Goal: Task Accomplishment & Management: Manage account settings

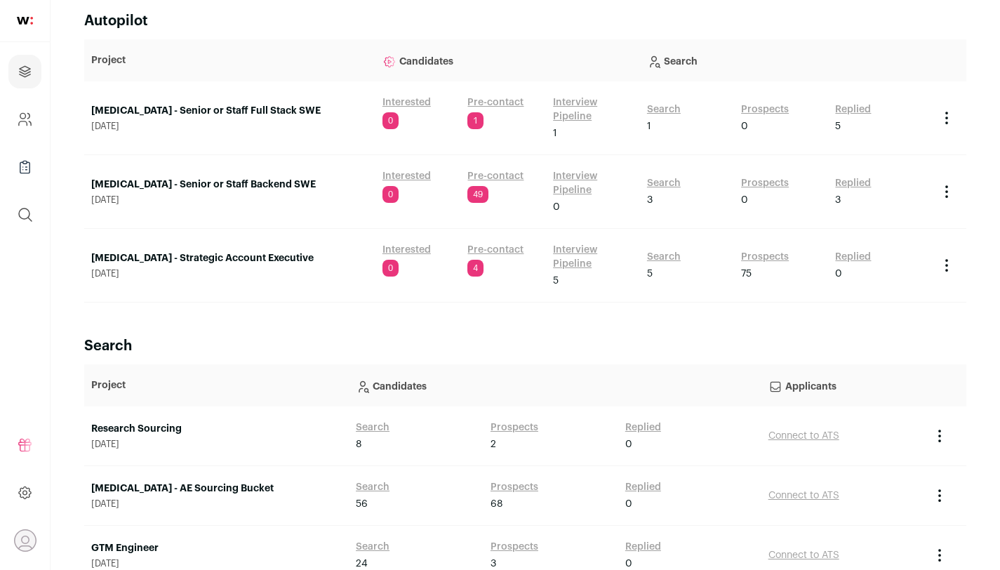
scroll to position [144, 0]
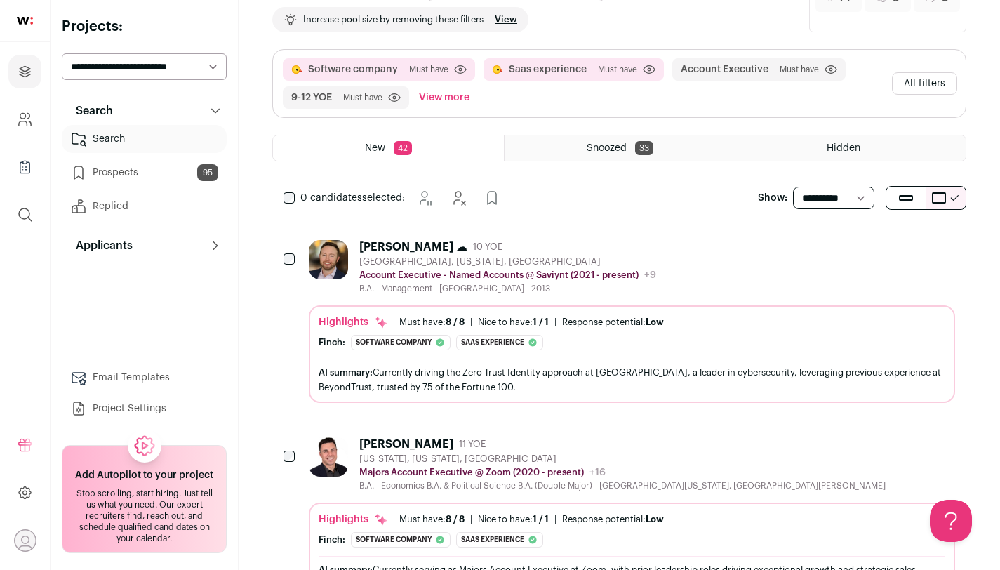
scroll to position [237, 0]
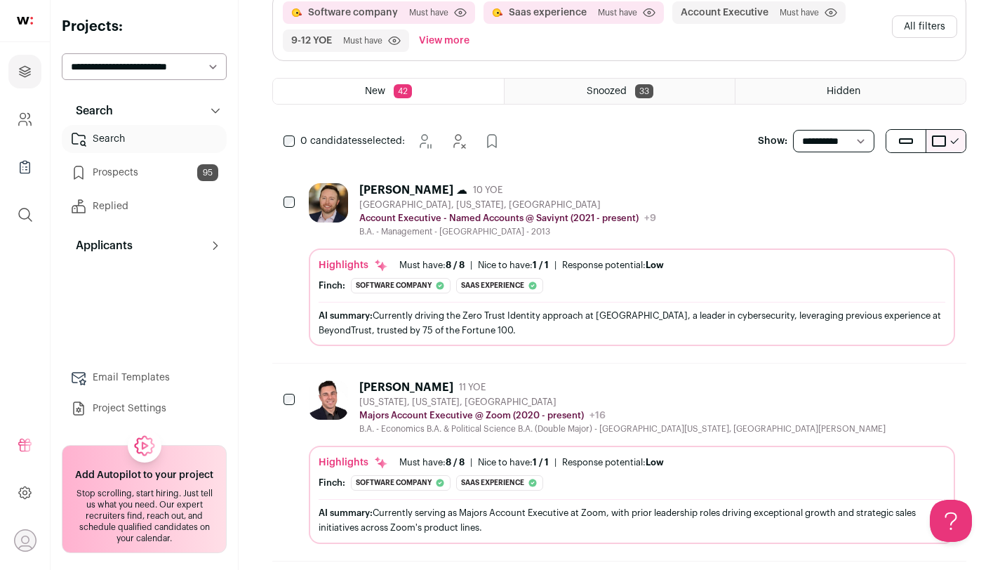
click at [578, 281] on div "[PERSON_NAME]: Software company The candidate's current company, Saviynt, is de…" at bounding box center [632, 285] width 627 height 15
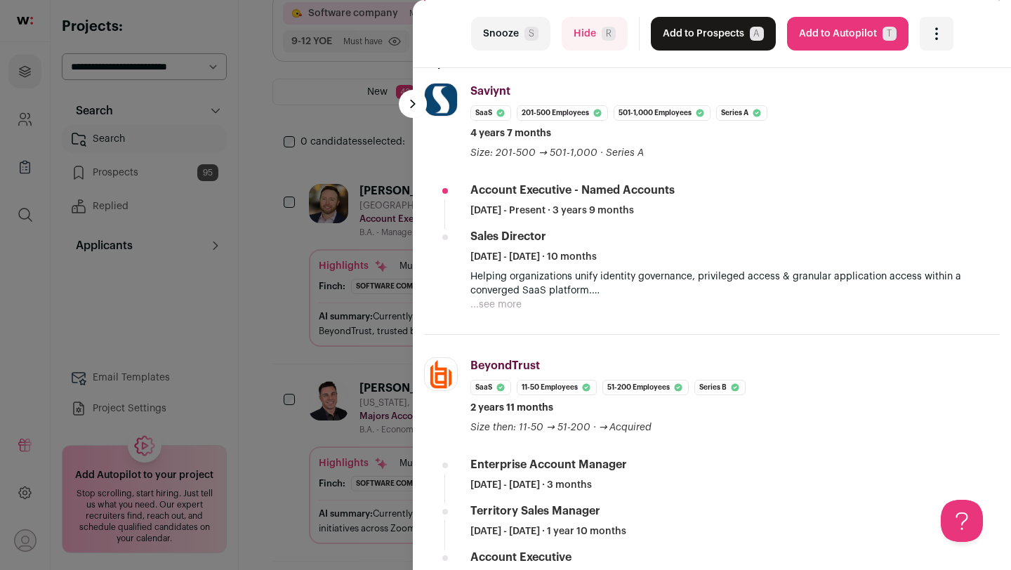
scroll to position [248, 0]
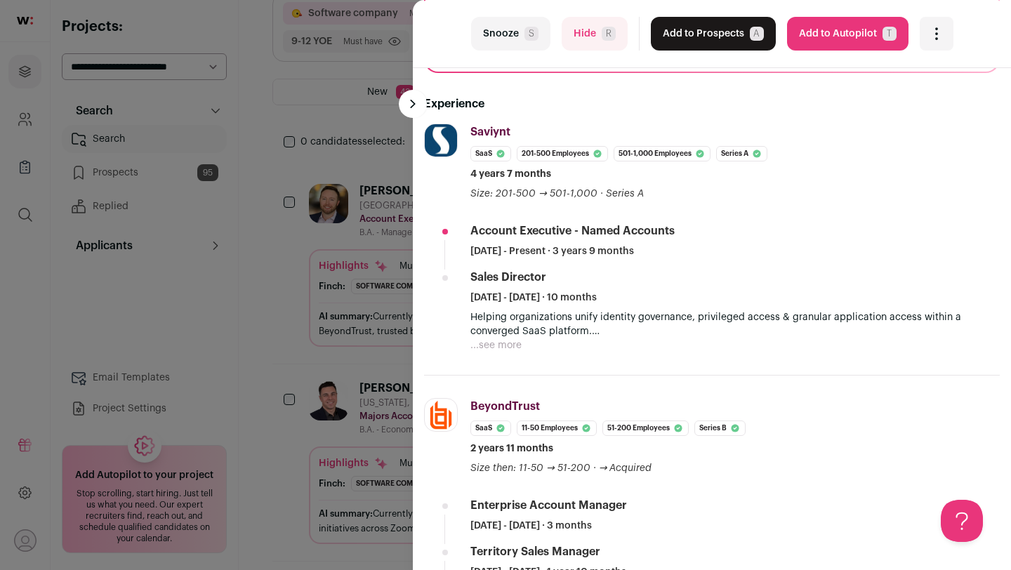
click at [311, 233] on div "last Snooze S Hide R Add to Prospects A Are you sure? [PERSON_NAME] ☁ is alread…" at bounding box center [505, 285] width 1011 height 570
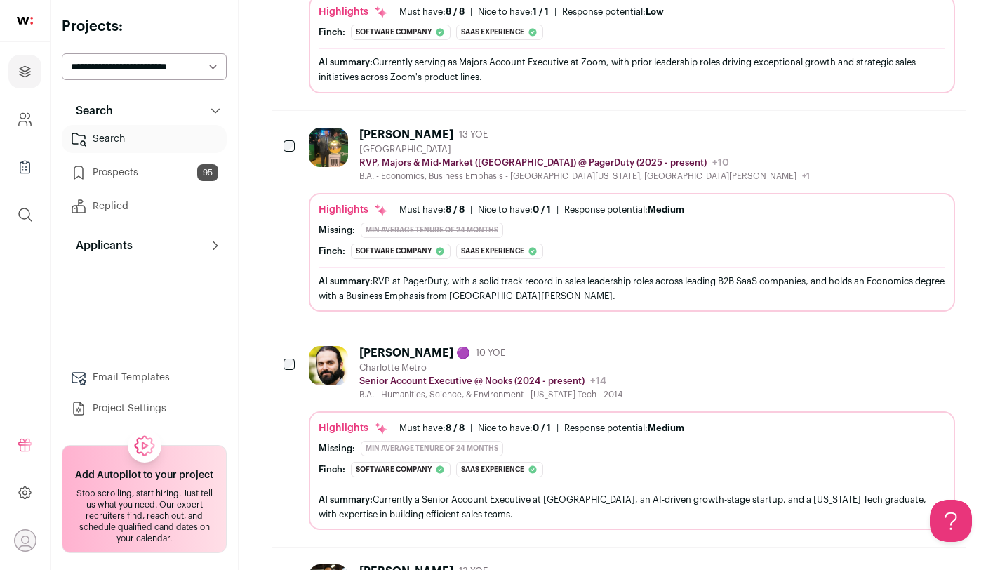
click at [459, 201] on div "Highlights Must have: 8 / 8 How many must haves have been fulfilled? | [GEOGRAP…" at bounding box center [632, 252] width 646 height 119
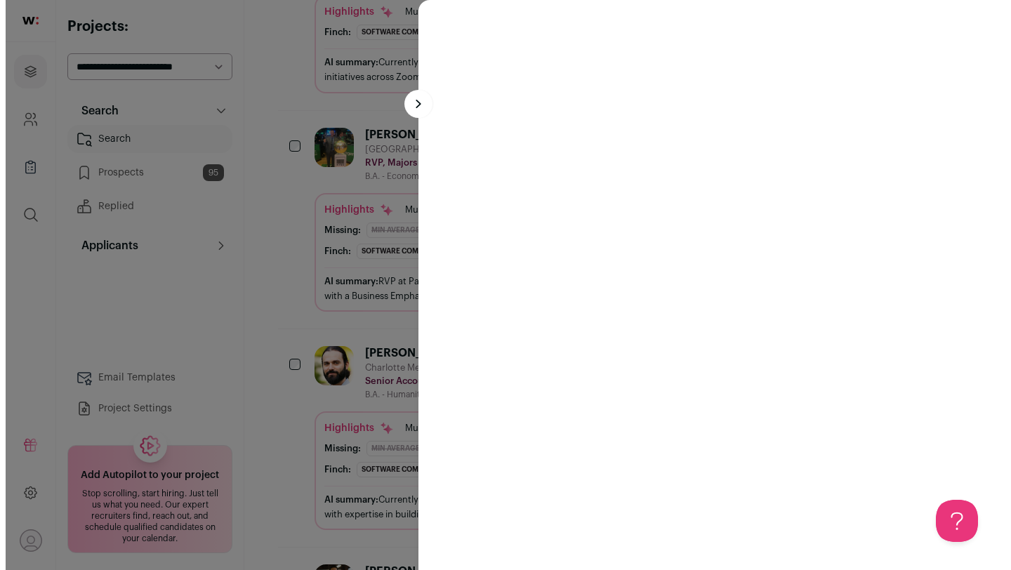
scroll to position [670, 0]
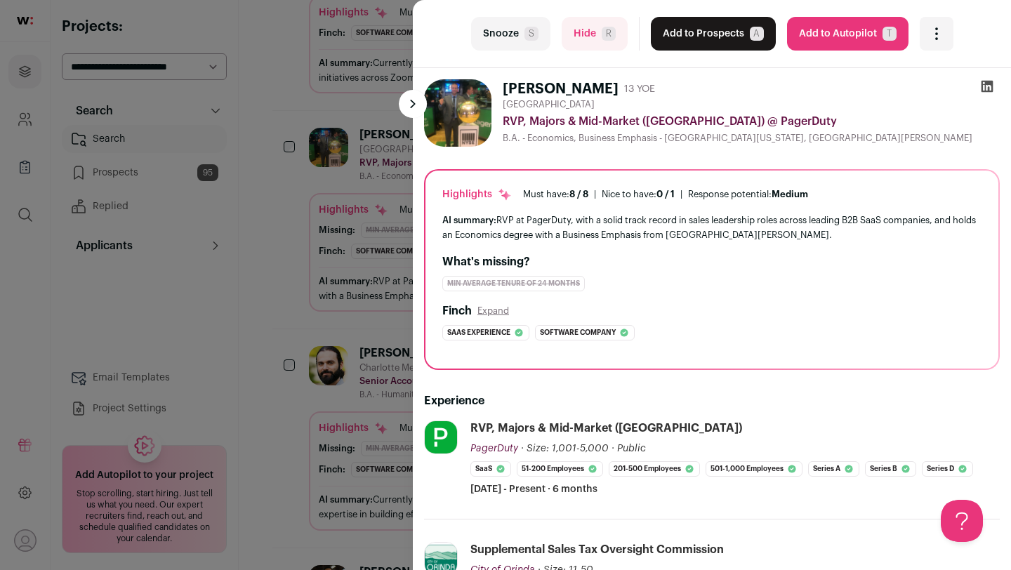
click at [498, 32] on button "Snooze S" at bounding box center [510, 34] width 79 height 34
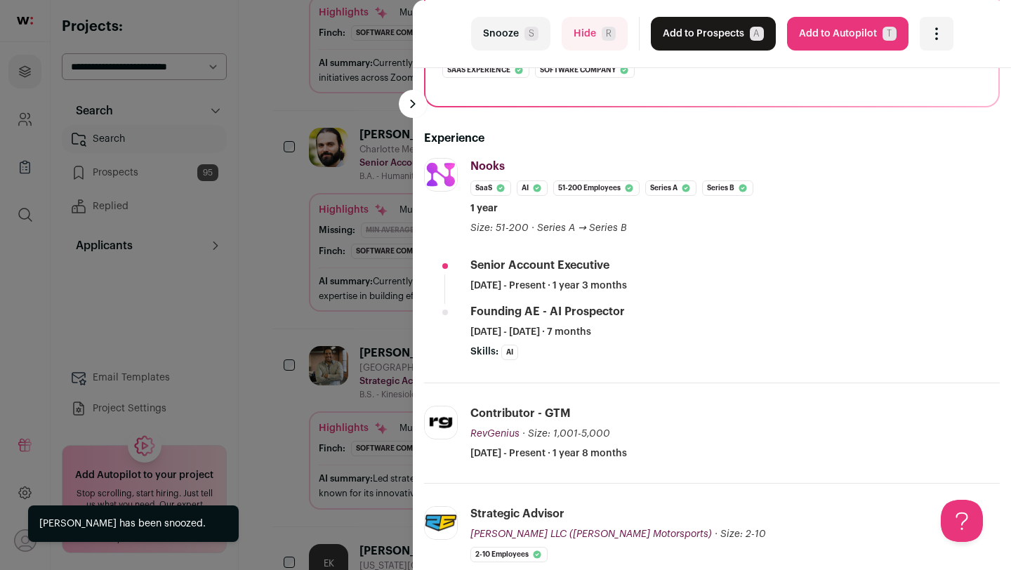
scroll to position [270, 0]
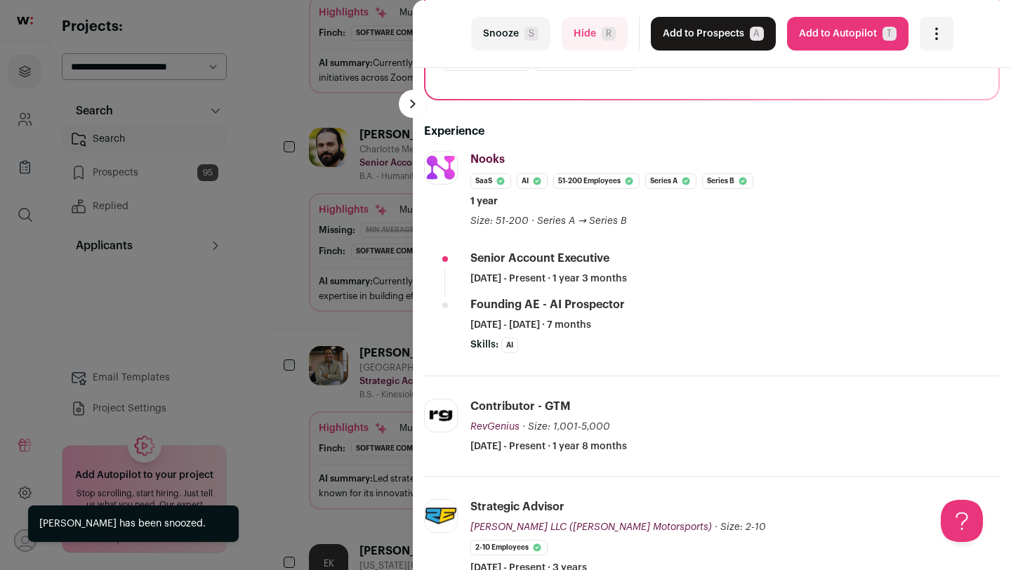
click at [530, 37] on span "S" at bounding box center [531, 34] width 14 height 14
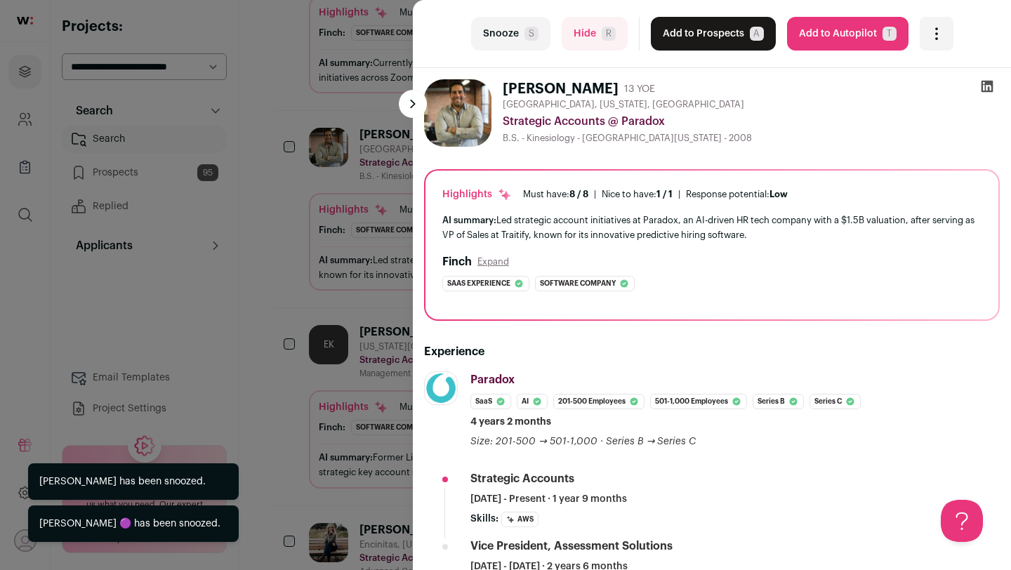
click at [272, 290] on div "last Snooze S Hide R Add to Prospects A Are you sure? [PERSON_NAME] is already …" at bounding box center [505, 285] width 1011 height 570
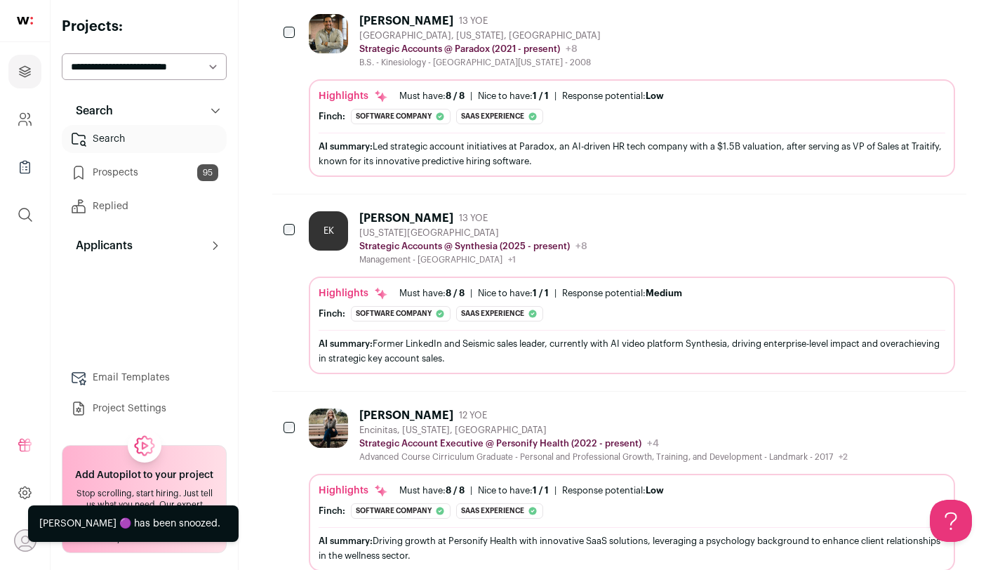
click at [427, 159] on div "AI summary: Led strategic account initiatives at Paradox, an AI-driven HR tech …" at bounding box center [632, 153] width 627 height 29
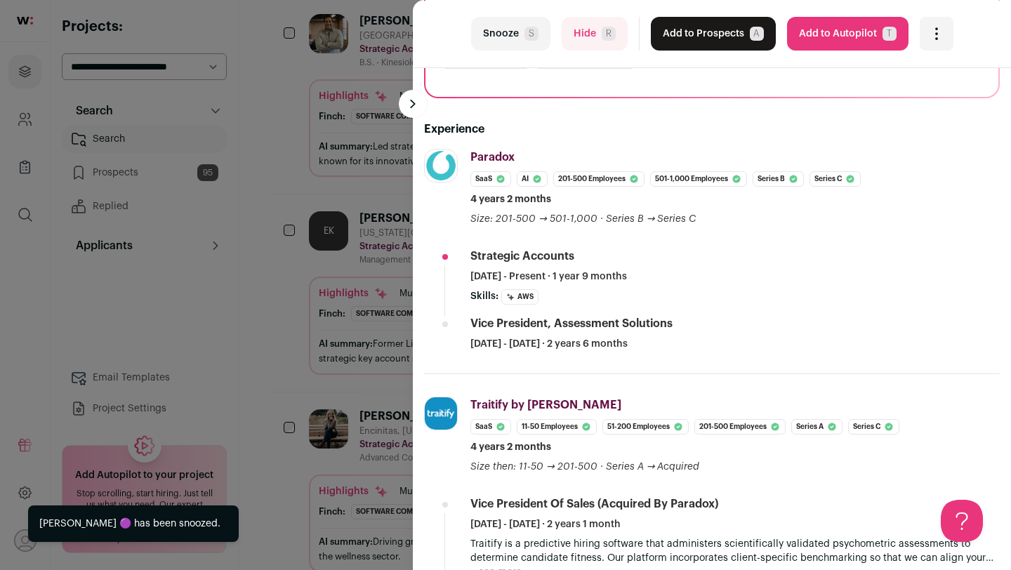
scroll to position [226, 0]
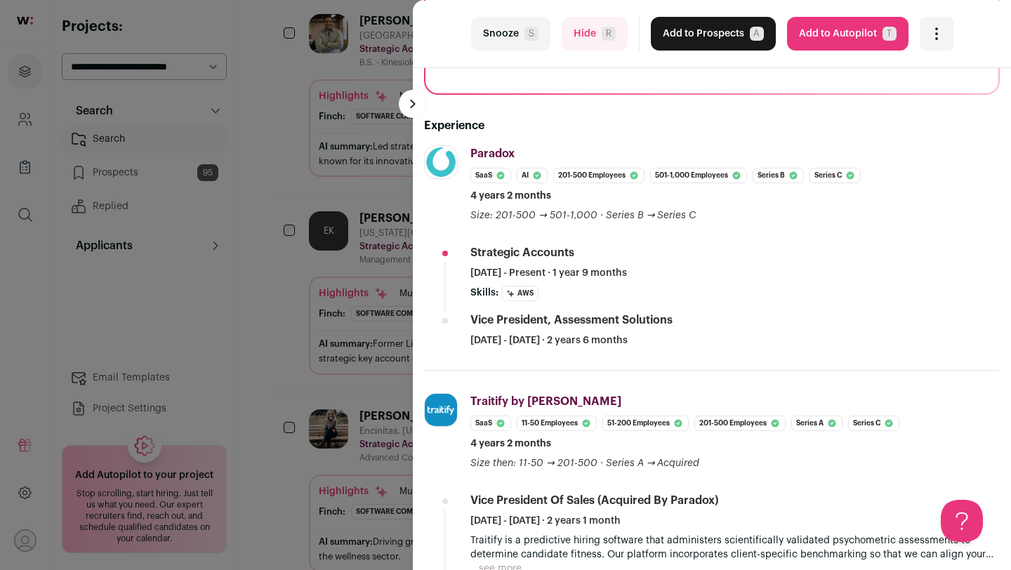
click at [291, 169] on div "last Snooze S Hide R Add to Prospects A Are you sure? [PERSON_NAME] is already …" at bounding box center [505, 285] width 1011 height 570
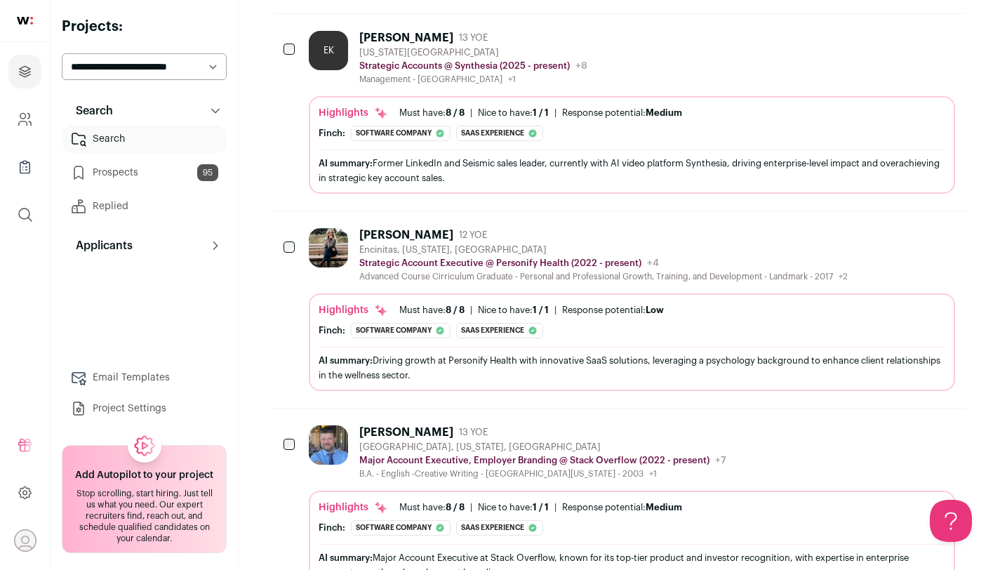
click at [330, 273] on div at bounding box center [331, 255] width 45 height 54
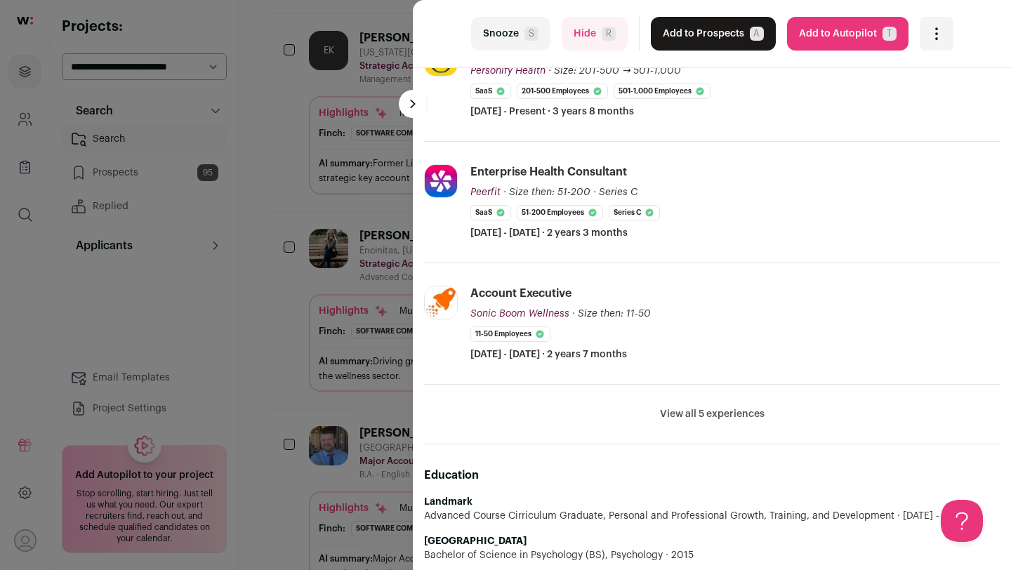
scroll to position [424, 0]
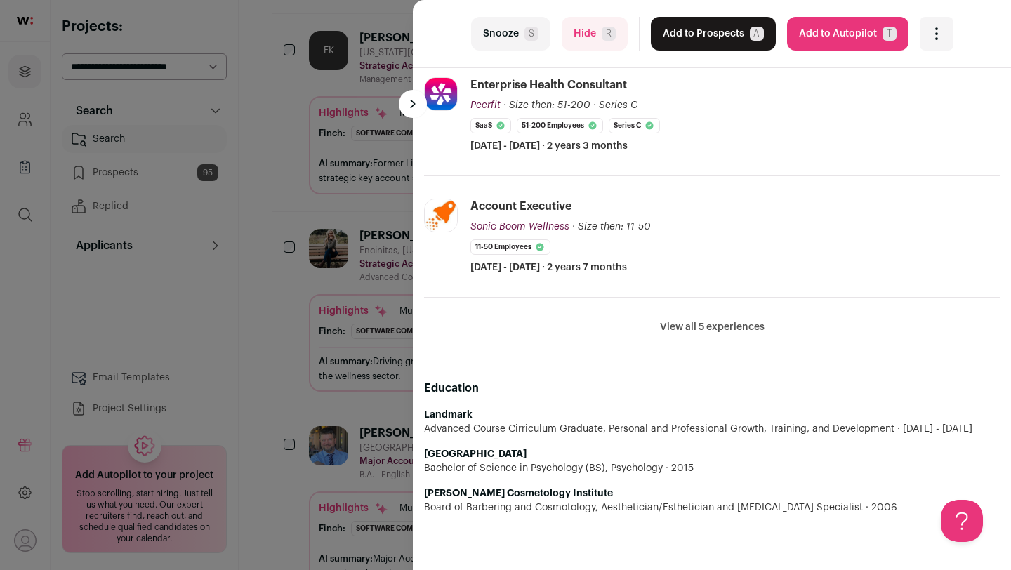
click at [521, 47] on button "Snooze S" at bounding box center [510, 34] width 79 height 34
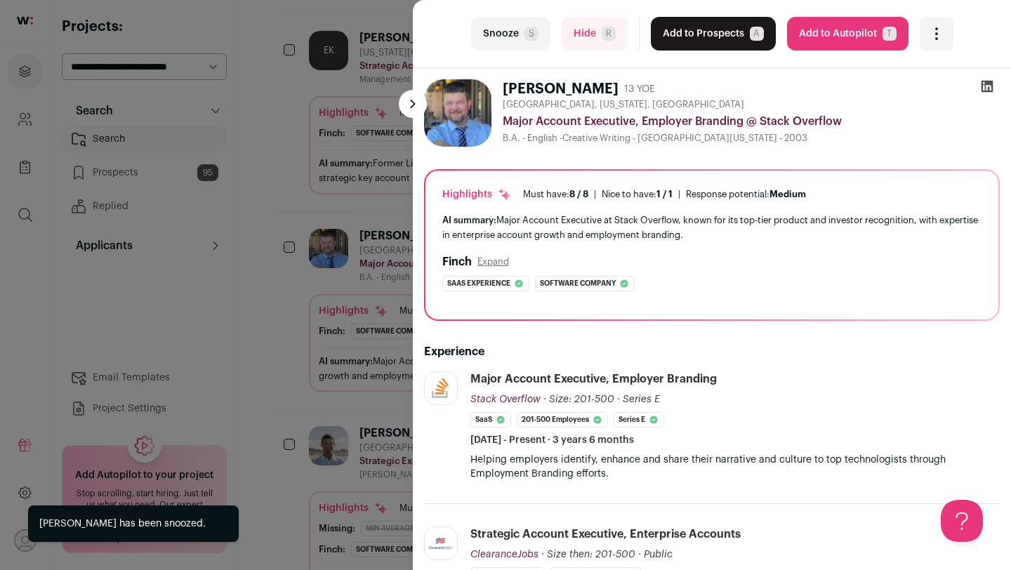
click at [277, 317] on div "last Snooze S Hide R Add to Prospects A Are you sure? [PERSON_NAME] is already …" at bounding box center [505, 285] width 1011 height 570
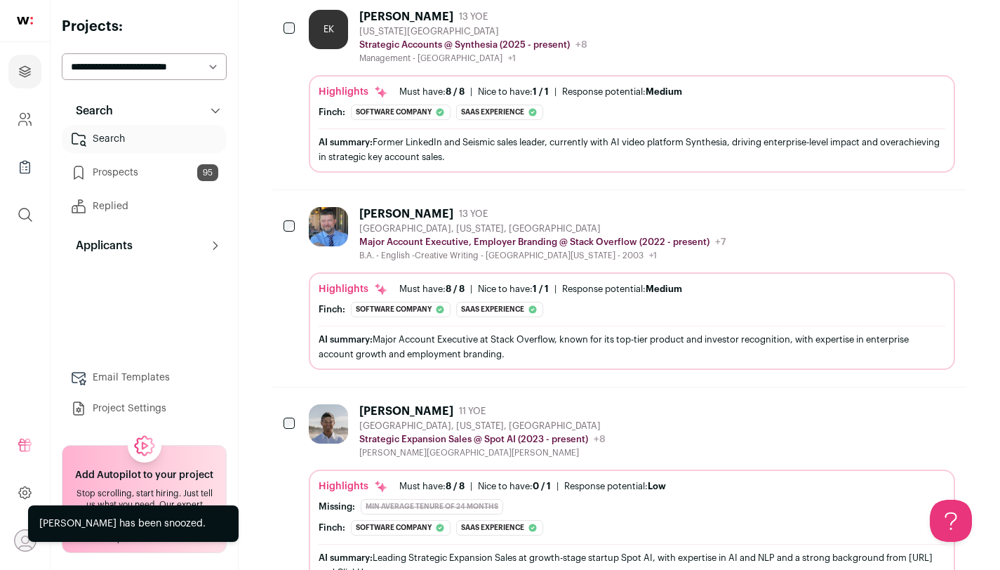
scroll to position [1004, 0]
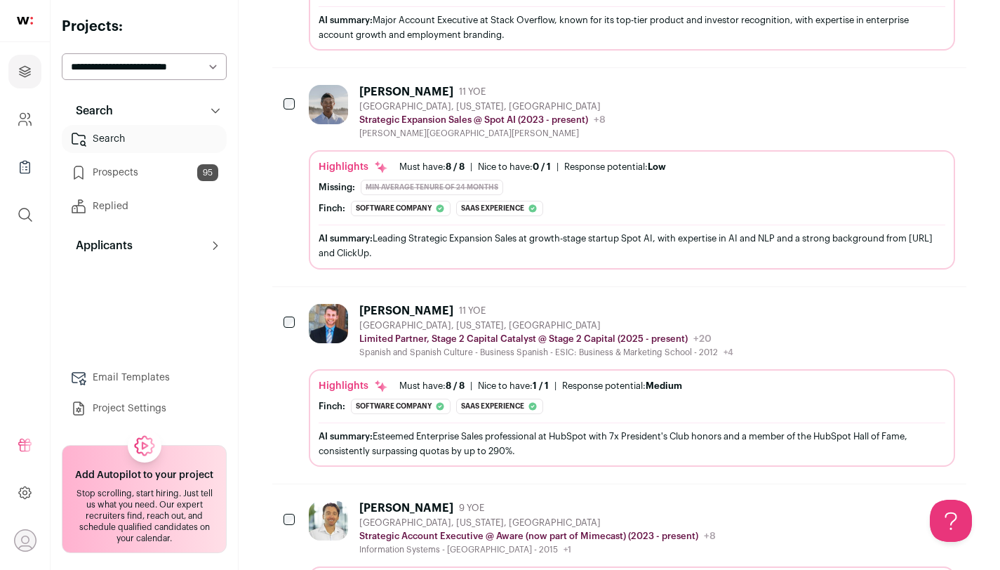
click at [330, 326] on img at bounding box center [328, 323] width 39 height 39
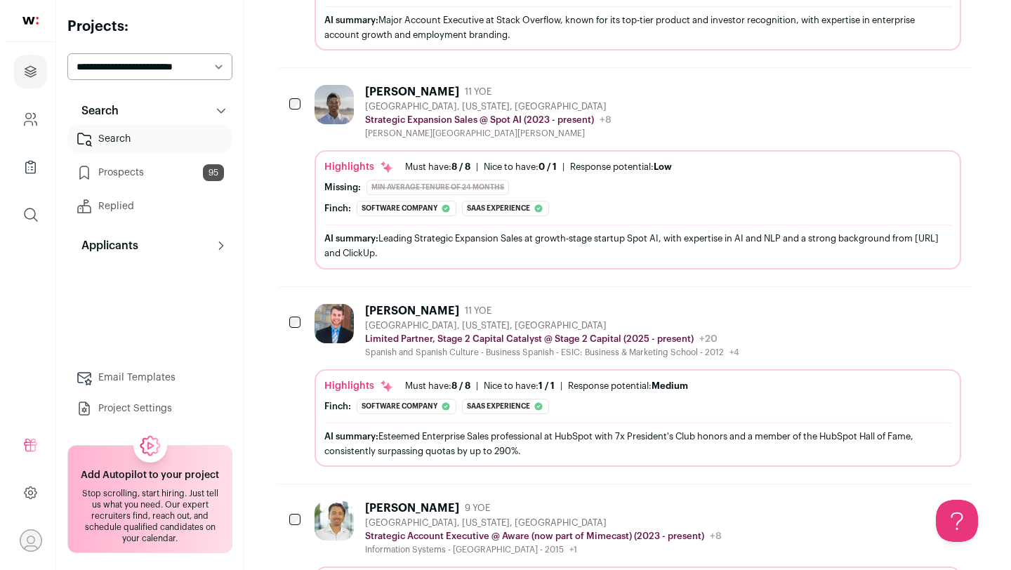
scroll to position [1304, 0]
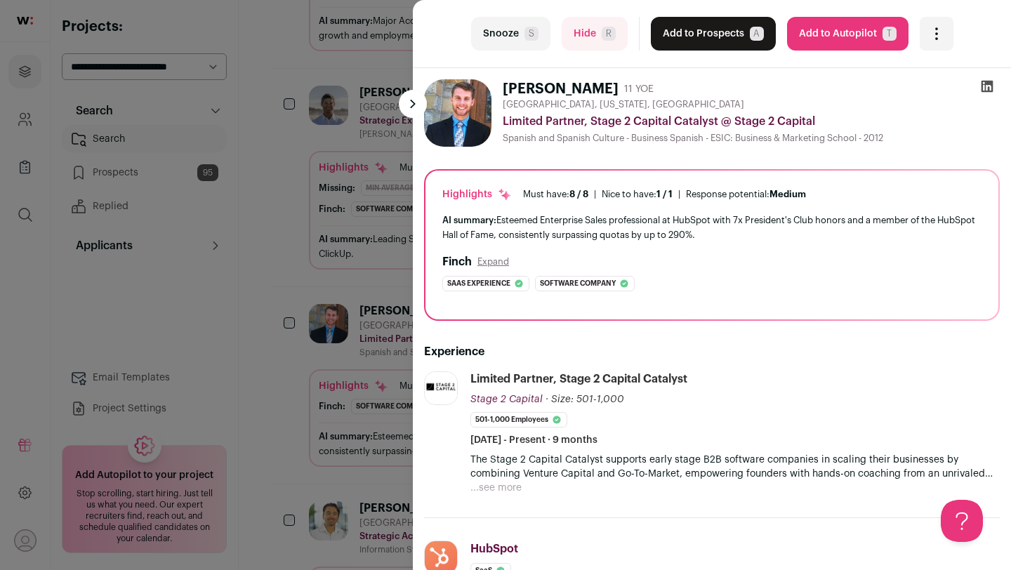
click at [260, 381] on div "last Snooze S Hide R Add to Prospects A Are you sure? [PERSON_NAME] is already …" at bounding box center [505, 285] width 1011 height 570
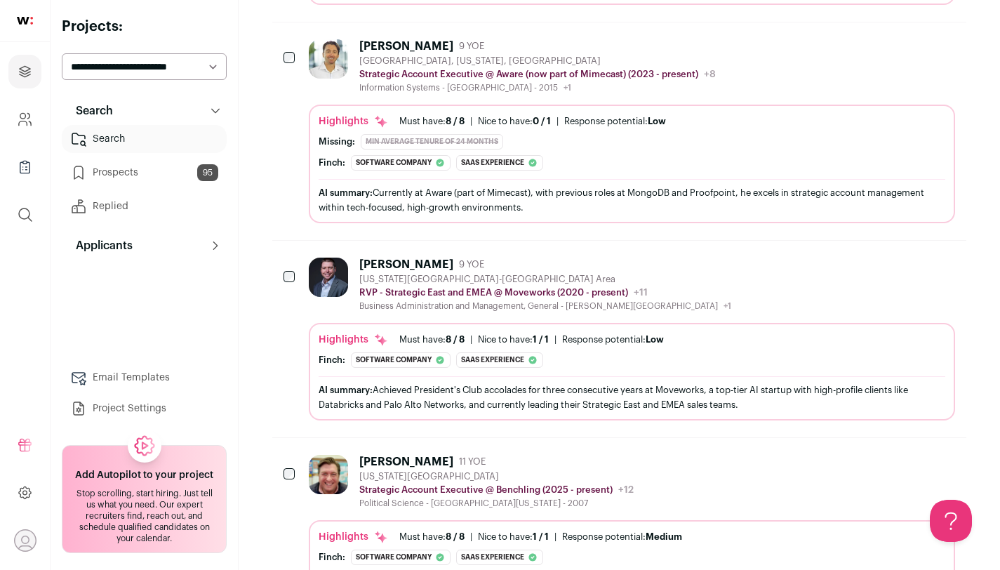
scroll to position [1785, 0]
click at [471, 317] on div "[PERSON_NAME] 9 YOE [US_STATE][GEOGRAPHIC_DATA]-[GEOGRAPHIC_DATA] Area RVP - St…" at bounding box center [632, 337] width 646 height 163
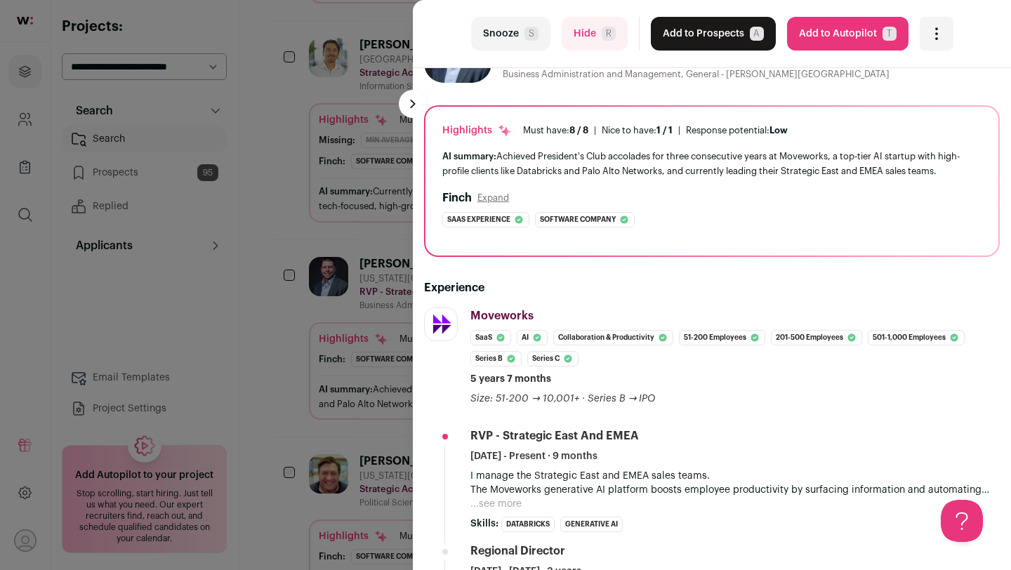
scroll to position [0, 0]
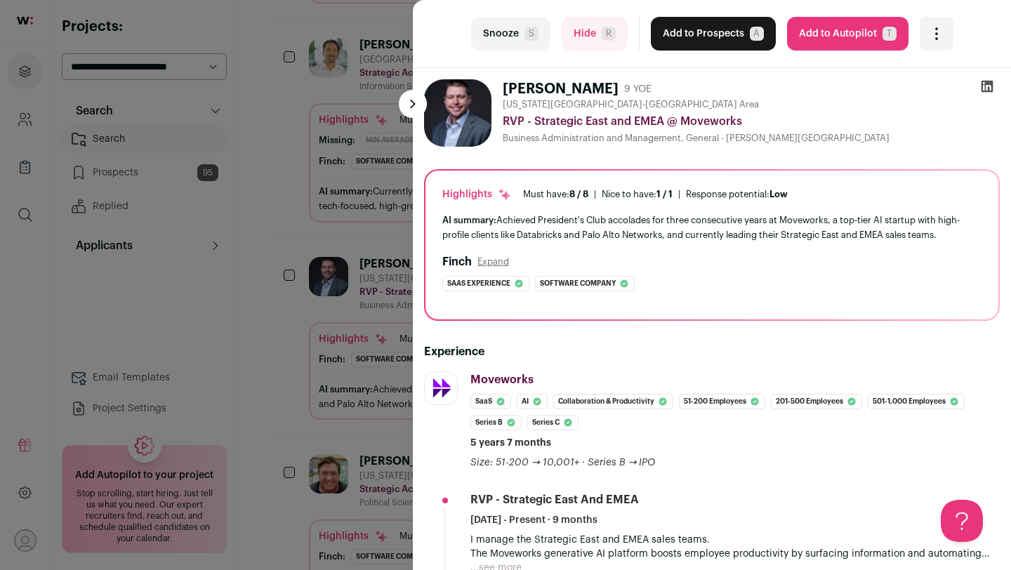
click at [524, 34] on span "S" at bounding box center [531, 34] width 14 height 14
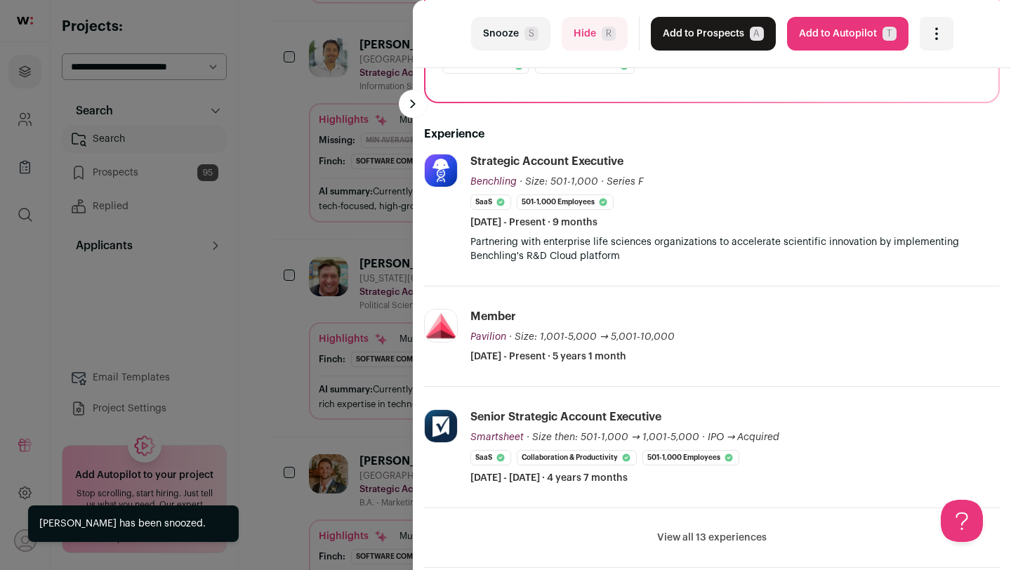
scroll to position [239, 0]
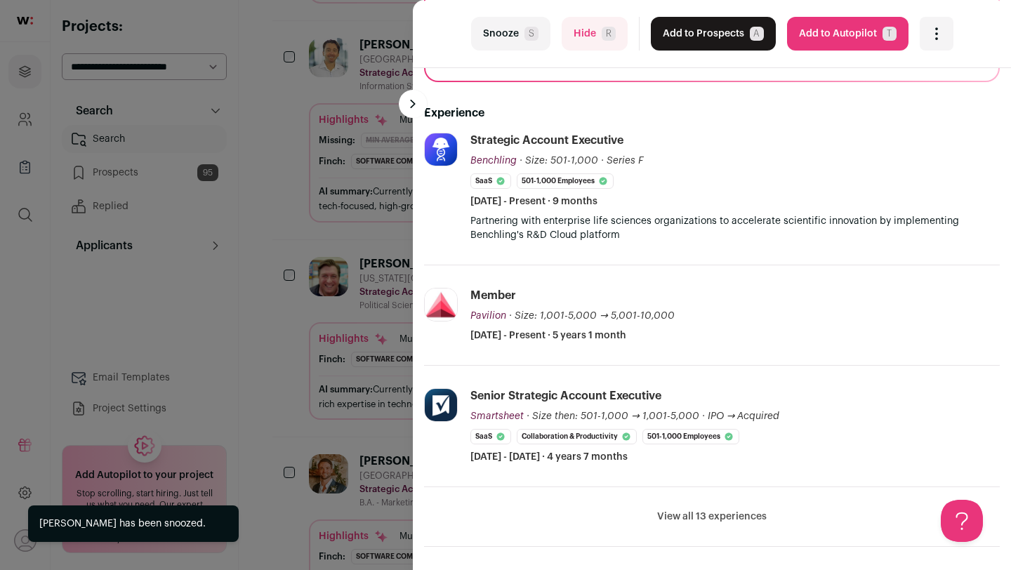
click at [720, 521] on button "View all 13 experiences" at bounding box center [711, 517] width 109 height 14
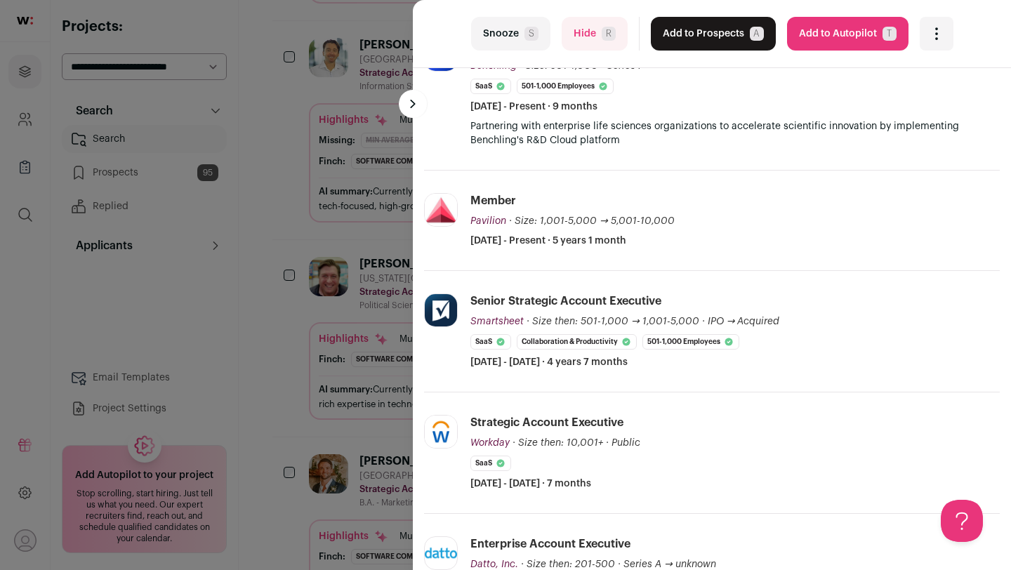
scroll to position [359, 0]
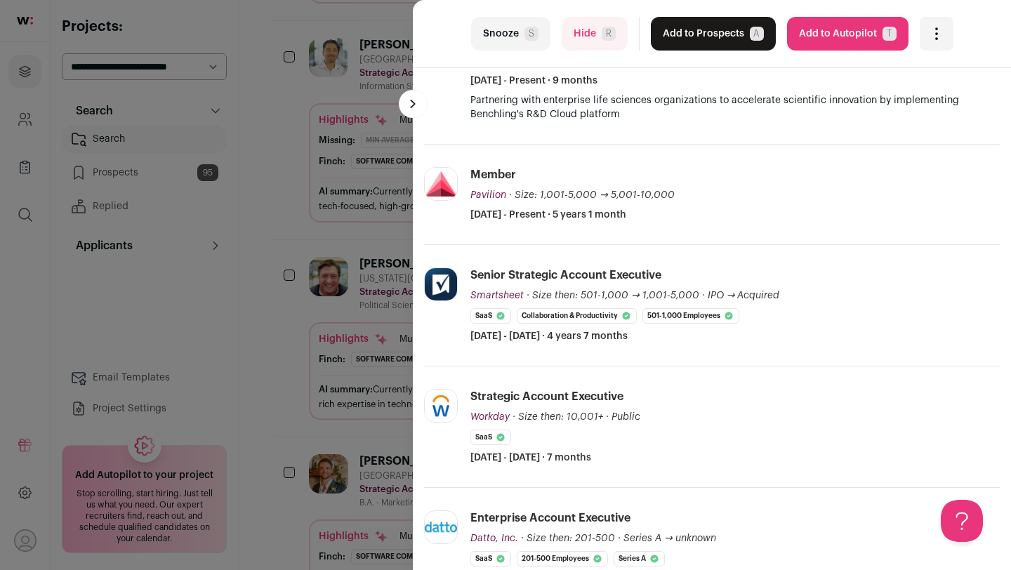
click at [278, 379] on div "last Snooze S Hide R Add to Prospects A Are you sure? [PERSON_NAME] is already …" at bounding box center [505, 285] width 1011 height 570
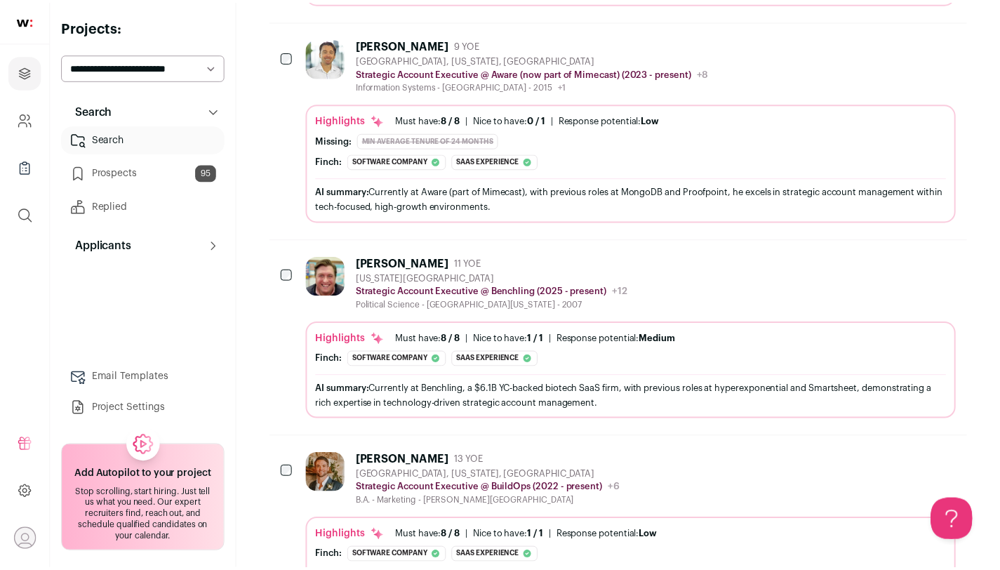
scroll to position [1785, 0]
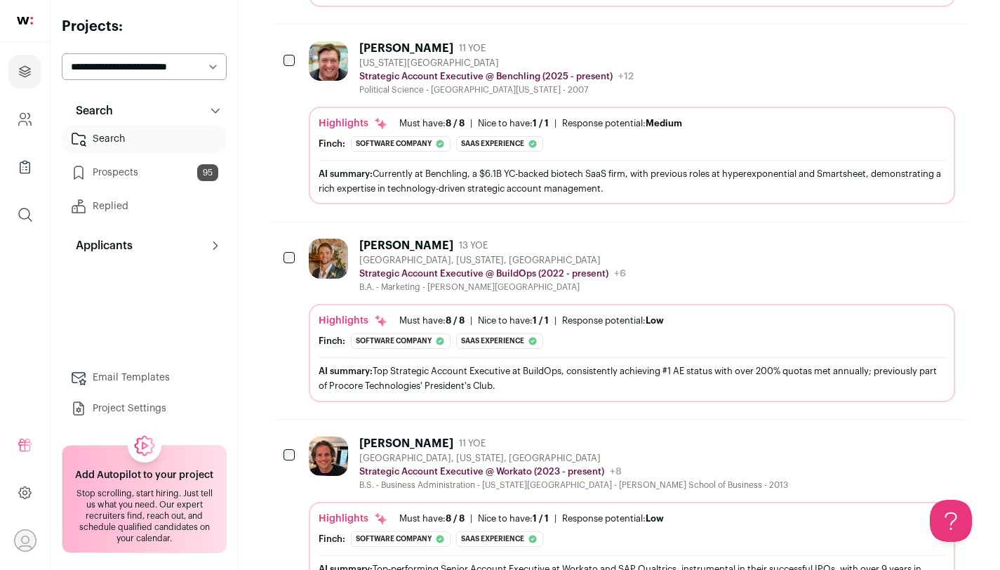
click at [419, 333] on div "Highlights Must have: 8 / 8 How many must haves have been fulfilled? | [GEOGRAP…" at bounding box center [632, 331] width 627 height 35
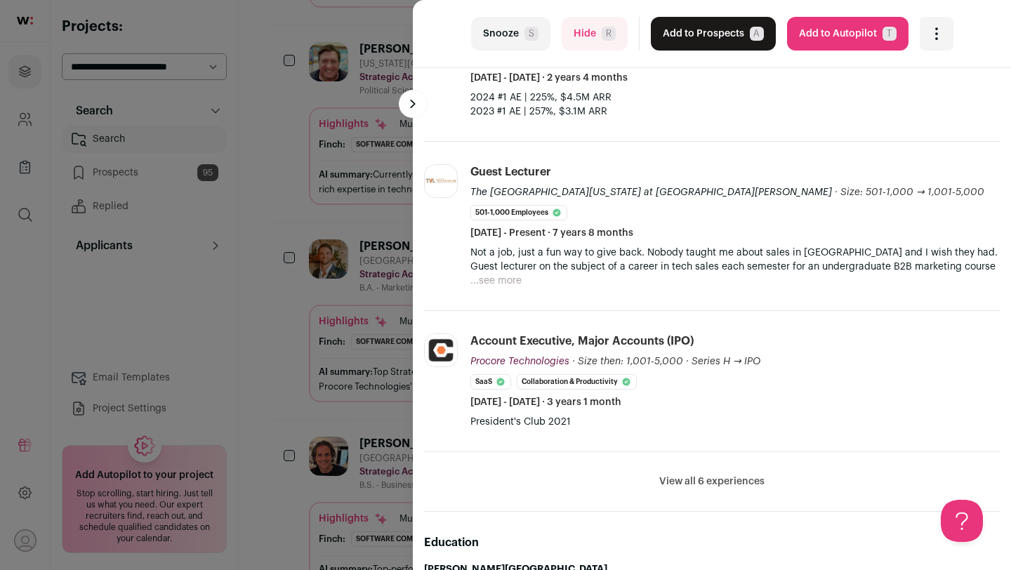
scroll to position [488, 0]
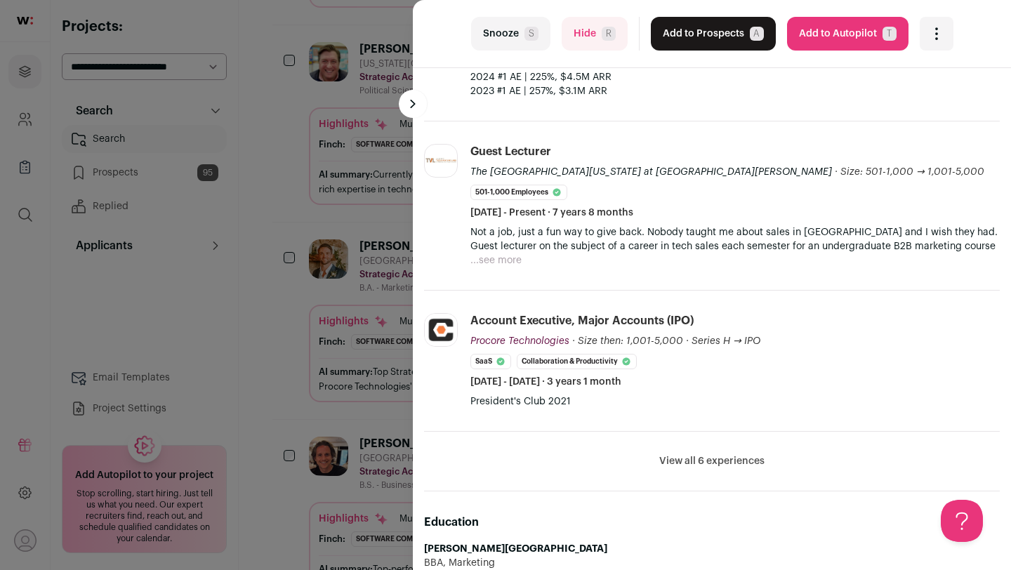
click at [704, 460] on button "View all 6 experiences" at bounding box center [711, 461] width 105 height 14
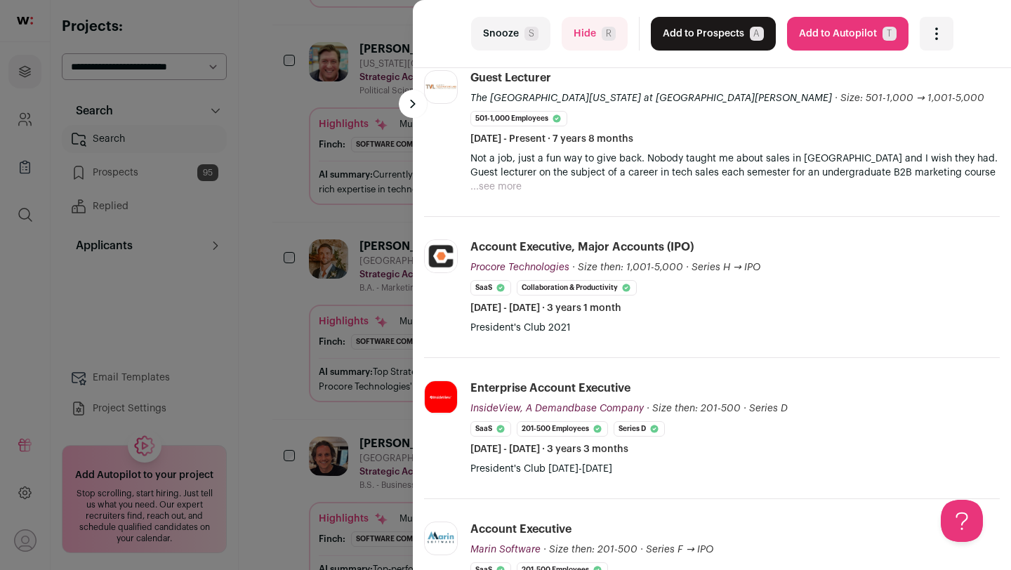
scroll to position [588, 0]
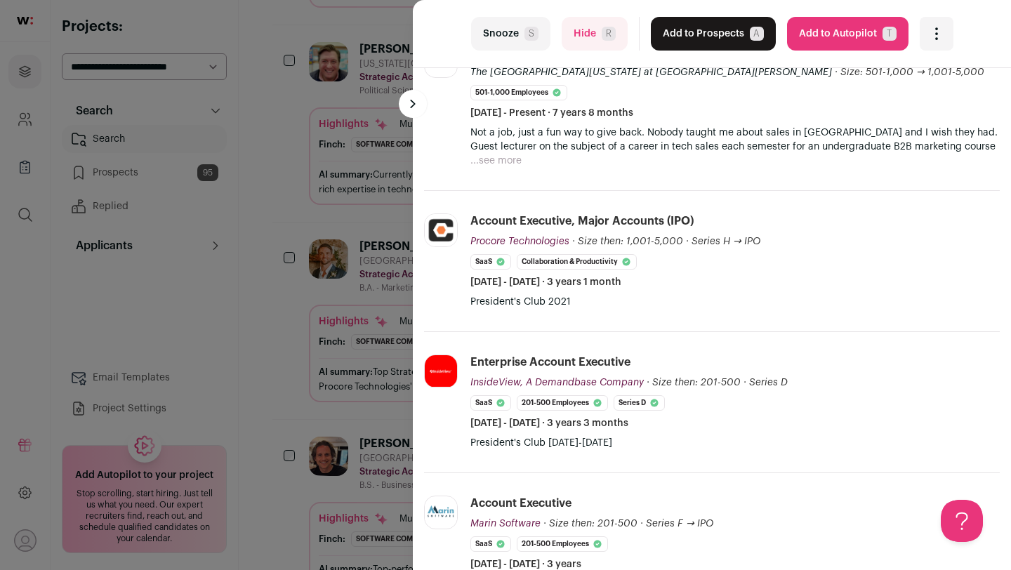
click at [289, 357] on div "last Snooze S Hide R Add to Prospects A Are you sure? [PERSON_NAME] is already …" at bounding box center [505, 285] width 1011 height 570
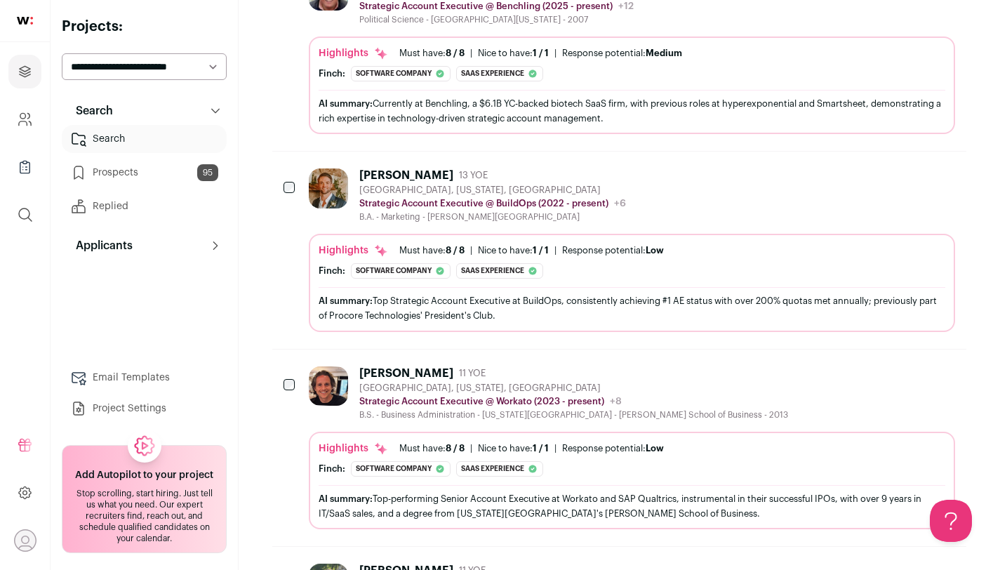
scroll to position [2193, 0]
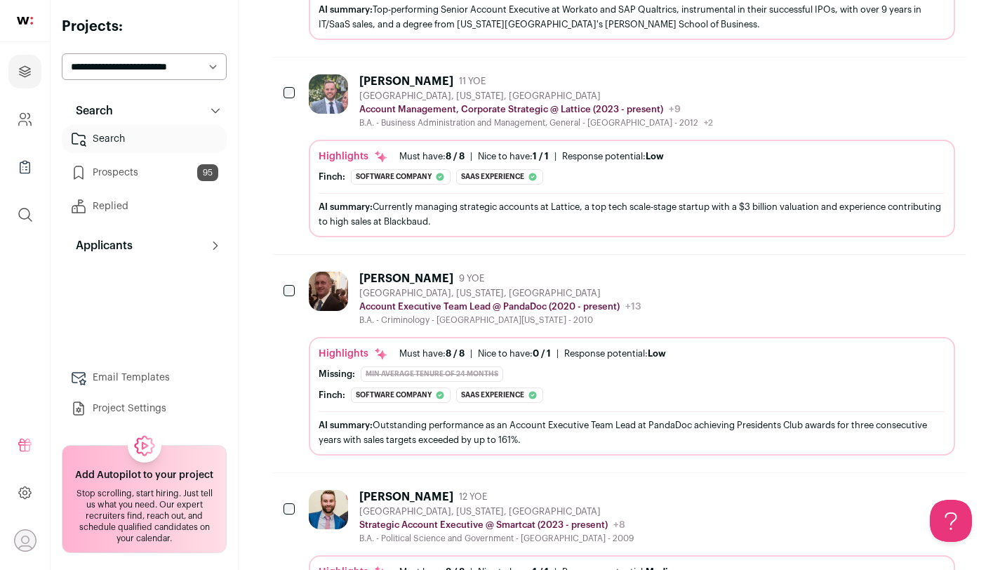
click at [466, 324] on div "B.A. - Criminology - [GEOGRAPHIC_DATA][US_STATE] - 2010" at bounding box center [500, 319] width 282 height 11
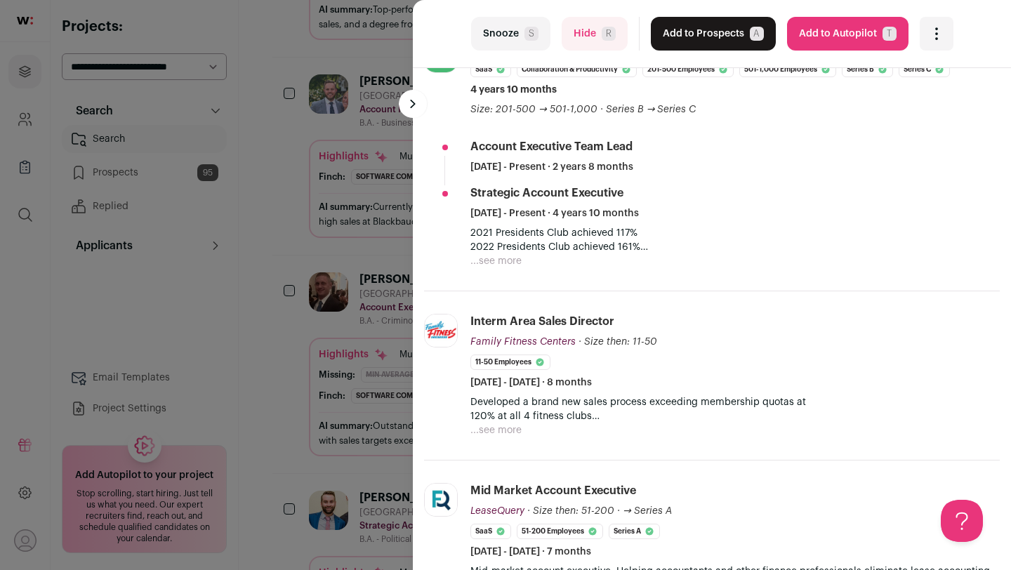
scroll to position [296, 0]
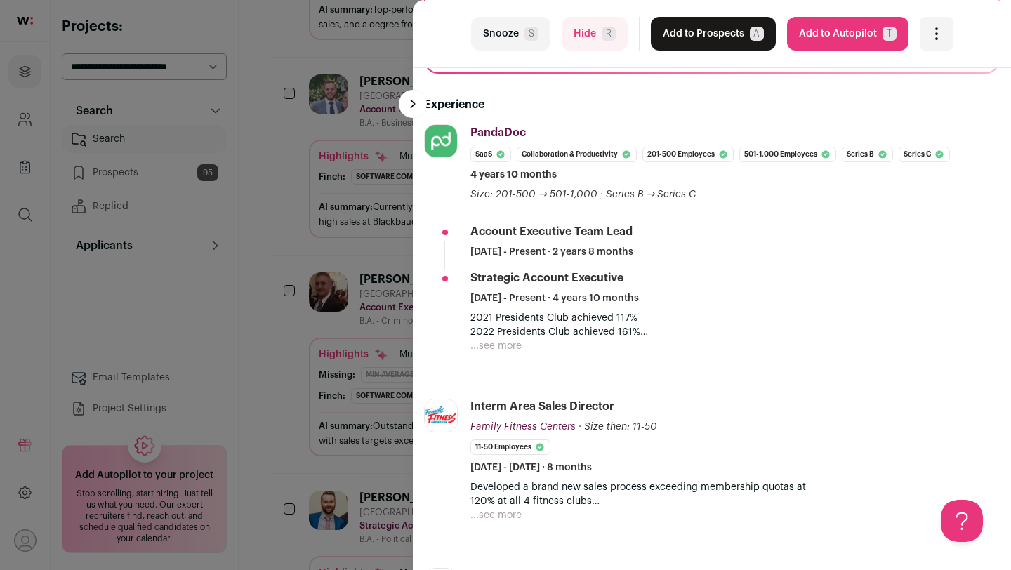
click at [500, 37] on button "Snooze S" at bounding box center [510, 34] width 79 height 34
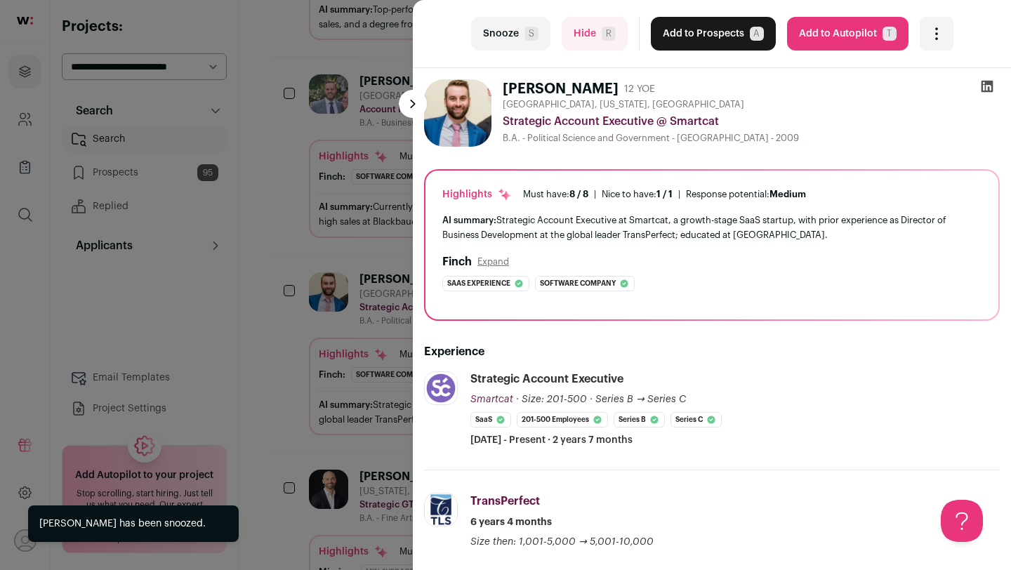
click at [292, 352] on div "last Snooze S Hide R Add to Prospects A Are you sure? [PERSON_NAME] is already …" at bounding box center [505, 285] width 1011 height 570
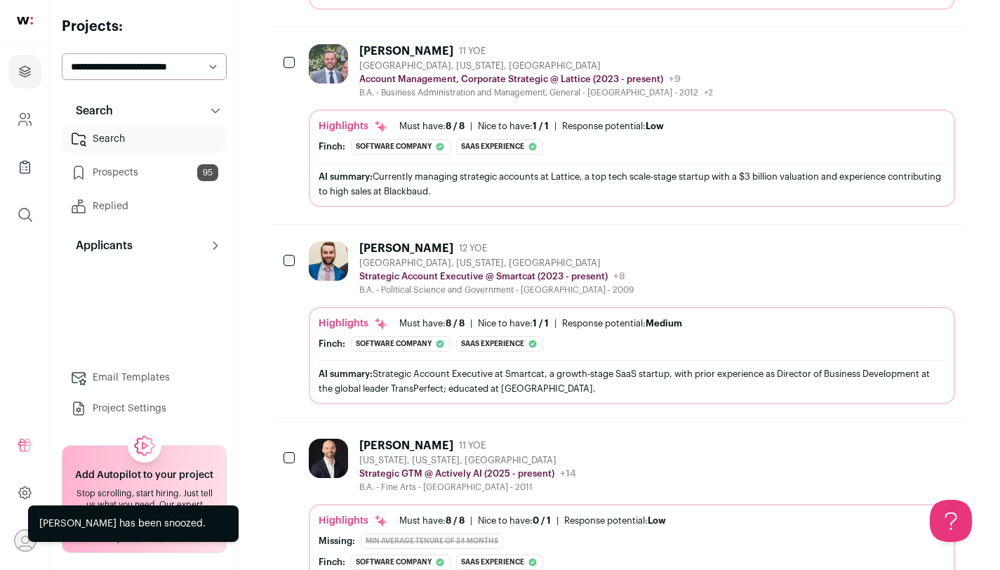
scroll to position [2591, 0]
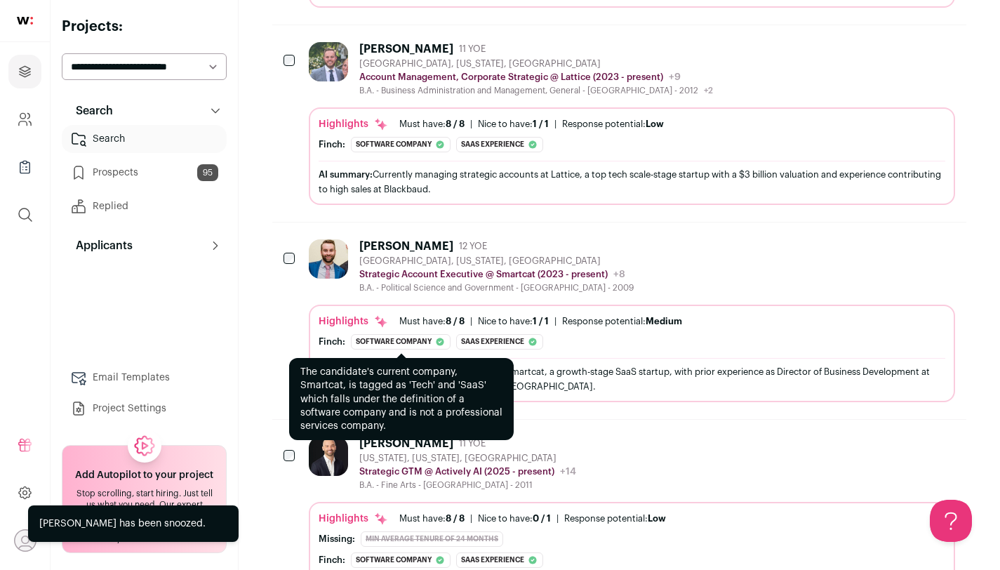
click at [444, 341] on icon at bounding box center [440, 342] width 8 height 8
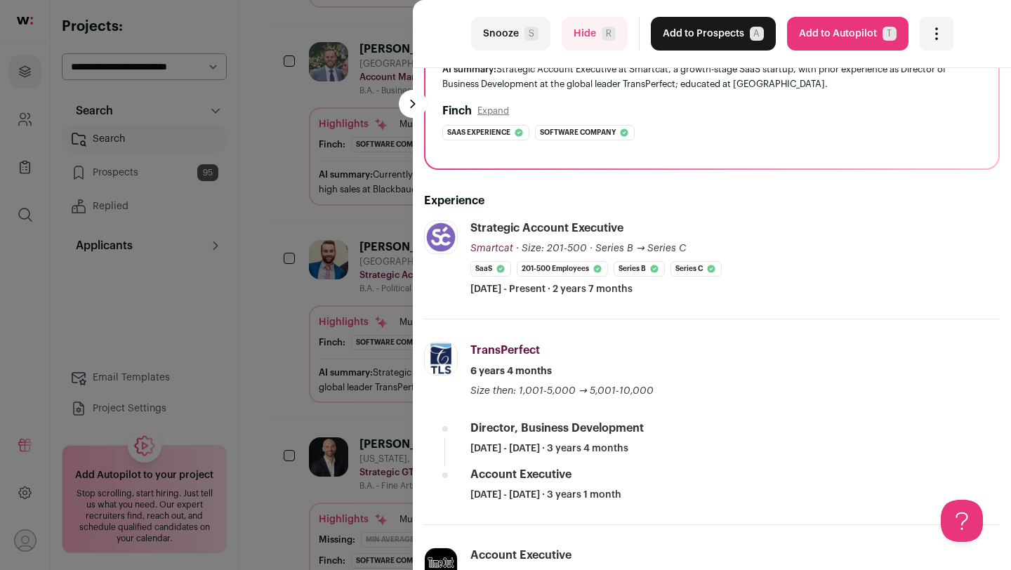
scroll to position [165, 0]
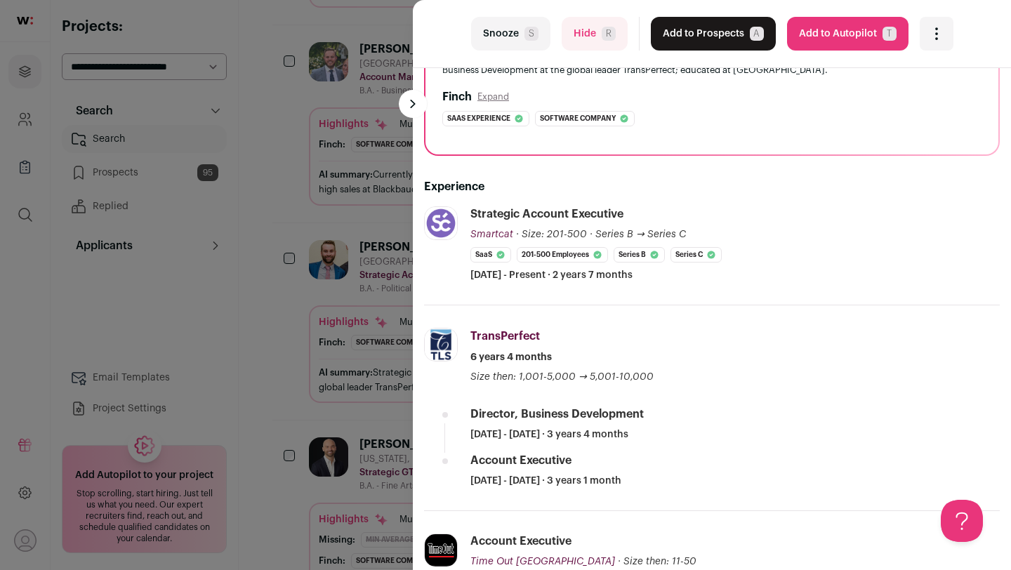
click at [279, 354] on div "last Snooze S Hide R Add to Prospects A Are you sure? [PERSON_NAME] is already …" at bounding box center [505, 285] width 1011 height 570
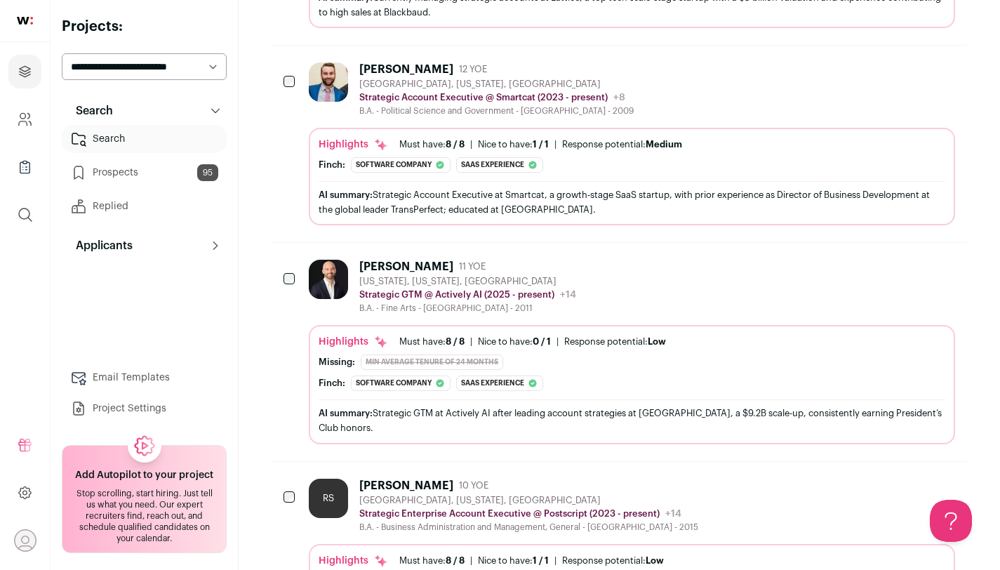
click at [393, 300] on div "Strategic GTM @ Actively AI (2025 - present) Actively AI Public / Private Priva…" at bounding box center [467, 295] width 217 height 14
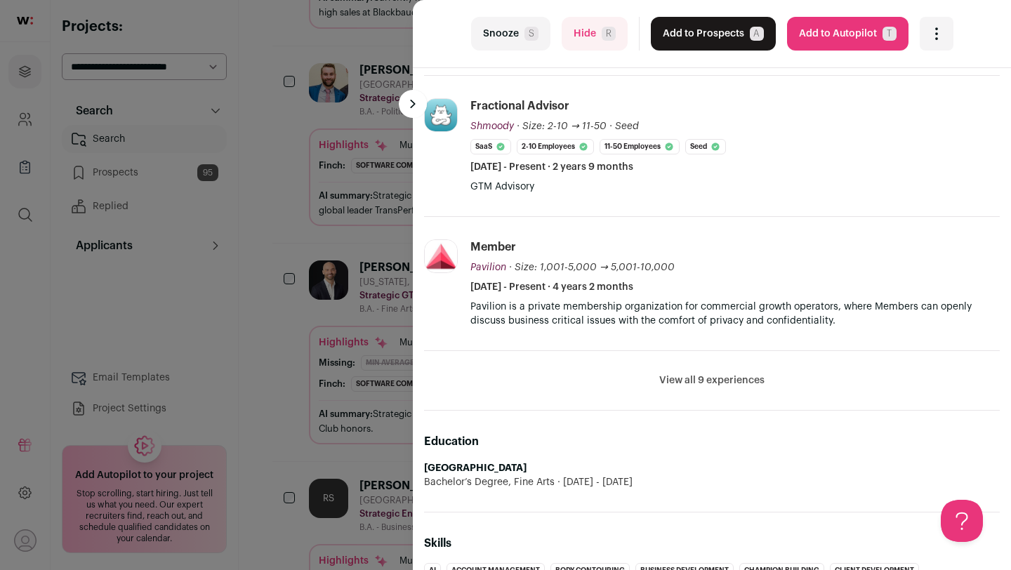
scroll to position [472, 0]
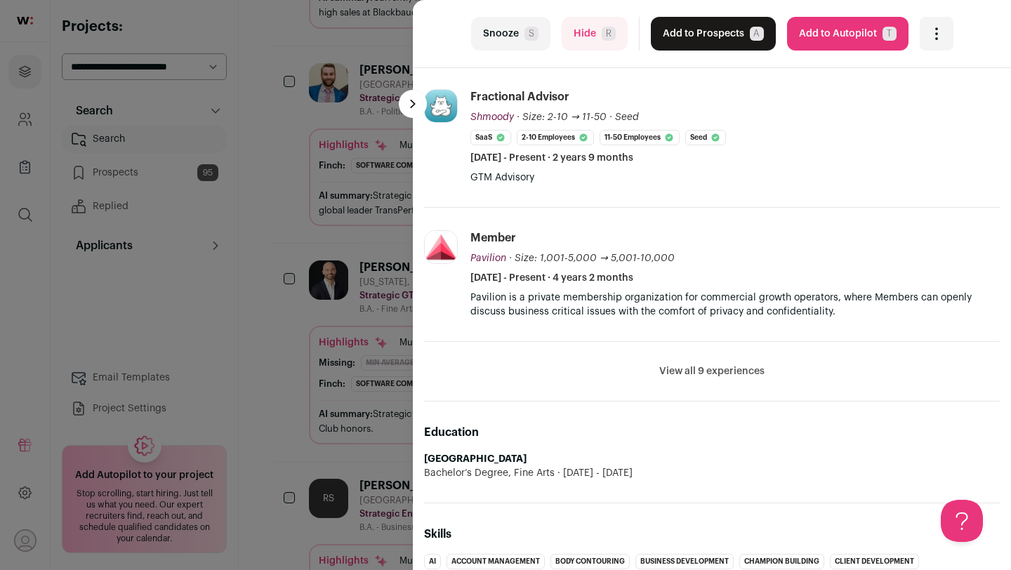
click at [719, 375] on button "View all 9 experiences" at bounding box center [711, 371] width 105 height 14
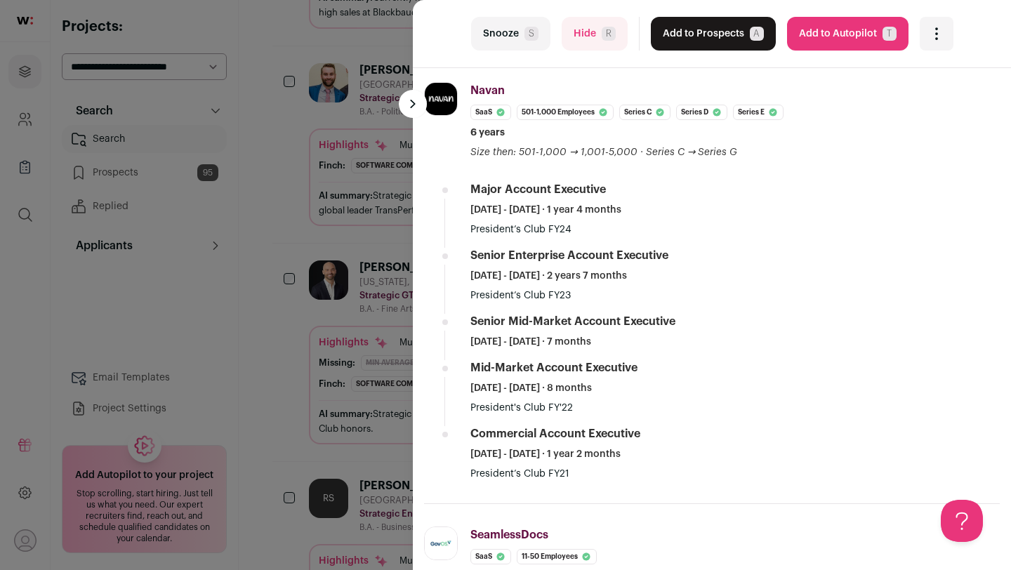
scroll to position [758, 0]
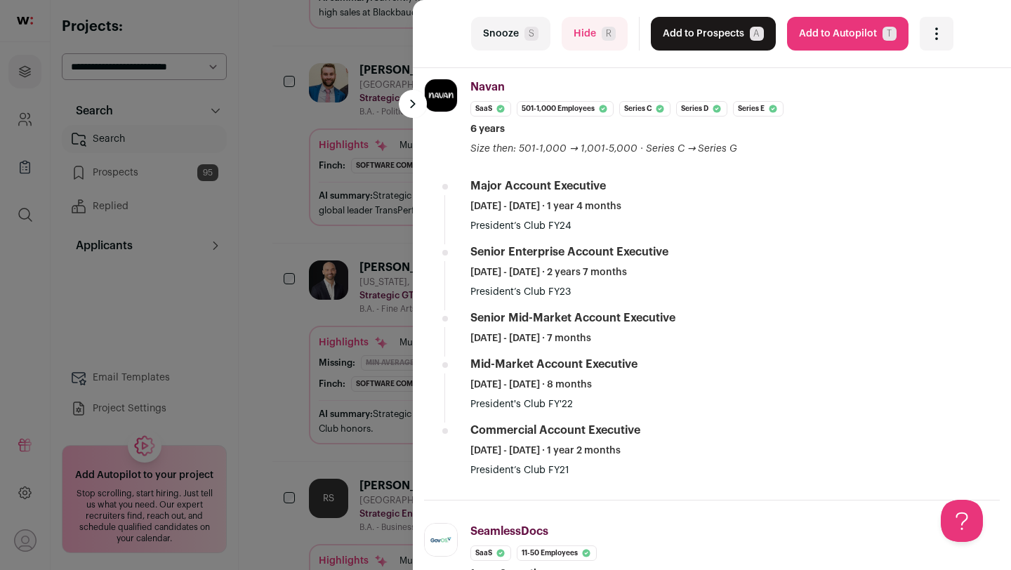
click at [295, 376] on div "last Snooze S Hide R Add to Prospects A Are you sure? [PERSON_NAME] is already …" at bounding box center [505, 285] width 1011 height 570
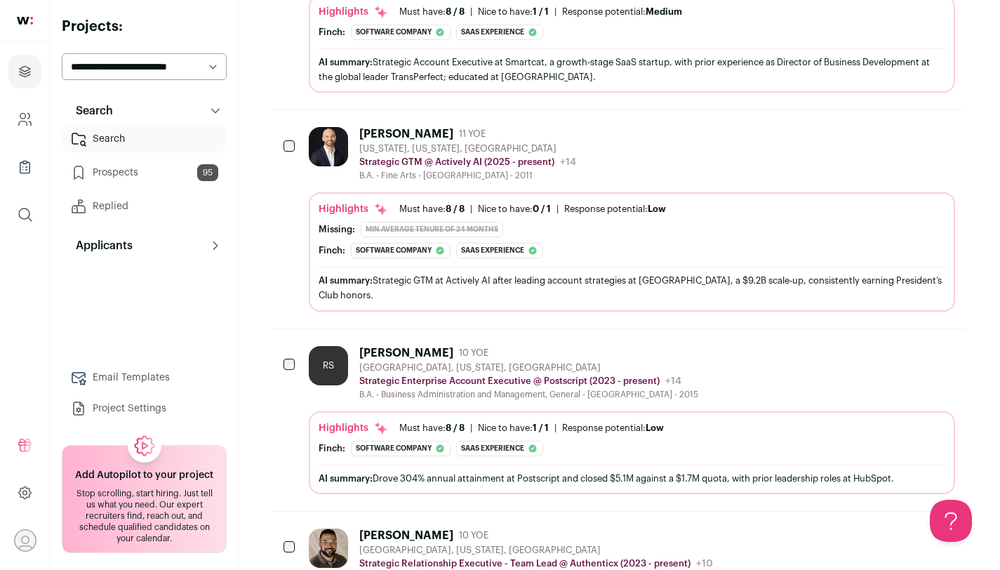
click at [357, 380] on div "RS [PERSON_NAME] 10 YOE [GEOGRAPHIC_DATA], [US_STATE], [GEOGRAPHIC_DATA] Strate…" at bounding box center [504, 373] width 390 height 54
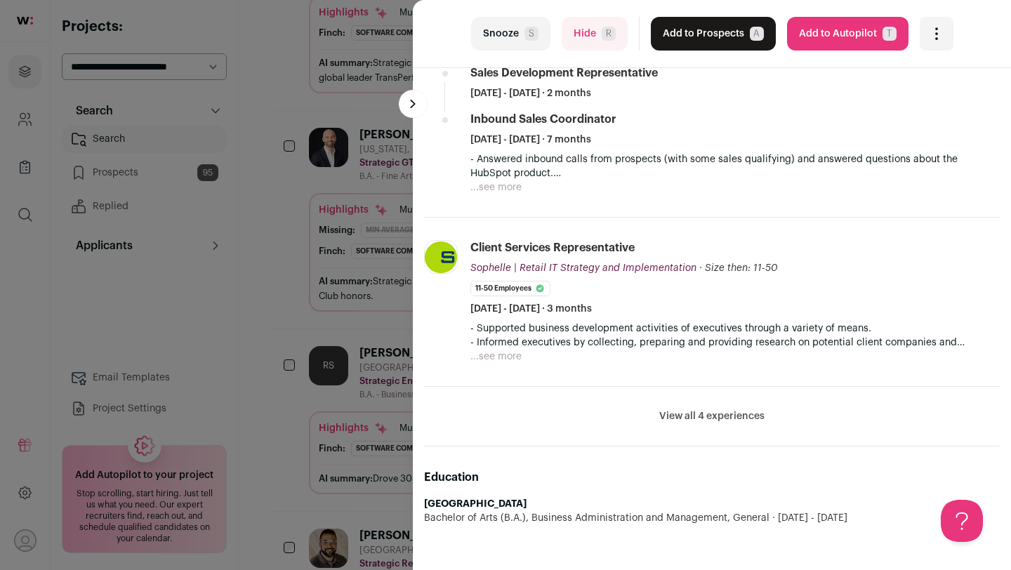
scroll to position [0, 0]
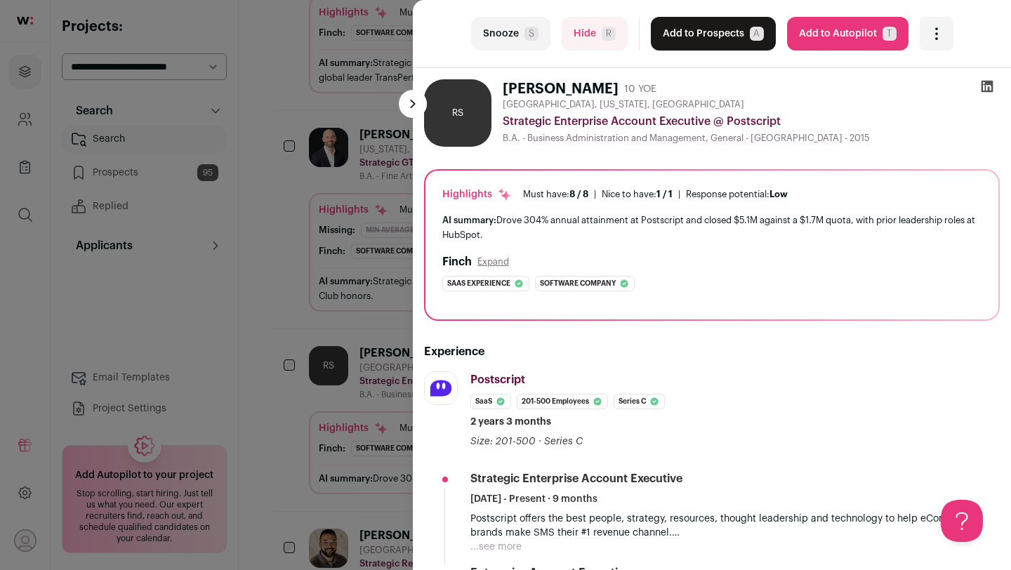
click at [678, 29] on button "Add to Prospects A" at bounding box center [713, 34] width 125 height 34
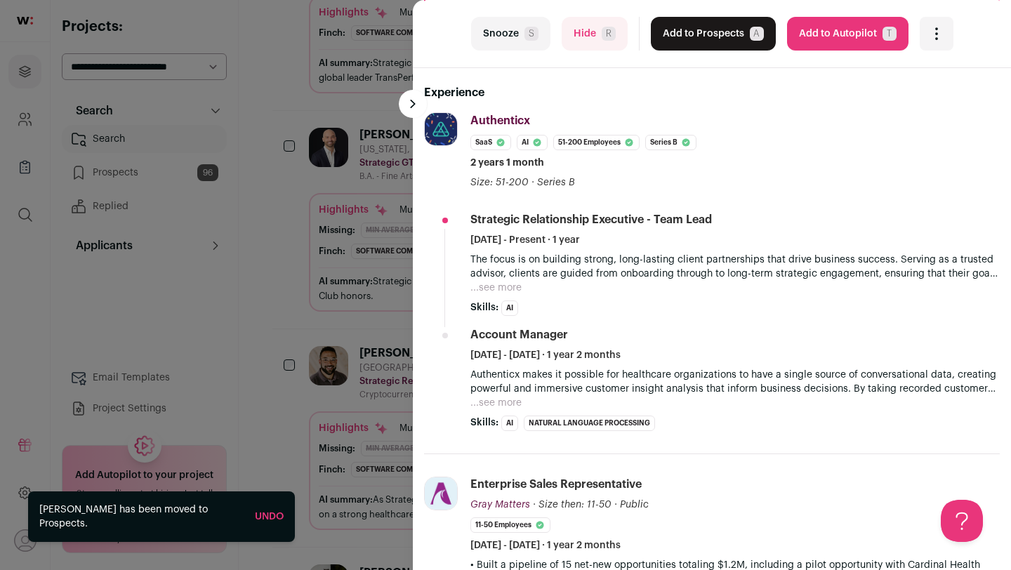
scroll to position [312, 0]
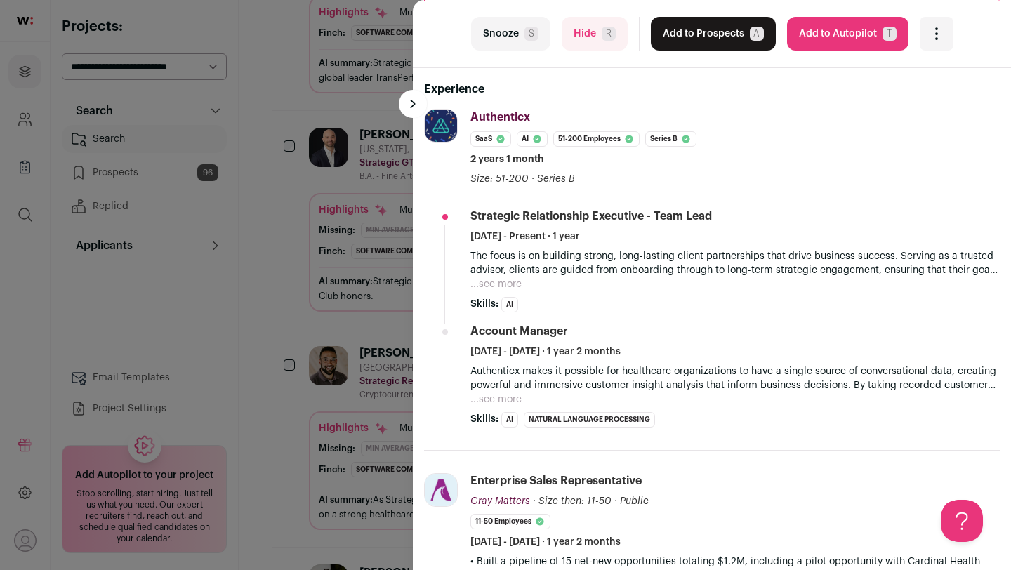
click at [302, 310] on div "last Snooze S Hide R Add to Prospects A Are you sure? [PERSON_NAME] is already …" at bounding box center [505, 285] width 1011 height 570
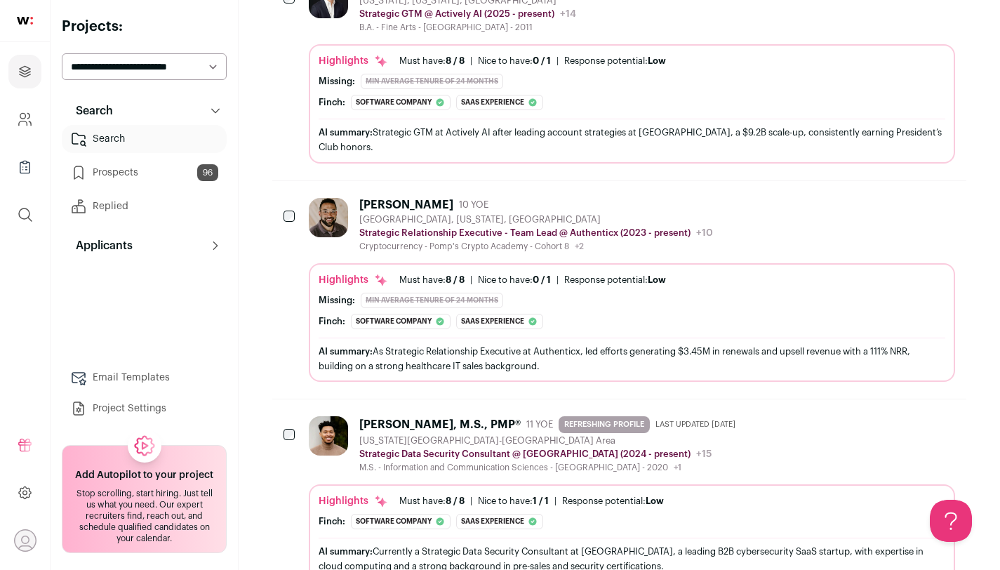
click at [425, 241] on div "Cryptocurrency - Pomp's Crypto Academy - Cohort 8 +2 [US_STATE][GEOGRAPHIC_DATA…" at bounding box center [536, 246] width 354 height 11
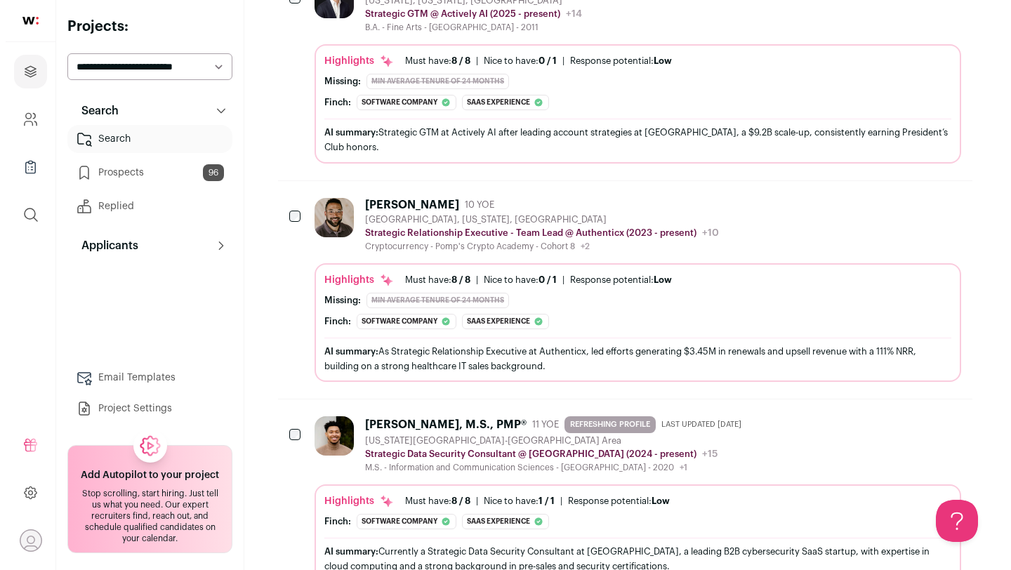
scroll to position [3031, 0]
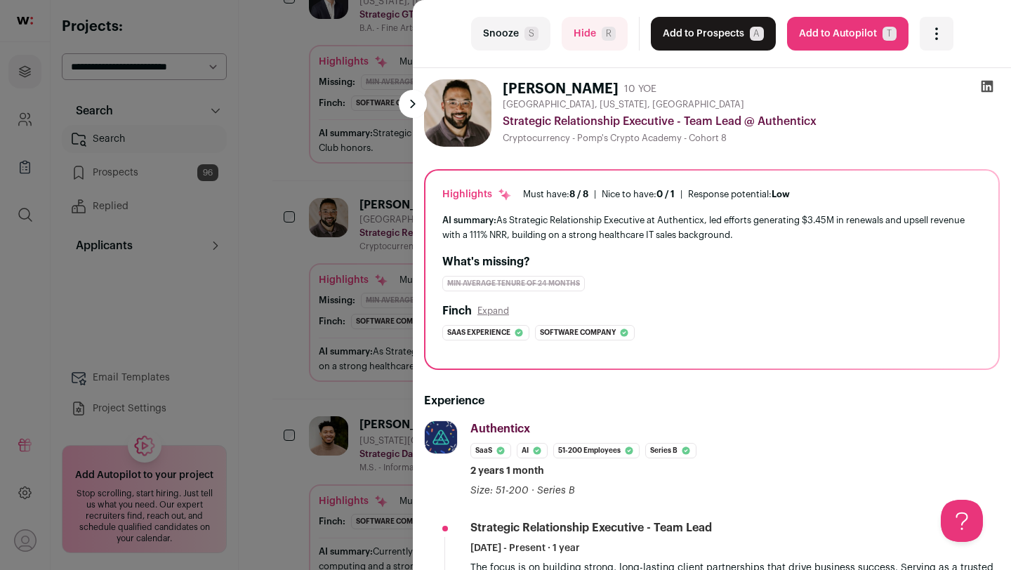
click at [581, 44] on button "Hide R" at bounding box center [594, 34] width 66 height 34
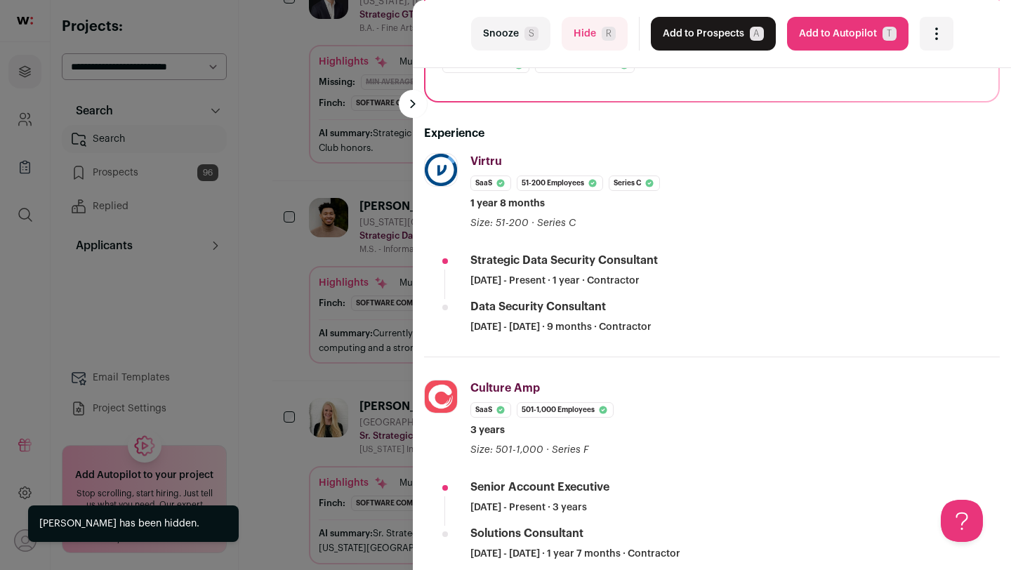
scroll to position [222, 0]
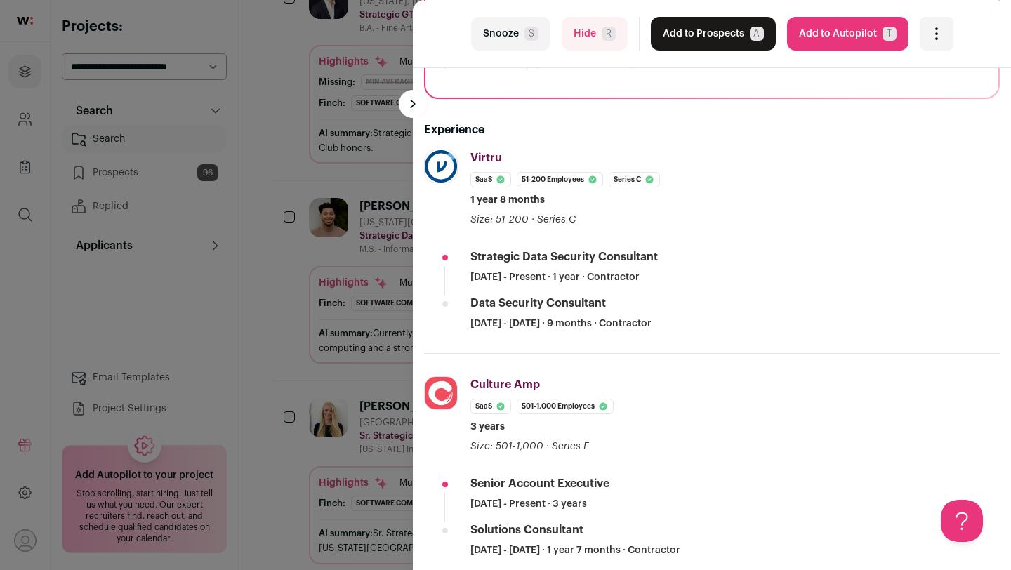
click at [581, 37] on button "Hide R" at bounding box center [594, 34] width 66 height 34
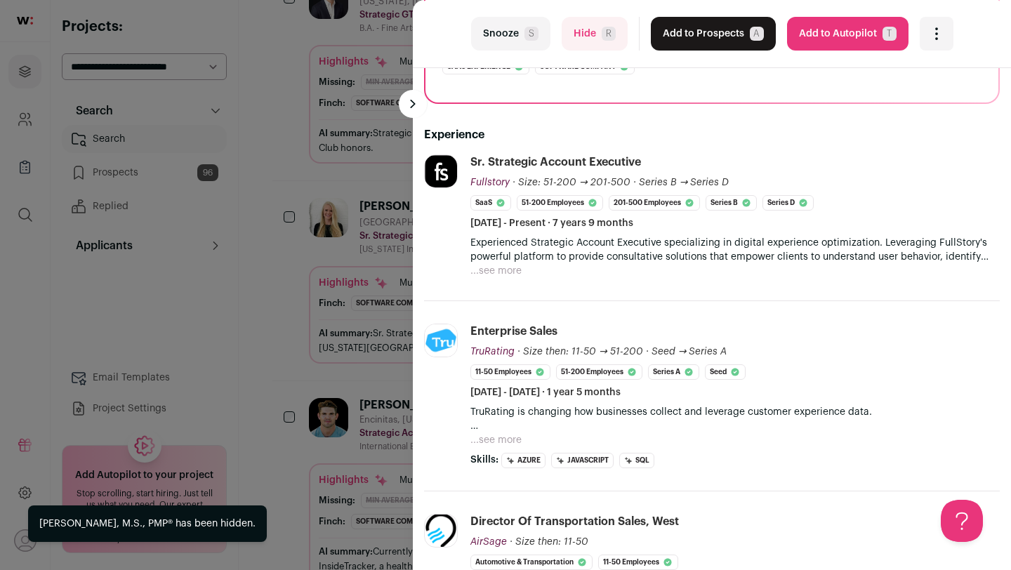
scroll to position [219, 0]
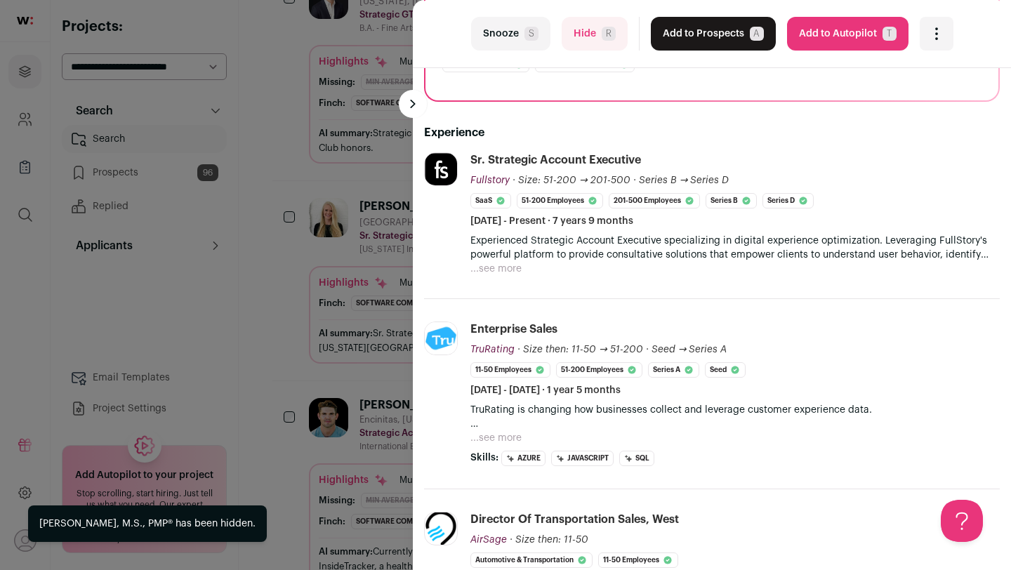
click at [293, 293] on div "last Snooze S Hide R Add to Prospects A Are you sure? [PERSON_NAME] is already …" at bounding box center [505, 285] width 1011 height 570
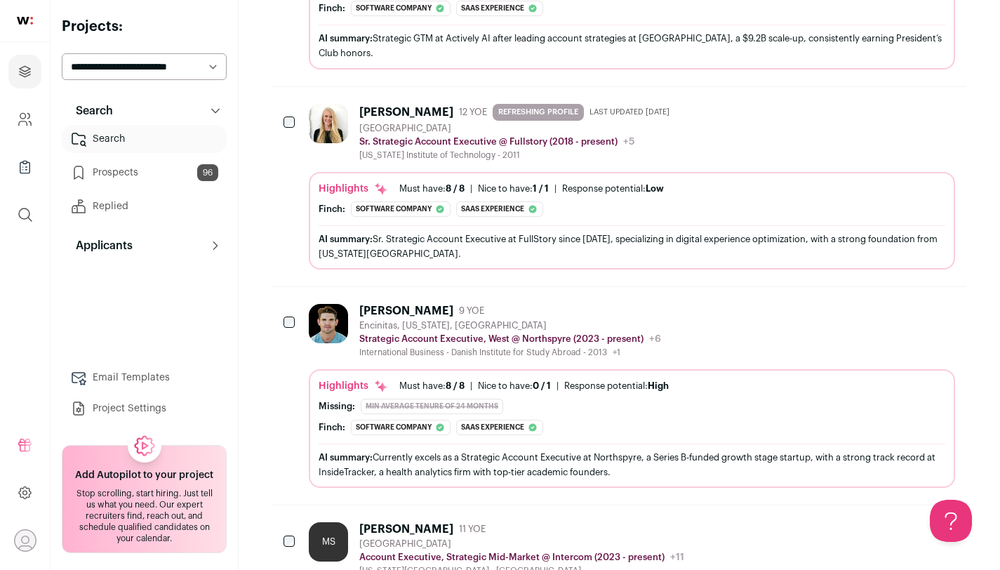
click at [406, 332] on div "Strategic Account Executive, West @ Northspyre (2023 - present) [GEOGRAPHIC_DAT…" at bounding box center [510, 339] width 302 height 14
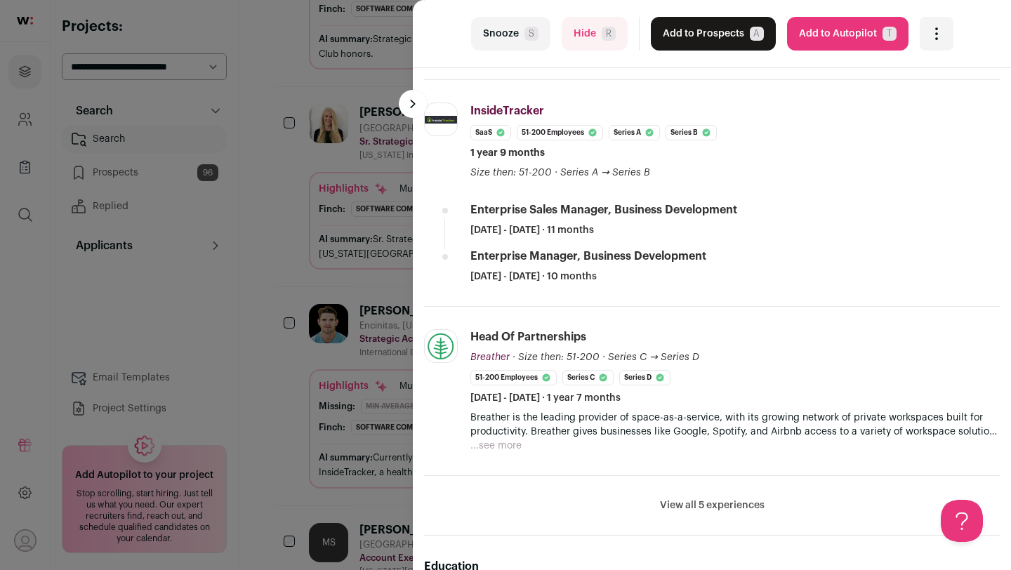
scroll to position [511, 0]
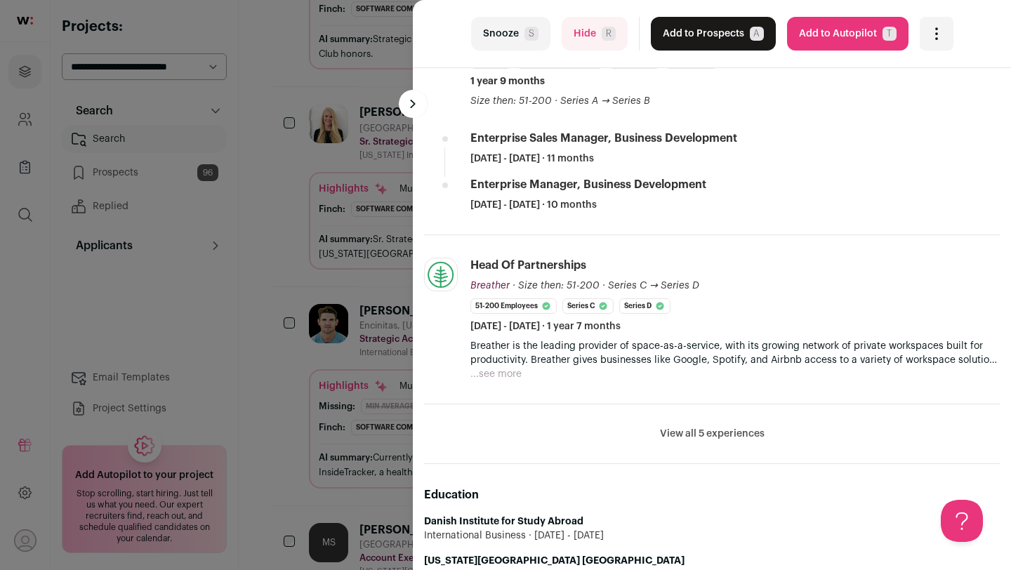
click at [291, 394] on div "last Snooze S Hide R Add to Prospects A Are you sure? [PERSON_NAME] is already …" at bounding box center [505, 285] width 1011 height 570
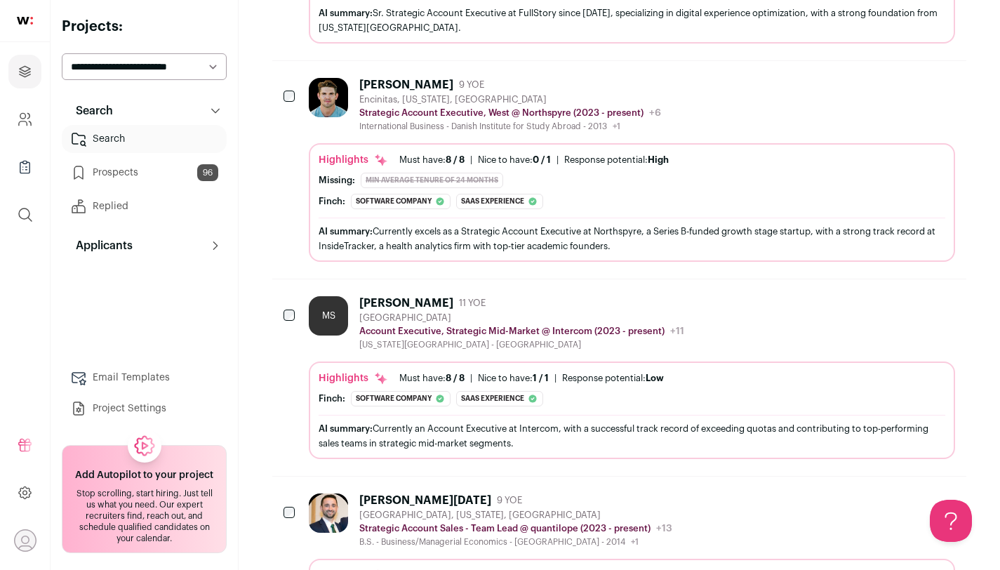
scroll to position [3372, 0]
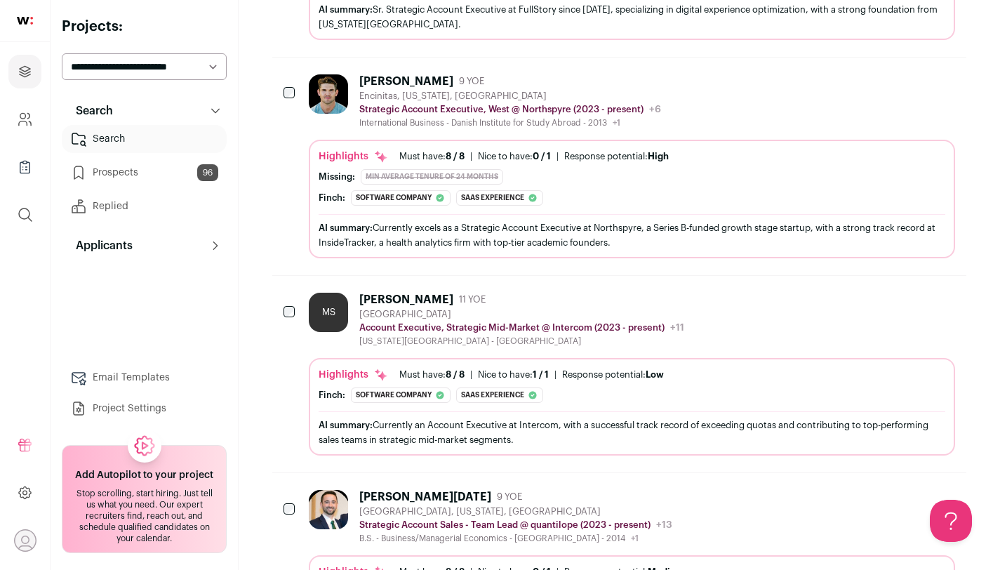
click at [426, 339] on div "[PERSON_NAME] 11 YOE [GEOGRAPHIC_DATA] Account Executive, Strategic Mid-Market …" at bounding box center [632, 374] width 646 height 163
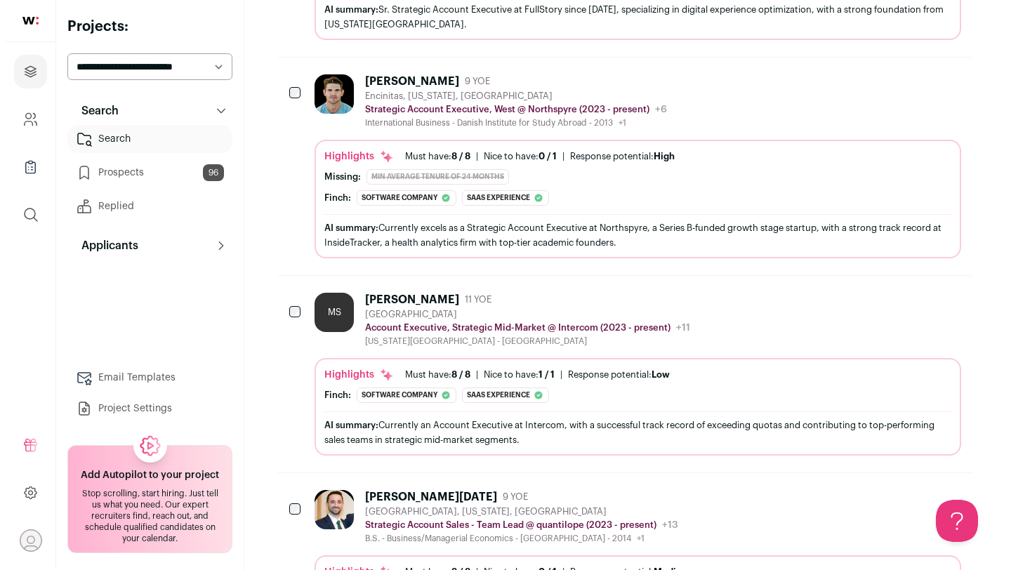
scroll to position [3355, 0]
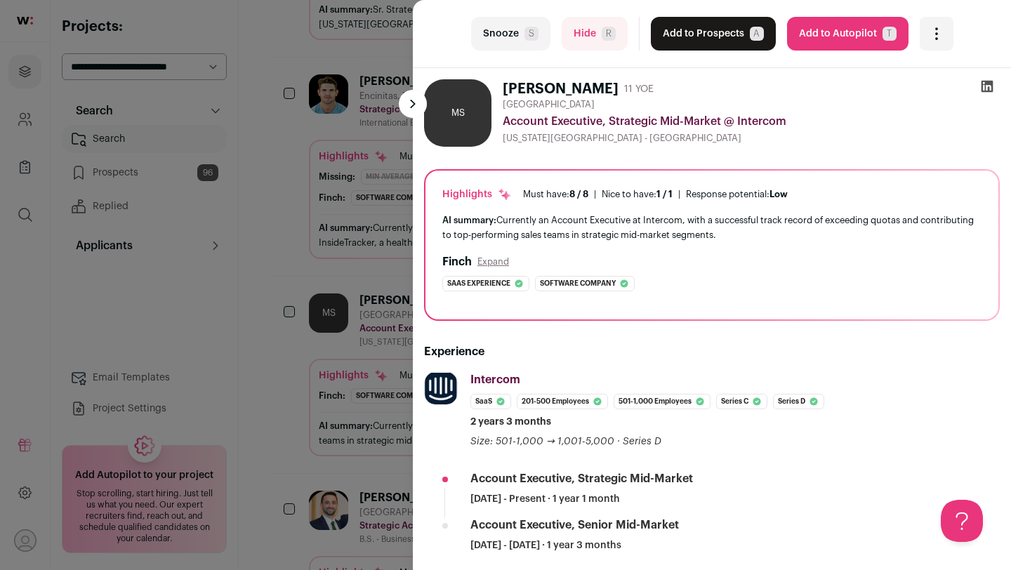
click at [524, 39] on span "S" at bounding box center [531, 34] width 14 height 14
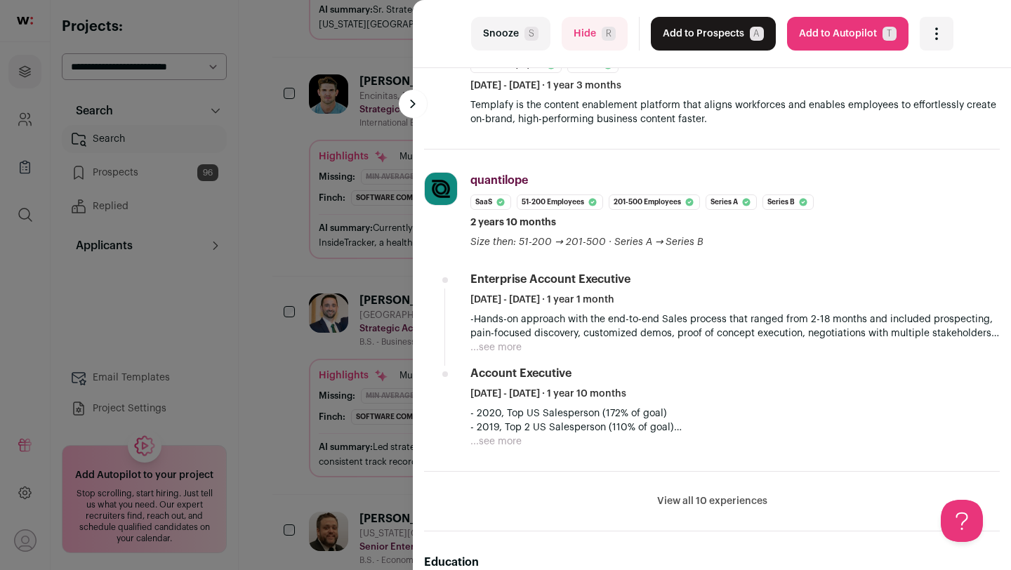
scroll to position [750, 0]
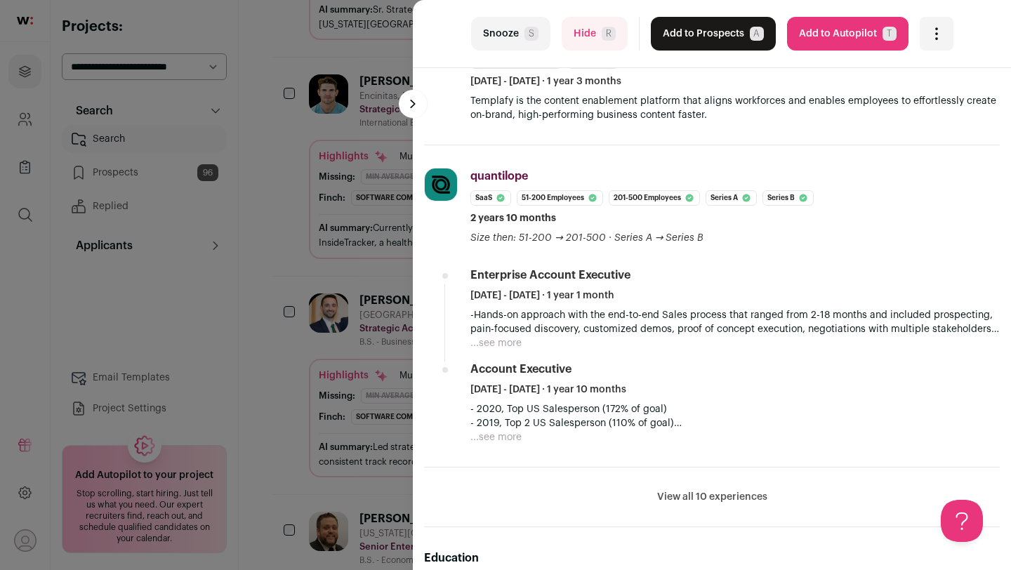
click at [274, 293] on div "last Snooze S Hide R Add to Prospects A Are you sure? [PERSON_NAME][DATE] is al…" at bounding box center [505, 285] width 1011 height 570
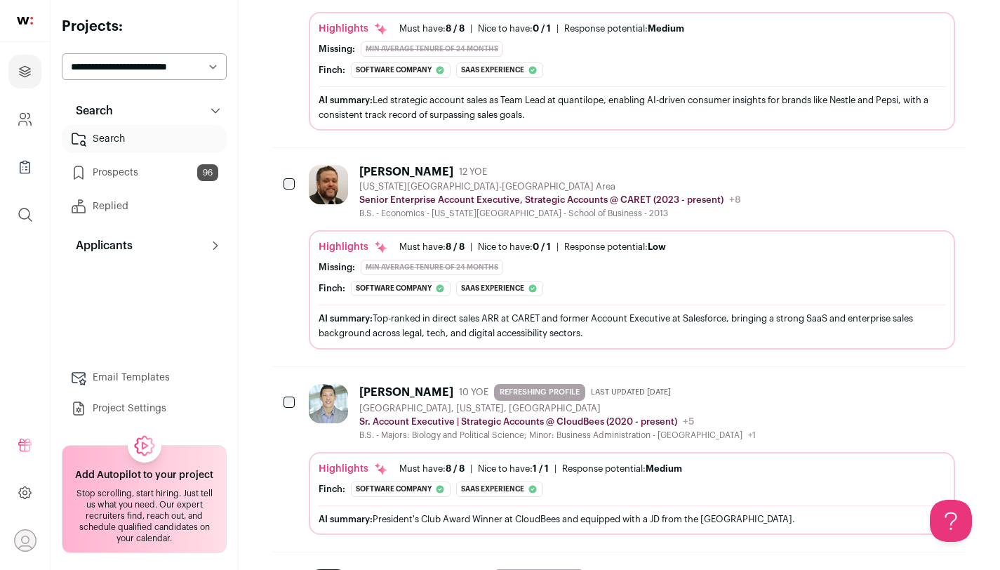
click at [420, 240] on div "Highlights Must have: 8 / 8 How many must haves have been fulfilled? | [GEOGRAP…" at bounding box center [632, 247] width 627 height 14
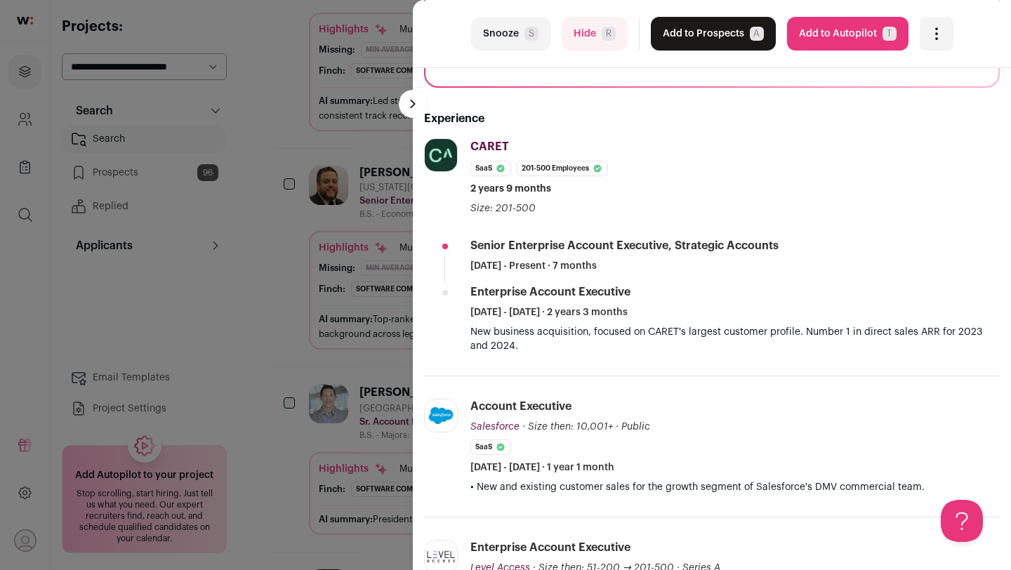
scroll to position [284, 0]
click at [271, 310] on div "last Snooze S Hide R Add to Prospects A Are you sure? [PERSON_NAME] is already …" at bounding box center [505, 285] width 1011 height 570
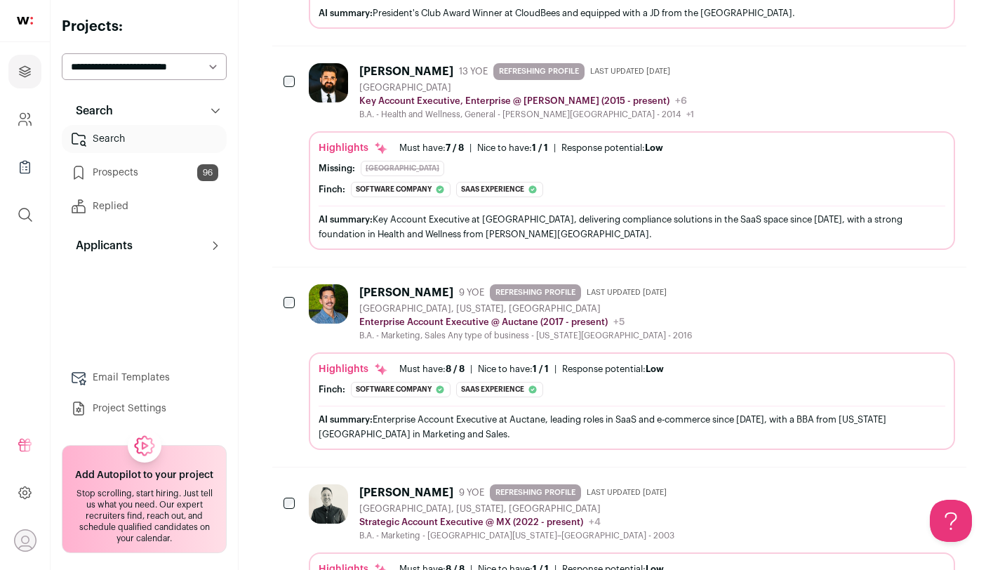
scroll to position [4234, 0]
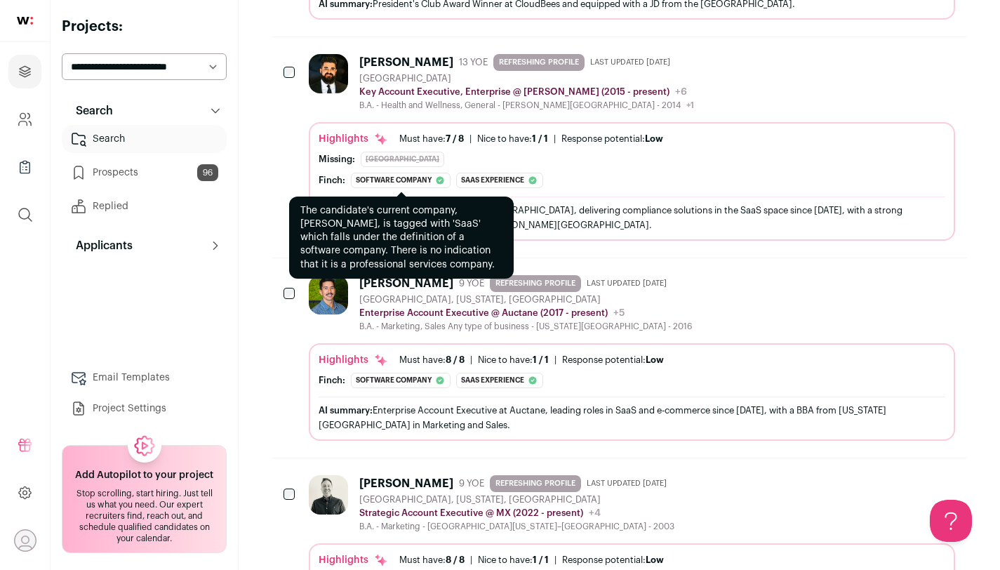
click at [434, 173] on div "Software company" at bounding box center [401, 180] width 100 height 15
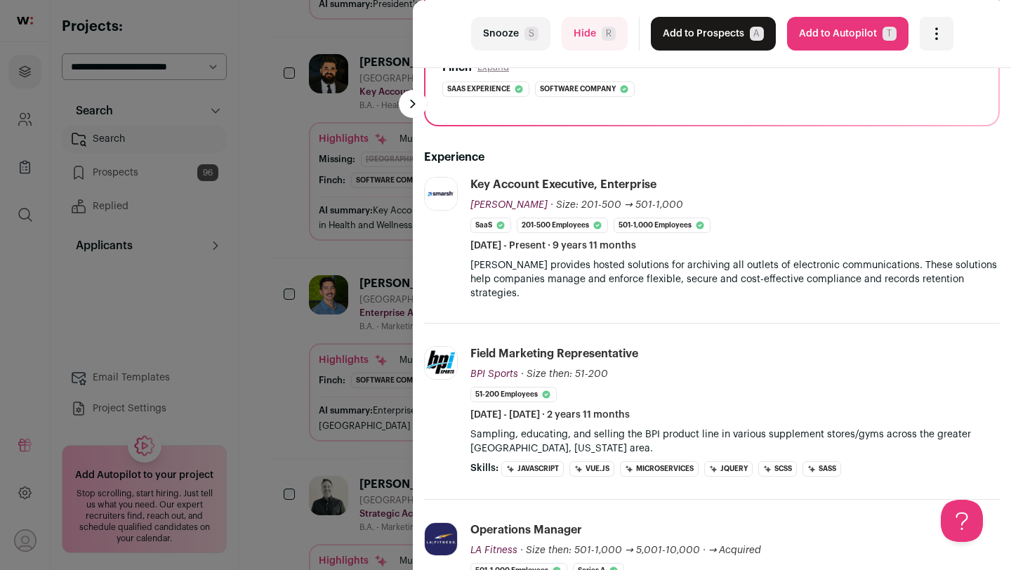
scroll to position [267, 0]
click at [259, 192] on div "last Snooze S Hide R Add to Prospects A Are you sure? [PERSON_NAME] is already …" at bounding box center [505, 285] width 1011 height 570
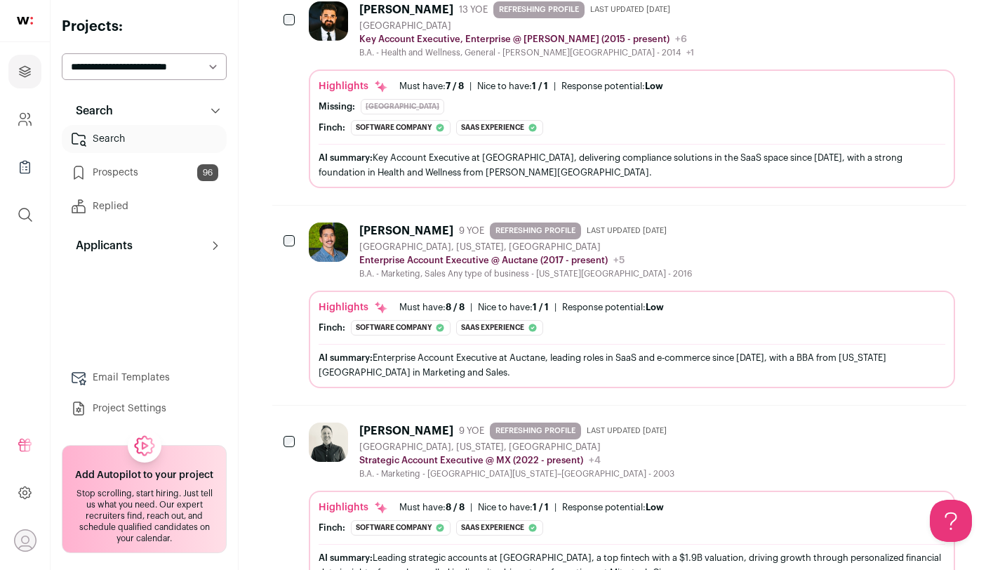
click at [312, 249] on div at bounding box center [331, 250] width 45 height 57
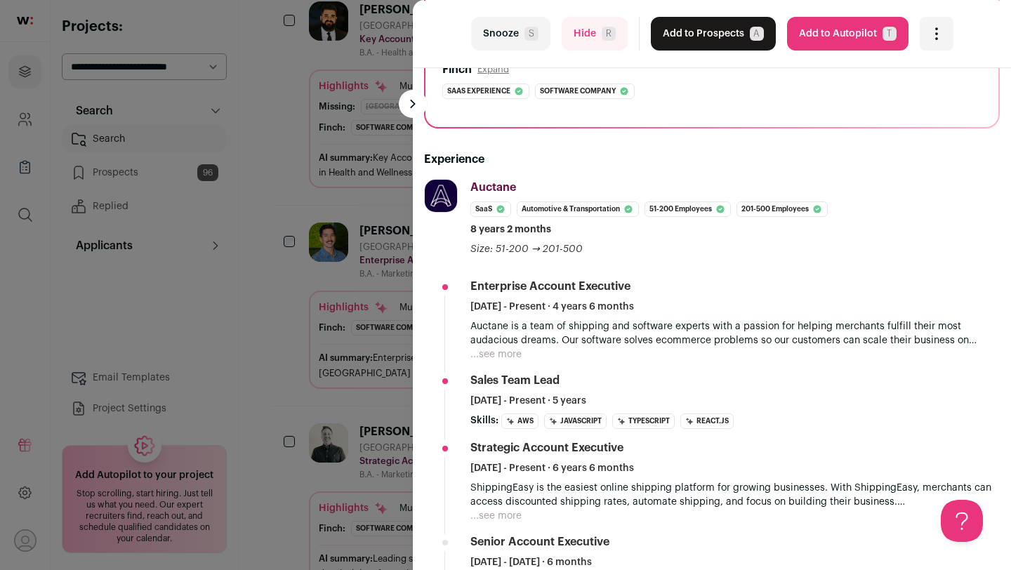
scroll to position [196, 0]
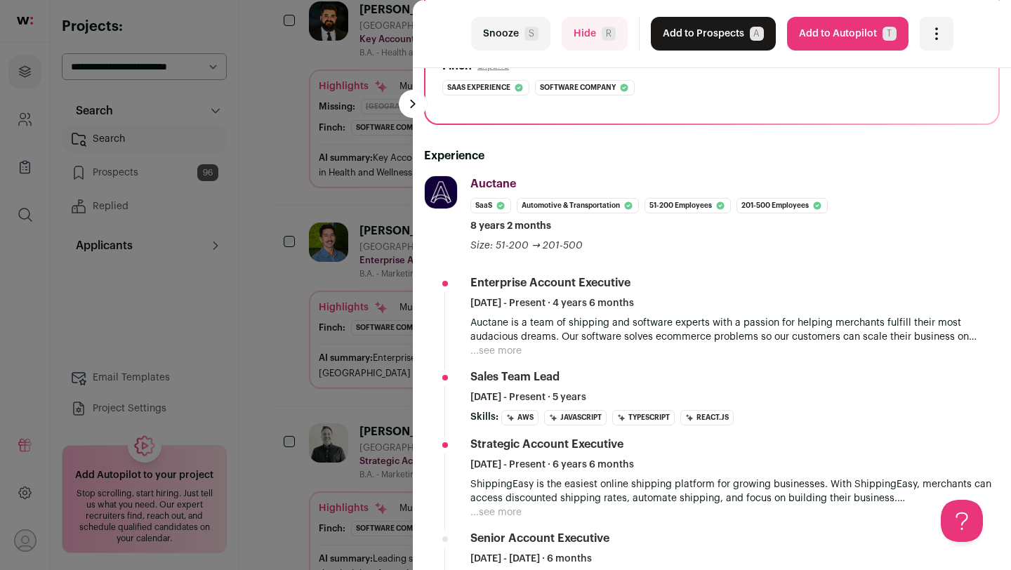
click at [262, 312] on div "last Snooze S Hide R Add to Prospects A Are you sure? [PERSON_NAME] is already …" at bounding box center [505, 285] width 1011 height 570
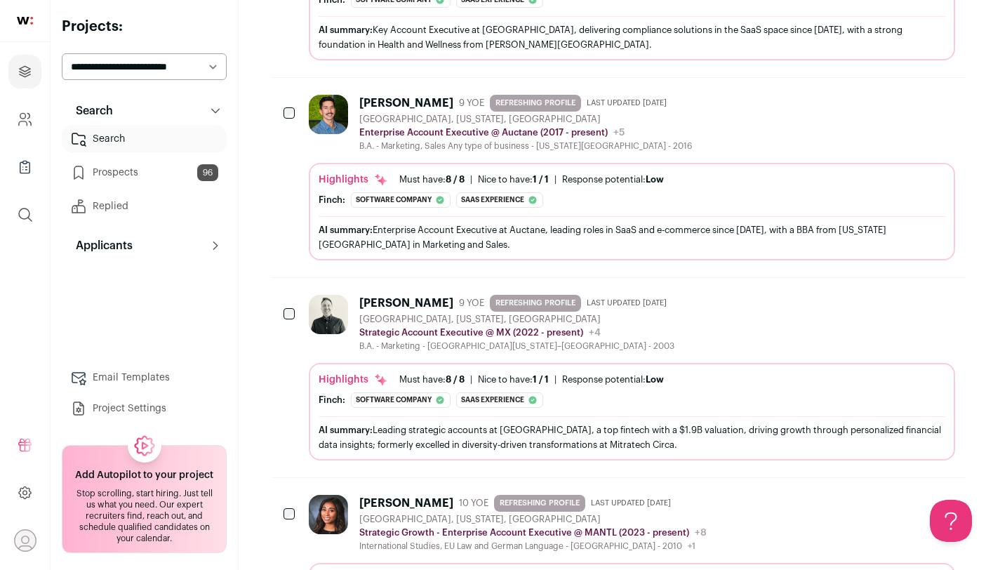
click at [328, 314] on img at bounding box center [328, 314] width 39 height 39
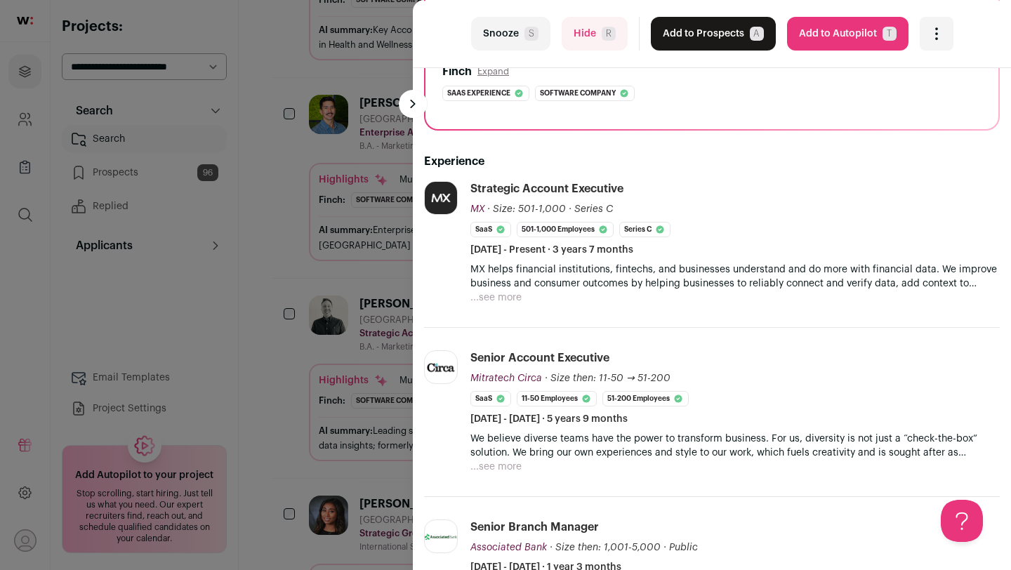
scroll to position [193, 0]
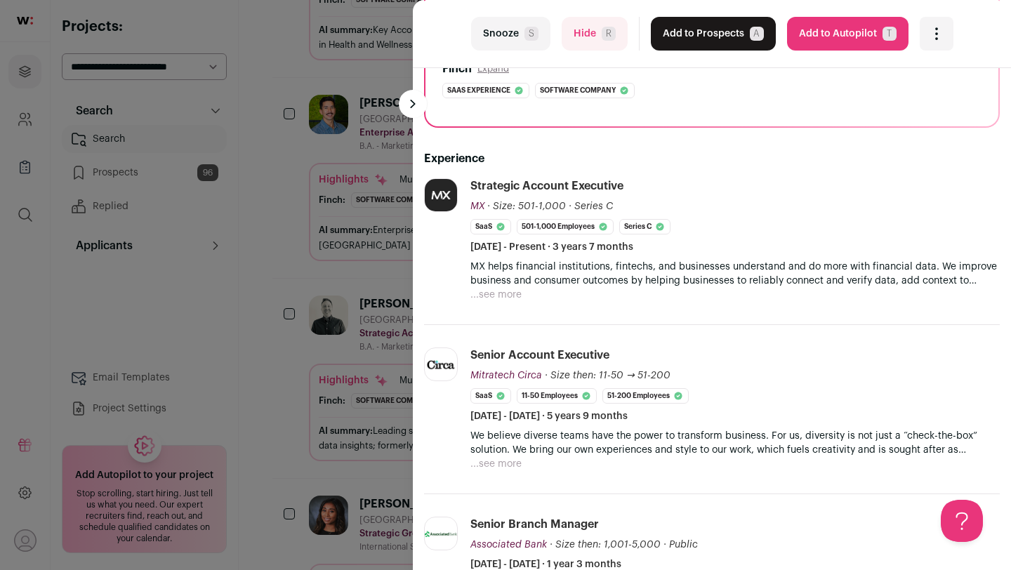
click at [255, 309] on div "last Snooze S Hide R Add to Prospects A Are you sure? [PERSON_NAME] is already …" at bounding box center [505, 285] width 1011 height 570
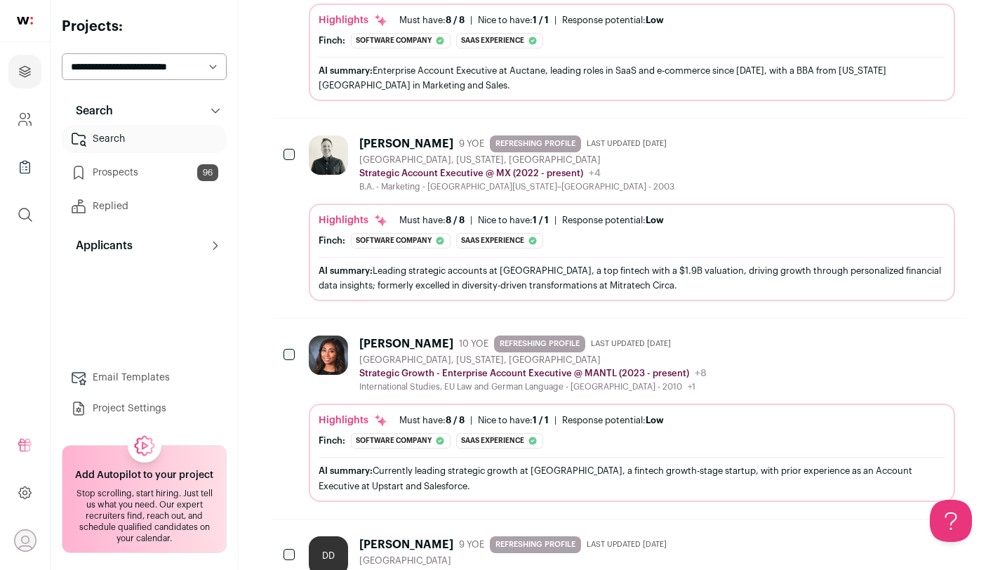
scroll to position [4574, 0]
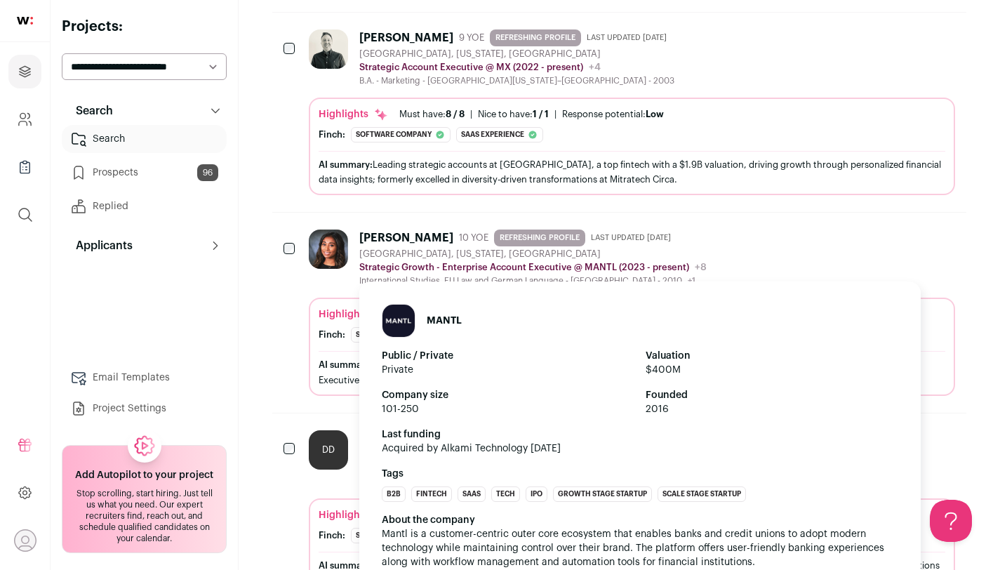
click at [366, 262] on p "Strategic Growth - Enterprise Account Executive @ MANTL (2023 - present)" at bounding box center [524, 267] width 330 height 11
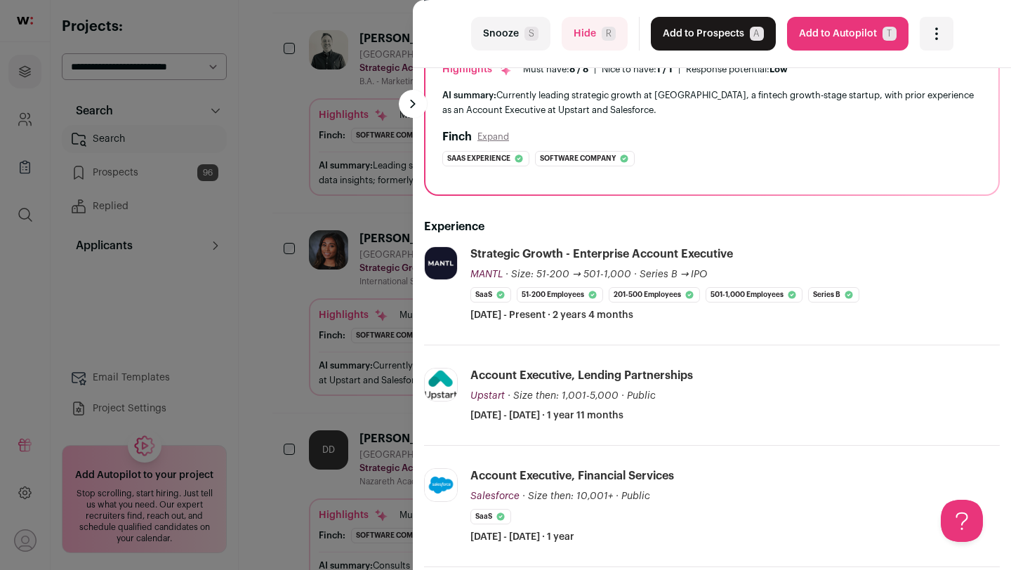
scroll to position [124, 0]
click at [516, 27] on button "Snooze S" at bounding box center [510, 34] width 79 height 34
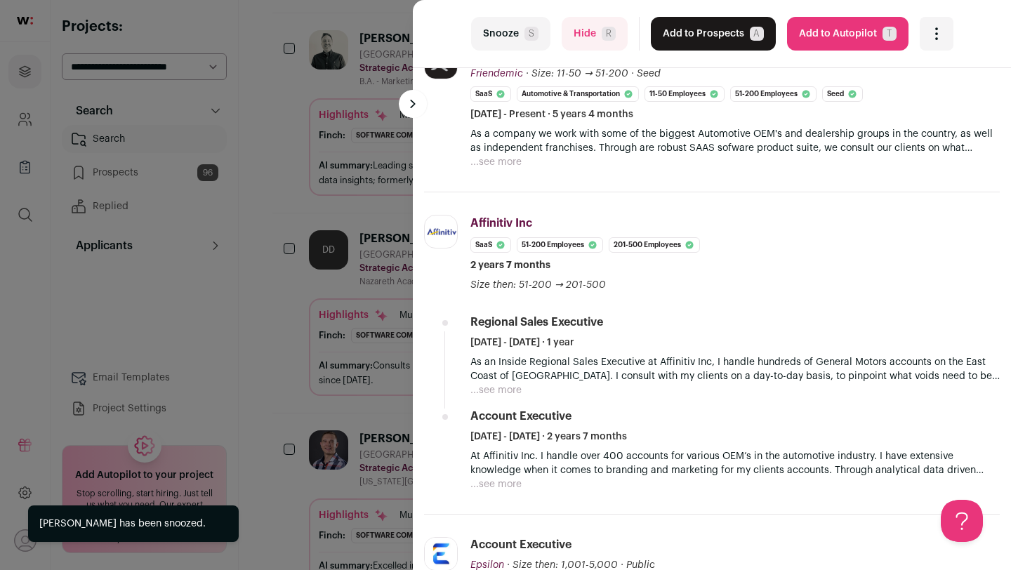
scroll to position [349, 0]
click at [277, 305] on div "last Snooze S Hide R Add to Prospects A Are you sure? [PERSON_NAME] is already …" at bounding box center [505, 285] width 1011 height 570
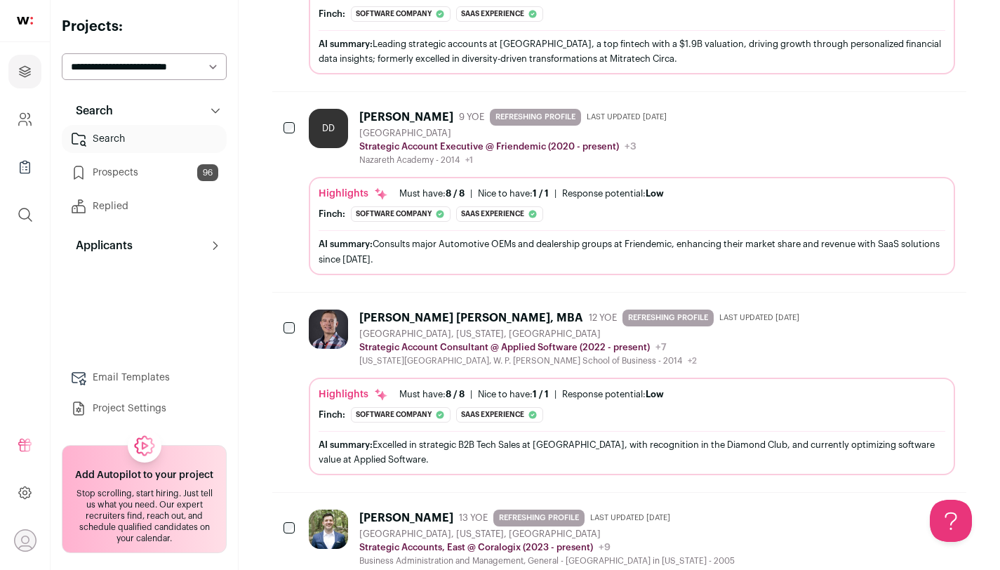
scroll to position [4813, 0]
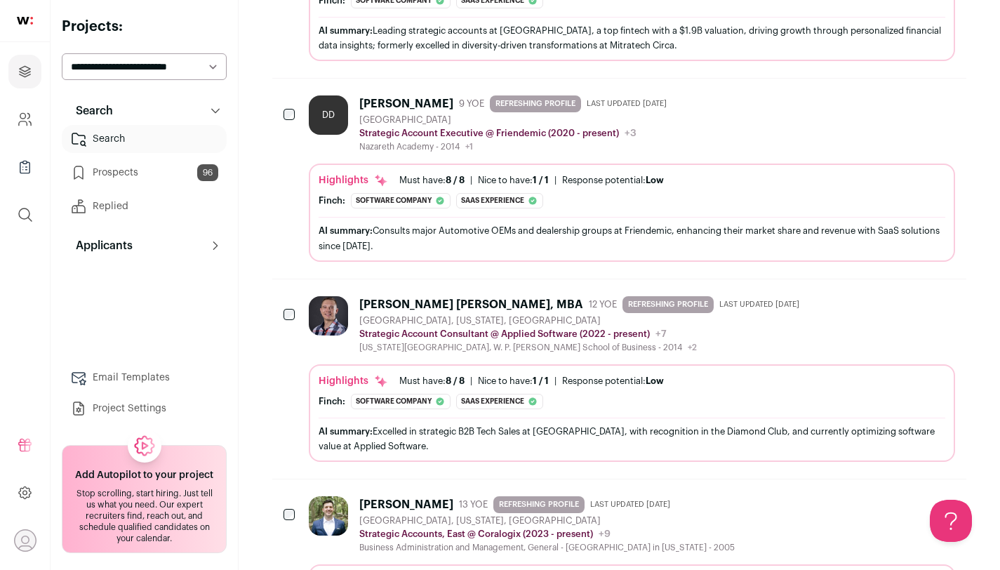
click at [309, 307] on img at bounding box center [328, 315] width 39 height 39
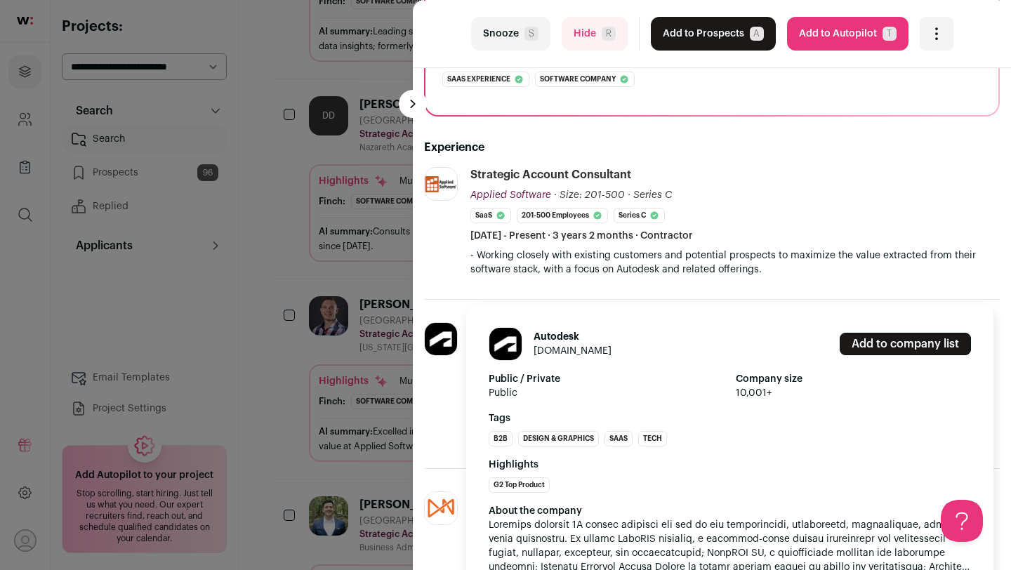
scroll to position [222, 0]
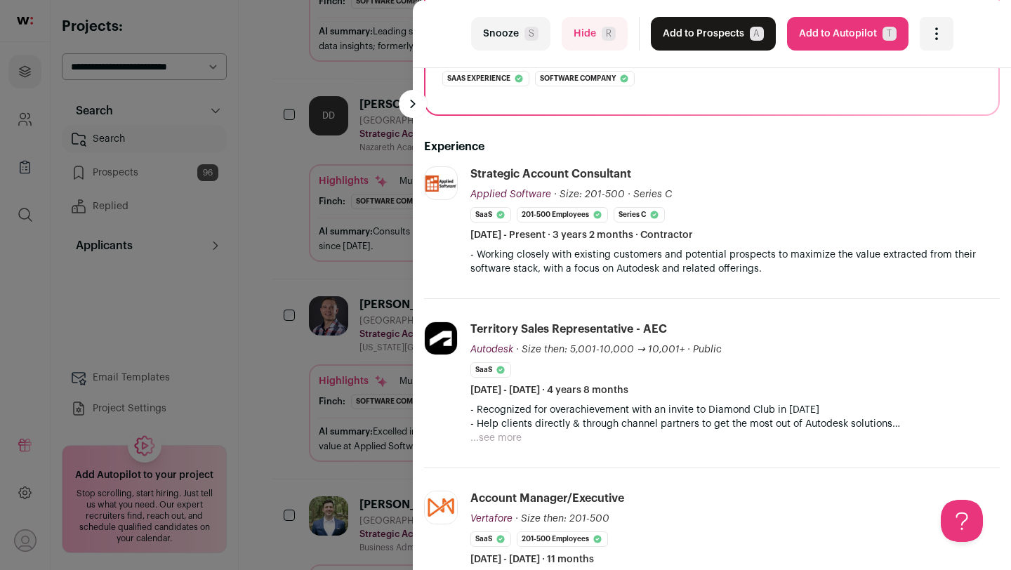
click at [585, 40] on button "Hide R" at bounding box center [594, 34] width 66 height 34
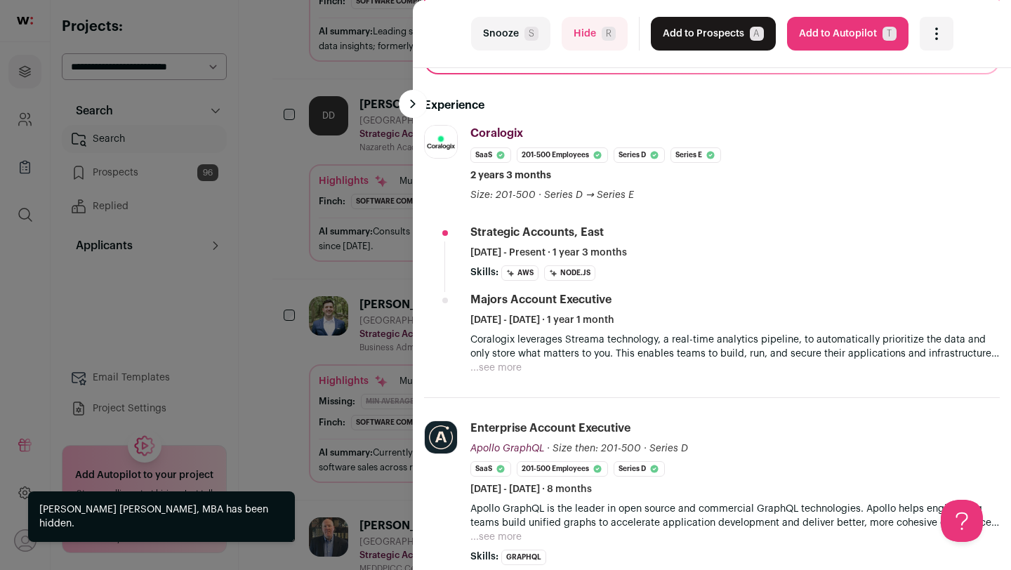
scroll to position [298, 0]
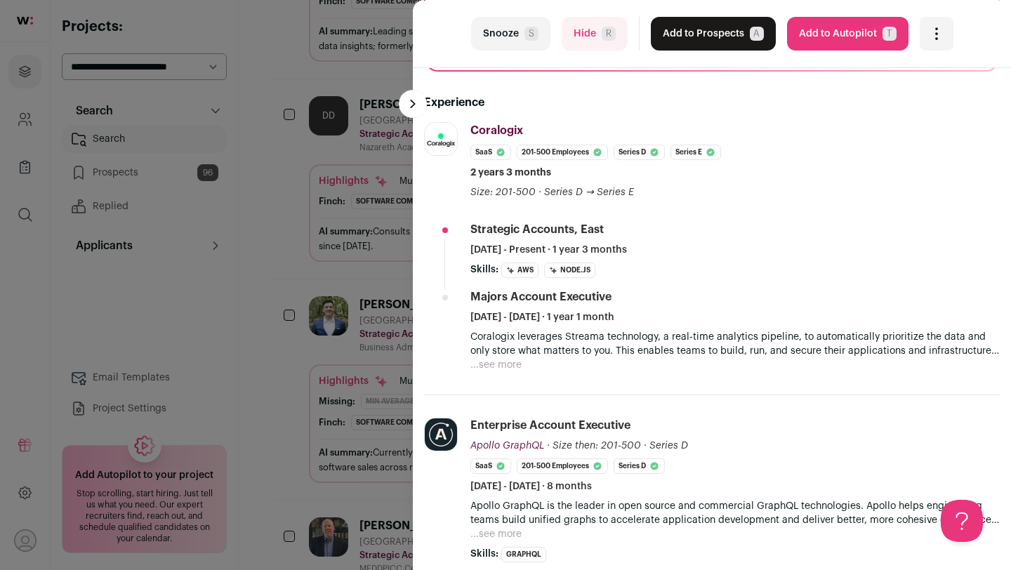
click at [290, 369] on div "last Snooze S Hide R Add to Prospects A Are you sure? [PERSON_NAME] is already …" at bounding box center [505, 285] width 1011 height 570
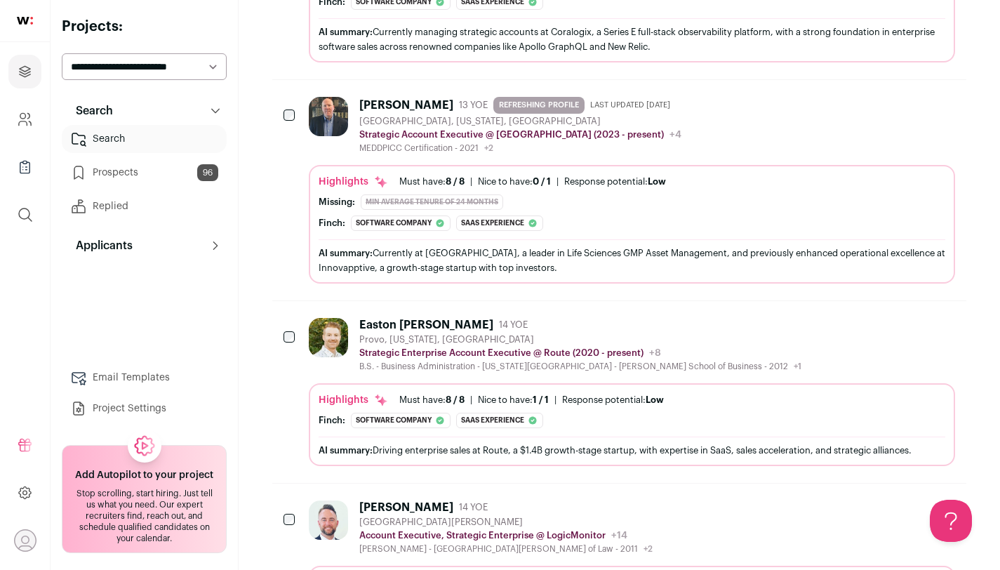
click at [382, 361] on div "B.S. - Business Administration - [US_STATE][GEOGRAPHIC_DATA] - [PERSON_NAME] Sc…" at bounding box center [580, 366] width 442 height 11
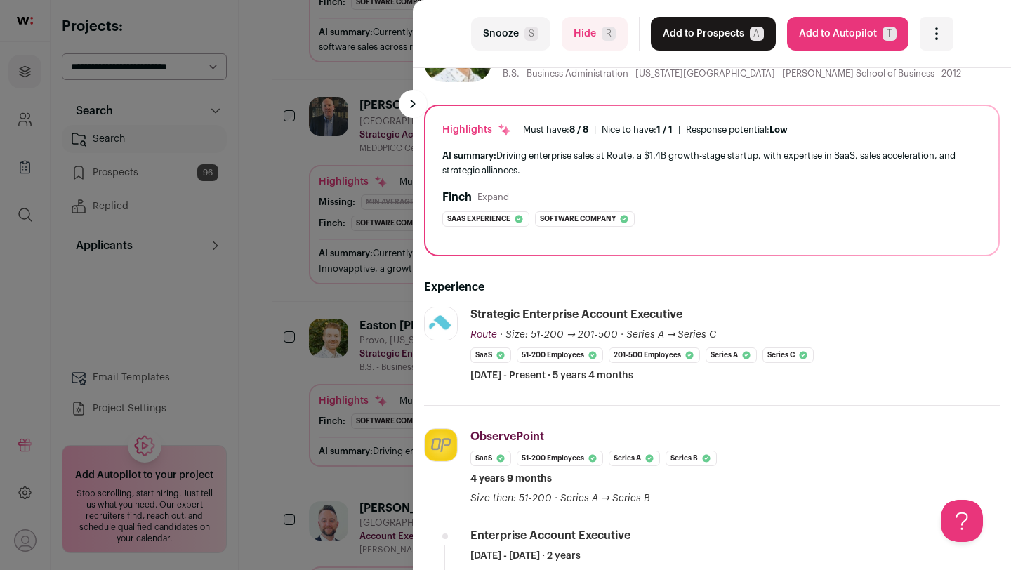
scroll to position [0, 0]
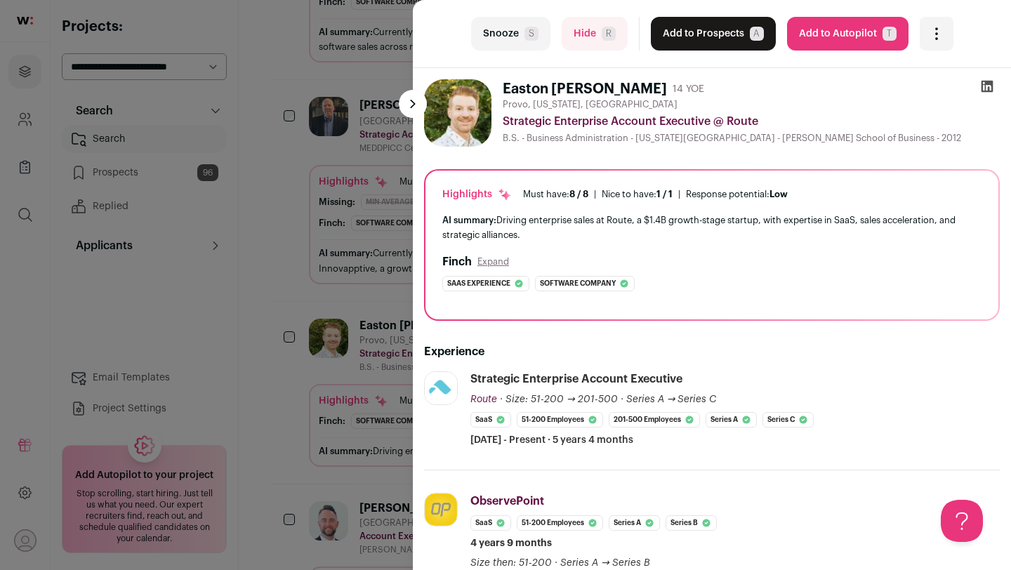
click at [732, 41] on button "Add to Prospects A" at bounding box center [713, 34] width 125 height 34
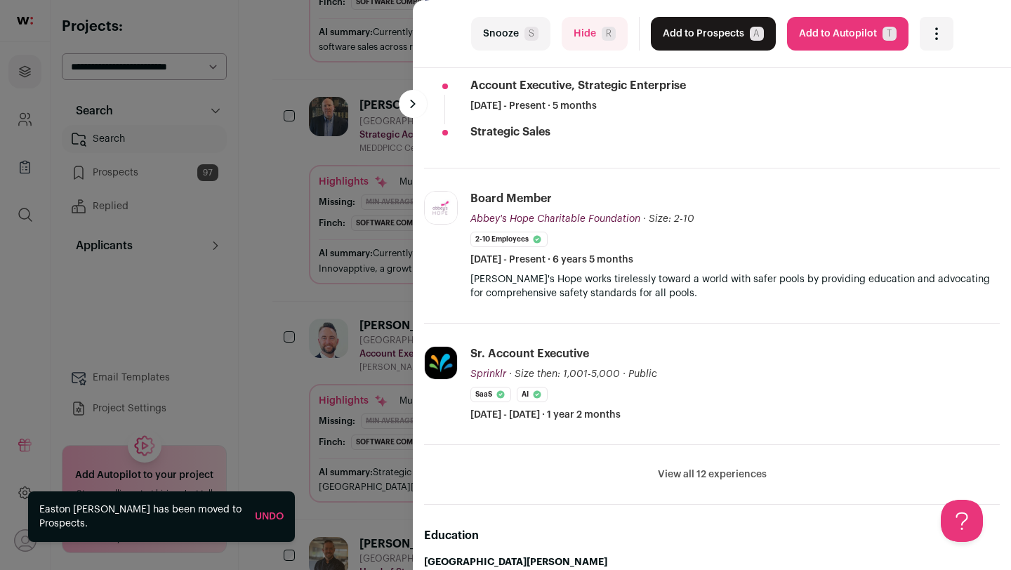
scroll to position [466, 0]
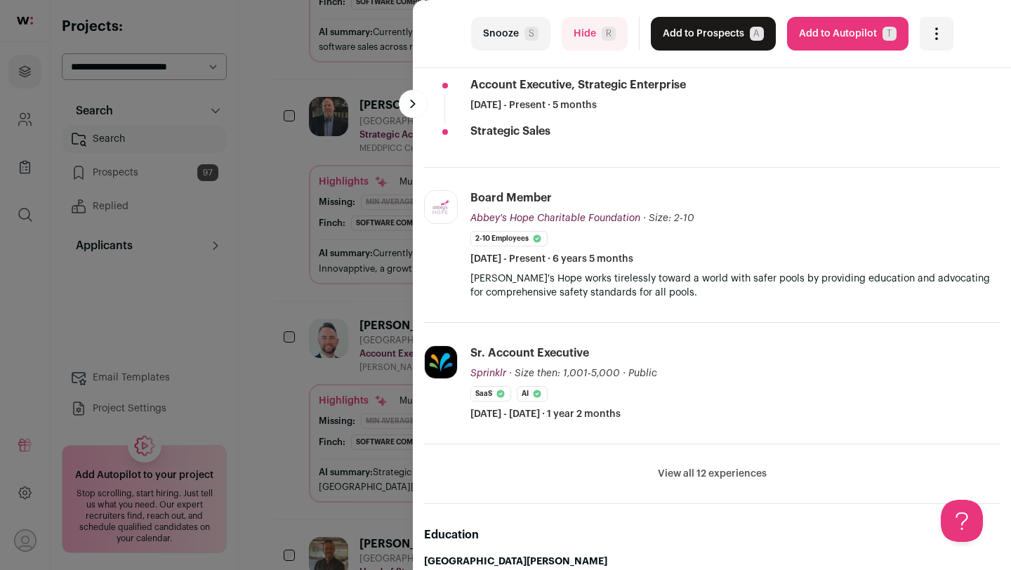
click at [663, 467] on button "View all 12 experiences" at bounding box center [712, 474] width 109 height 14
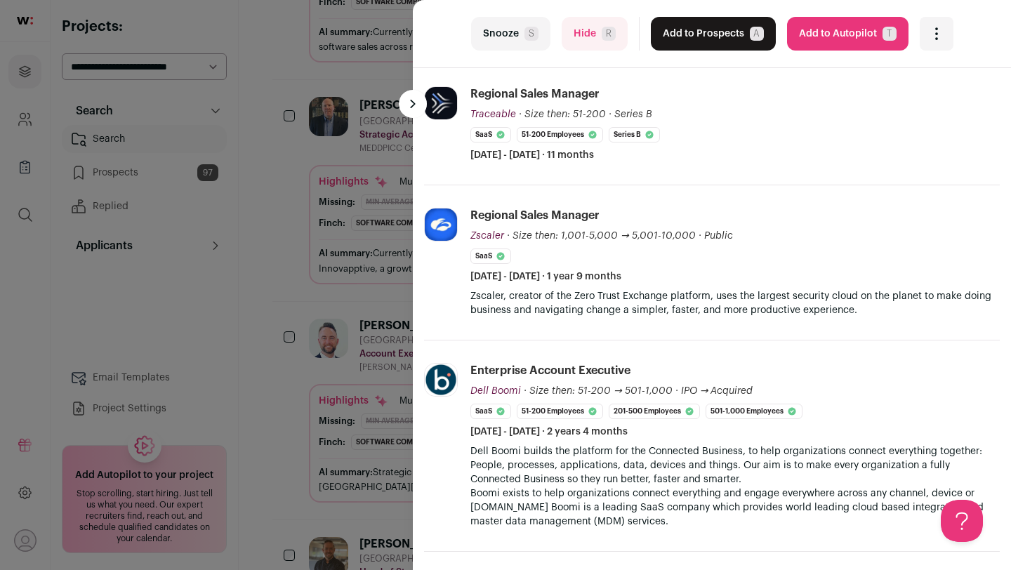
scroll to position [847, 0]
click at [517, 41] on button "Snooze S" at bounding box center [510, 34] width 79 height 34
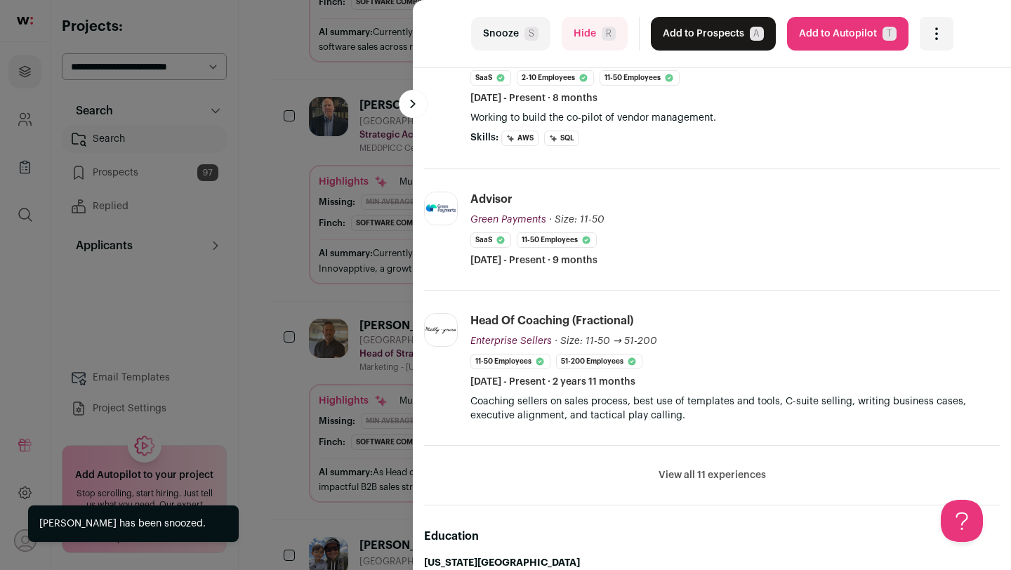
scroll to position [394, 0]
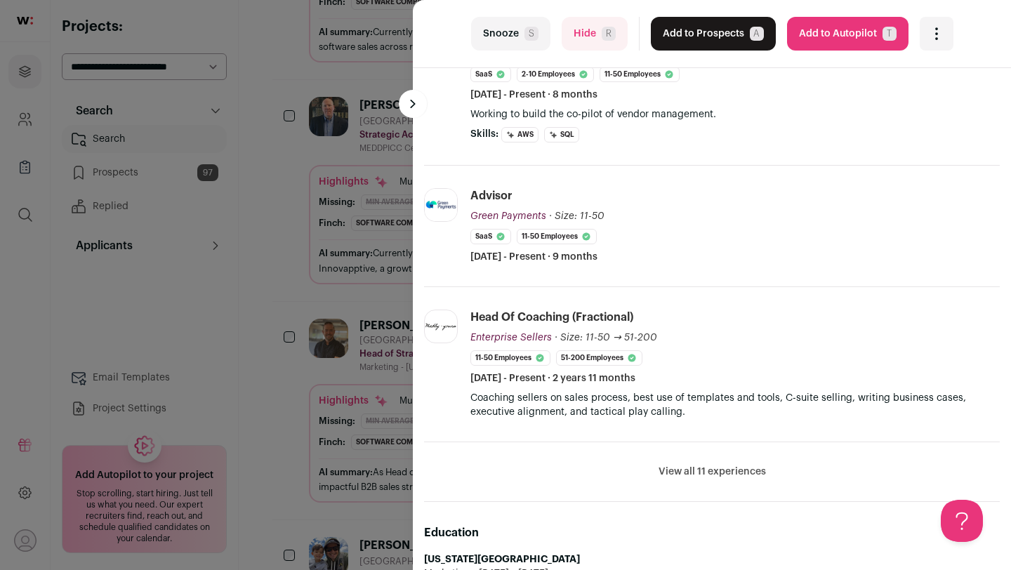
click at [692, 465] on button "View all 11 experiences" at bounding box center [711, 472] width 107 height 14
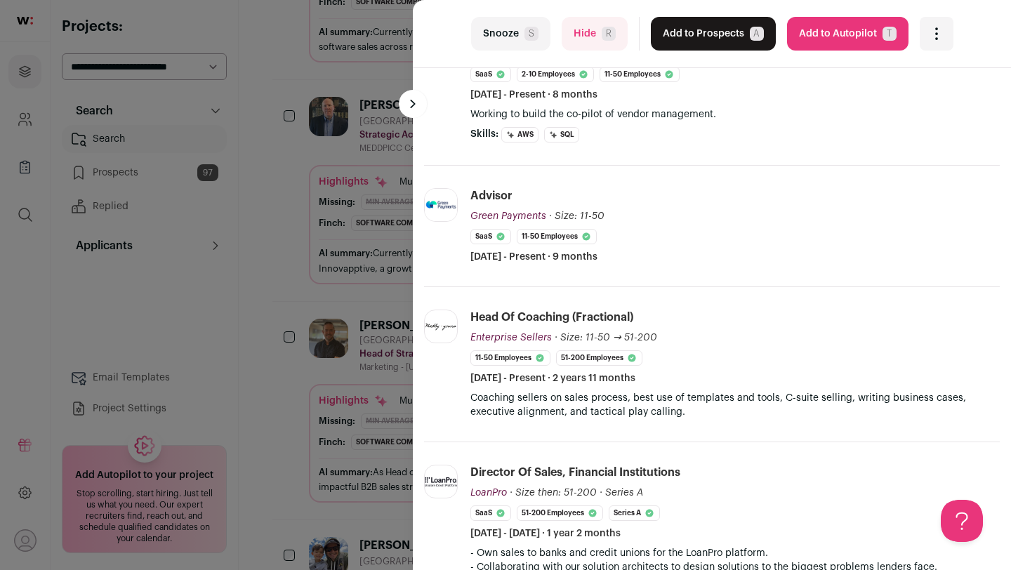
click at [324, 392] on div "last Snooze S Hide R Add to Prospects A Are you sure? [PERSON_NAME] is already …" at bounding box center [505, 285] width 1011 height 570
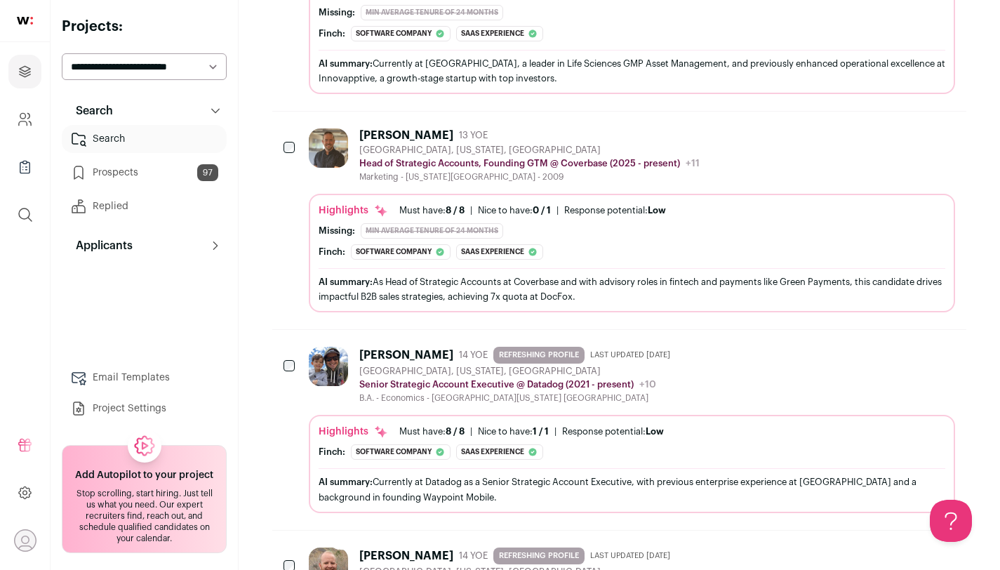
scroll to position [5430, 0]
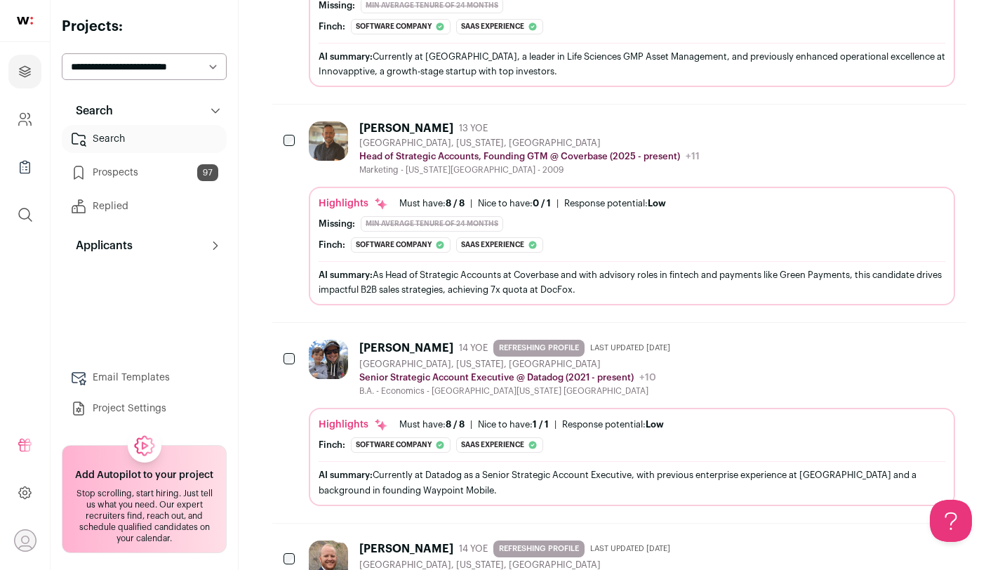
click at [408, 385] on div "B.A. - Economics - [GEOGRAPHIC_DATA][US_STATE] [GEOGRAPHIC_DATA]" at bounding box center [517, 390] width 317 height 11
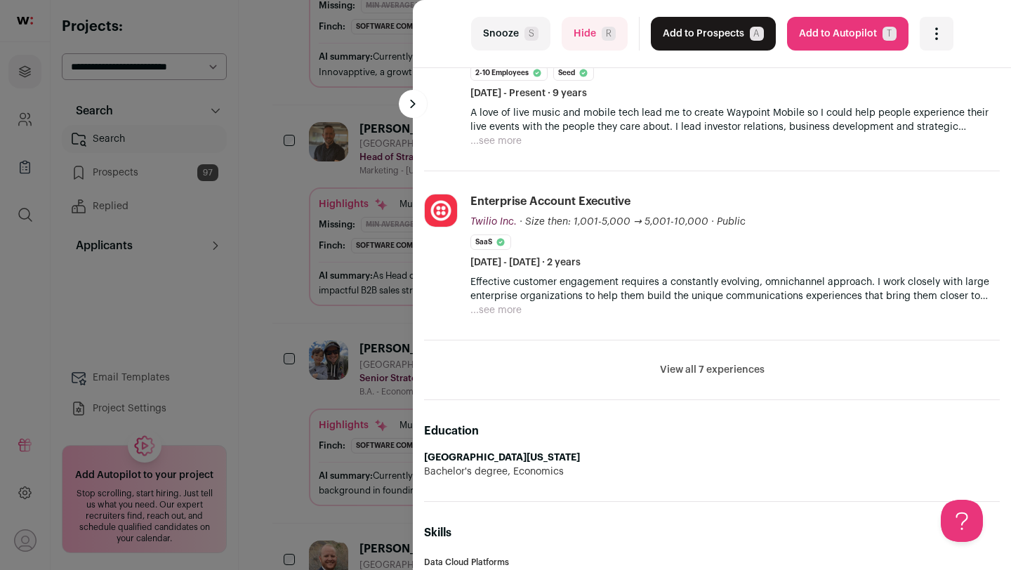
scroll to position [667, 0]
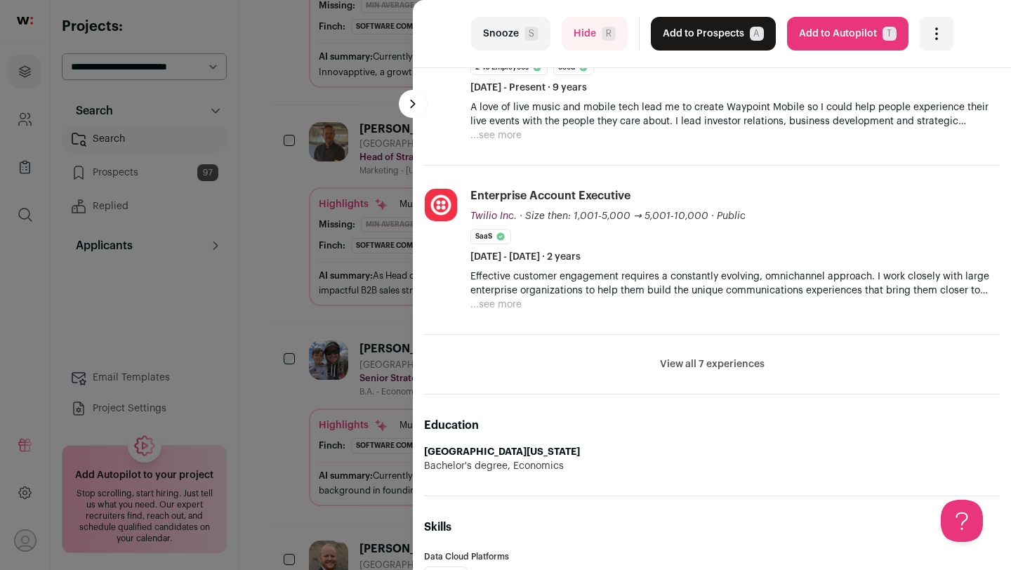
click at [709, 365] on button "View all 7 experiences" at bounding box center [712, 364] width 105 height 14
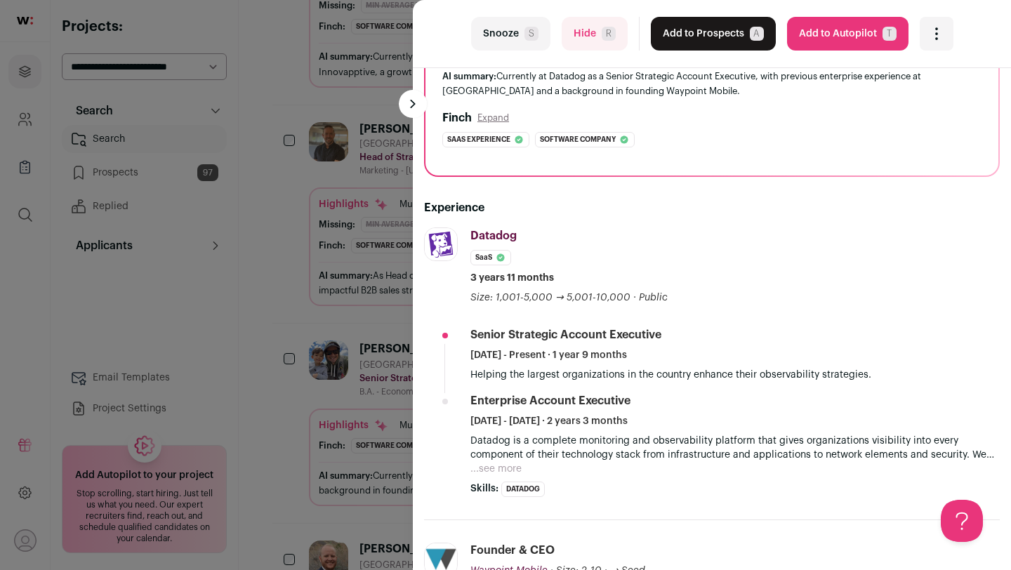
scroll to position [0, 0]
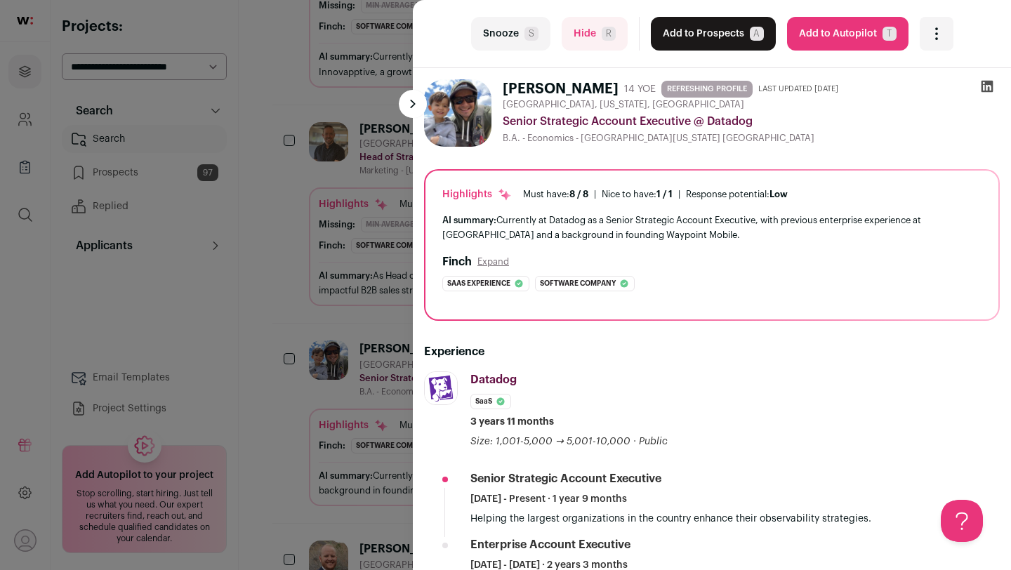
click at [663, 38] on button "Add to Prospects A" at bounding box center [713, 34] width 125 height 34
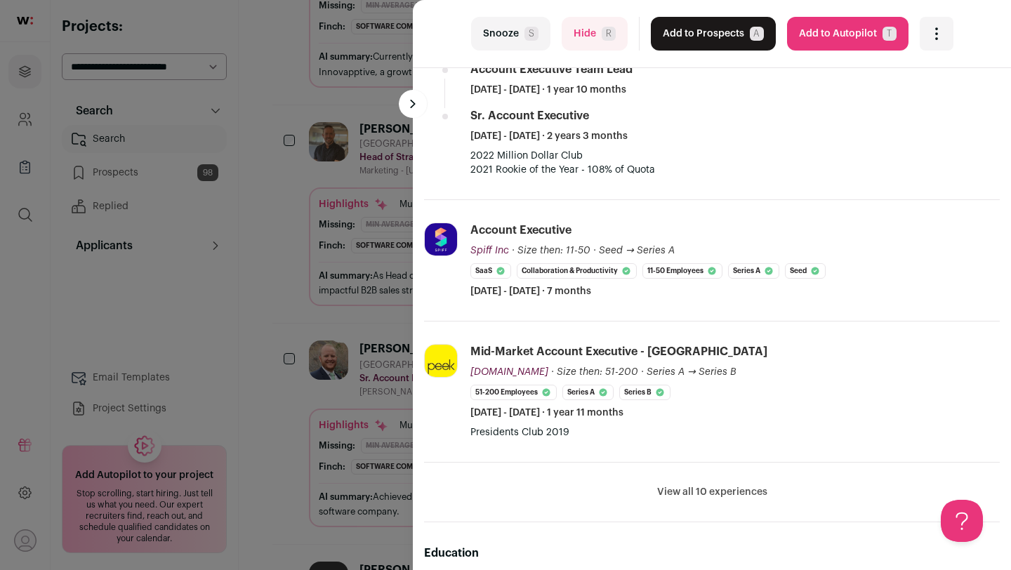
scroll to position [681, 0]
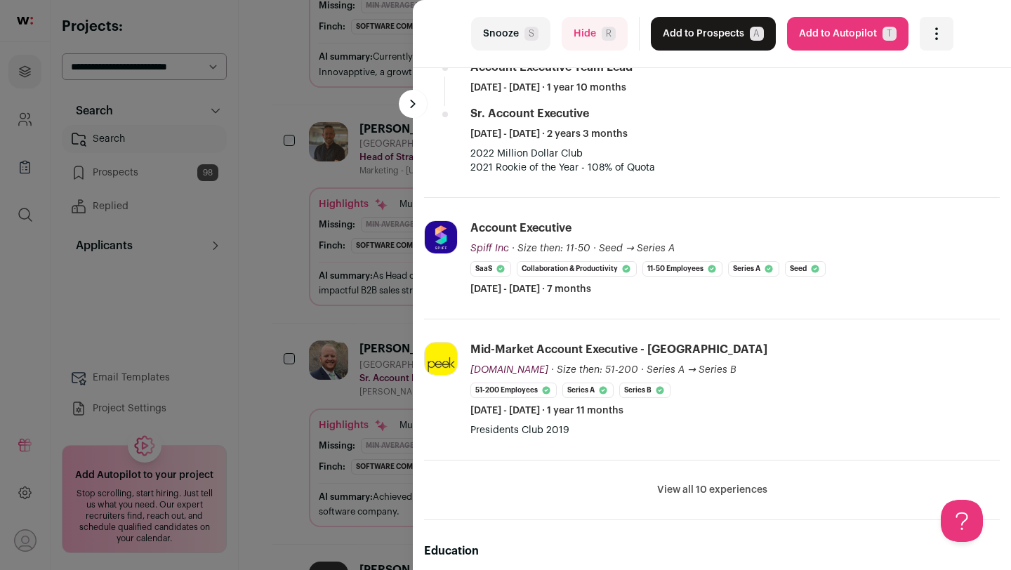
click at [570, 44] on button "Hide R" at bounding box center [594, 34] width 66 height 34
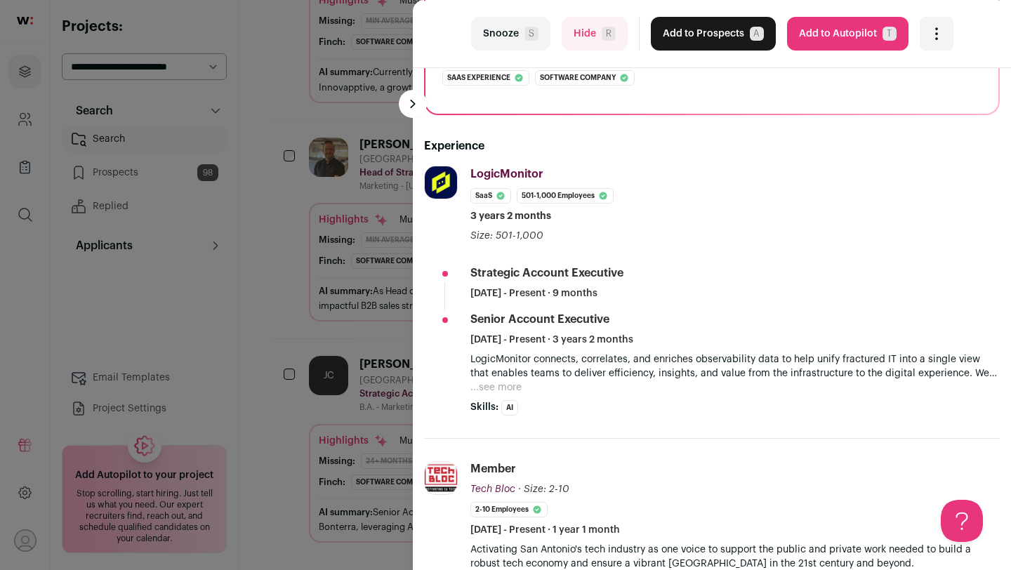
scroll to position [285, 0]
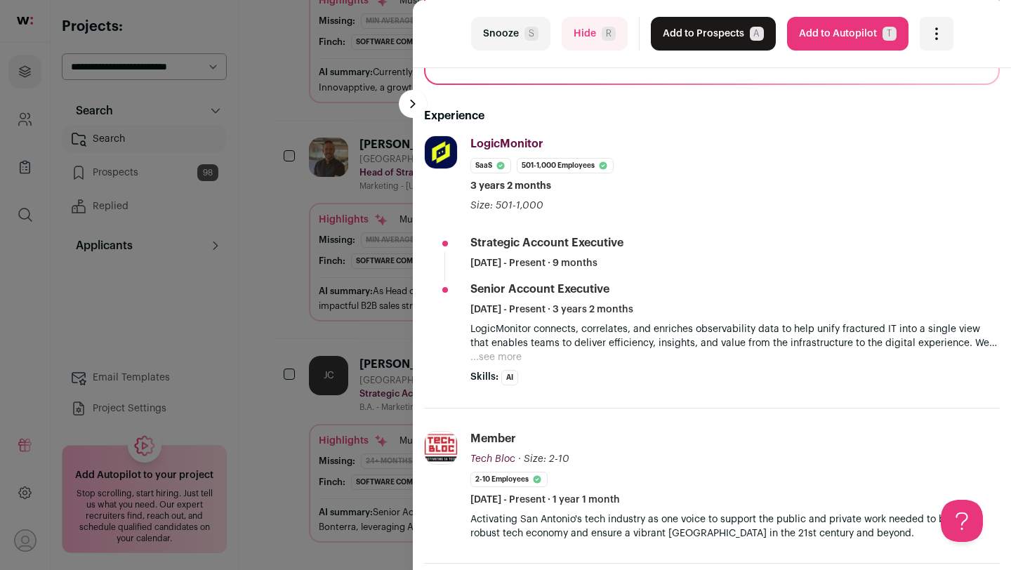
click at [297, 212] on div "last Snooze S Hide R Add to Prospects A Are you sure? [PERSON_NAME] is already …" at bounding box center [505, 285] width 1011 height 570
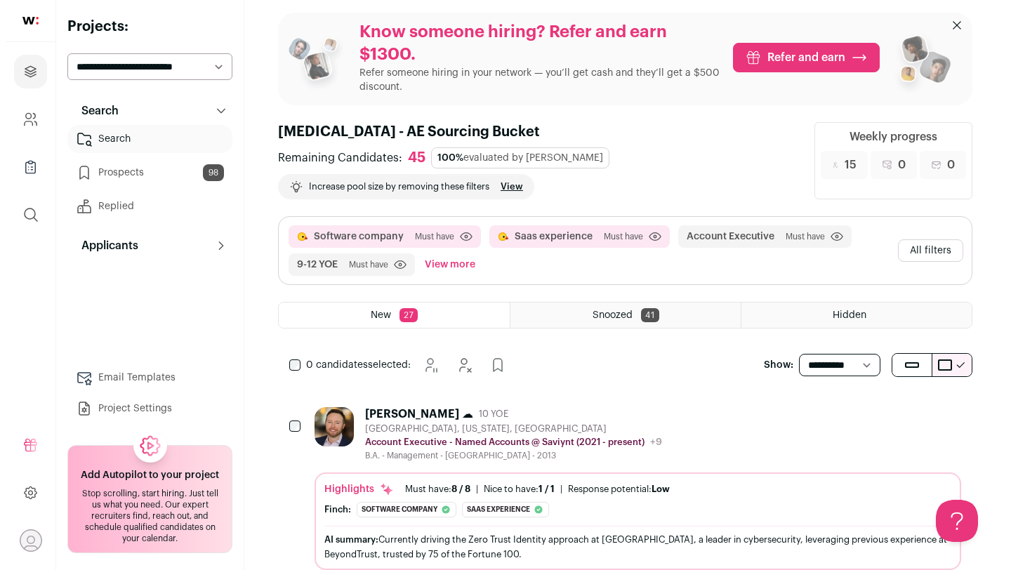
scroll to position [0, 0]
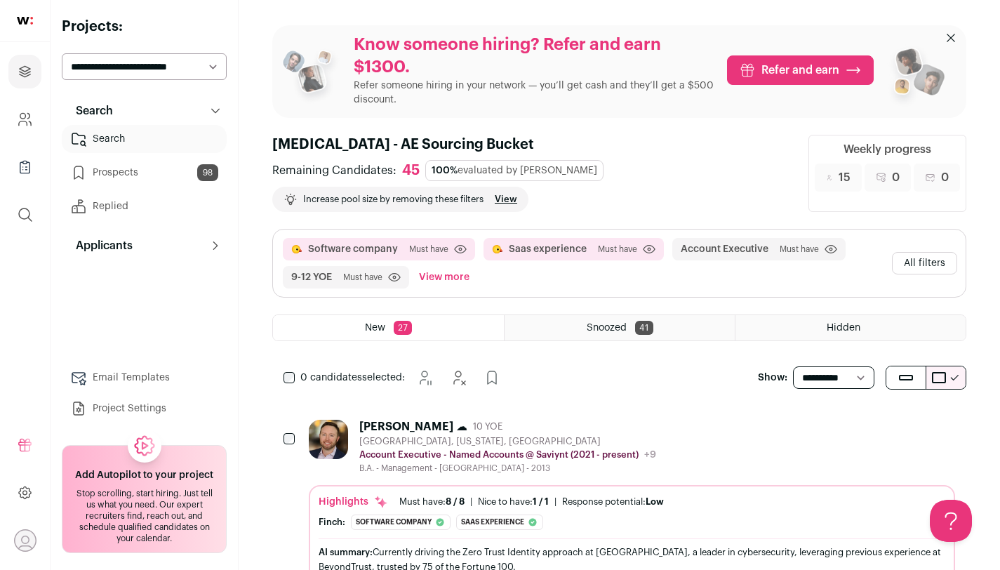
click at [923, 260] on button "All filters" at bounding box center [924, 263] width 65 height 22
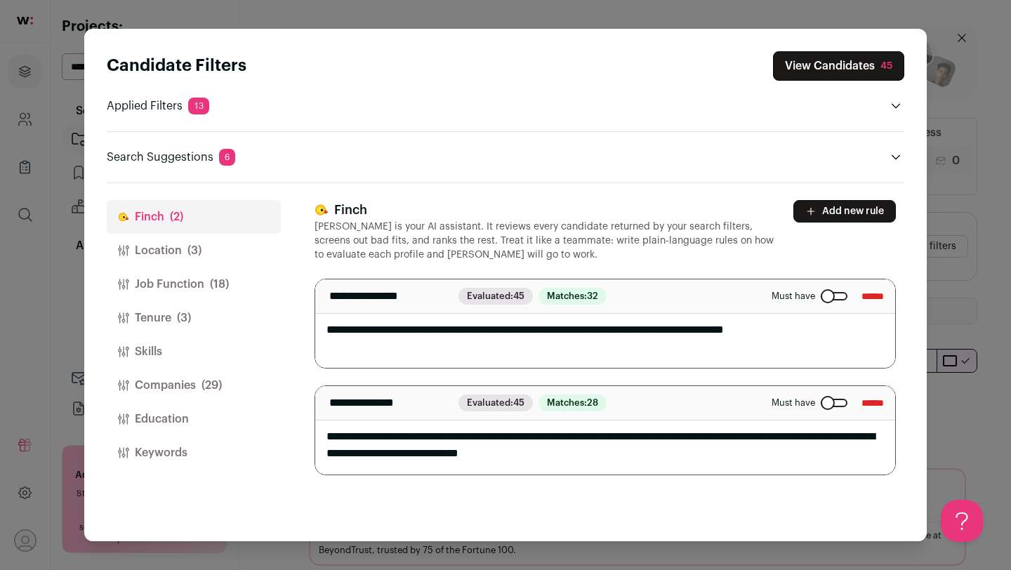
click at [239, 251] on button "Location (3)" at bounding box center [194, 251] width 174 height 34
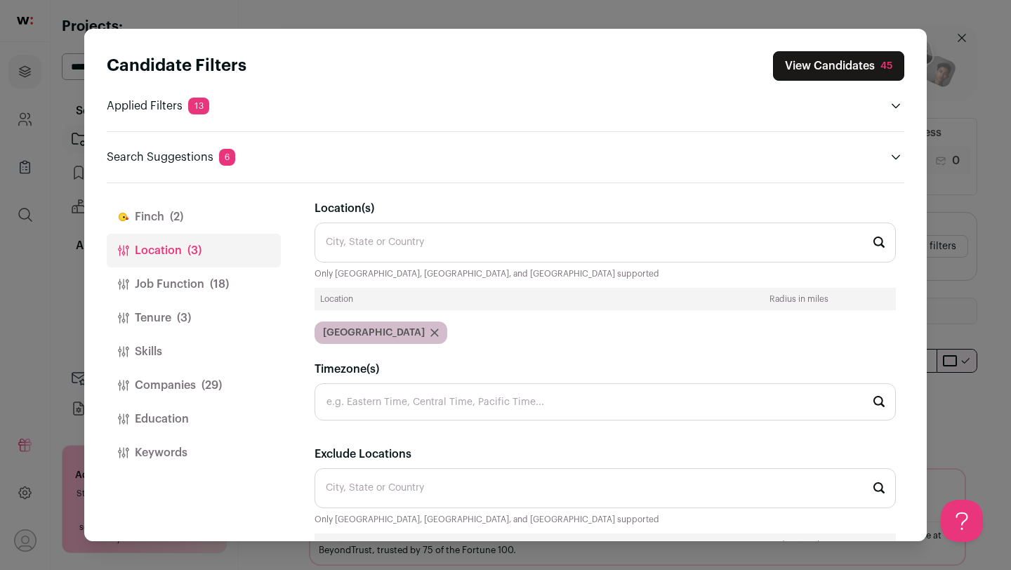
scroll to position [127, 0]
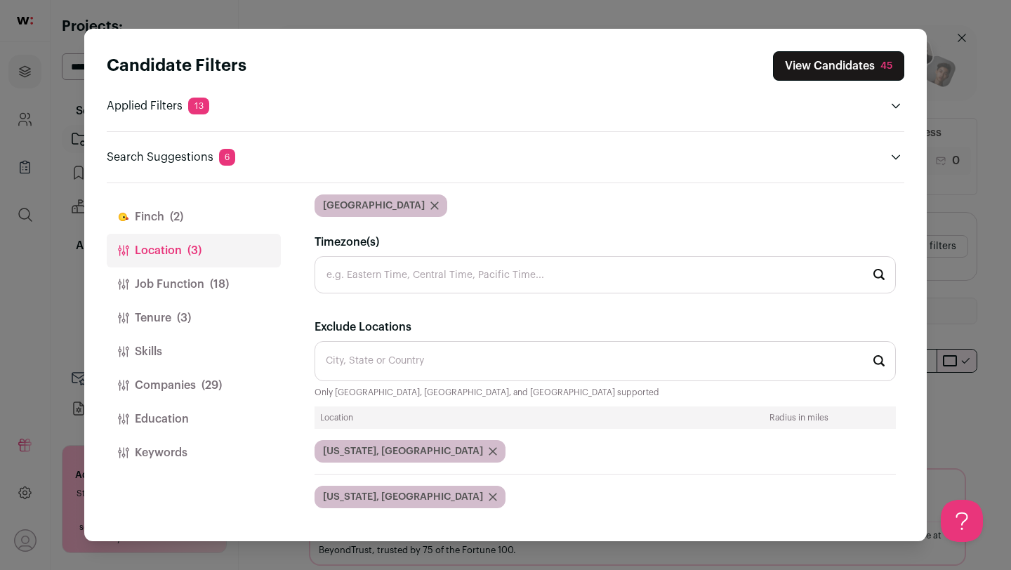
click at [225, 293] on button "Job Function (18)" at bounding box center [194, 284] width 174 height 34
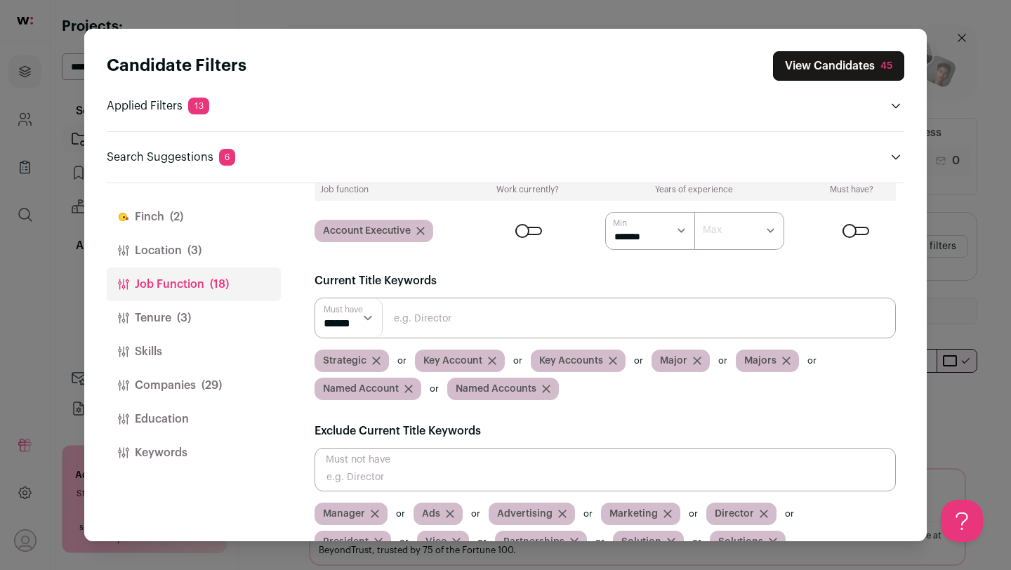
scroll to position [121, 0]
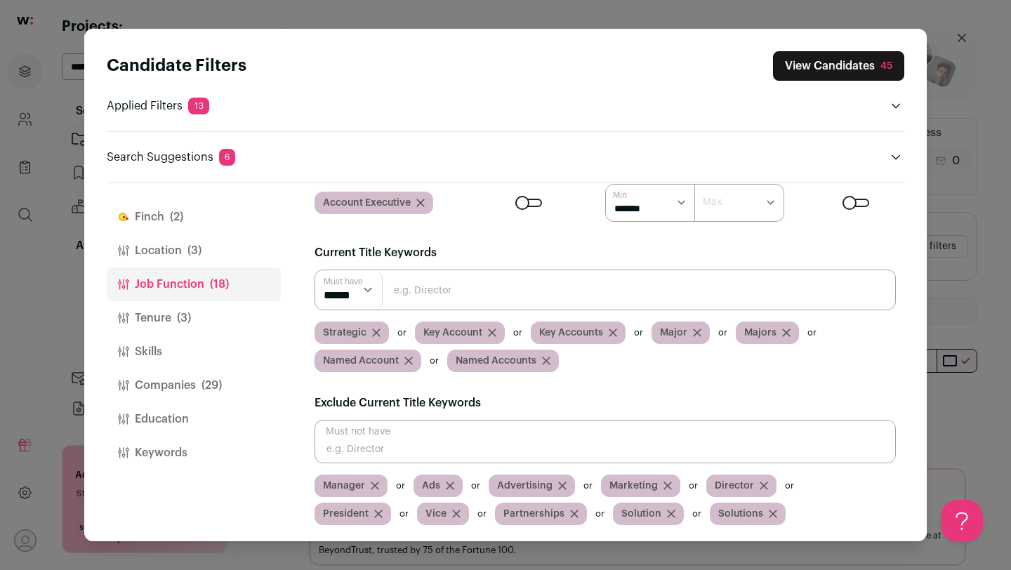
click at [211, 314] on button "Tenure (3)" at bounding box center [194, 318] width 174 height 34
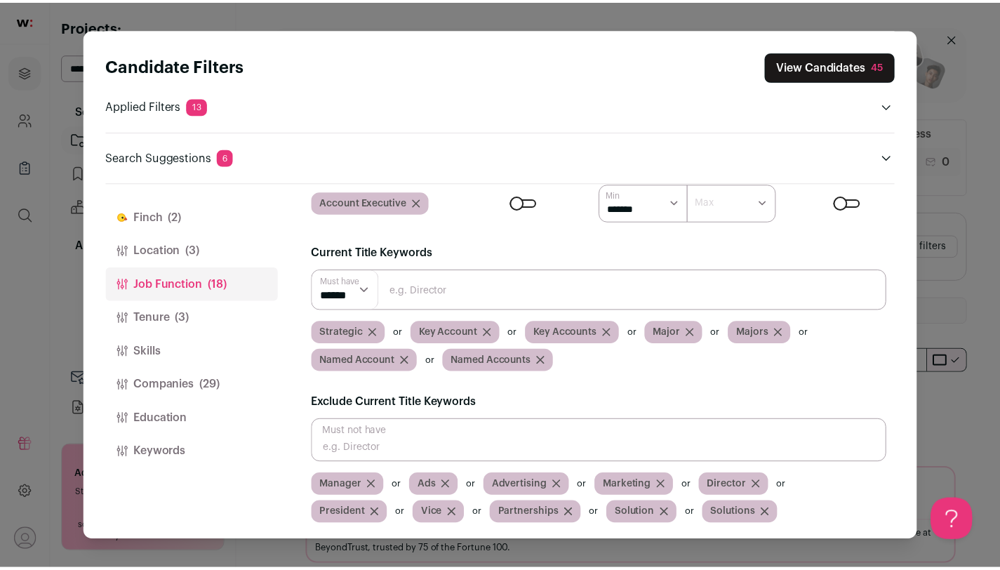
scroll to position [0, 0]
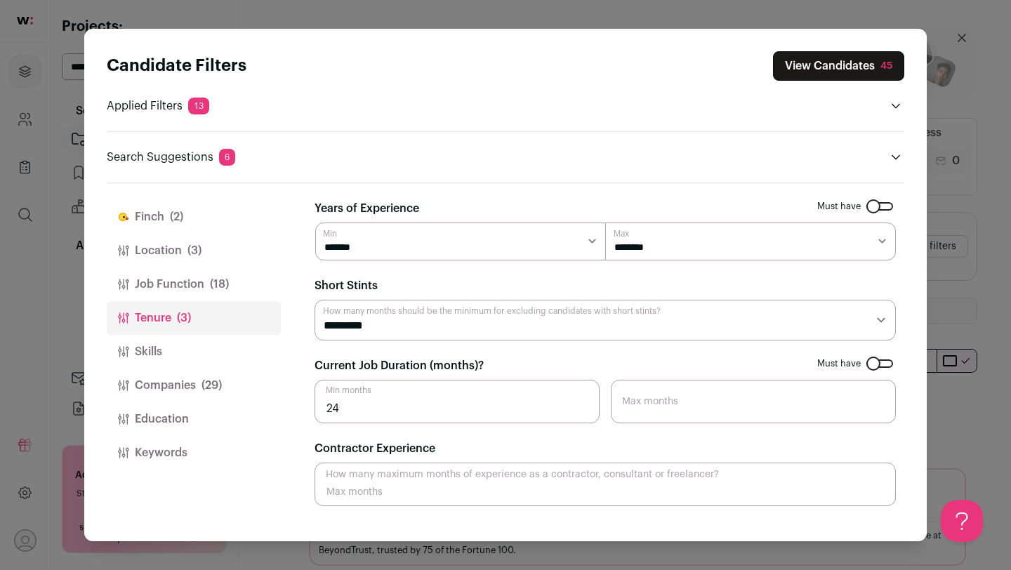
click at [673, 244] on select "******** ******** ******** ******** ******** ******** ******** ******** *******…" at bounding box center [750, 241] width 291 height 38
select select "**"
click at [605, 222] on select "******** ******** ******** ******** ******** ******** ******** ******** *******…" at bounding box center [750, 241] width 291 height 38
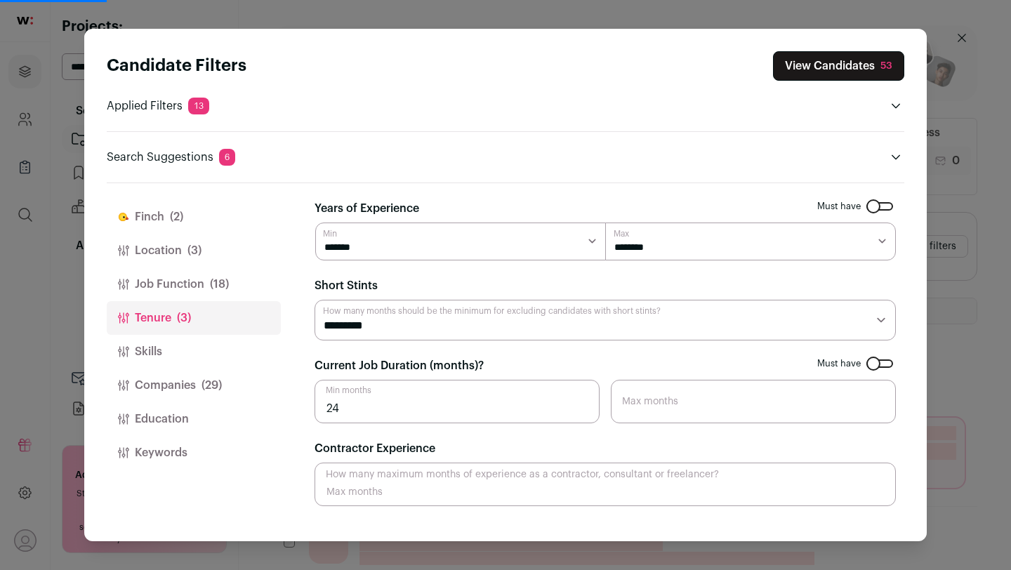
click at [359, 404] on input "24" at bounding box center [456, 402] width 285 height 44
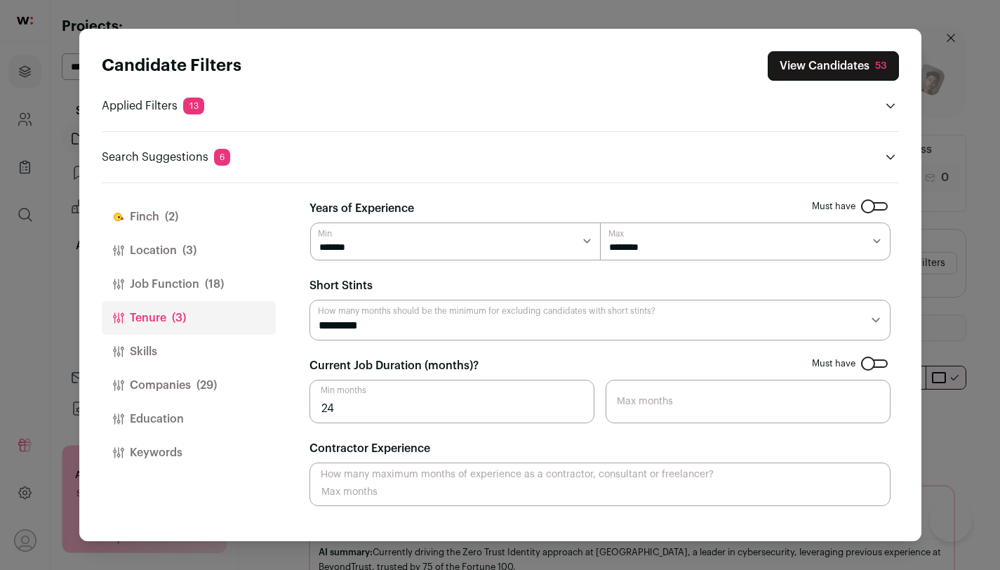
type input "2"
type input "18"
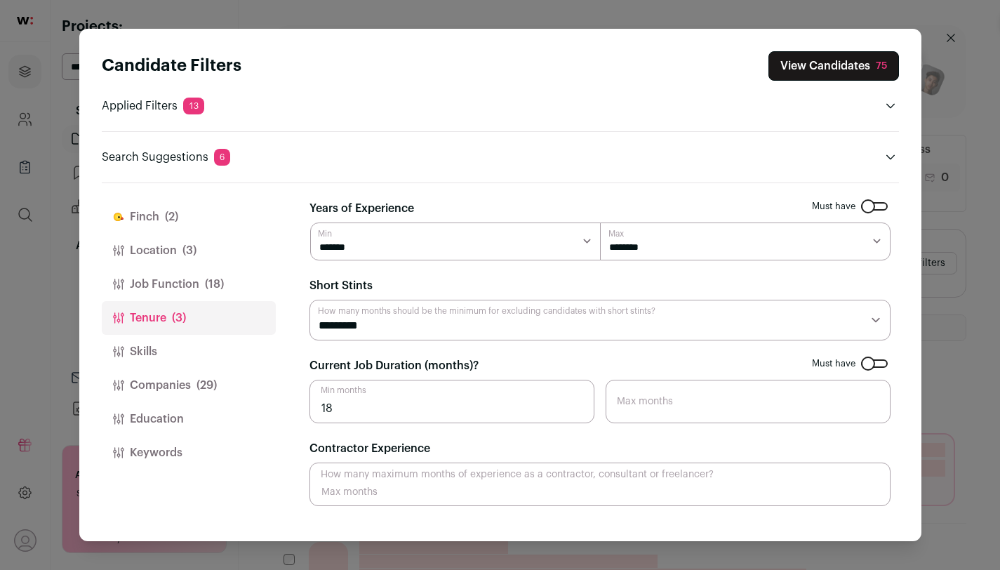
click at [189, 407] on button "Education" at bounding box center [189, 419] width 174 height 34
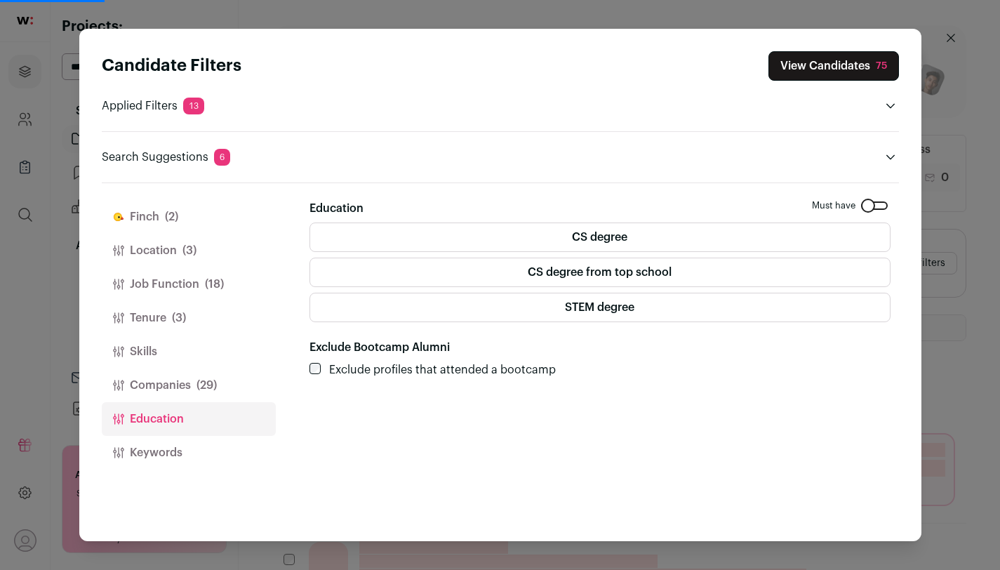
click at [190, 432] on button "Education" at bounding box center [189, 419] width 174 height 34
click at [190, 446] on button "Keywords" at bounding box center [189, 453] width 174 height 34
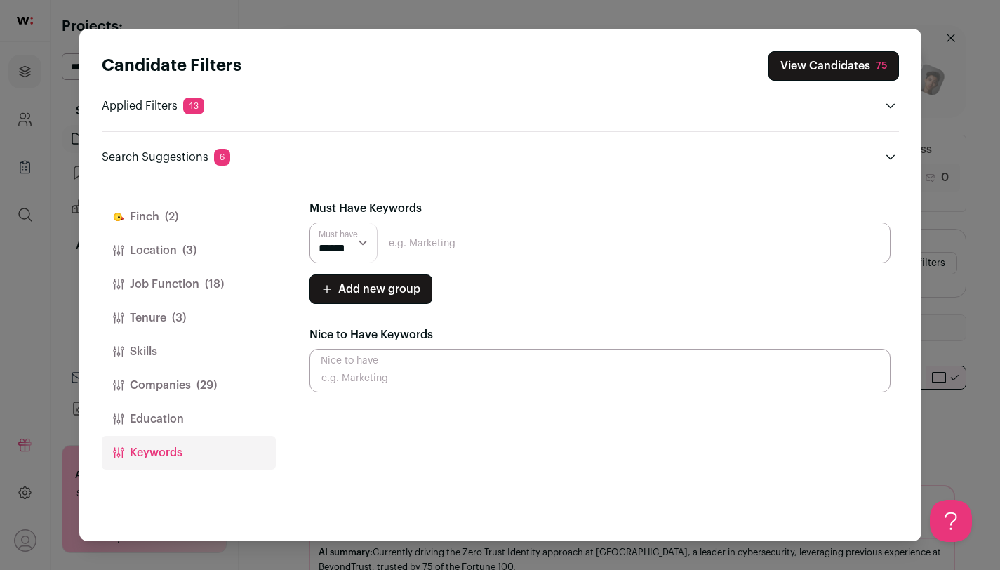
click at [813, 69] on button "View Candidates 75" at bounding box center [834, 65] width 131 height 29
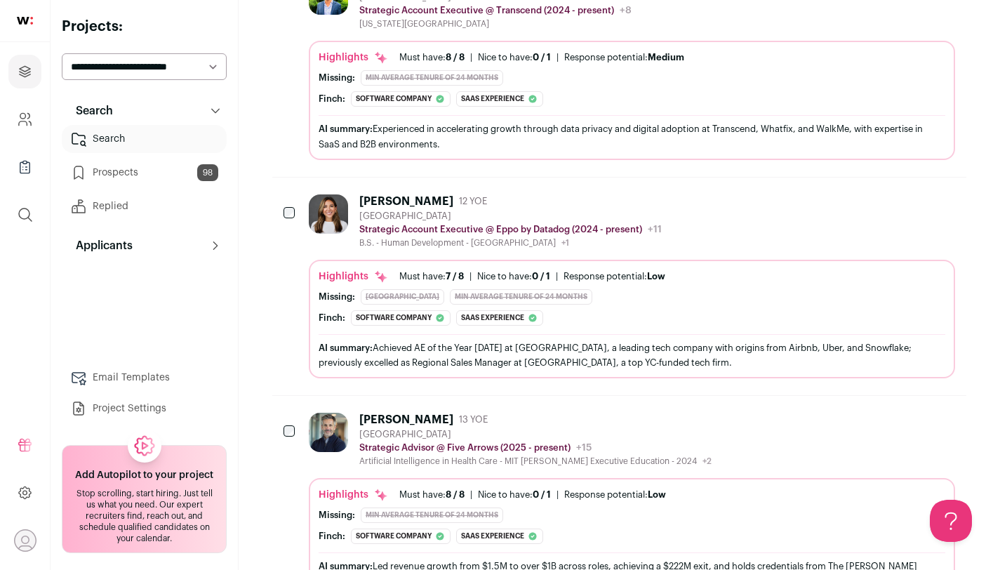
scroll to position [9191, 0]
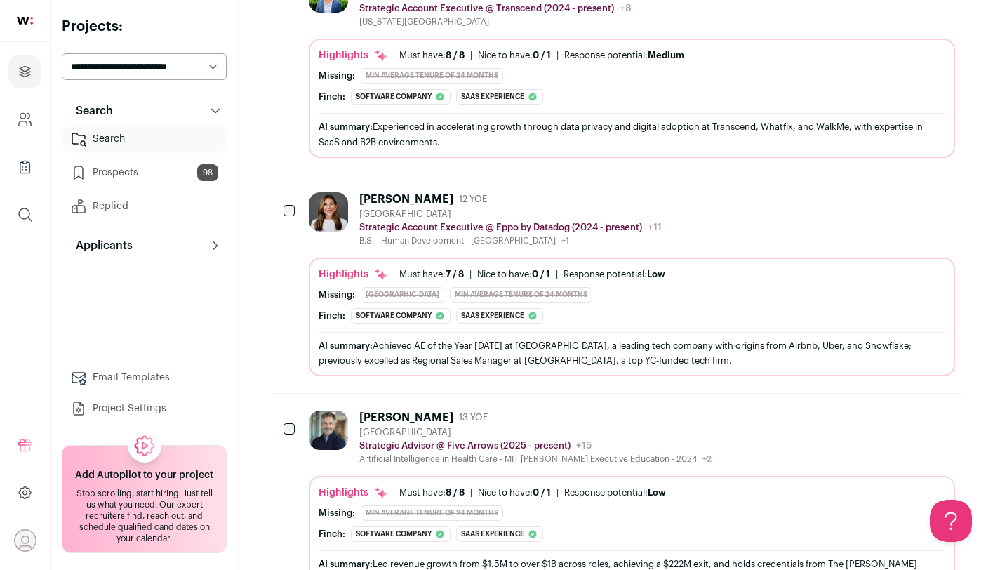
click at [538, 238] on div "B.S. - Human Development - [GEOGRAPHIC_DATA] +1 [GEOGRAPHIC_DATA]" at bounding box center [510, 240] width 302 height 11
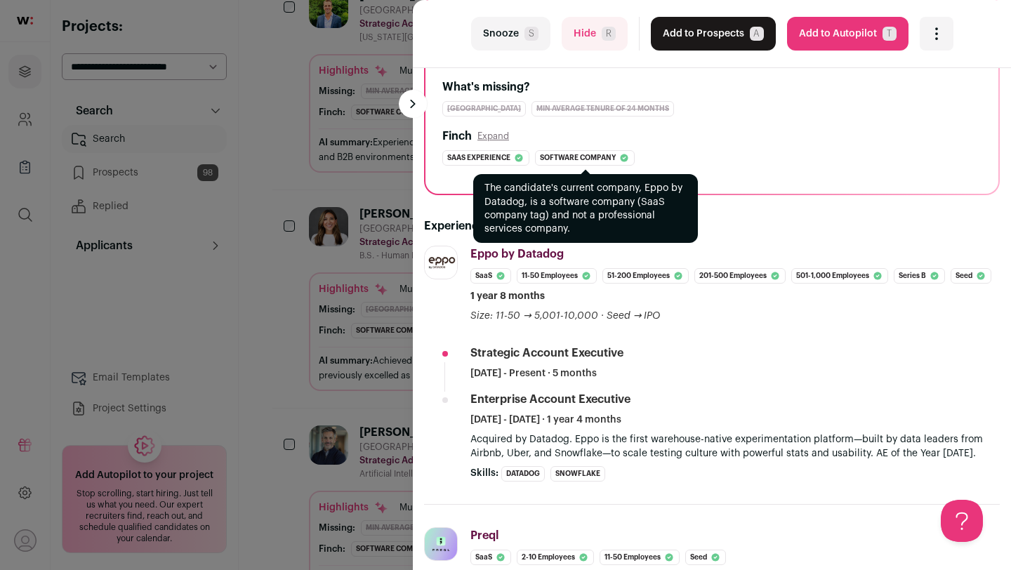
scroll to position [0, 0]
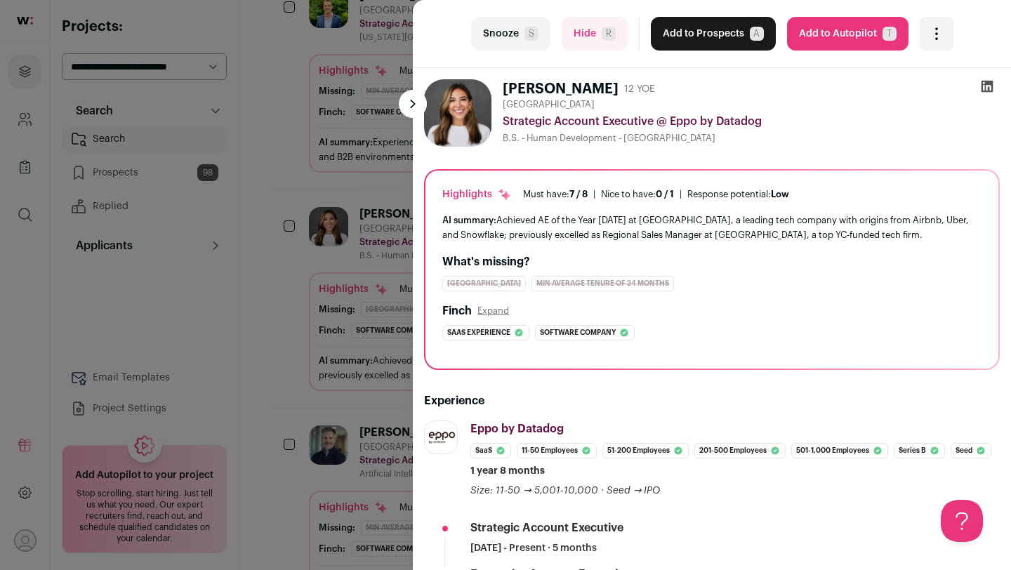
click at [284, 178] on div "last Snooze S Hide R Add to Prospects A Are you sure? [PERSON_NAME] is already …" at bounding box center [505, 285] width 1011 height 570
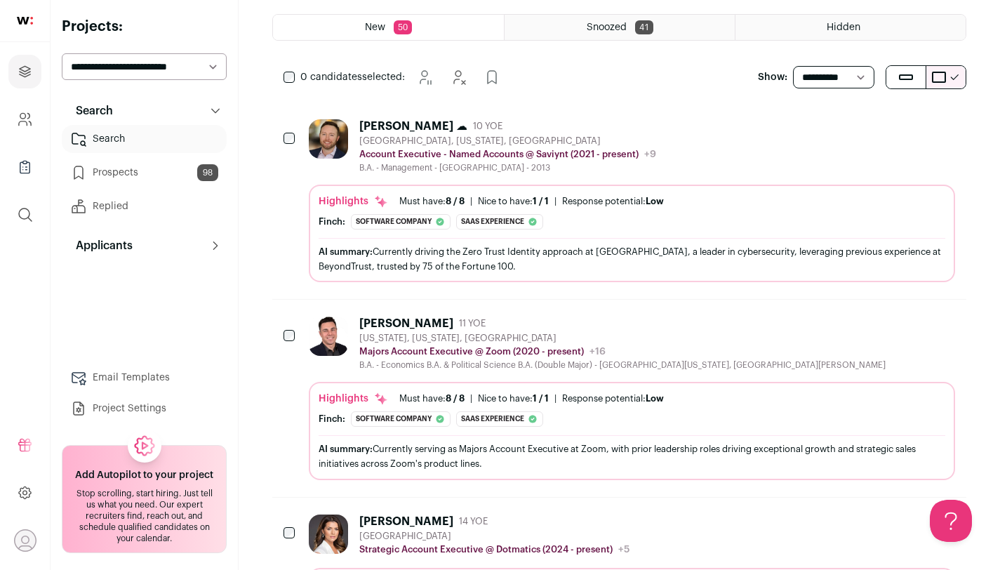
click at [331, 147] on img at bounding box center [328, 138] width 39 height 39
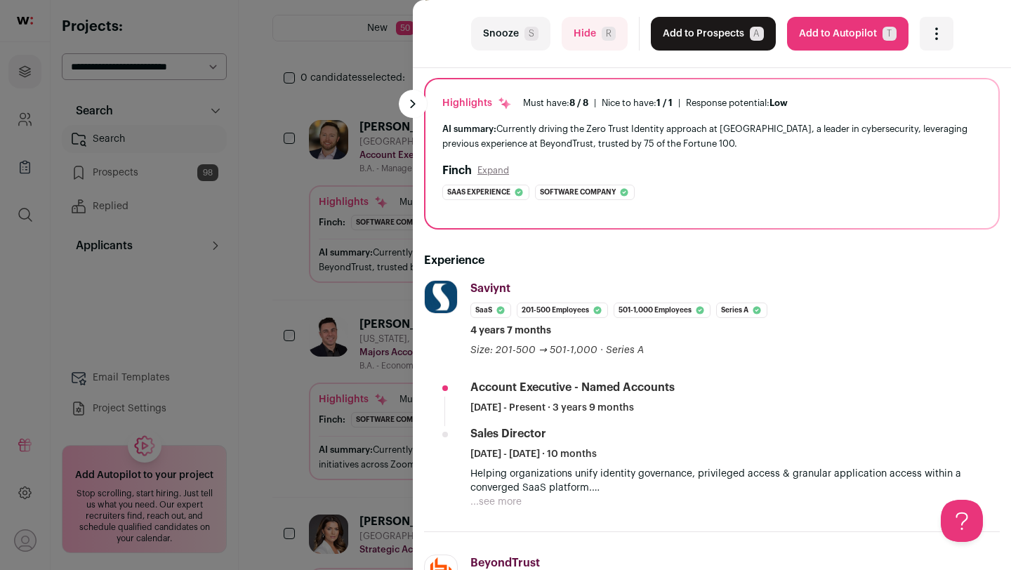
scroll to position [127, 0]
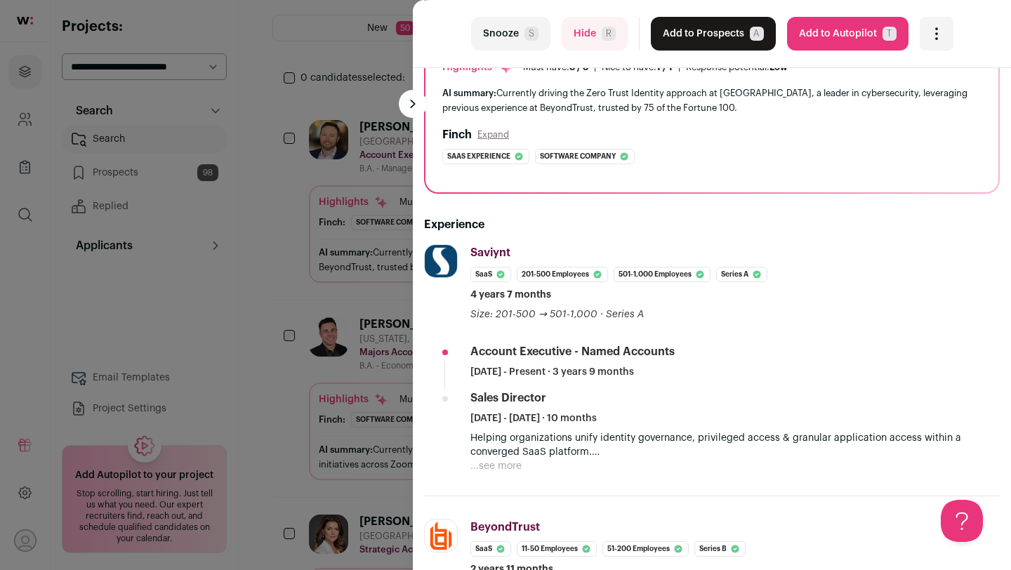
click at [506, 34] on button "Snooze S" at bounding box center [510, 34] width 79 height 34
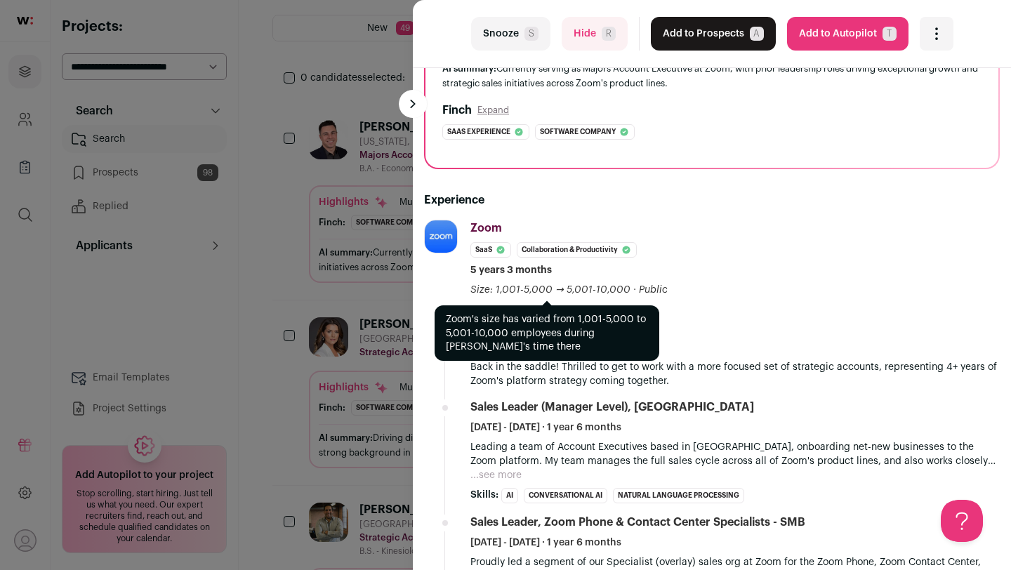
scroll to position [45, 0]
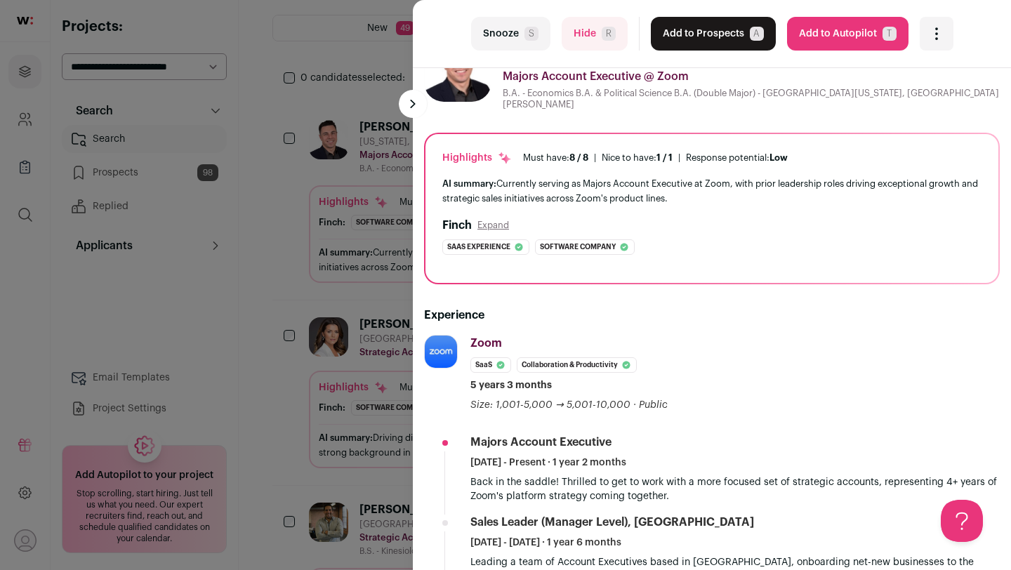
click at [516, 32] on button "Snooze S" at bounding box center [510, 34] width 79 height 34
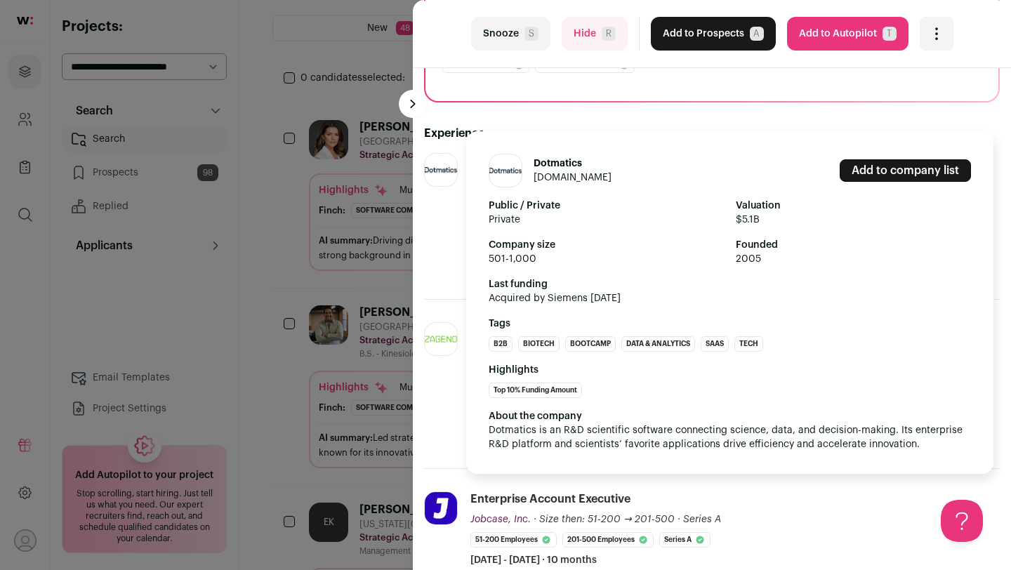
scroll to position [246, 0]
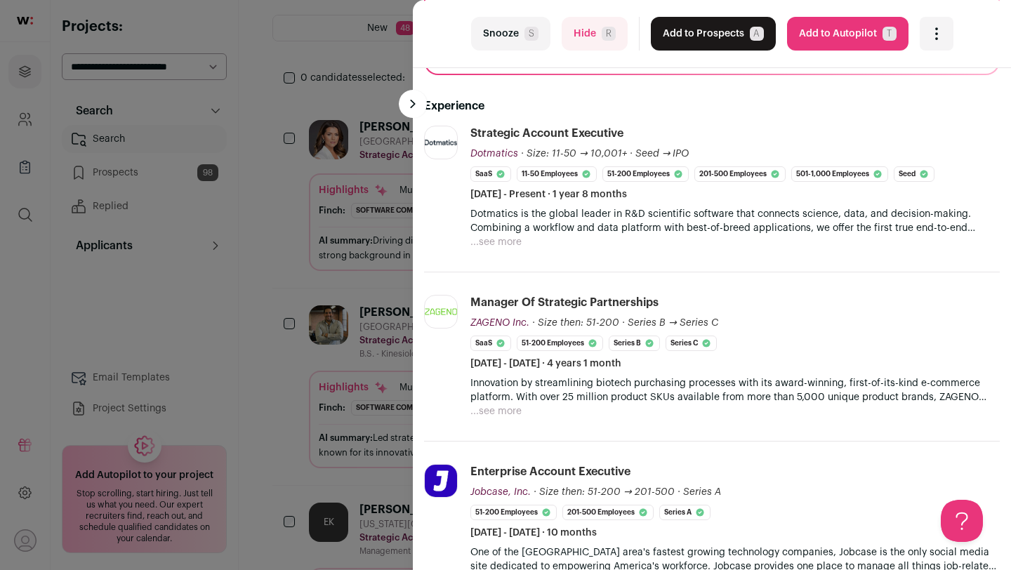
click at [582, 36] on button "Hide R" at bounding box center [594, 34] width 66 height 34
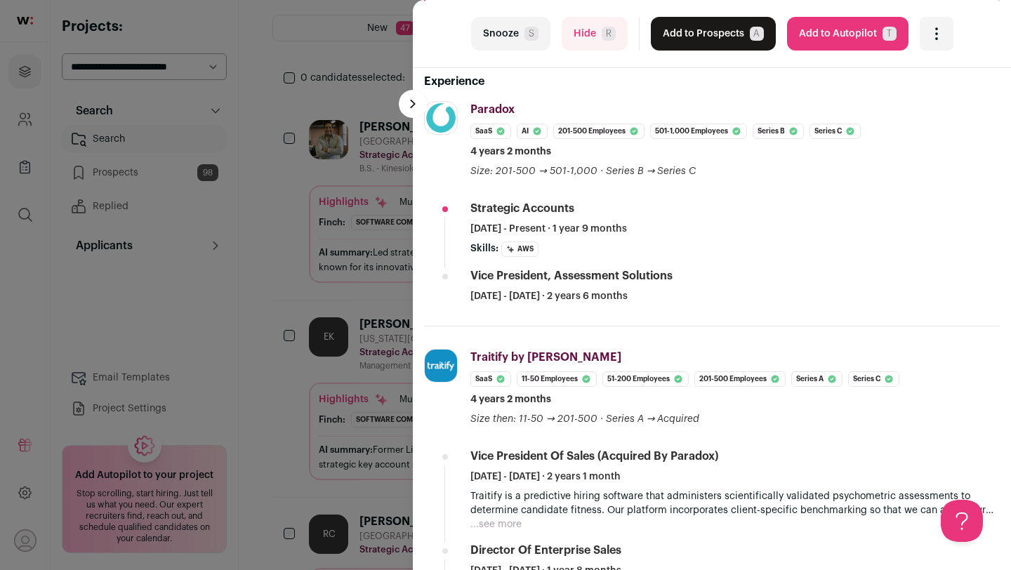
scroll to position [0, 0]
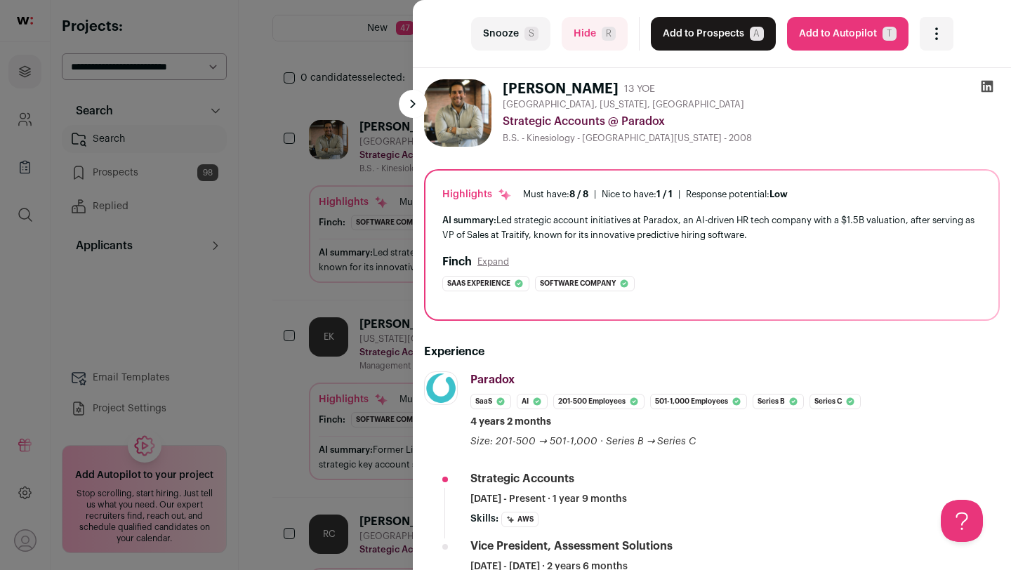
click at [344, 241] on div "last Snooze S Hide R Add to Prospects A Are you sure? [PERSON_NAME] is already …" at bounding box center [505, 285] width 1011 height 570
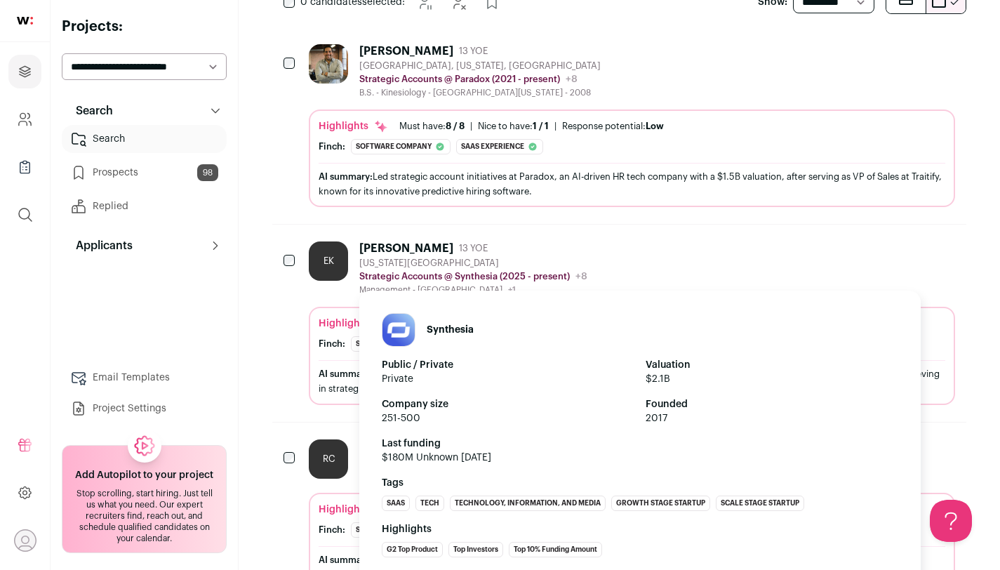
click at [384, 281] on p "Strategic Accounts @ Synthesia (2025 - present)" at bounding box center [464, 276] width 211 height 11
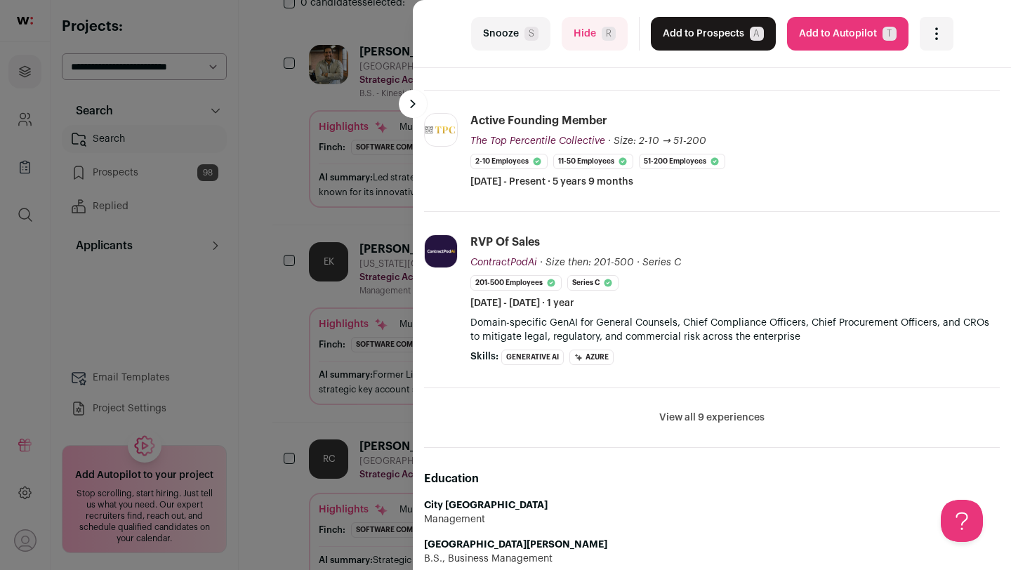
scroll to position [450, 0]
click at [345, 341] on div "last Snooze S Hide R Add to Prospects A Are you sure? [PERSON_NAME] is already …" at bounding box center [505, 285] width 1011 height 570
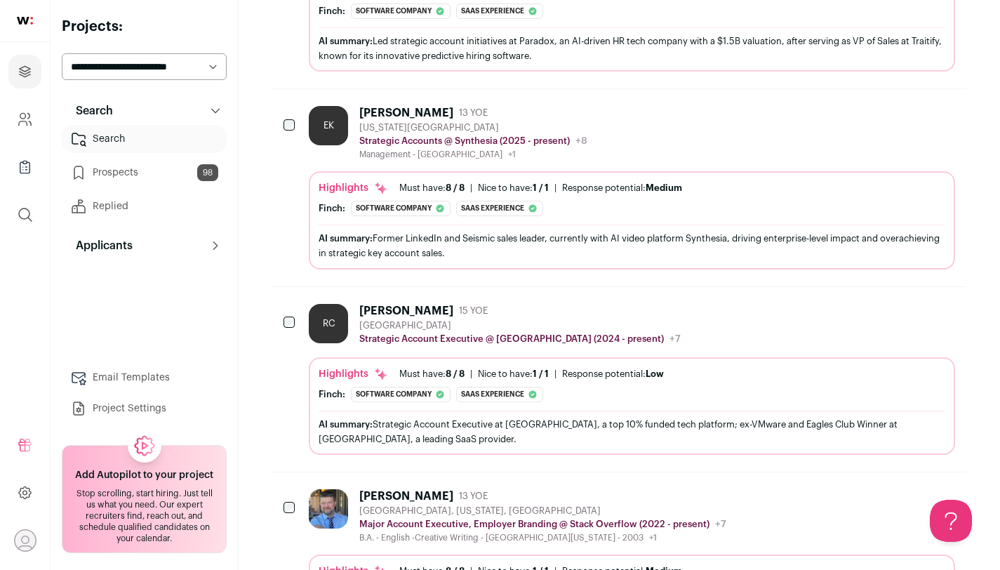
click at [345, 341] on div "RC" at bounding box center [331, 325] width 45 height 42
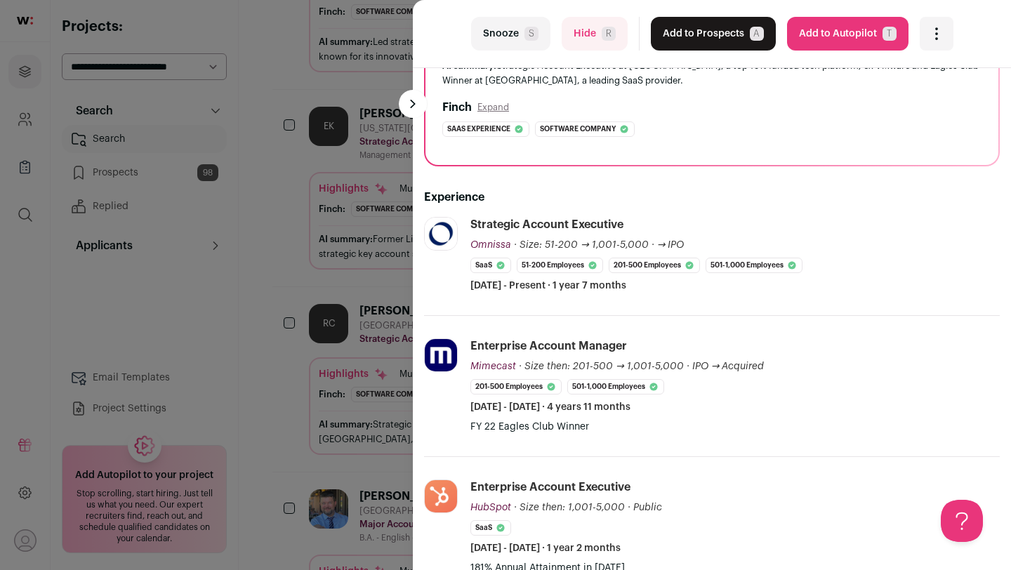
scroll to position [157, 0]
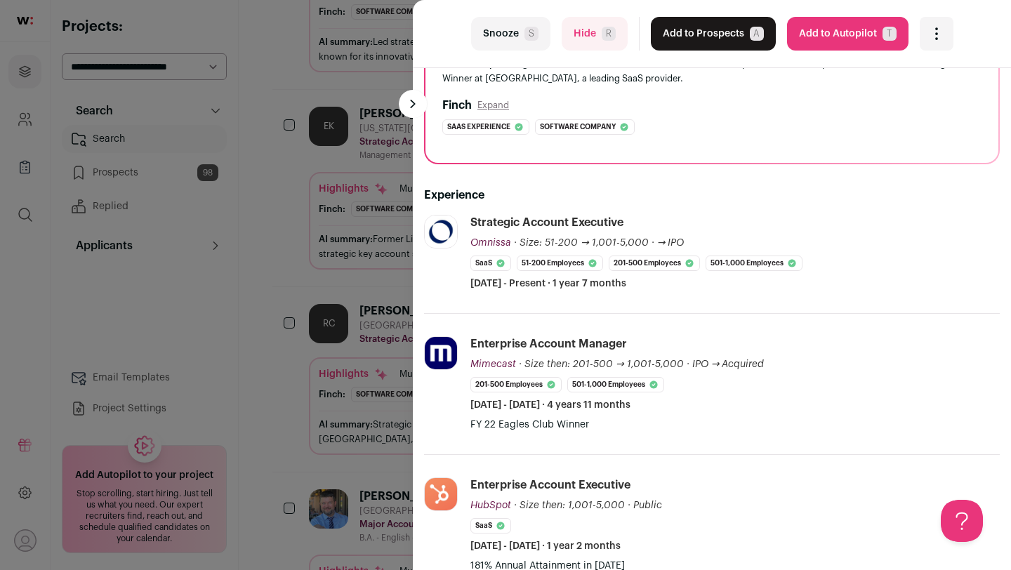
click at [369, 395] on div "last Snooze S Hide R Add to Prospects A Are you sure? [PERSON_NAME] is already …" at bounding box center [505, 285] width 1011 height 570
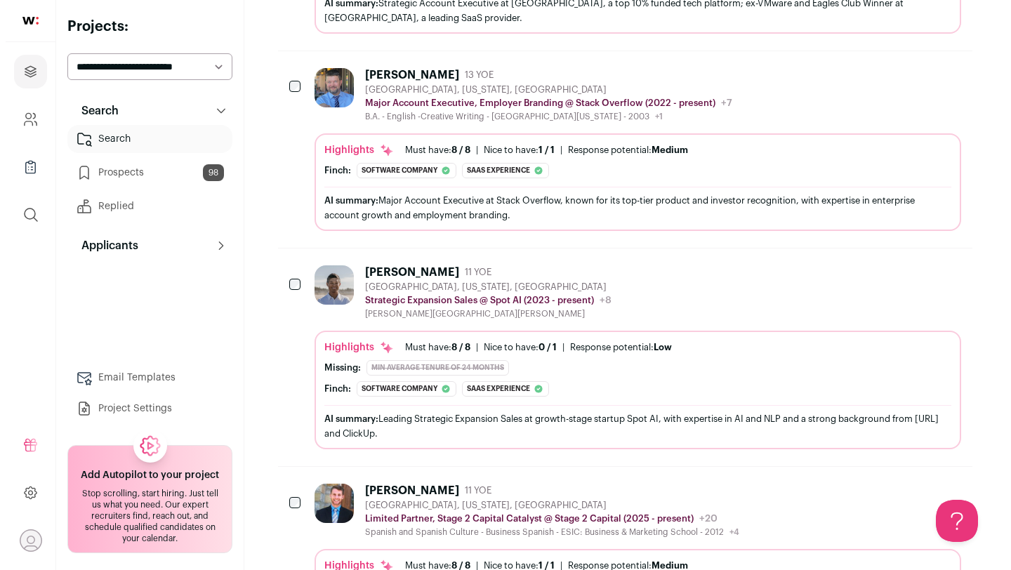
scroll to position [933, 0]
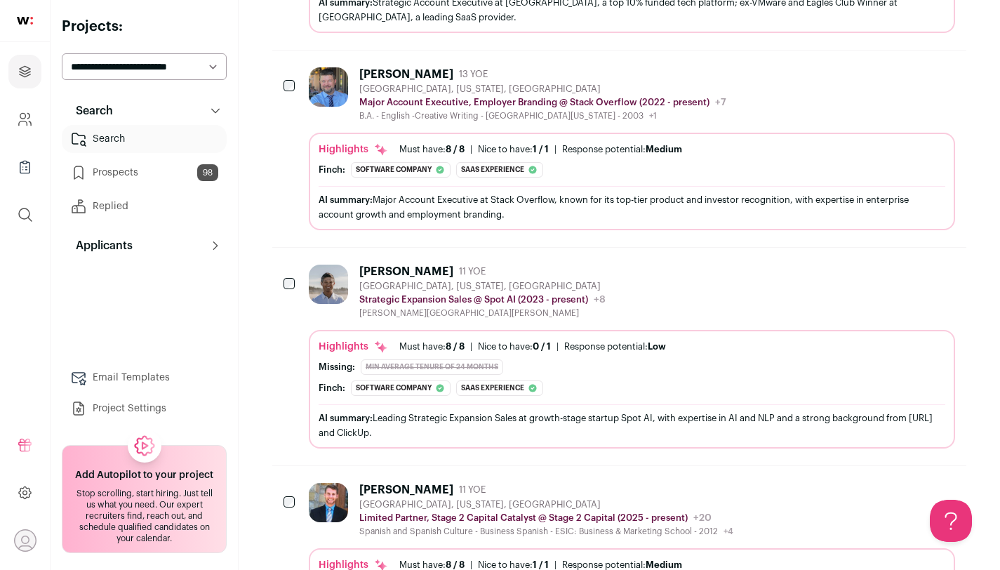
click at [623, 197] on div "AI summary: Major Account Executive at Stack Overflow, known for its top-tier p…" at bounding box center [632, 206] width 627 height 29
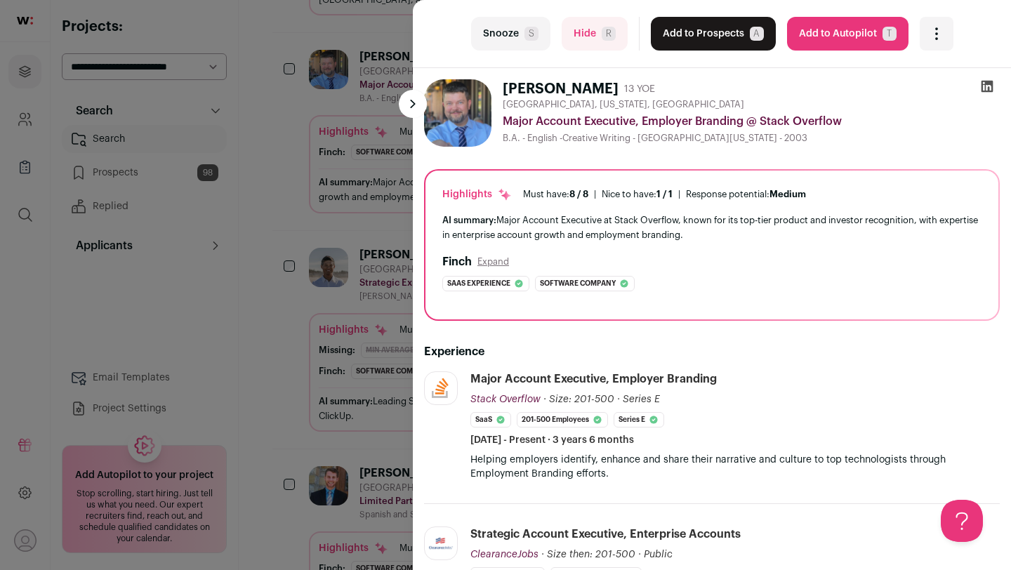
click at [512, 39] on button "Snooze S" at bounding box center [510, 34] width 79 height 34
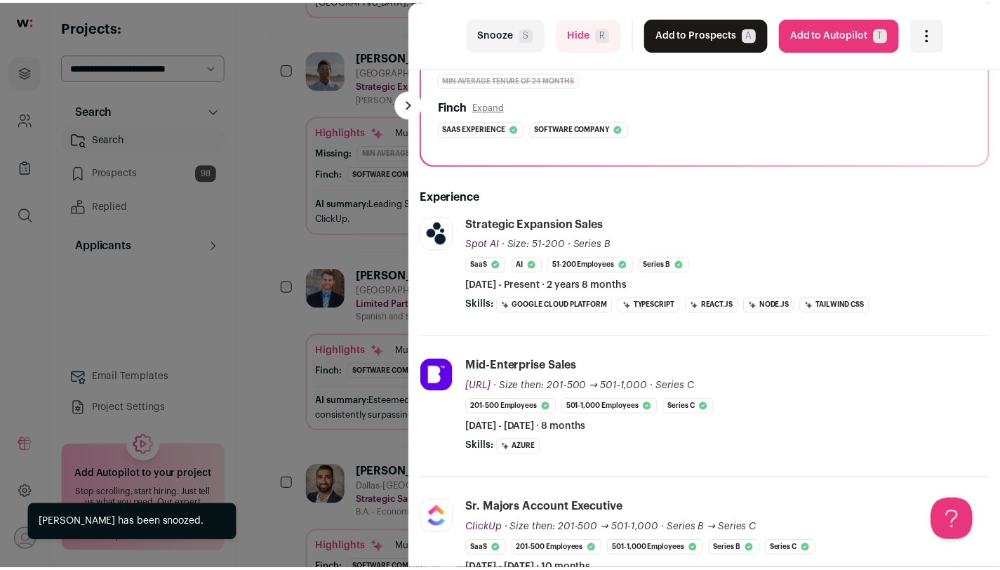
scroll to position [208, 0]
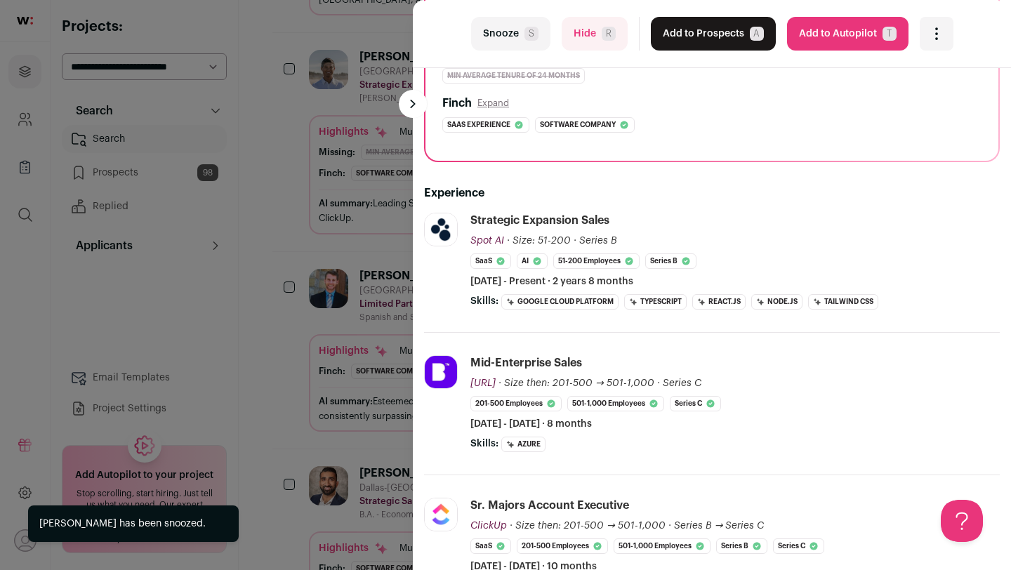
click at [295, 310] on div "last Snooze S Hide R Add to Prospects A Are you sure? [PERSON_NAME] is already …" at bounding box center [505, 285] width 1011 height 570
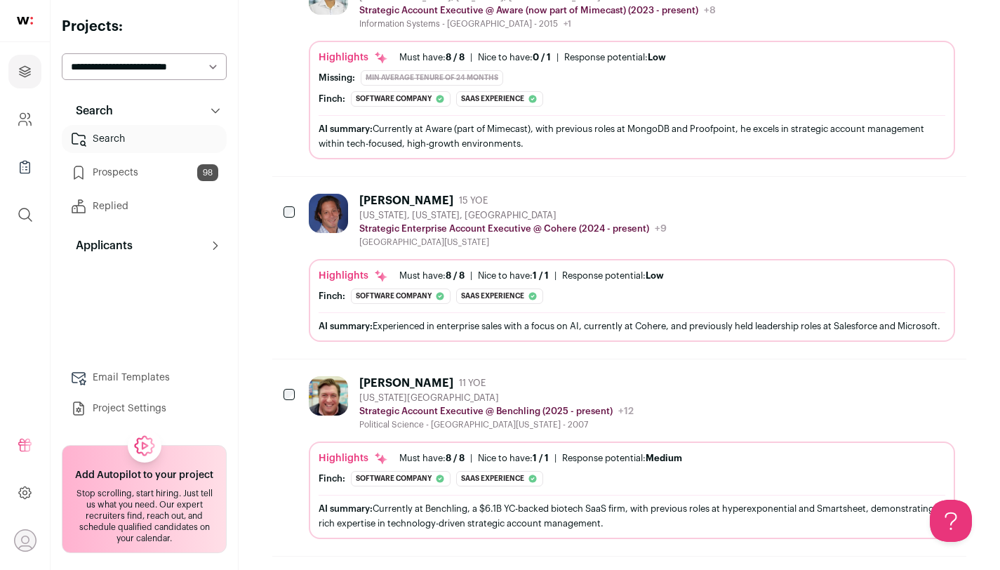
click at [464, 249] on div "[PERSON_NAME] 15 YOE [US_STATE], [US_STATE], [GEOGRAPHIC_DATA] Strategic Enterp…" at bounding box center [632, 268] width 646 height 148
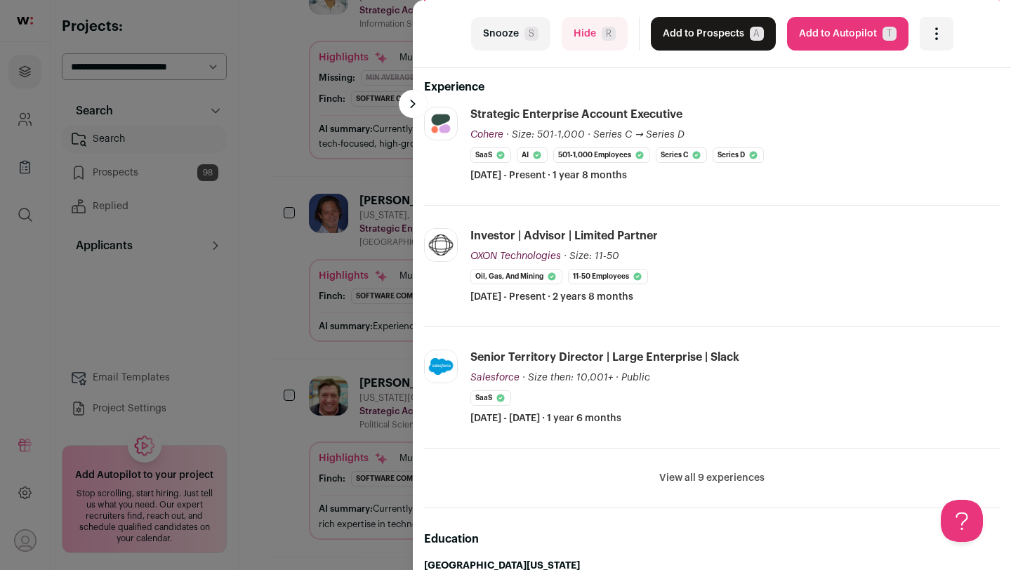
scroll to position [268, 0]
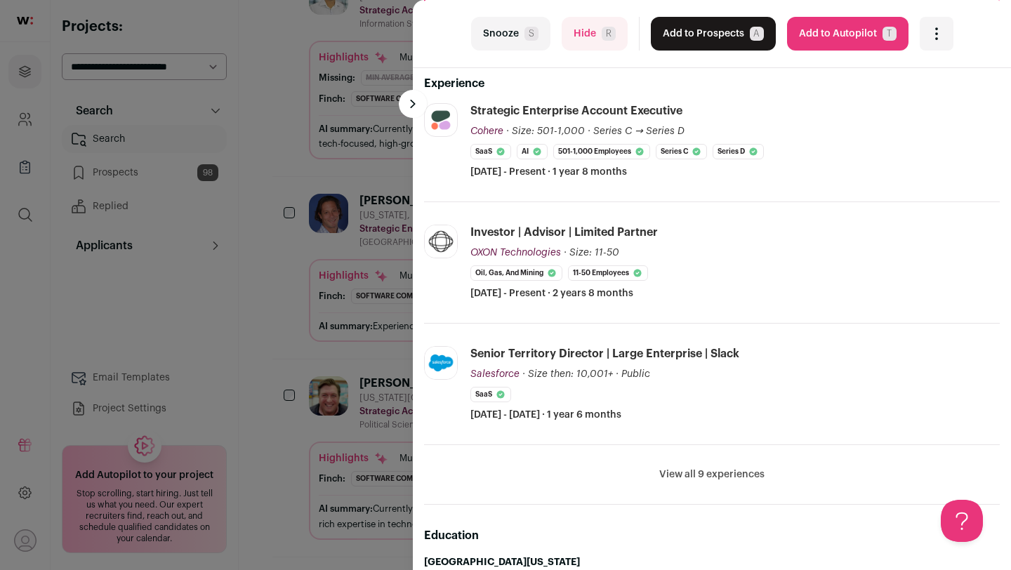
click at [712, 481] on li "View all 9 experiences View less" at bounding box center [712, 475] width 576 height 60
click at [721, 467] on button "View all 9 experiences" at bounding box center [711, 474] width 105 height 14
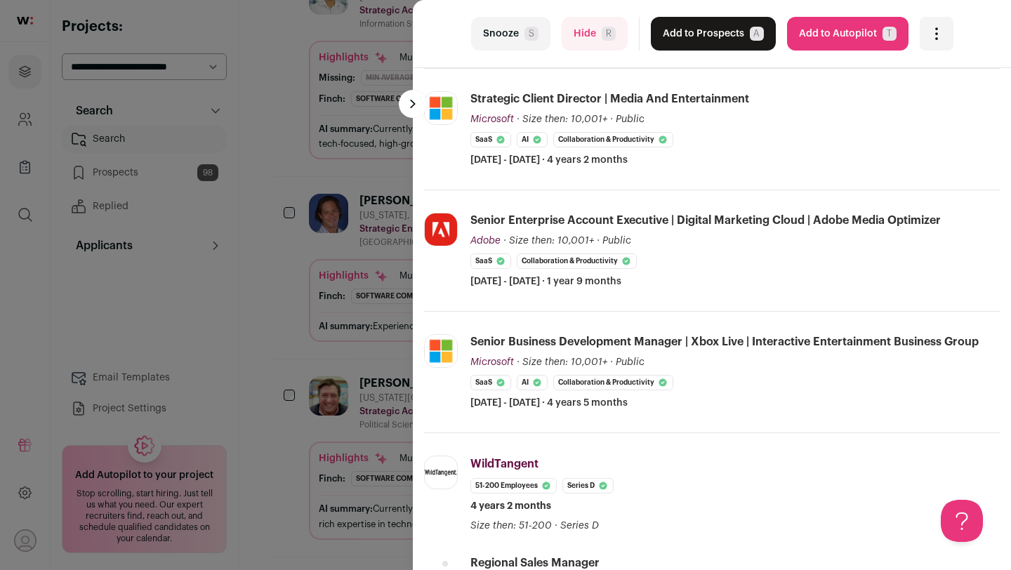
scroll to position [0, 0]
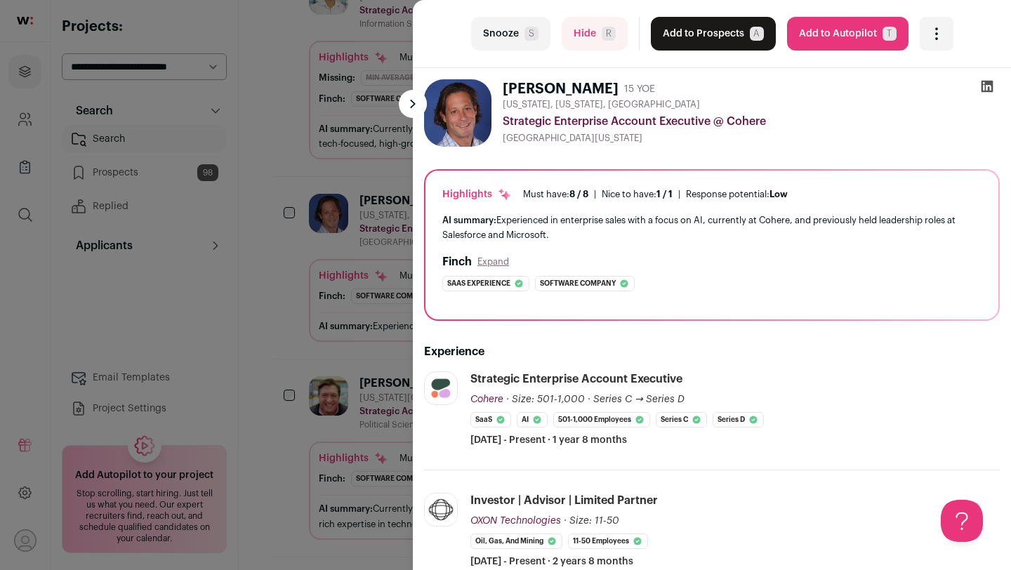
click at [508, 40] on button "Snooze S" at bounding box center [510, 34] width 79 height 34
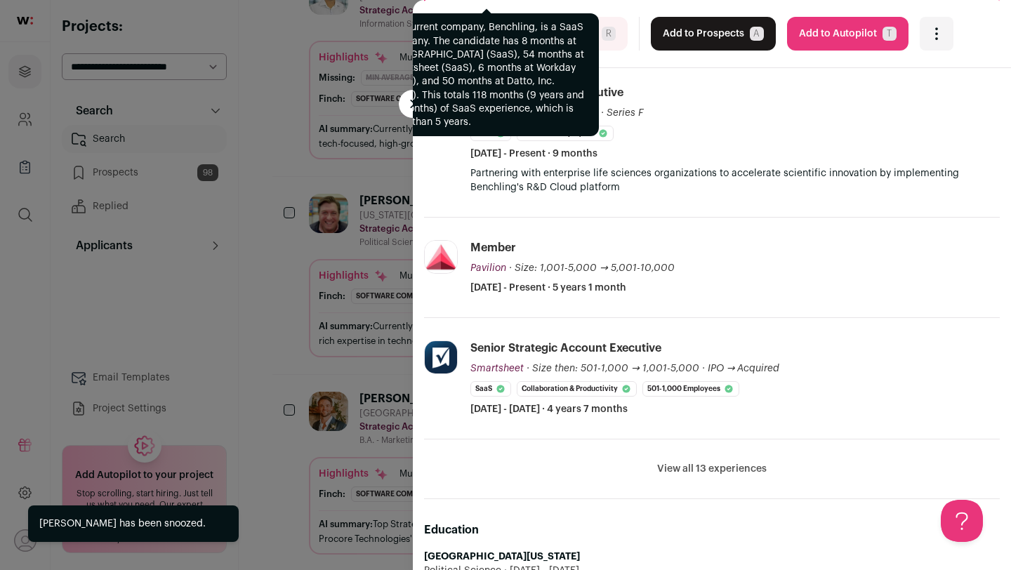
scroll to position [287, 0]
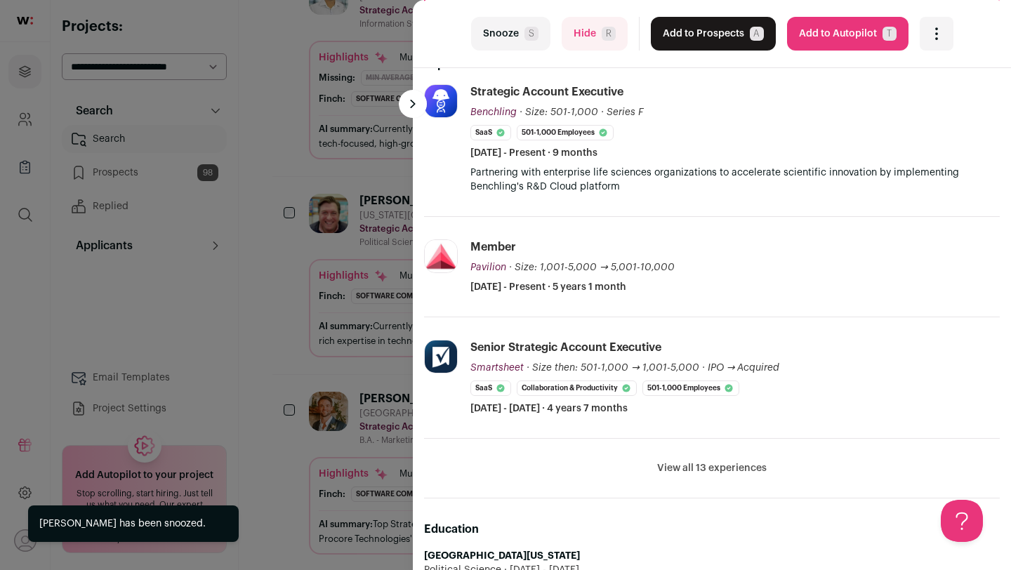
click at [292, 301] on div "last Snooze S Hide R Add to Prospects A Are you sure? [PERSON_NAME] is already …" at bounding box center [505, 285] width 1011 height 570
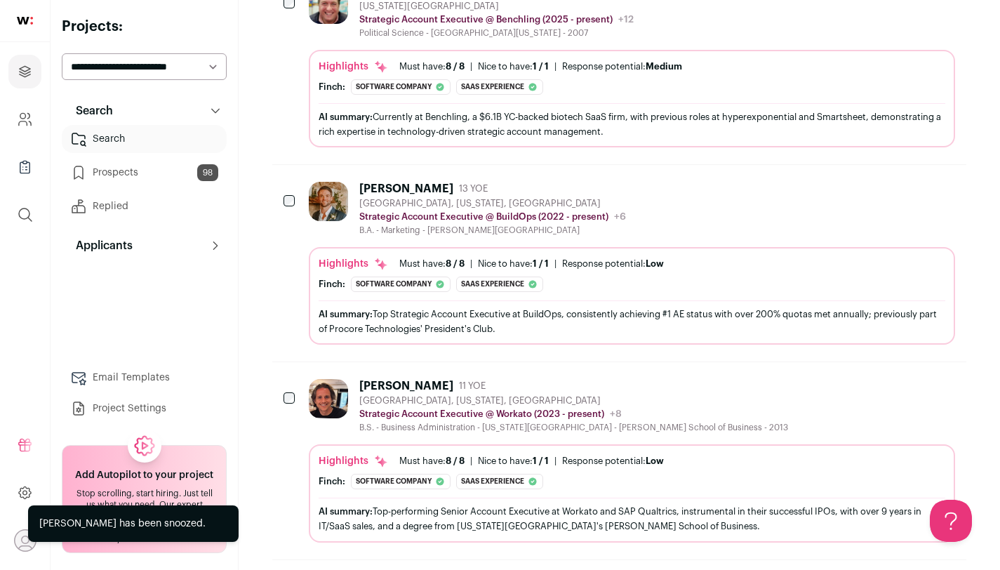
click at [380, 268] on icon at bounding box center [381, 264] width 14 height 14
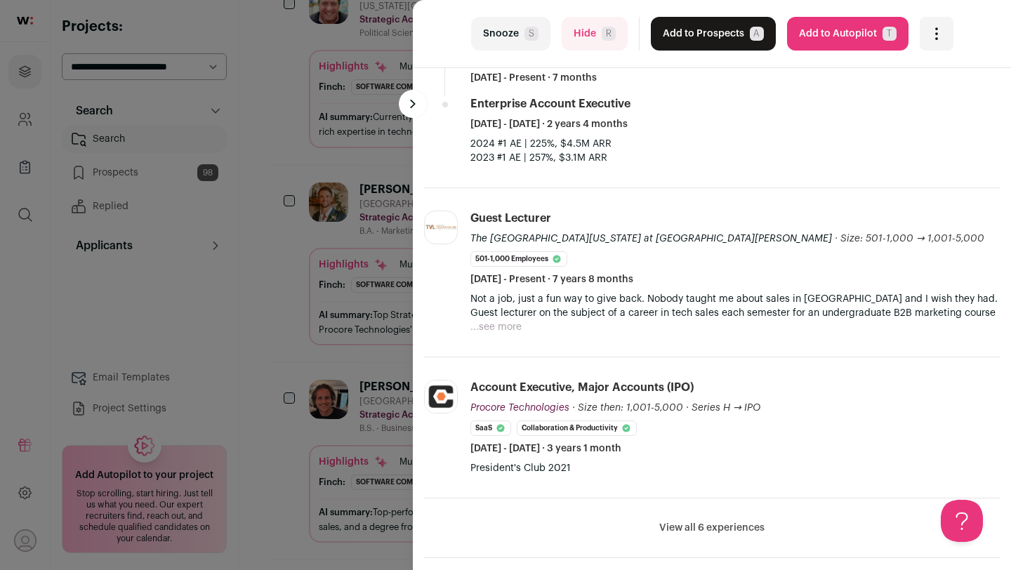
scroll to position [425, 0]
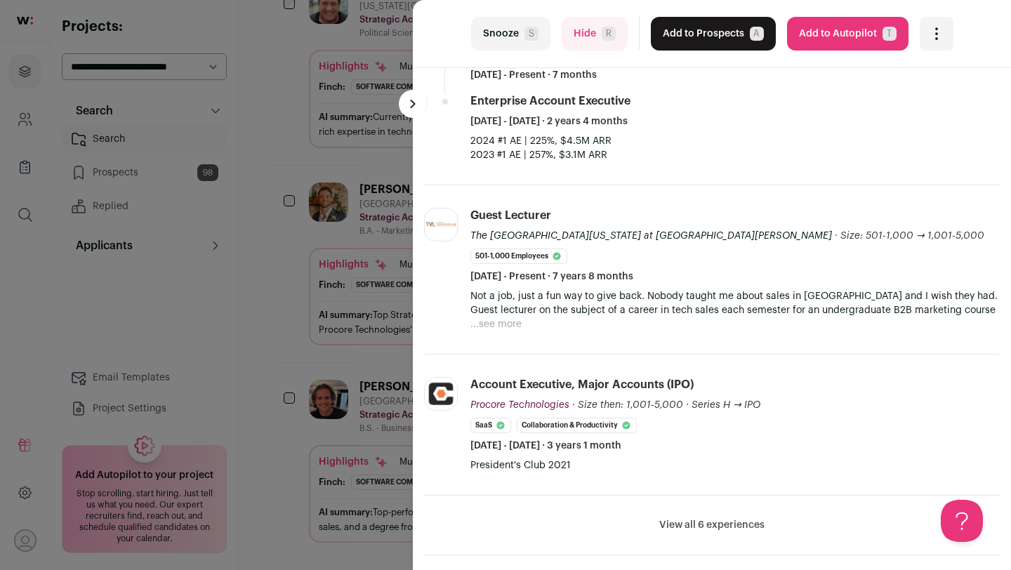
click at [685, 515] on li "View all 6 experiences View less" at bounding box center [712, 526] width 576 height 60
click at [678, 525] on button "View all 6 experiences" at bounding box center [711, 525] width 105 height 14
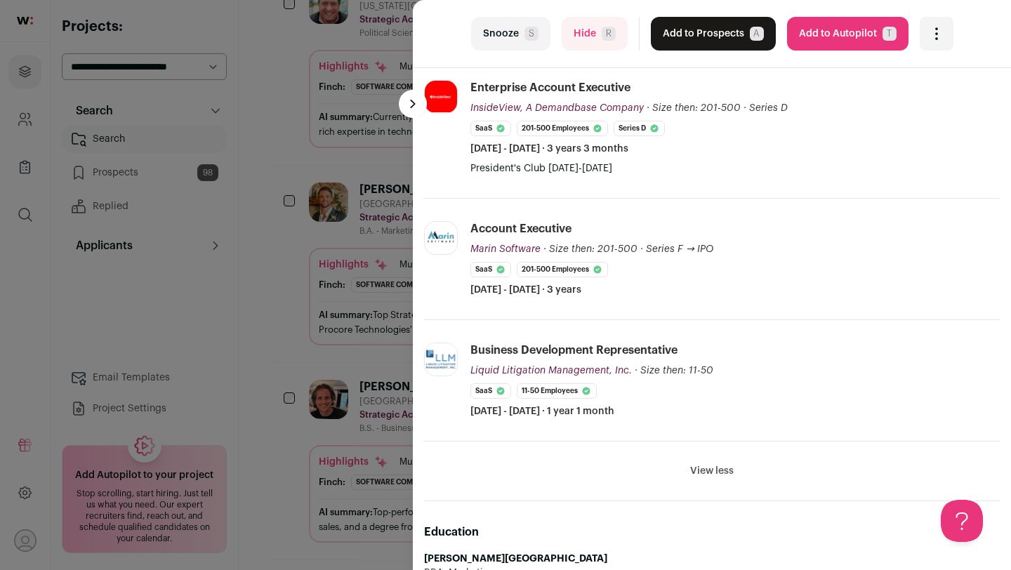
scroll to position [863, 0]
click at [300, 347] on div "last Snooze S Hide R Add to Prospects A Are you sure? [PERSON_NAME] is already …" at bounding box center [505, 285] width 1011 height 570
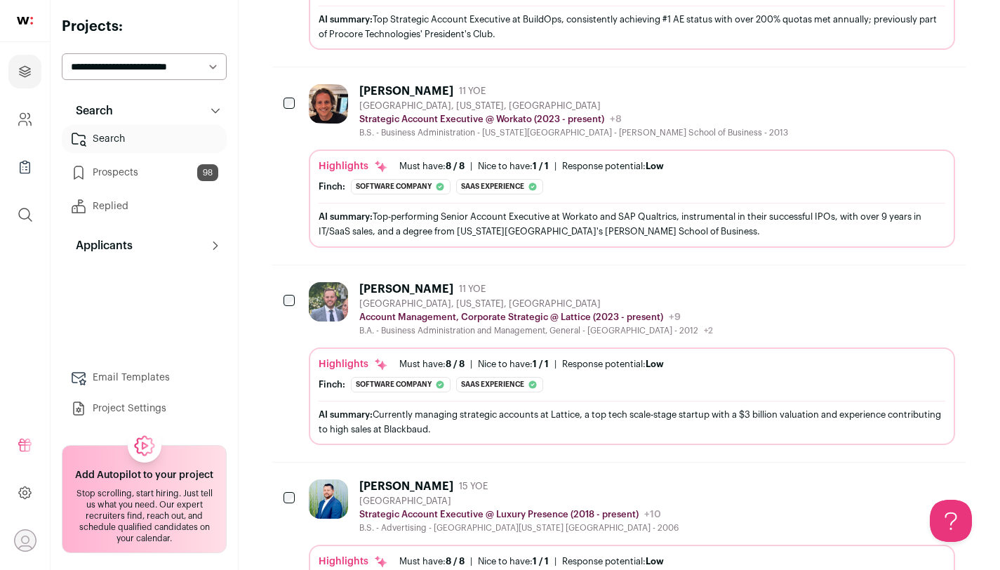
scroll to position [2144, 0]
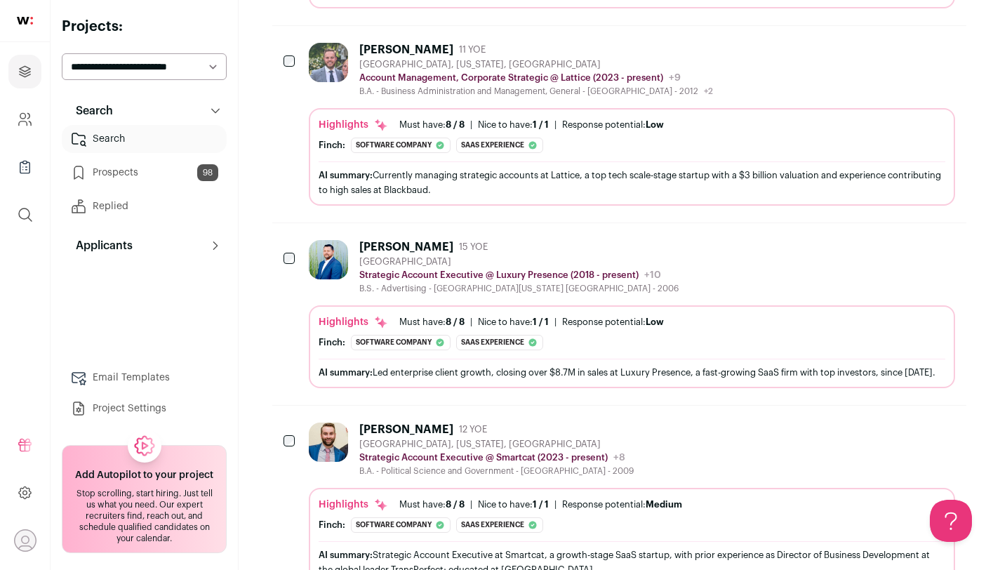
click at [437, 286] on div "B.S. - Advertising - [GEOGRAPHIC_DATA][US_STATE] [GEOGRAPHIC_DATA] - 2006" at bounding box center [518, 288] width 319 height 11
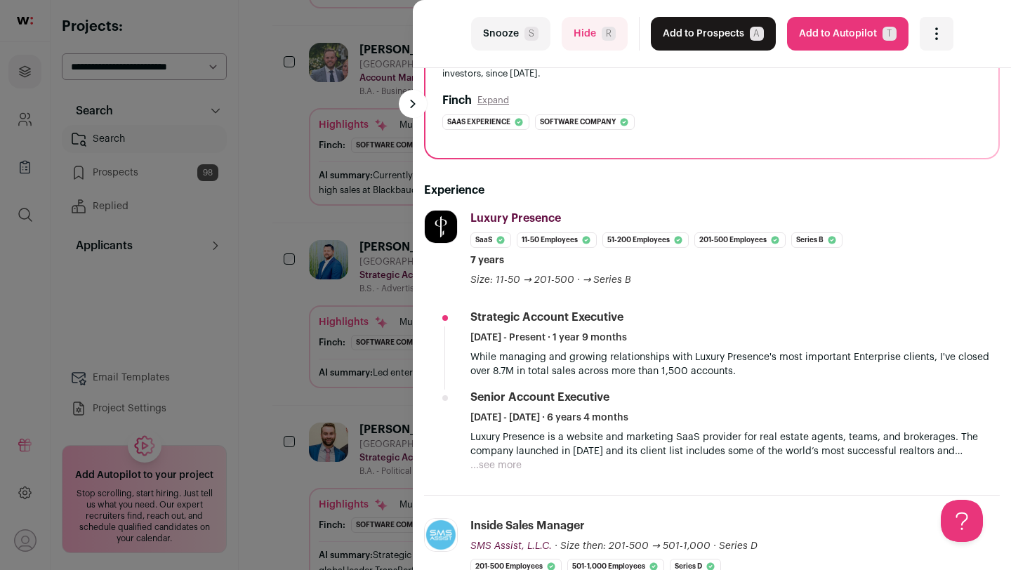
scroll to position [165, 0]
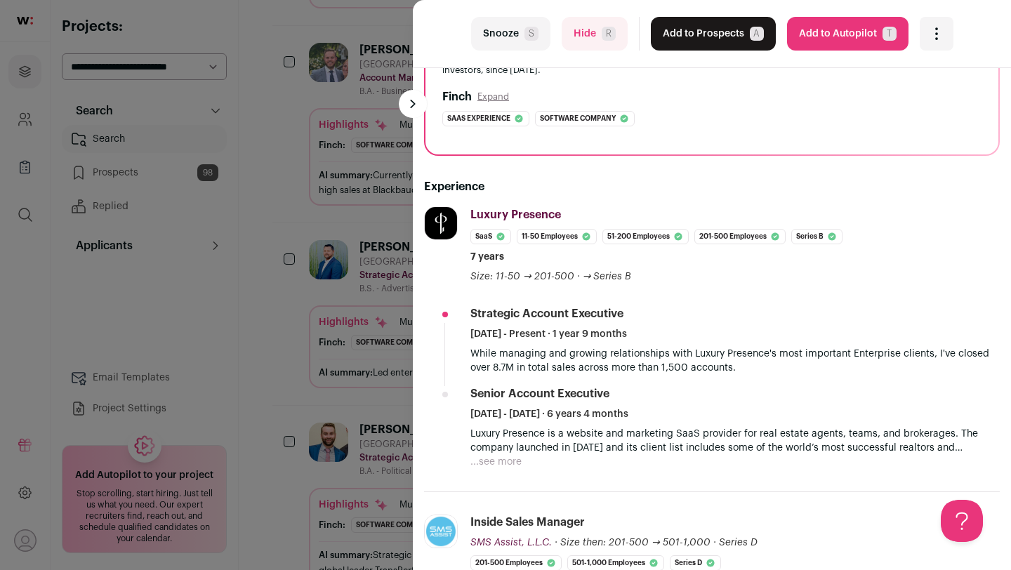
click at [589, 35] on button "Hide R" at bounding box center [594, 34] width 66 height 34
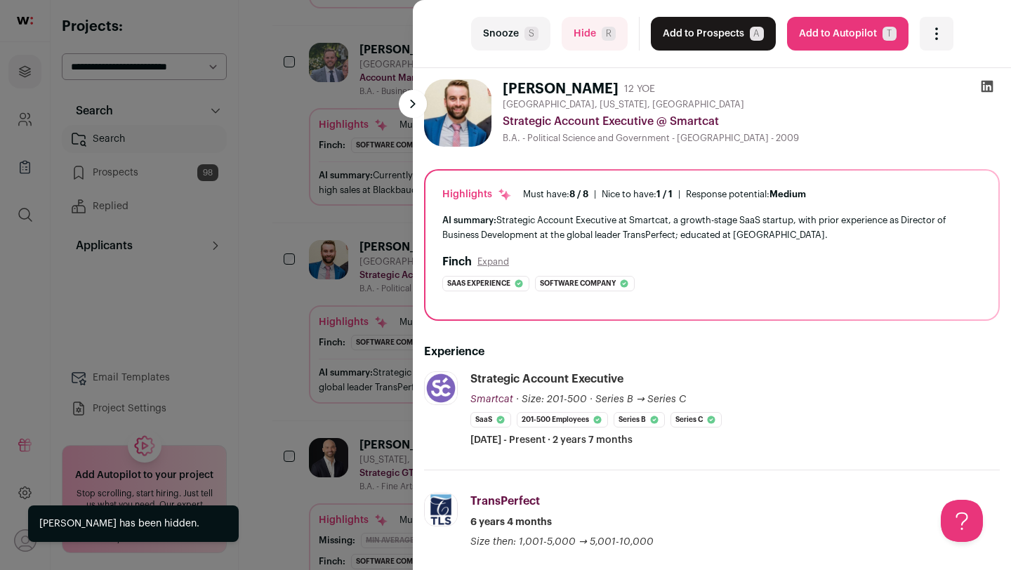
click at [293, 325] on div "last Snooze S Hide R Add to Prospects A Are you sure? [PERSON_NAME] is already …" at bounding box center [505, 285] width 1011 height 570
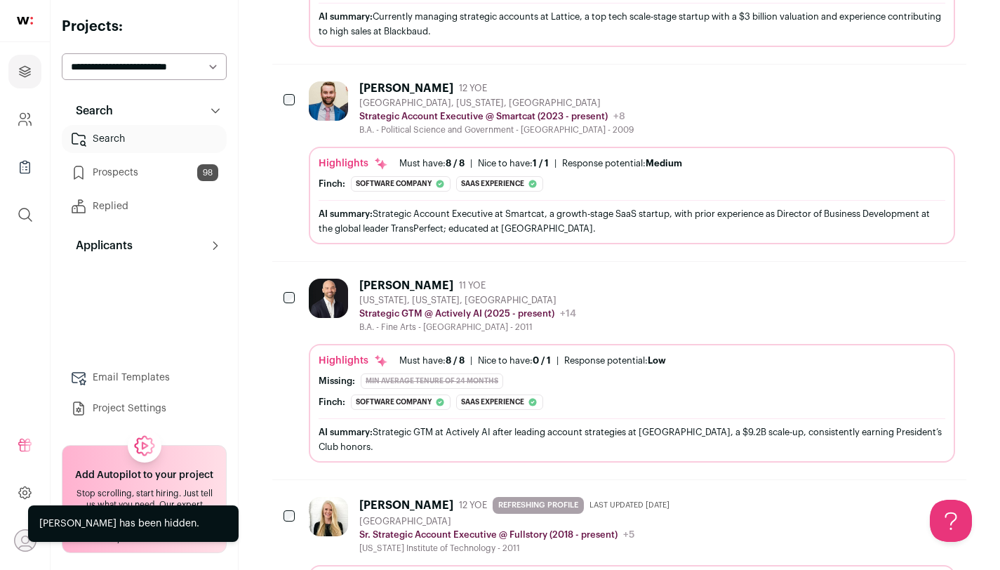
click at [386, 215] on div "AI summary: Strategic Account Executive at Smartcat, a growth-stage SaaS startu…" at bounding box center [632, 220] width 627 height 29
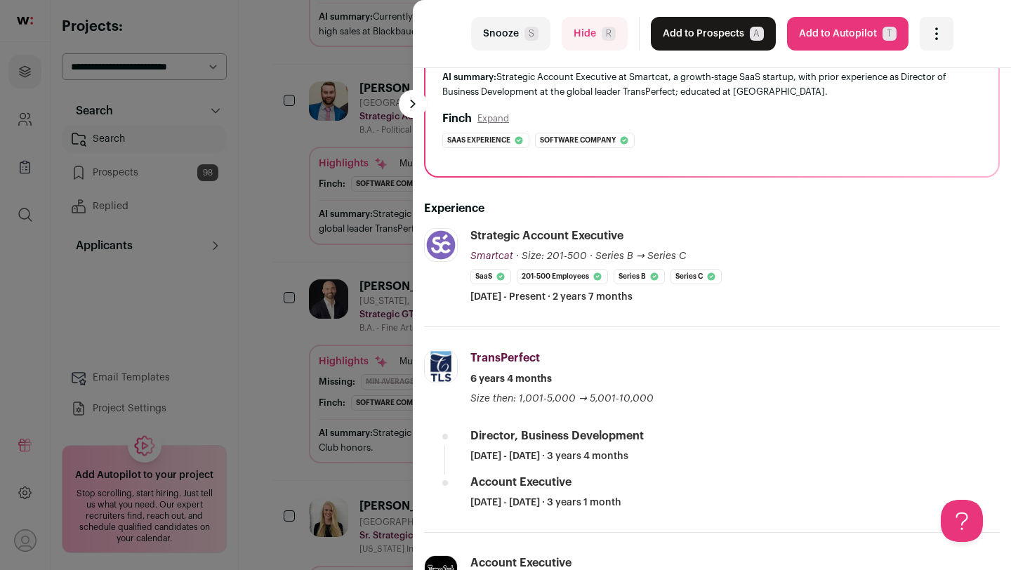
scroll to position [198, 0]
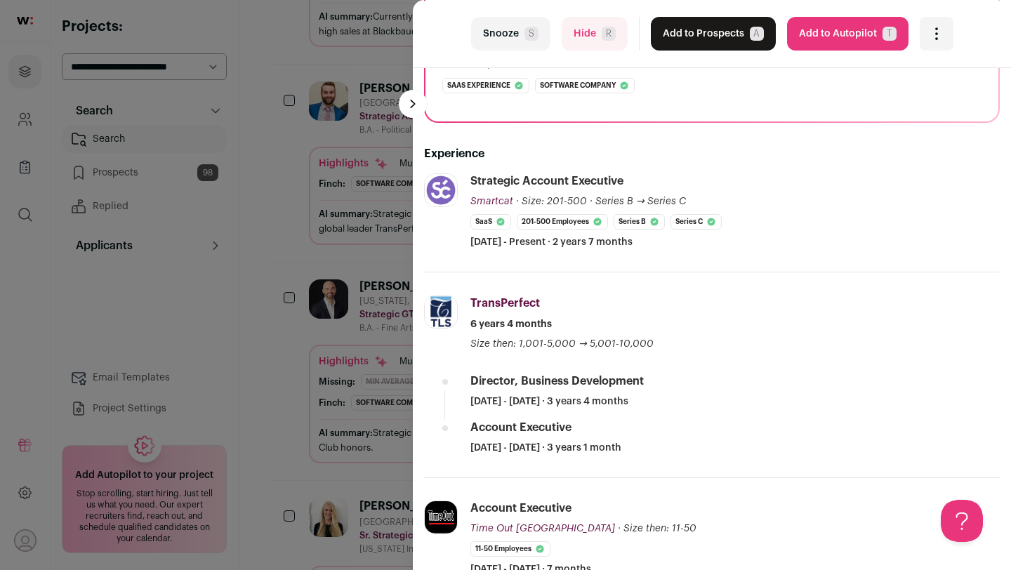
click at [526, 33] on span "S" at bounding box center [531, 34] width 14 height 14
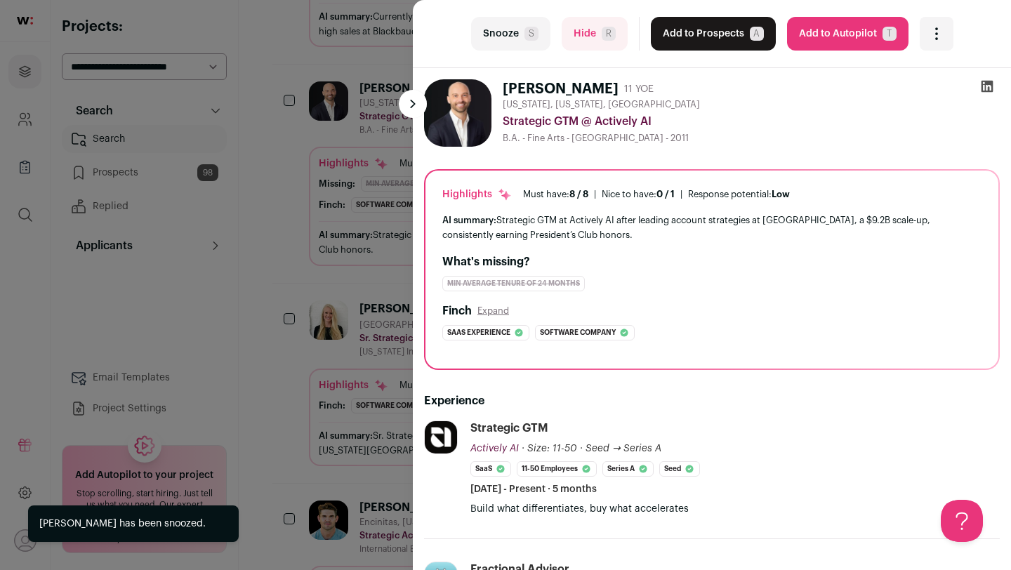
click at [524, 34] on span "S" at bounding box center [531, 34] width 14 height 14
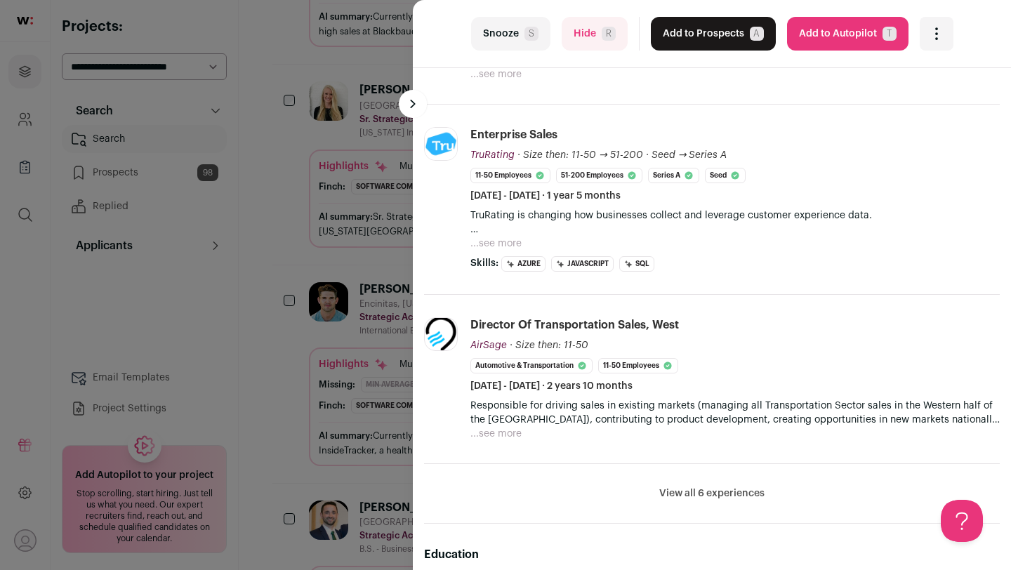
scroll to position [423, 0]
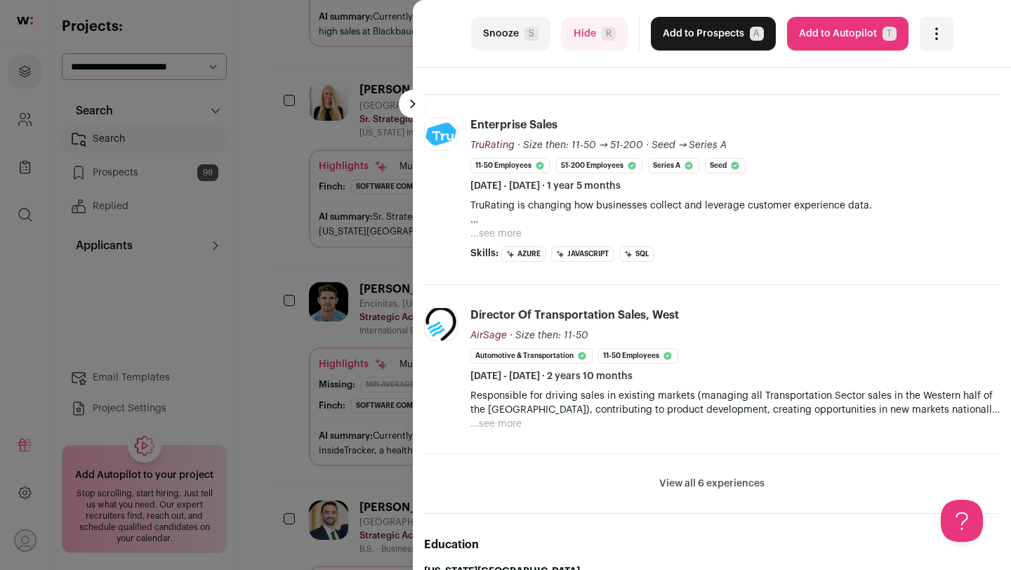
click at [496, 421] on button "...see more" at bounding box center [495, 424] width 51 height 14
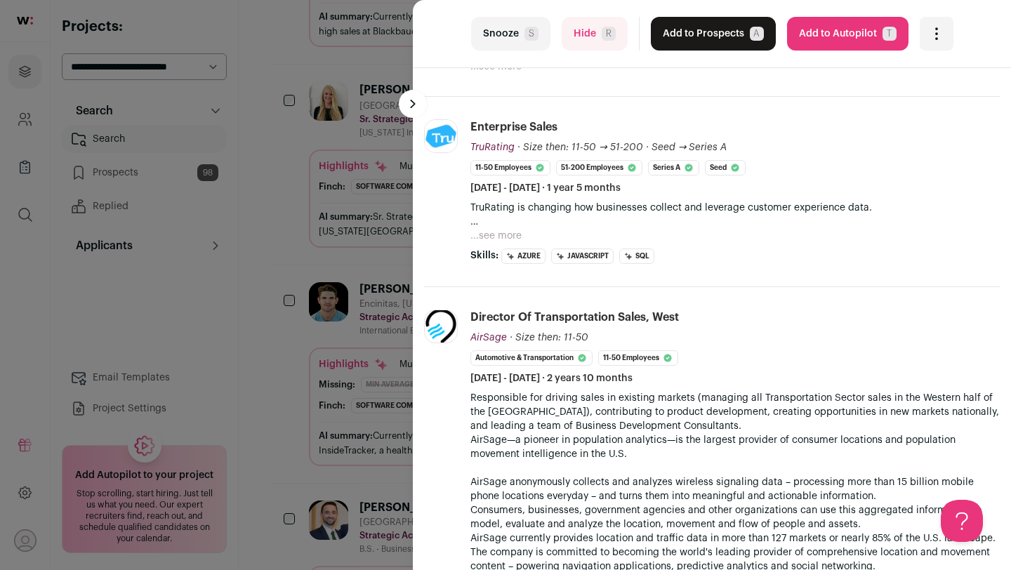
scroll to position [265, 0]
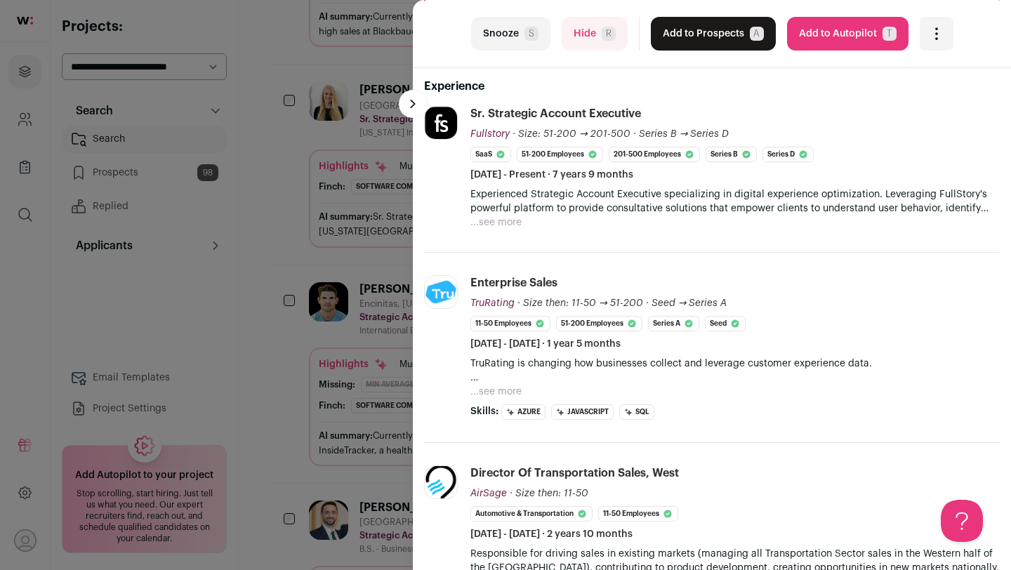
click at [379, 382] on div "last Snooze S Hide R Add to Prospects A Are you sure? [PERSON_NAME] is already …" at bounding box center [505, 285] width 1011 height 570
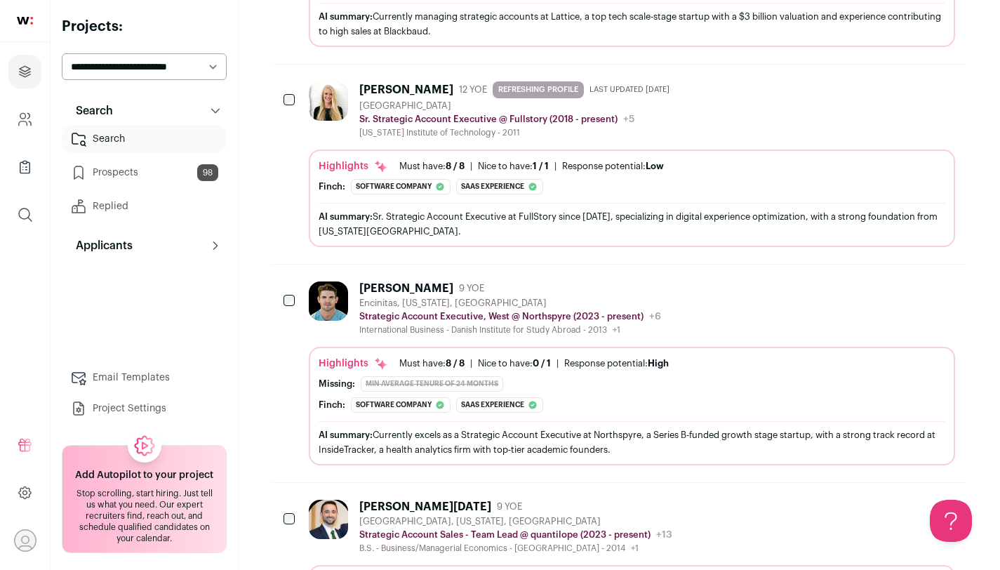
click at [379, 382] on div "min average tenure of 24 months" at bounding box center [432, 383] width 142 height 15
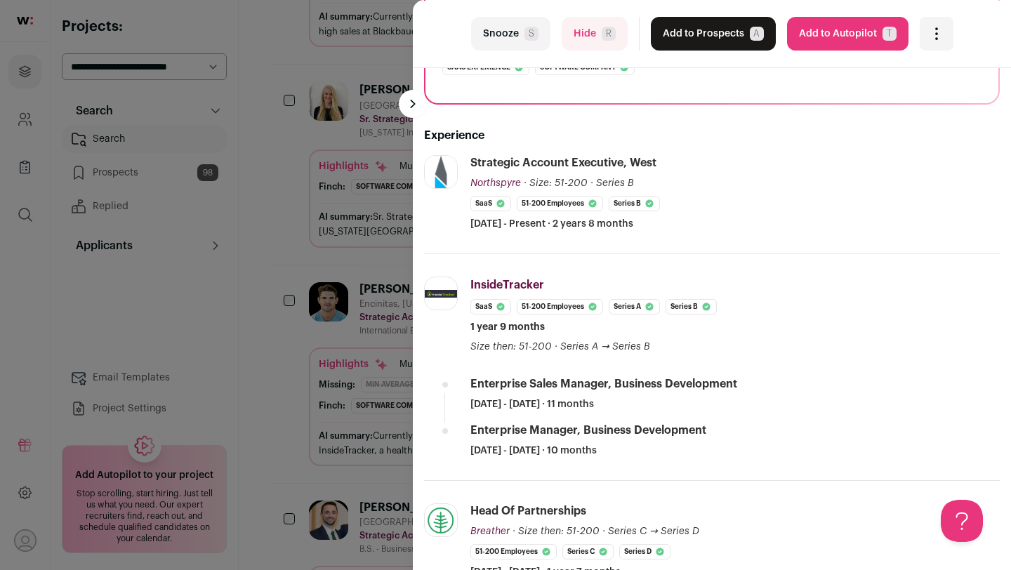
scroll to position [267, 0]
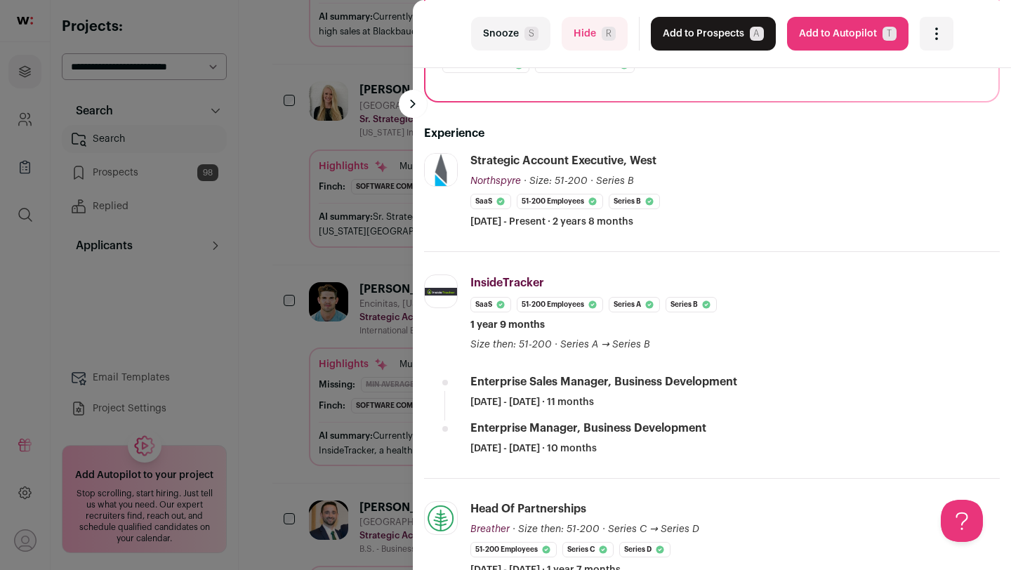
click at [497, 29] on button "Snooze S" at bounding box center [510, 34] width 79 height 34
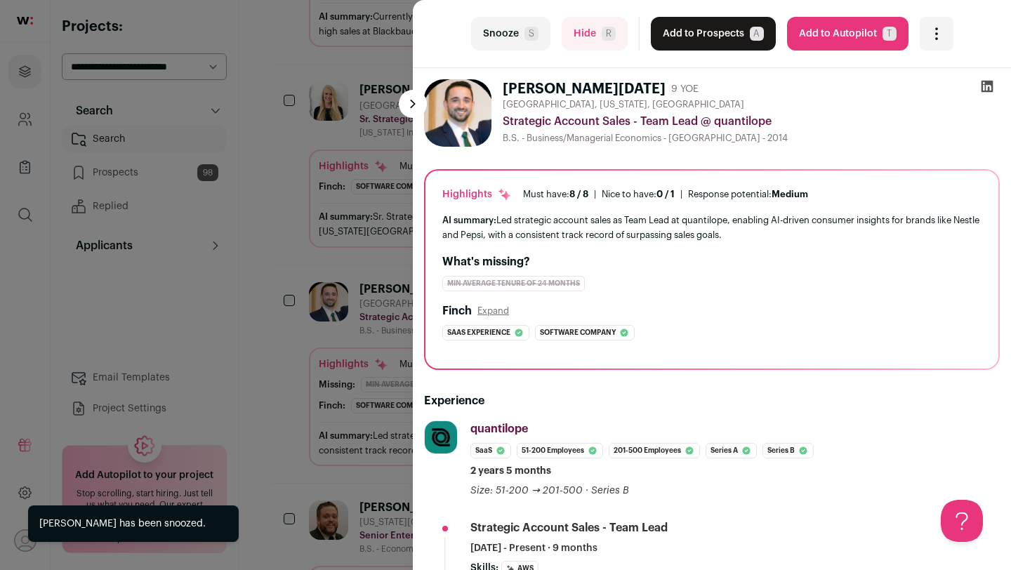
click at [302, 407] on div "last Snooze S Hide R Add to Prospects A Are you sure? [PERSON_NAME][DATE] is al…" at bounding box center [505, 285] width 1011 height 570
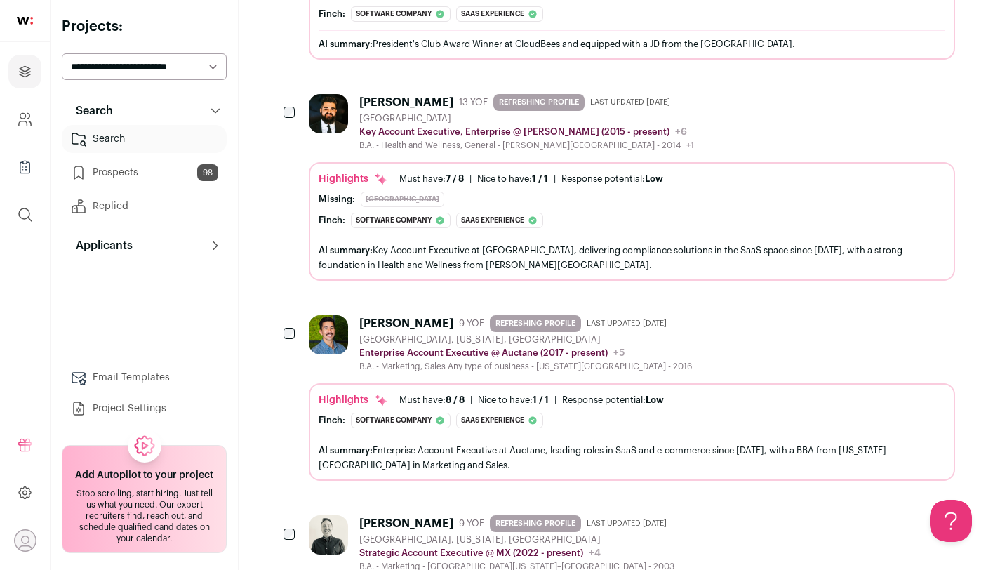
scroll to position [3356, 0]
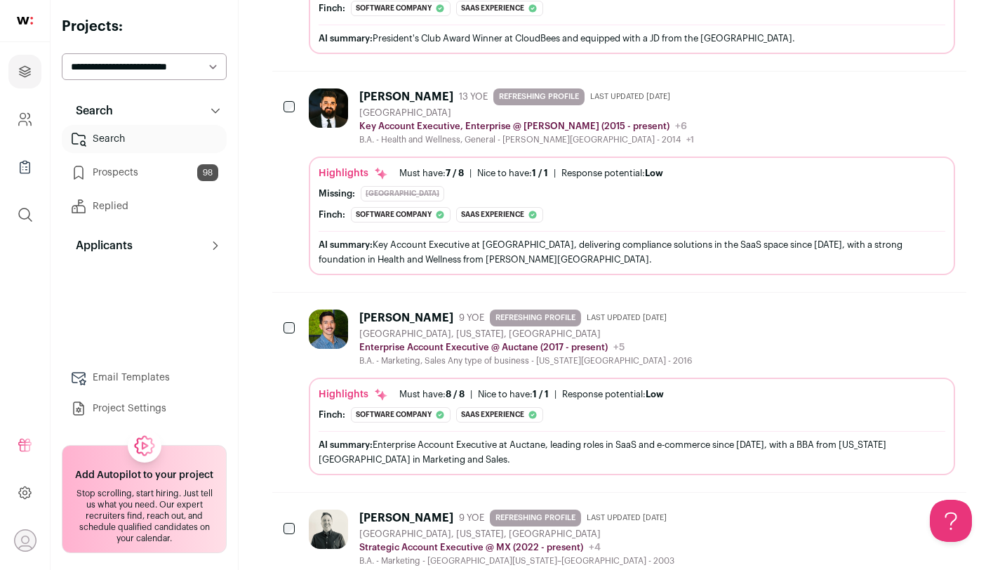
click at [371, 371] on div "[PERSON_NAME] 9 YOE REFRESHING PROFILE Last updated [DATE] [GEOGRAPHIC_DATA], […" at bounding box center [632, 393] width 646 height 166
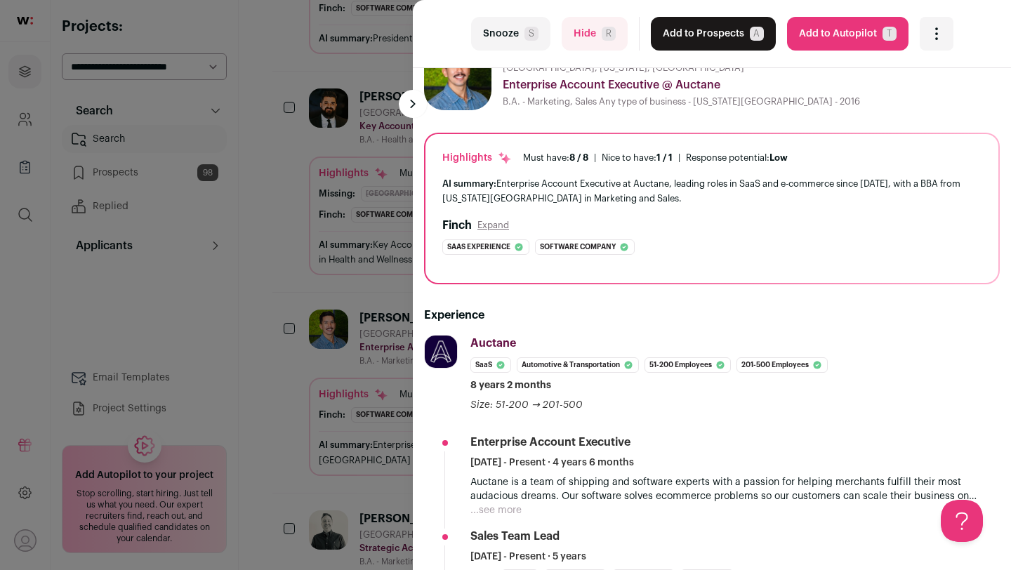
scroll to position [0, 0]
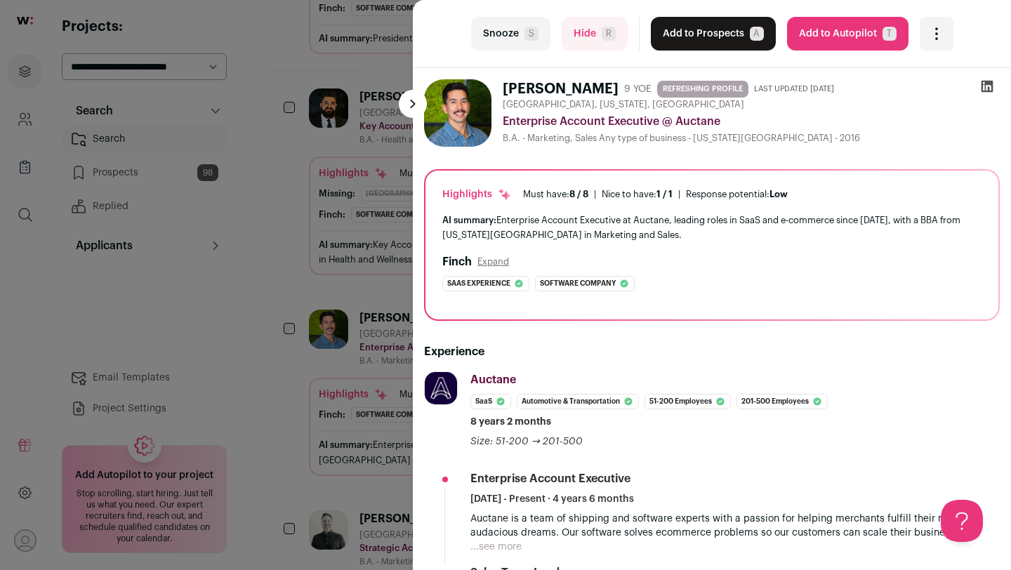
click at [501, 34] on button "Snooze S" at bounding box center [510, 34] width 79 height 34
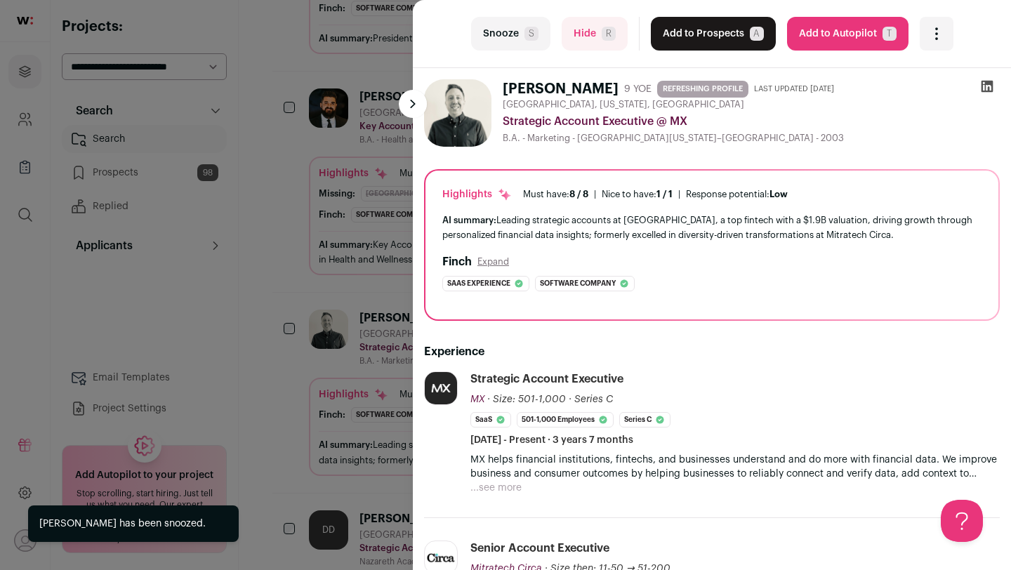
click at [347, 352] on div "last Snooze S Hide R Add to Prospects A Are you sure? [PERSON_NAME] is already …" at bounding box center [505, 285] width 1011 height 570
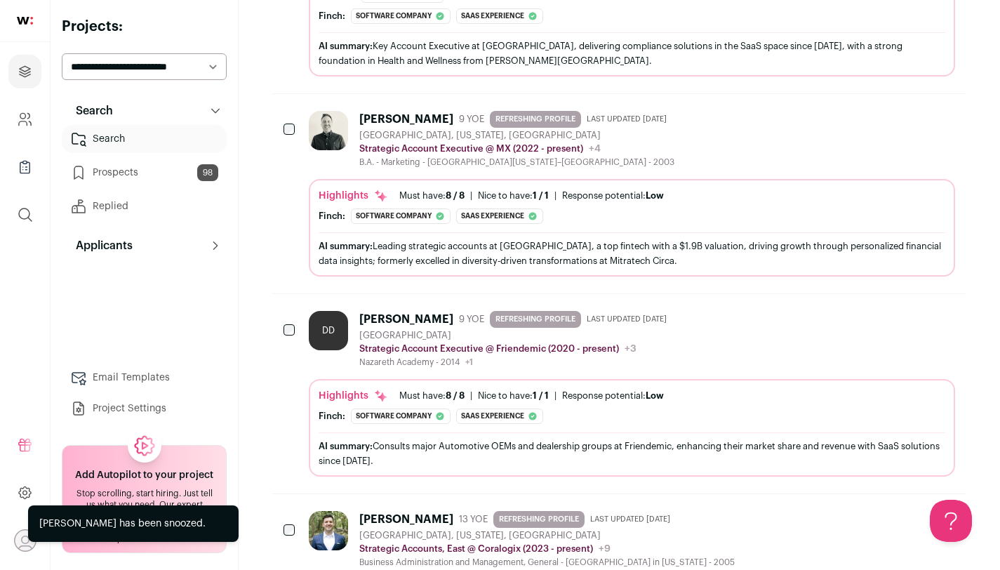
click at [413, 357] on div "Nazareth Academy - 2014 +1 [GEOGRAPHIC_DATA][US_STATE]" at bounding box center [515, 362] width 313 height 11
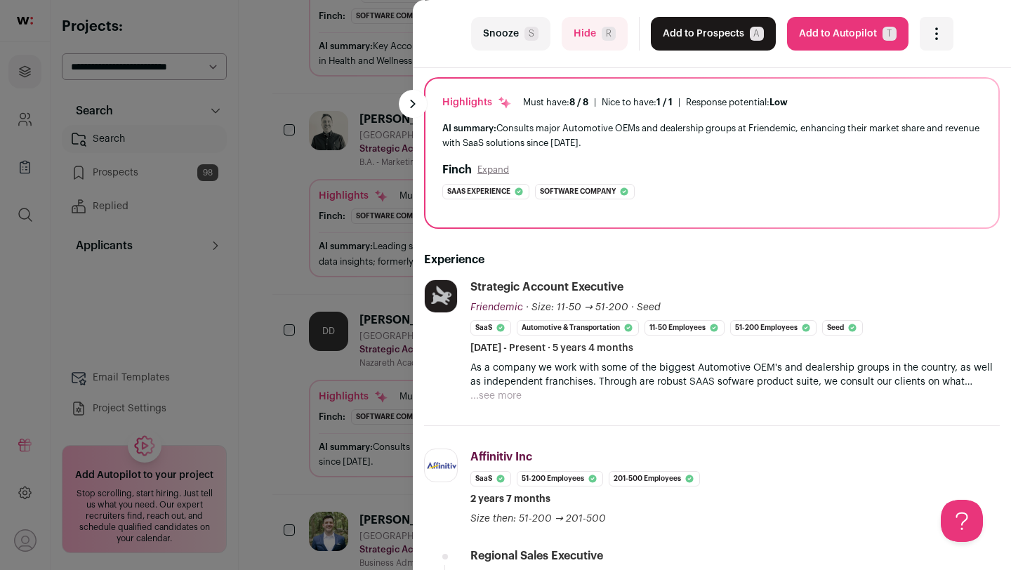
scroll to position [125, 0]
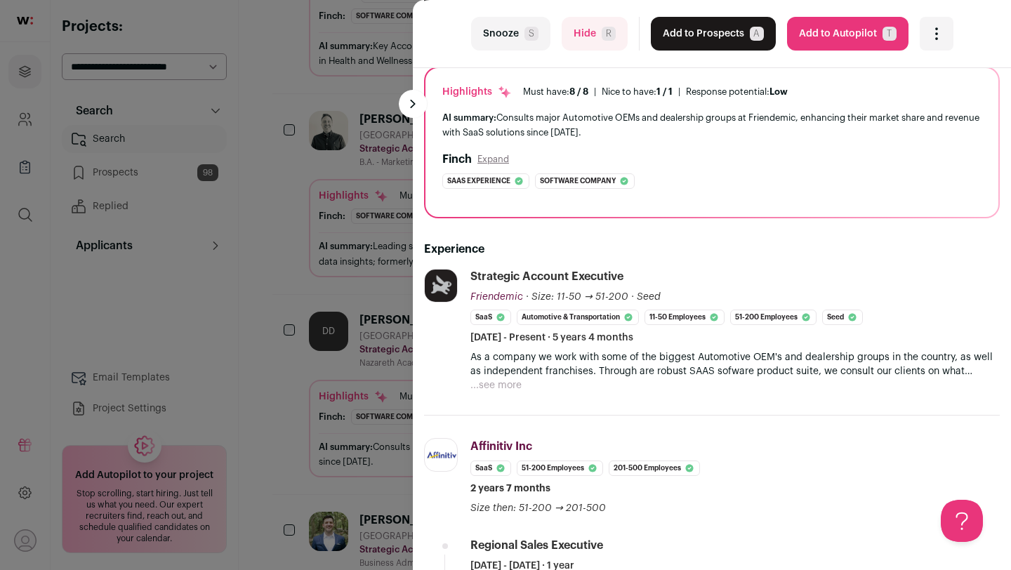
click at [517, 46] on button "Snooze S" at bounding box center [510, 34] width 79 height 34
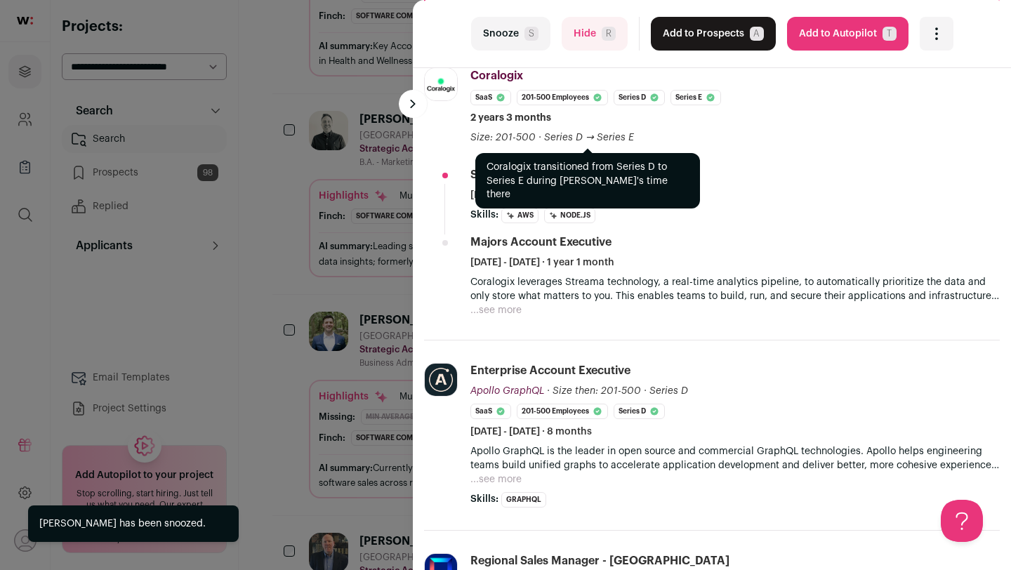
scroll to position [363, 0]
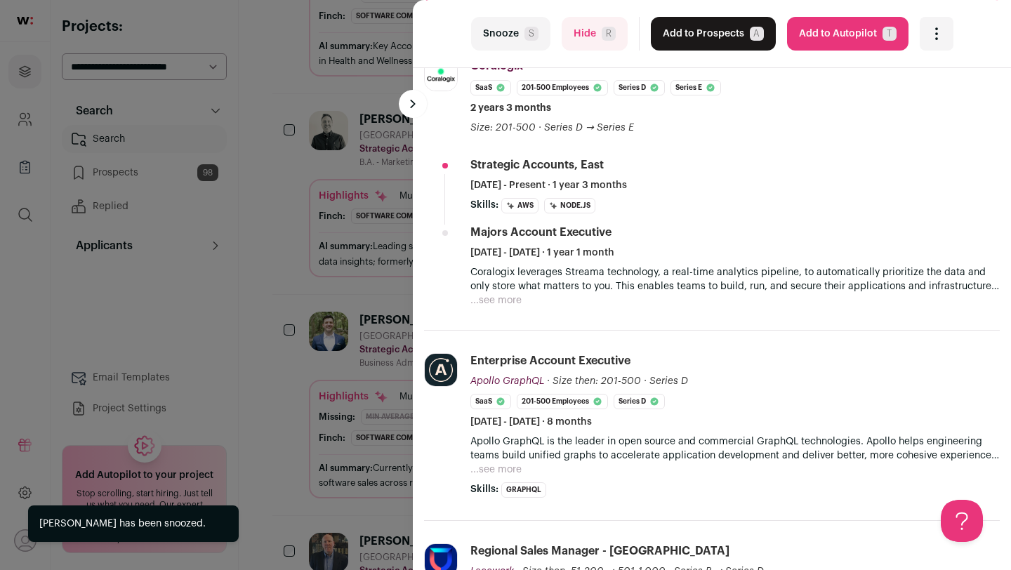
click at [364, 407] on div "last Snooze S Hide R Add to Prospects A Are you sure? [PERSON_NAME] is already …" at bounding box center [505, 285] width 1011 height 570
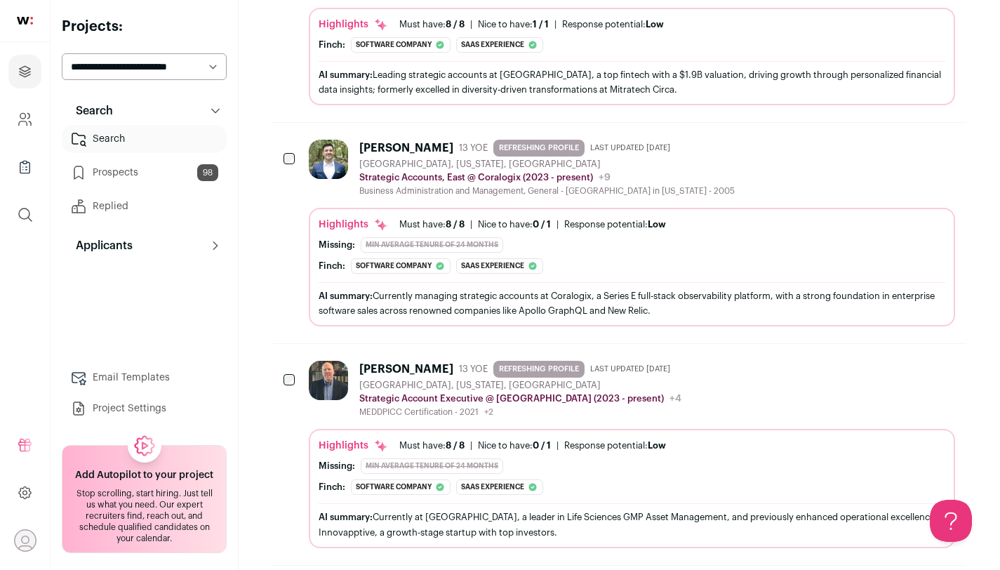
click at [364, 407] on div "MEDDPICC Certification - 2021 +2 [DATE] - [DATE] MEDDPICC Certification [DATE] …" at bounding box center [520, 411] width 322 height 11
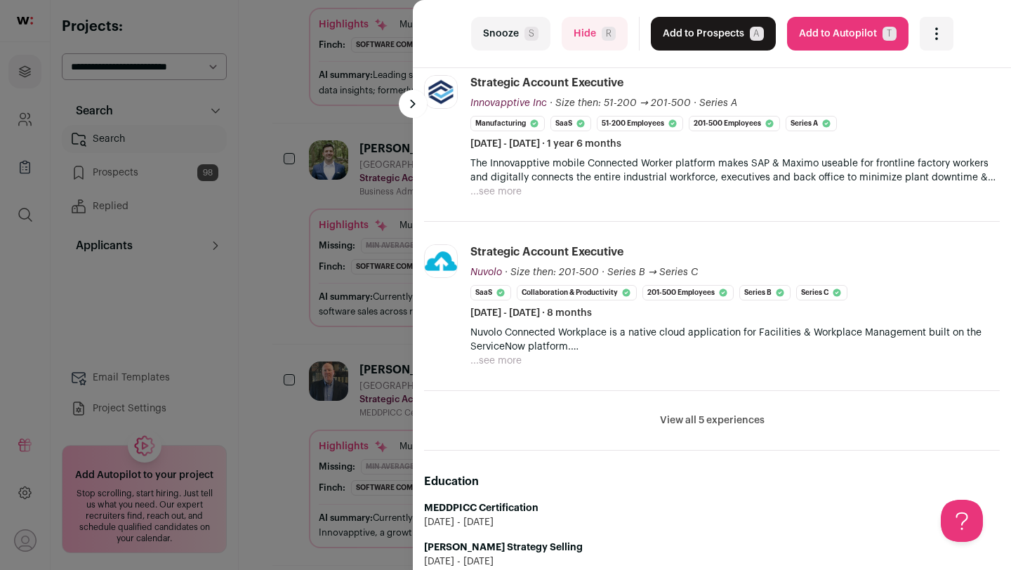
scroll to position [529, 0]
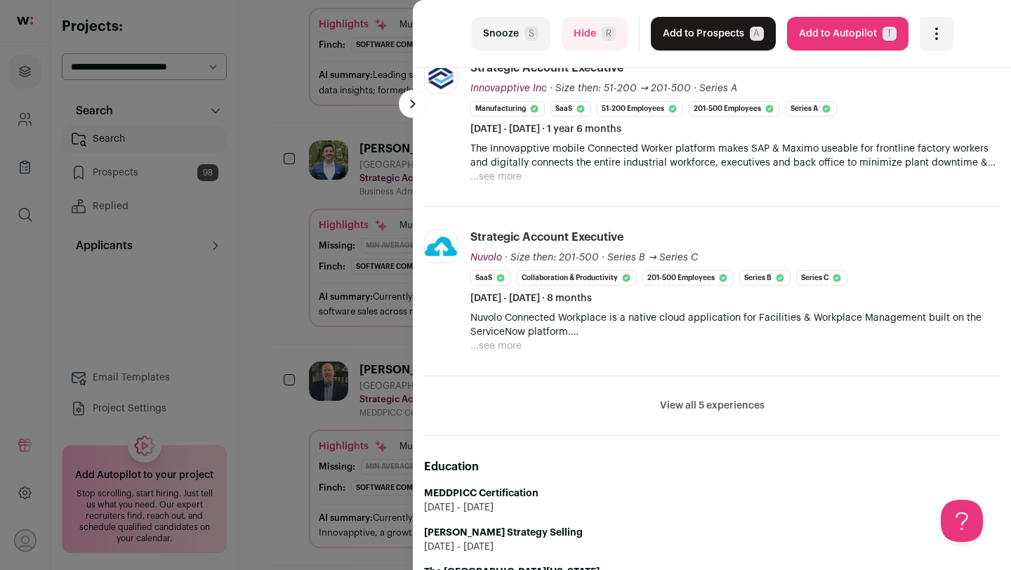
click at [694, 413] on li "View all 5 experiences View less" at bounding box center [712, 406] width 576 height 60
click at [700, 408] on button "View all 5 experiences" at bounding box center [712, 406] width 105 height 14
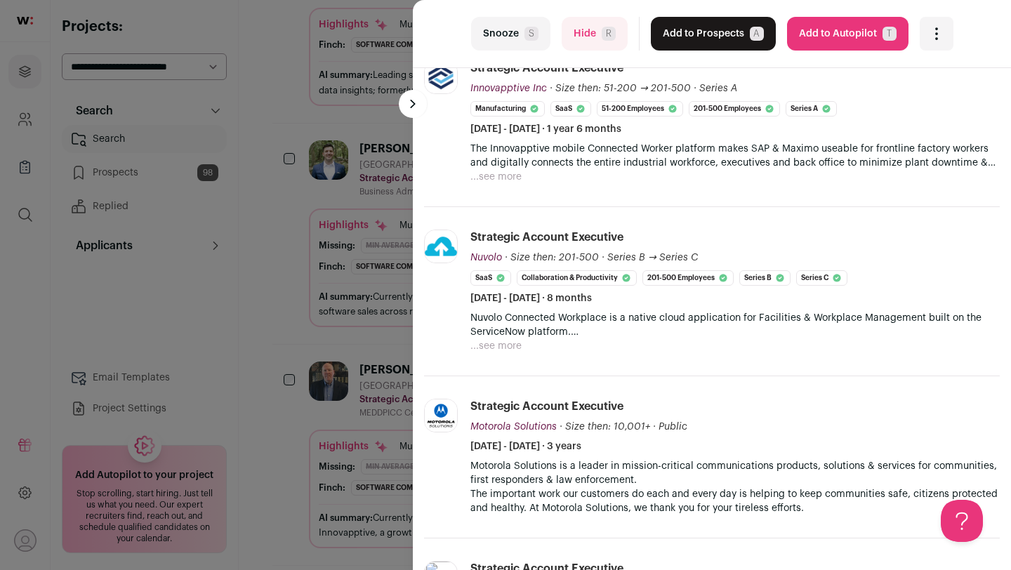
click at [703, 402] on div "Strategic Account Executive Motorola Solutions Motorola Solutions [DOMAIN_NAME]…" at bounding box center [734, 426] width 529 height 55
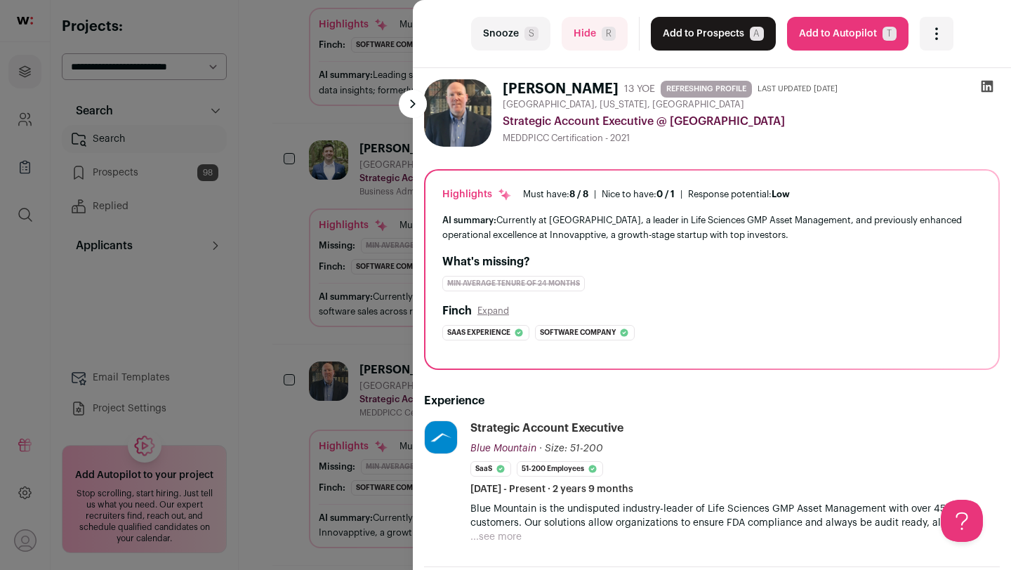
click at [514, 32] on button "Snooze S" at bounding box center [510, 34] width 79 height 34
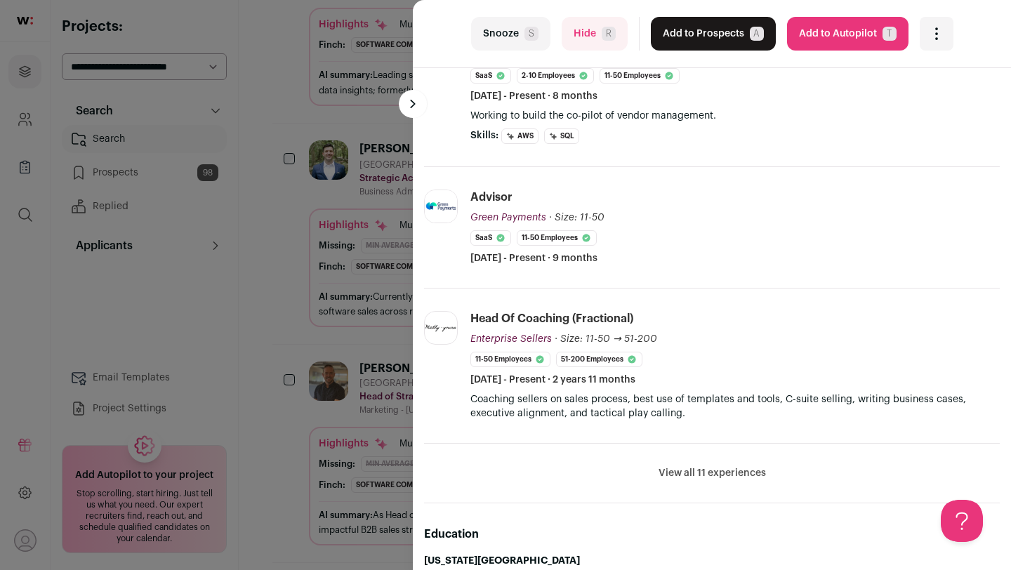
scroll to position [411, 0]
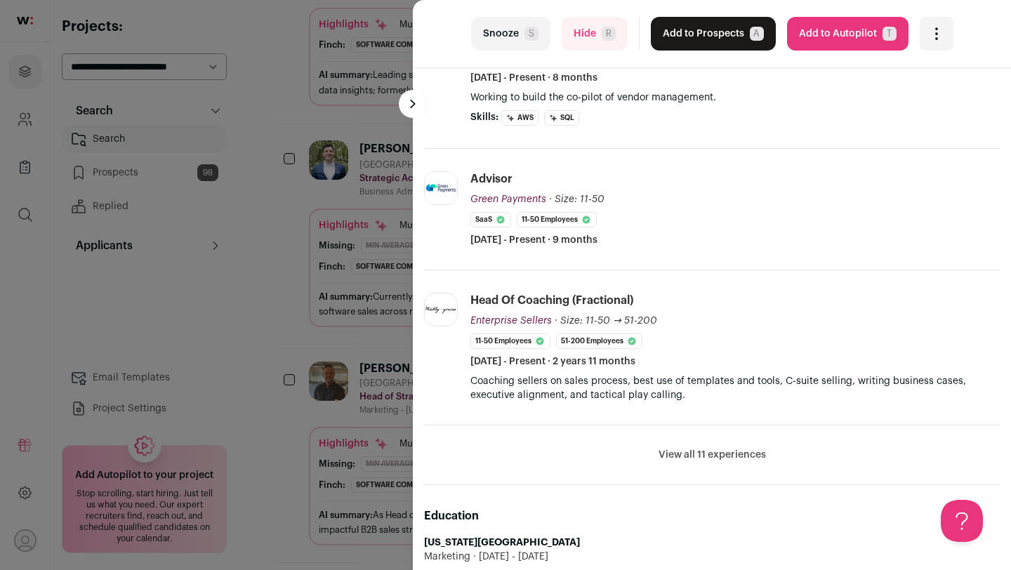
click at [698, 449] on button "View all 11 experiences" at bounding box center [711, 455] width 107 height 14
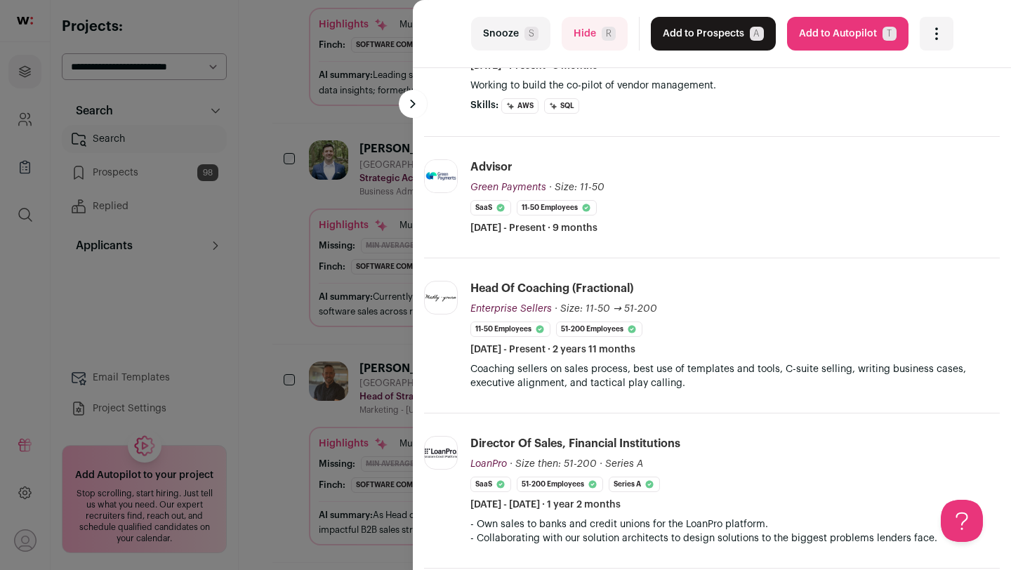
scroll to position [0, 0]
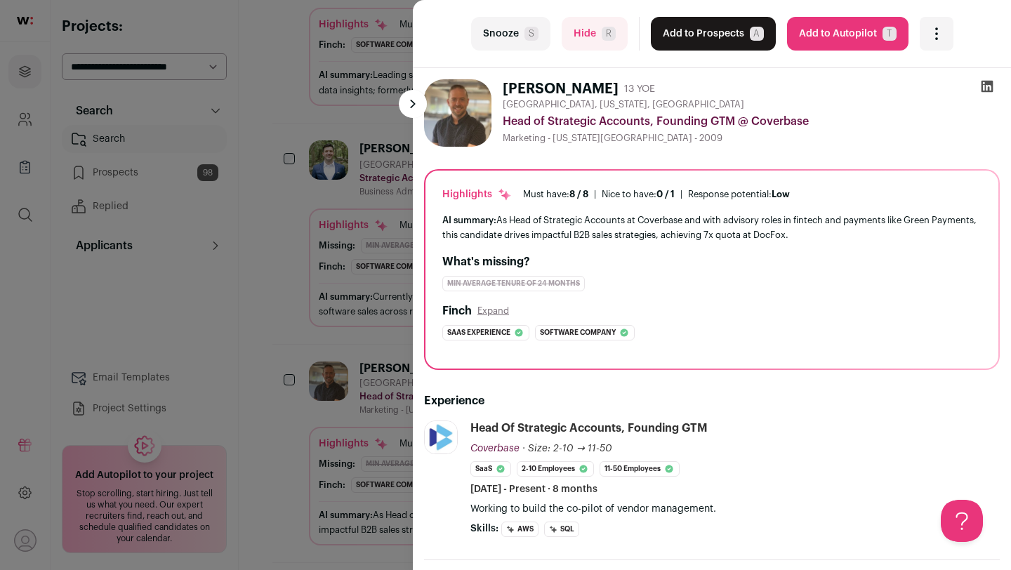
click at [265, 312] on div "last Snooze S Hide R Add to Prospects A Are you sure? [PERSON_NAME] is already …" at bounding box center [505, 285] width 1011 height 570
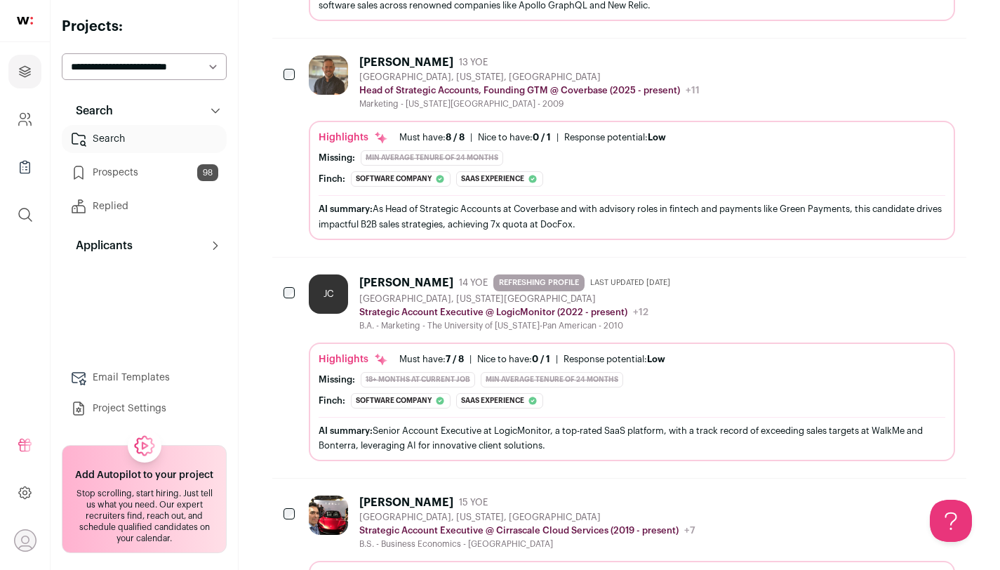
scroll to position [4031, 0]
click at [383, 331] on div "[PERSON_NAME] [PERSON_NAME] 14 YOE REFRESHING PROFILE Last updated [DATE] [GEOG…" at bounding box center [632, 367] width 646 height 187
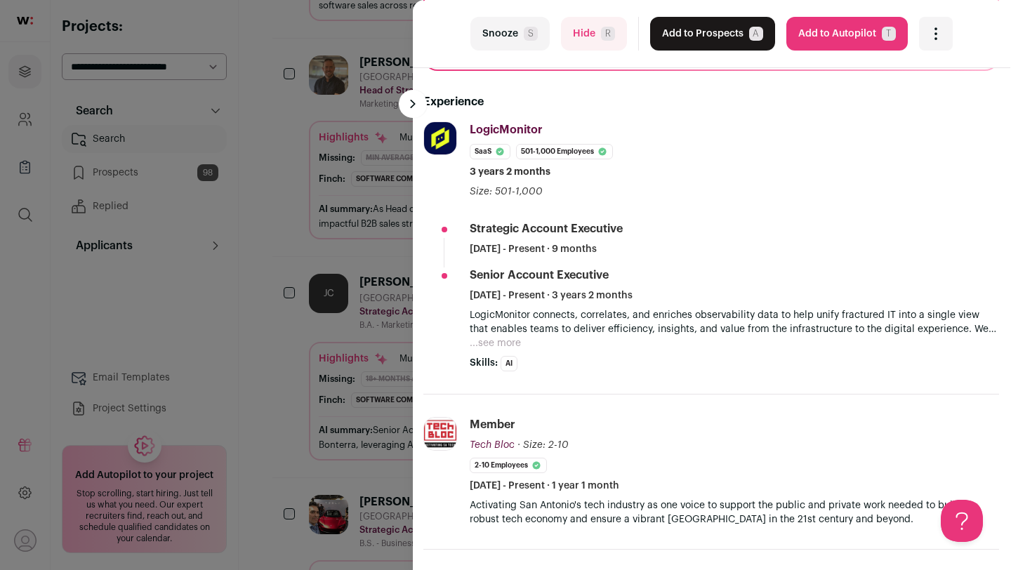
scroll to position [300, 1]
click at [342, 389] on div "last Snooze S Hide R Add to Prospects A Are you sure? [PERSON_NAME] is already …" at bounding box center [505, 285] width 1011 height 570
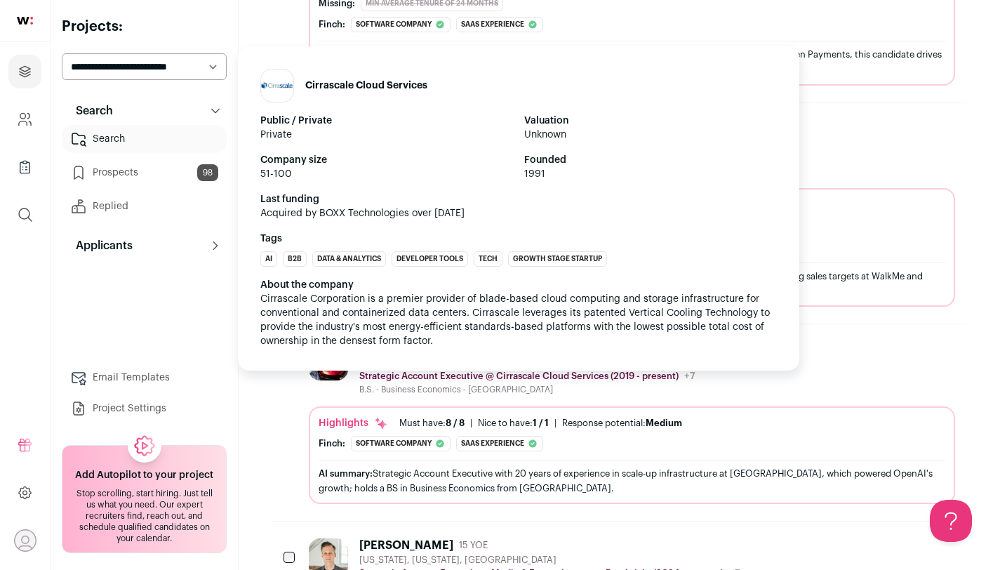
click at [372, 370] on div "Cirrascale Cloud Services Public / Private Private Valuation Unknown Company si…" at bounding box center [518, 208] width 561 height 324
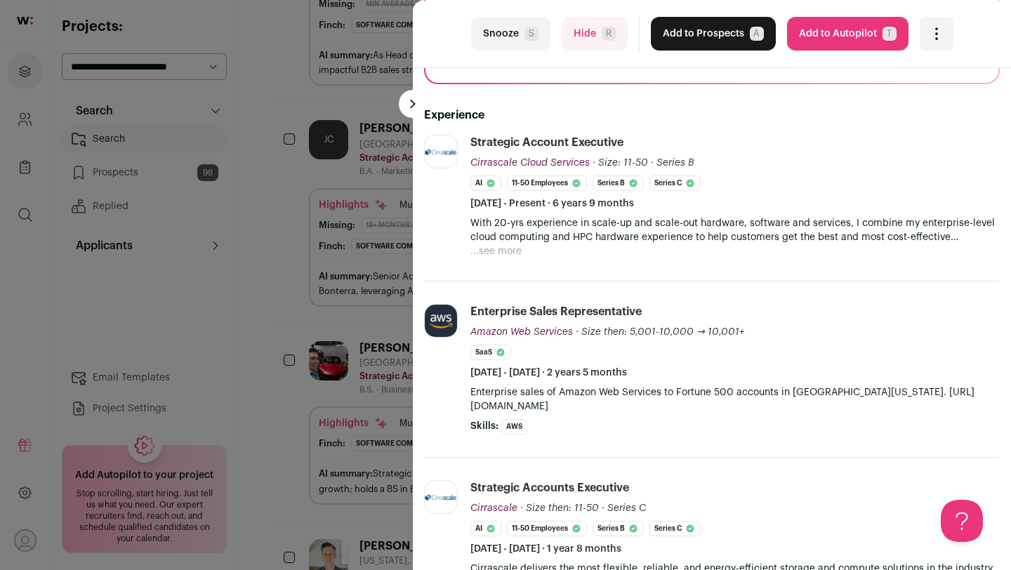
scroll to position [241, 0]
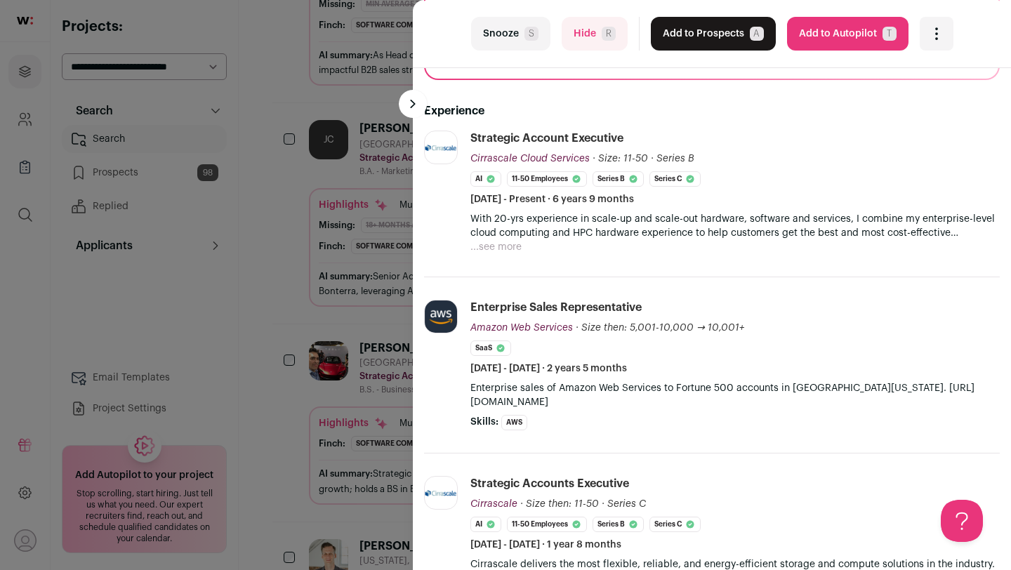
click at [291, 269] on div "last Snooze S Hide R Add to Prospects A Are you sure? [PERSON_NAME] is already …" at bounding box center [505, 285] width 1011 height 570
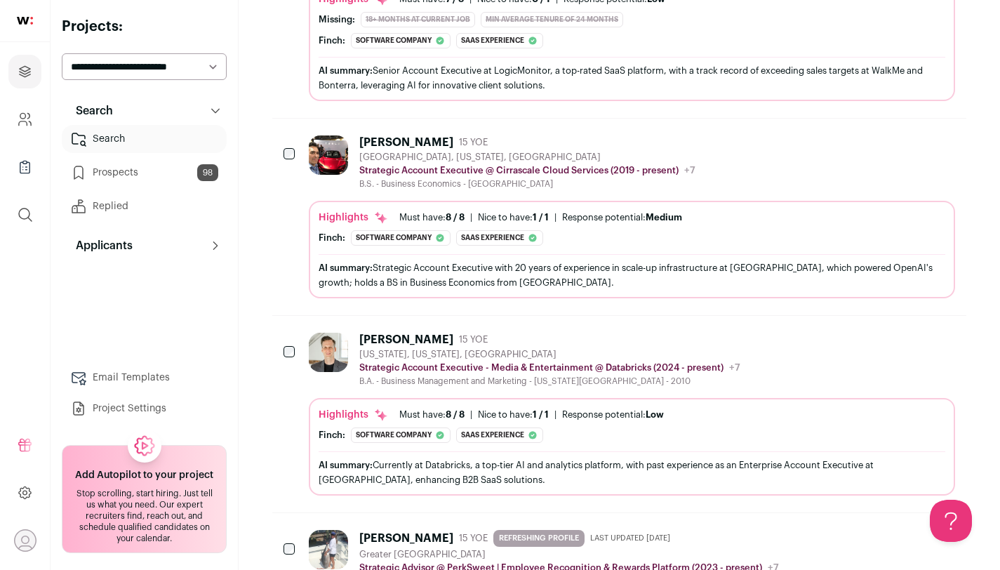
scroll to position [4391, 0]
click at [315, 359] on img at bounding box center [328, 351] width 39 height 39
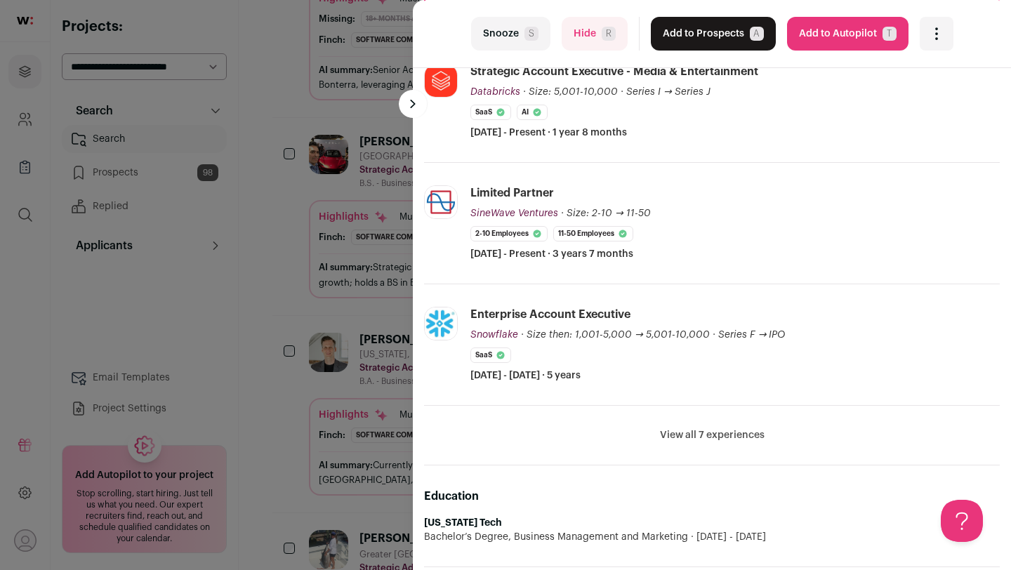
scroll to position [310, 0]
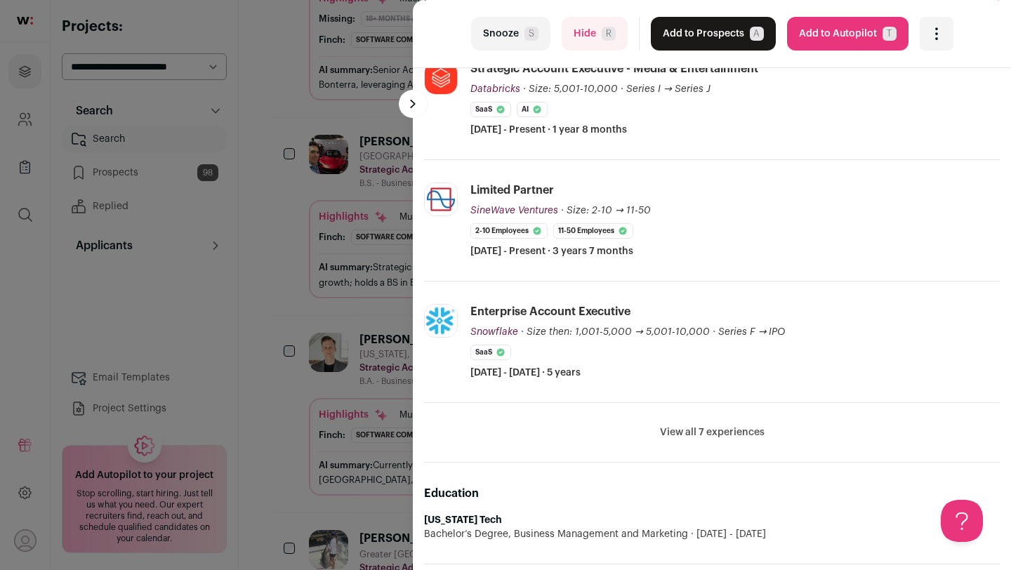
click at [684, 427] on button "View all 7 experiences" at bounding box center [712, 432] width 105 height 14
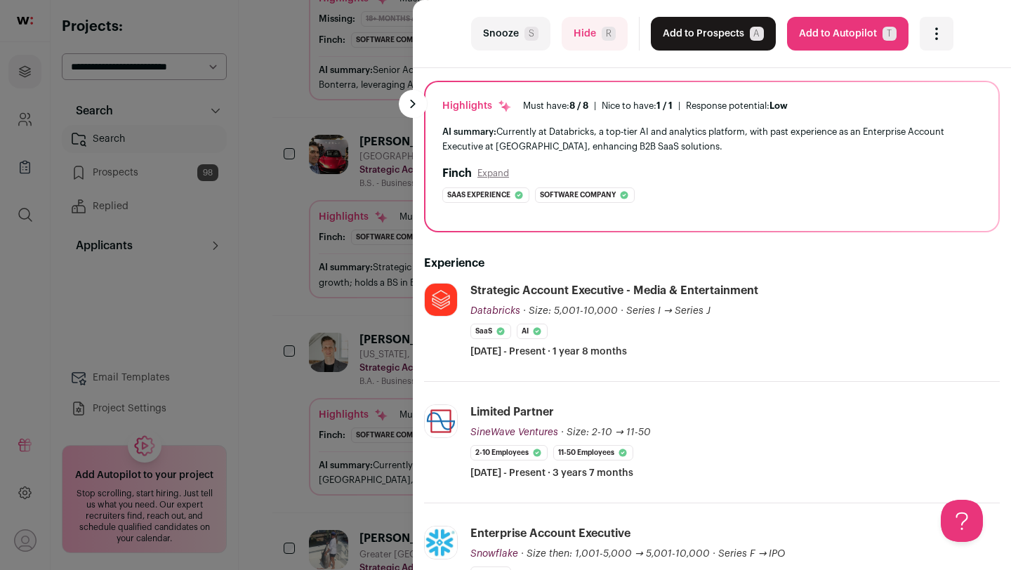
scroll to position [0, 0]
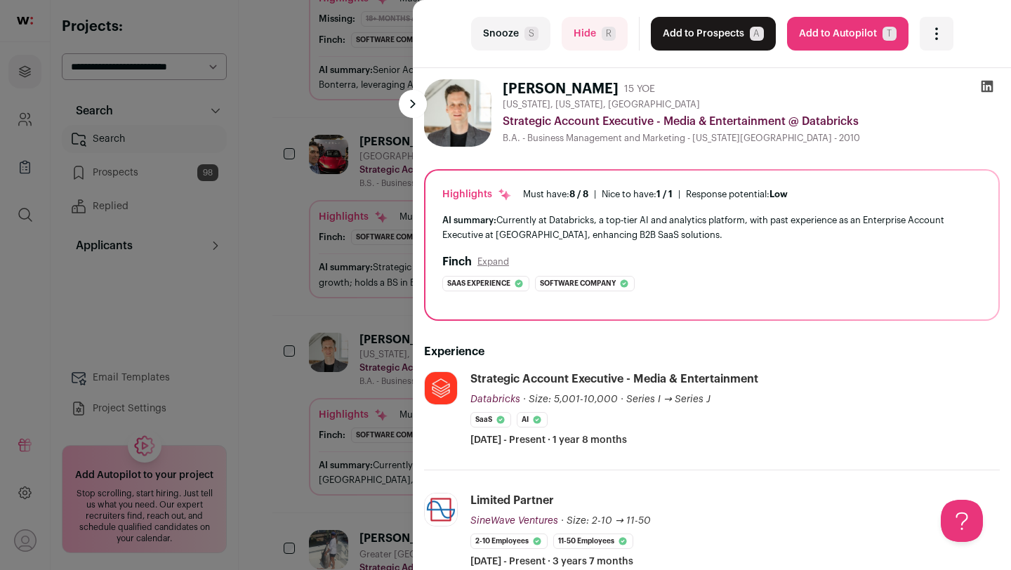
click at [706, 44] on button "Add to Prospects A" at bounding box center [713, 34] width 125 height 34
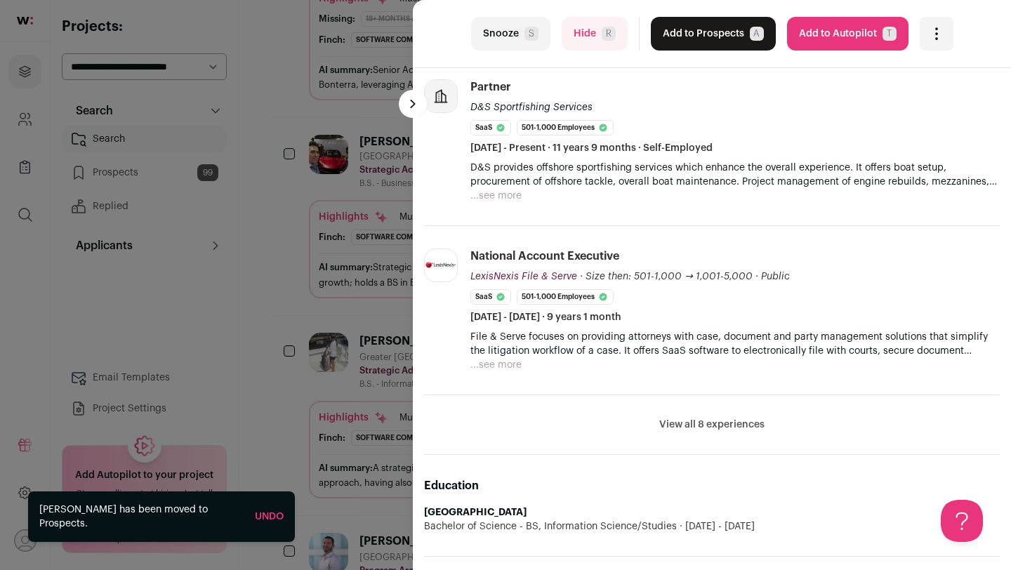
scroll to position [565, 0]
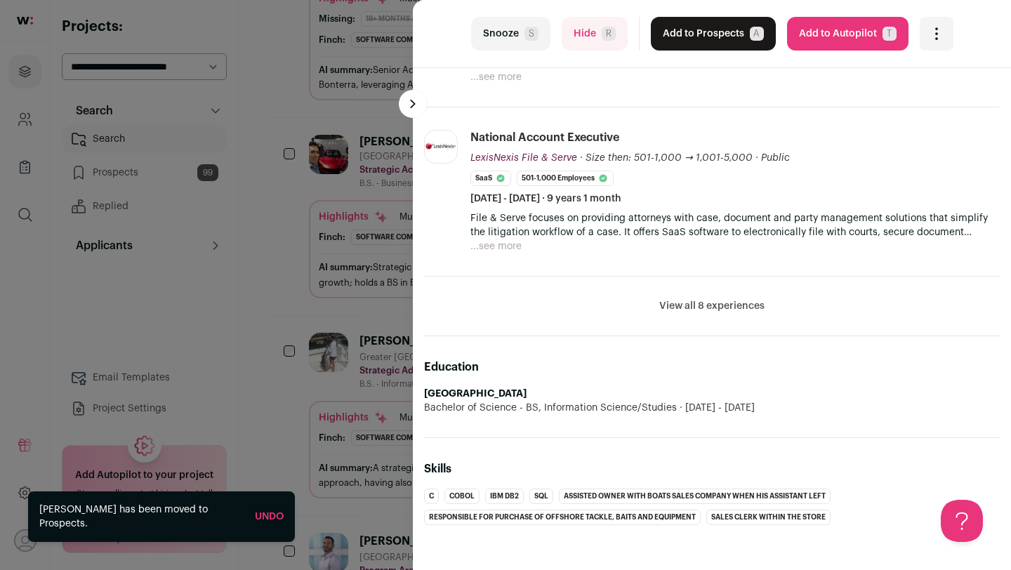
click at [680, 299] on button "View all 8 experiences" at bounding box center [711, 306] width 105 height 14
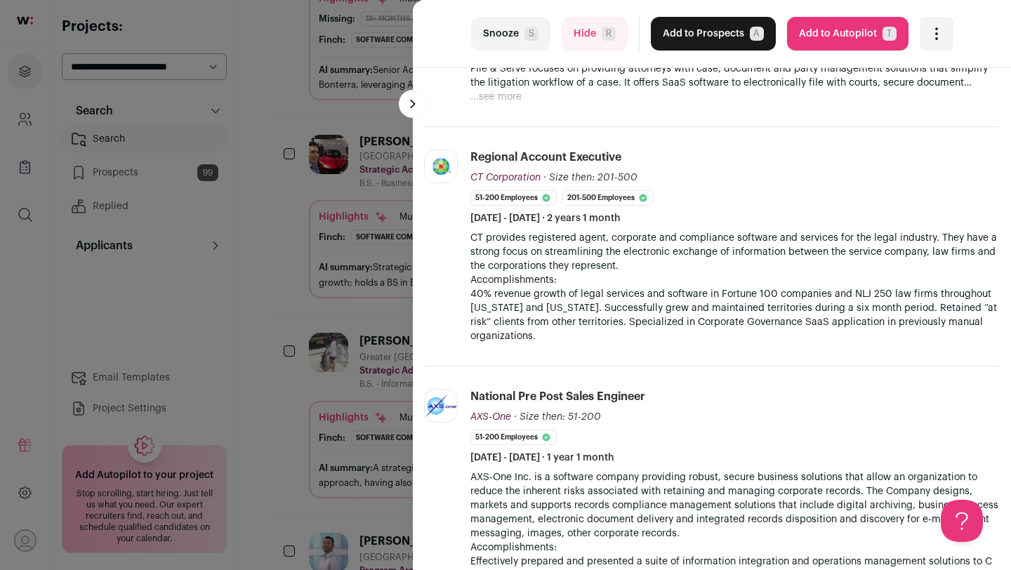
scroll to position [0, 0]
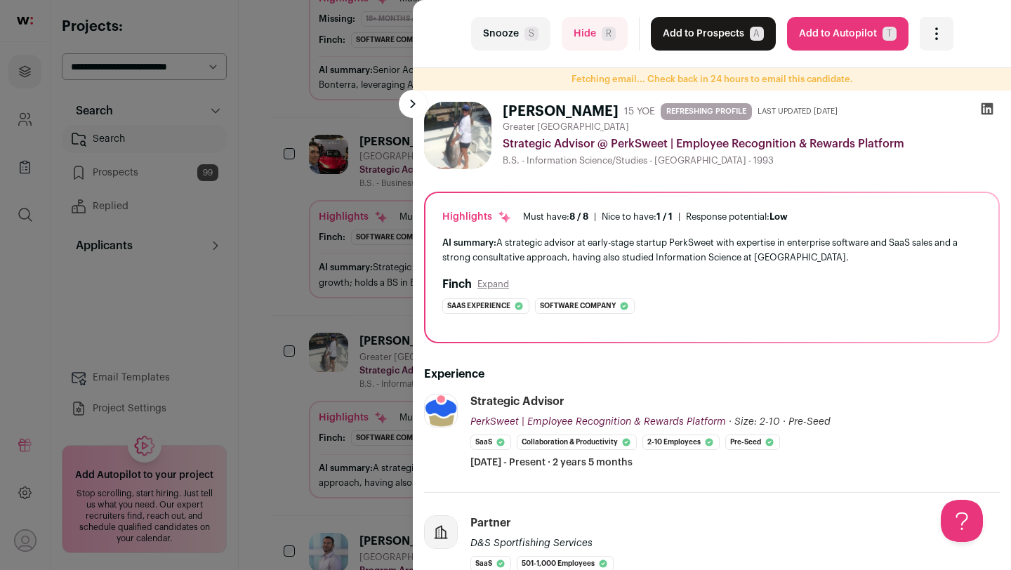
click at [500, 41] on button "Snooze S" at bounding box center [510, 34] width 79 height 34
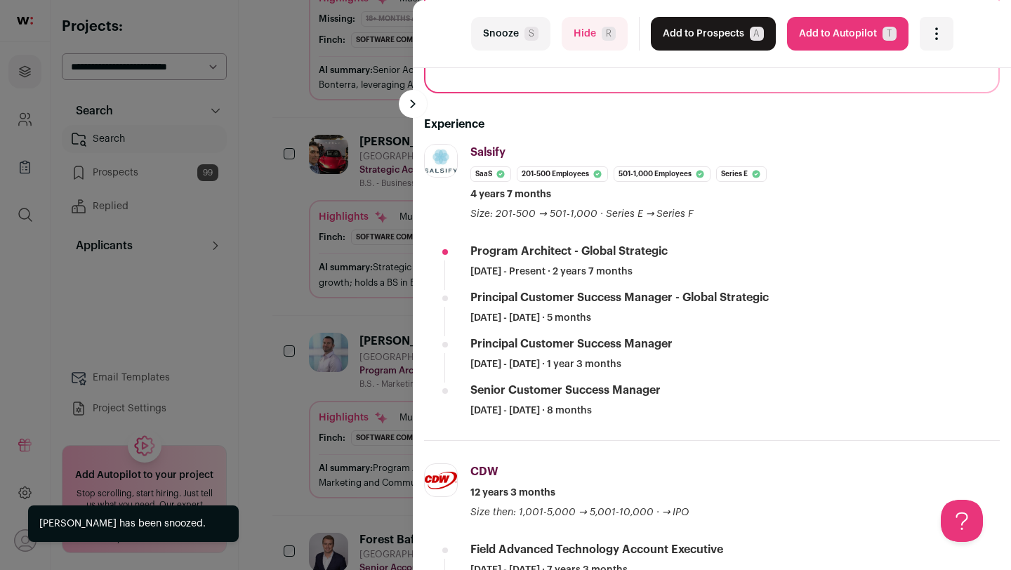
scroll to position [229, 0]
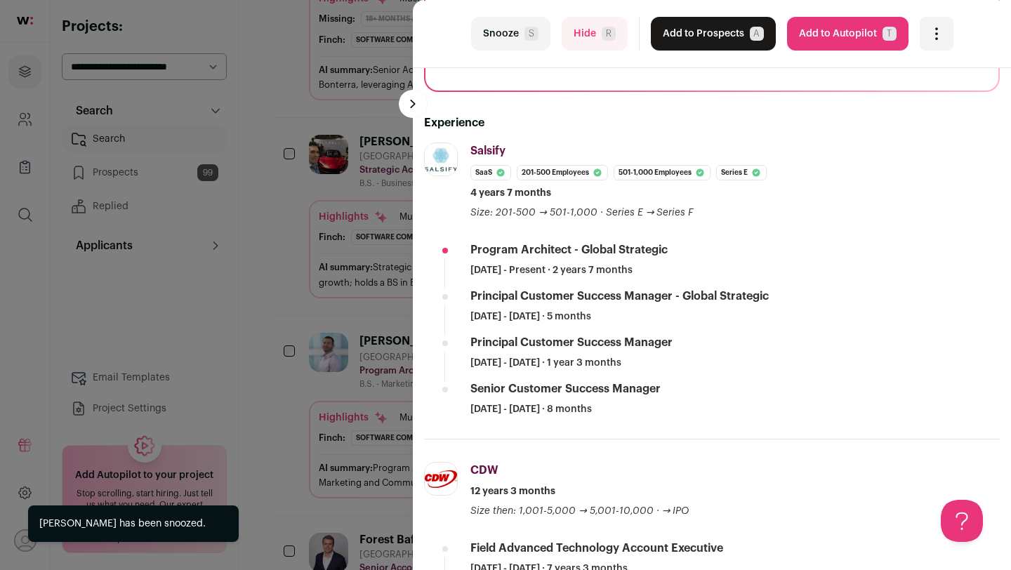
click at [601, 39] on span "R" at bounding box center [608, 34] width 14 height 14
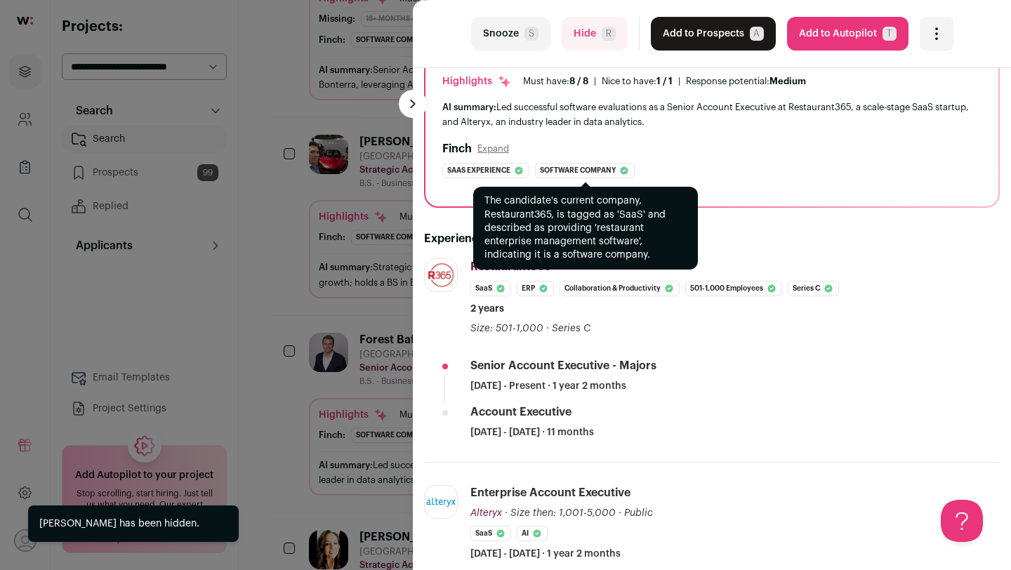
scroll to position [119, 0]
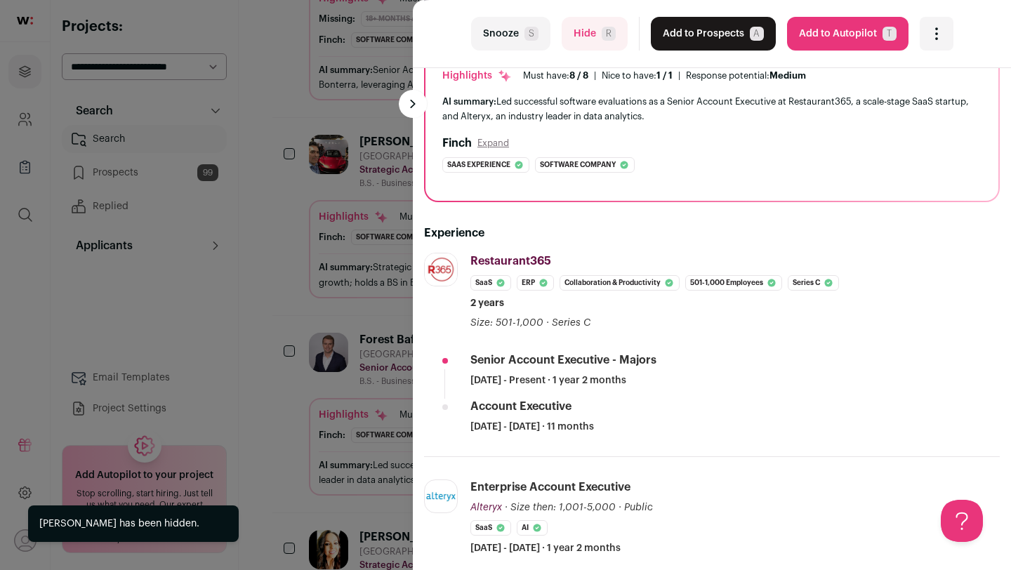
click at [587, 26] on button "Hide R" at bounding box center [594, 34] width 66 height 34
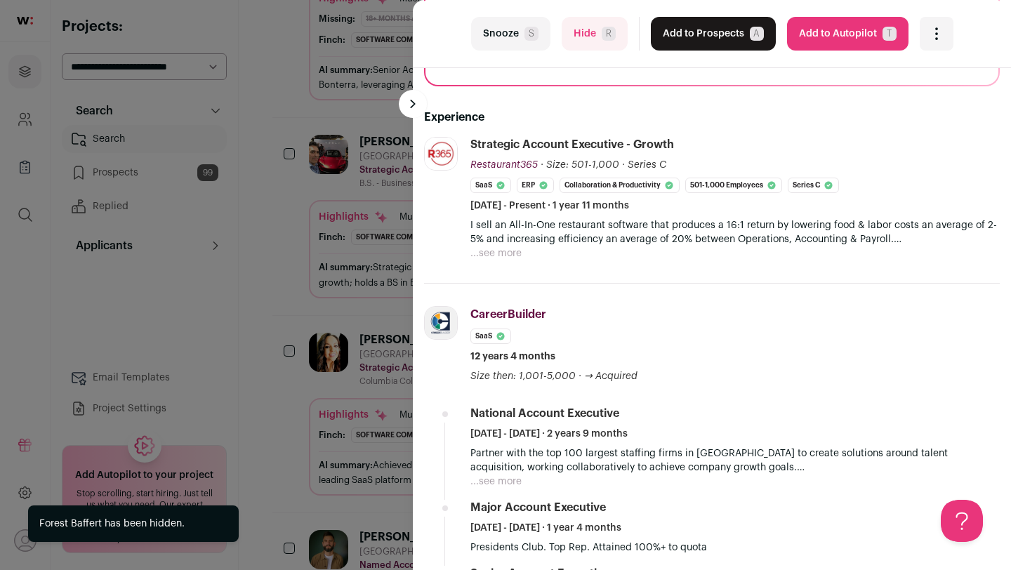
scroll to position [235, 0]
click at [288, 415] on div "last Snooze S Hide R Add to Prospects A Are you sure? [PERSON_NAME] is already …" at bounding box center [505, 285] width 1011 height 570
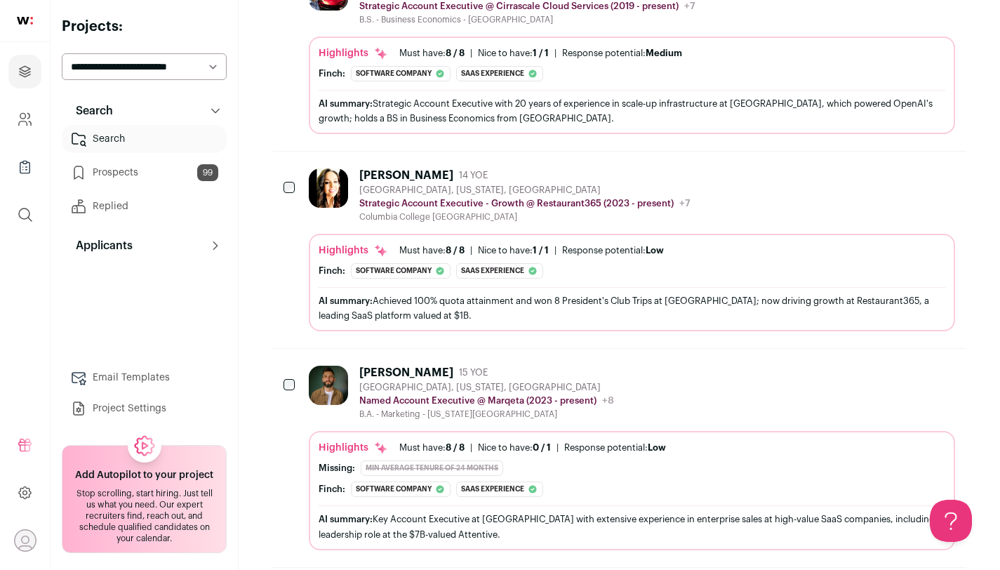
click at [354, 415] on div "[PERSON_NAME] 15 YOE [GEOGRAPHIC_DATA], [US_STATE], [GEOGRAPHIC_DATA] Named Acc…" at bounding box center [461, 393] width 305 height 54
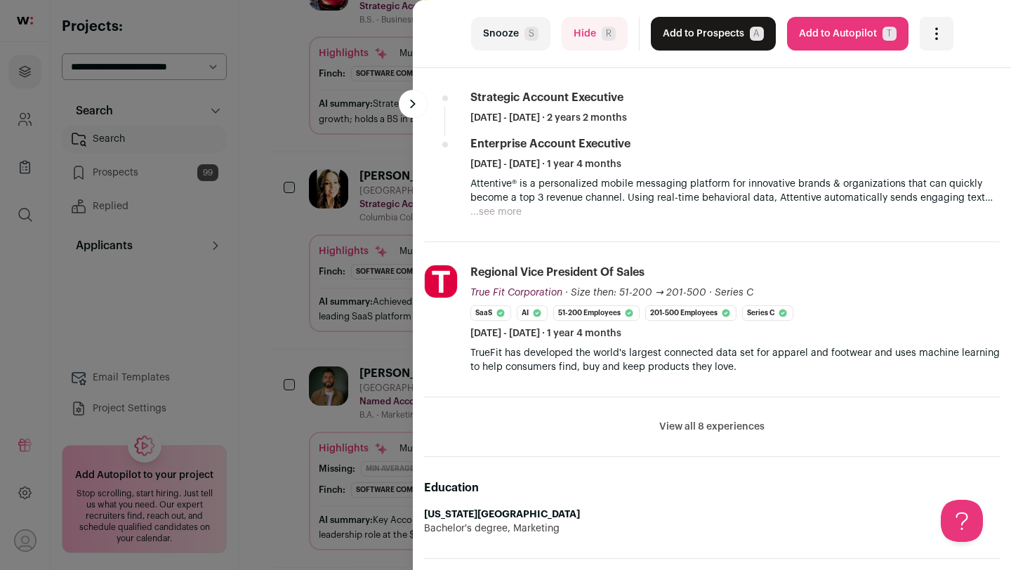
scroll to position [579, 0]
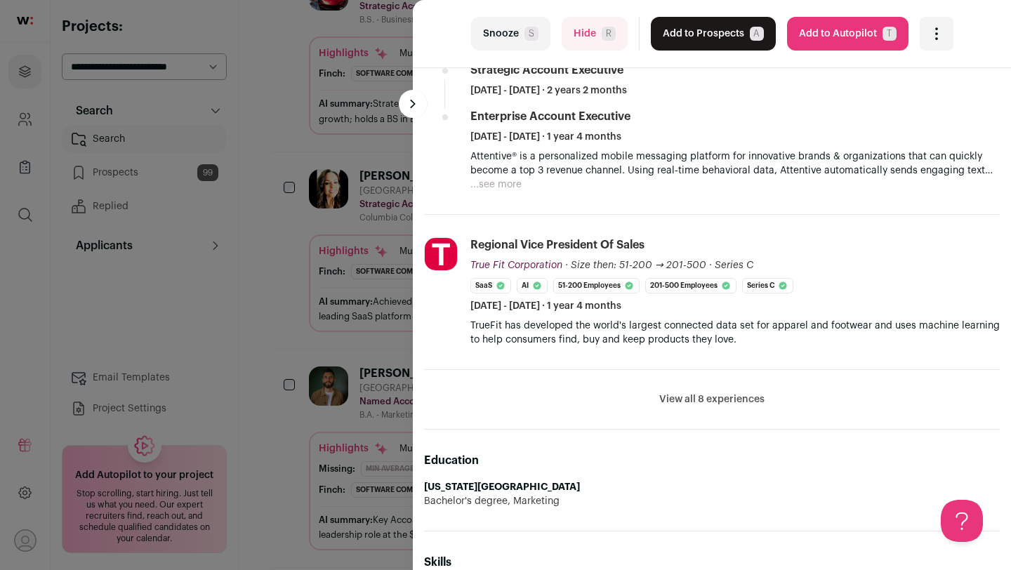
click at [722, 400] on button "View all 8 experiences" at bounding box center [711, 399] width 105 height 14
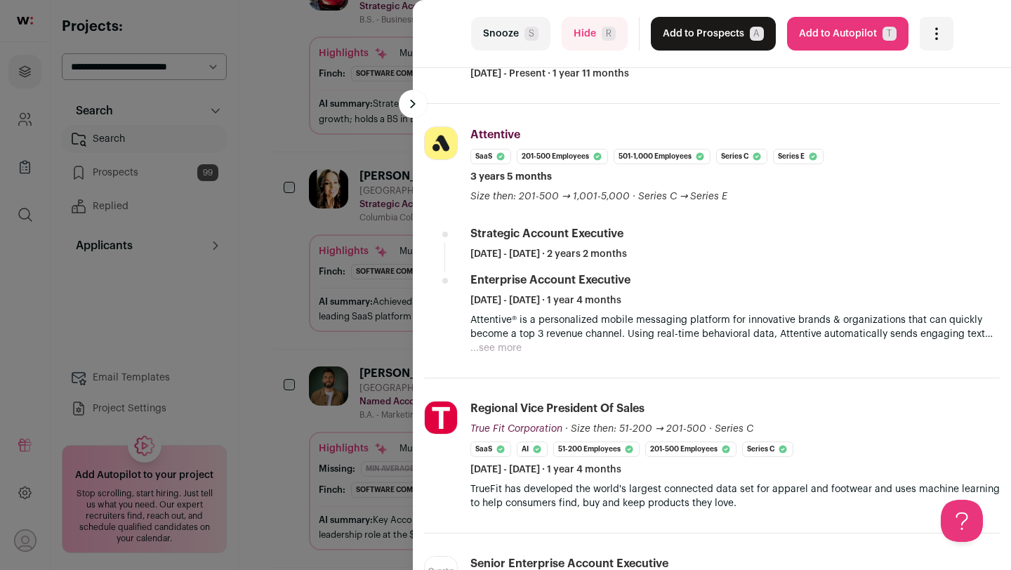
scroll to position [326, 0]
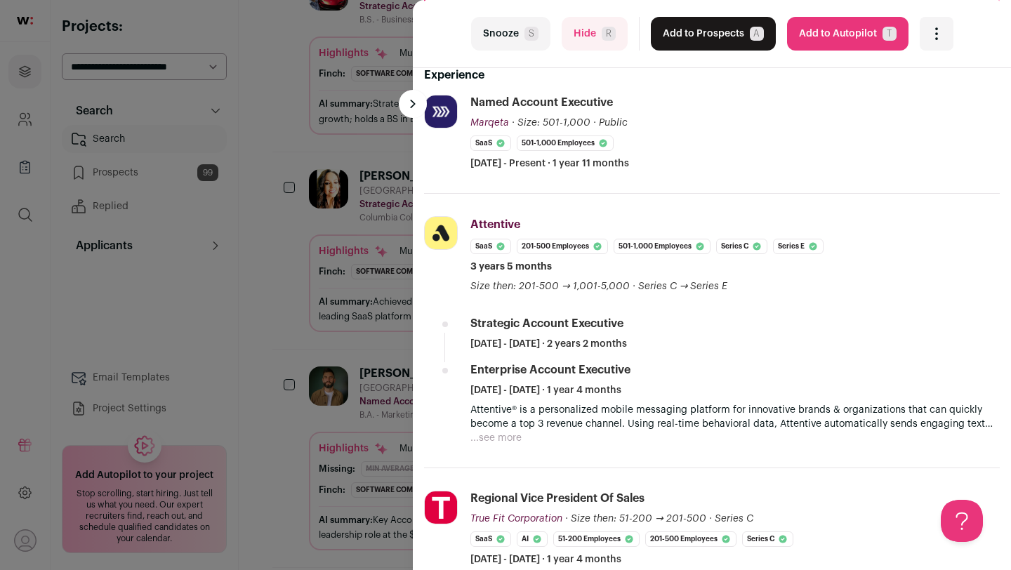
click at [253, 310] on div "last Snooze S Hide R Add to Prospects A Are you sure? [PERSON_NAME] is already …" at bounding box center [505, 285] width 1011 height 570
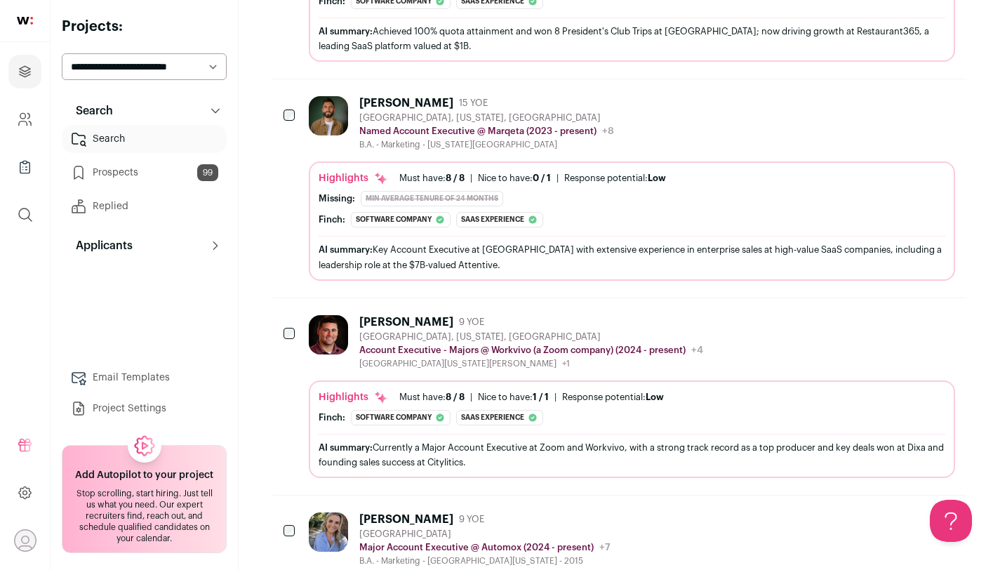
scroll to position [4826, 0]
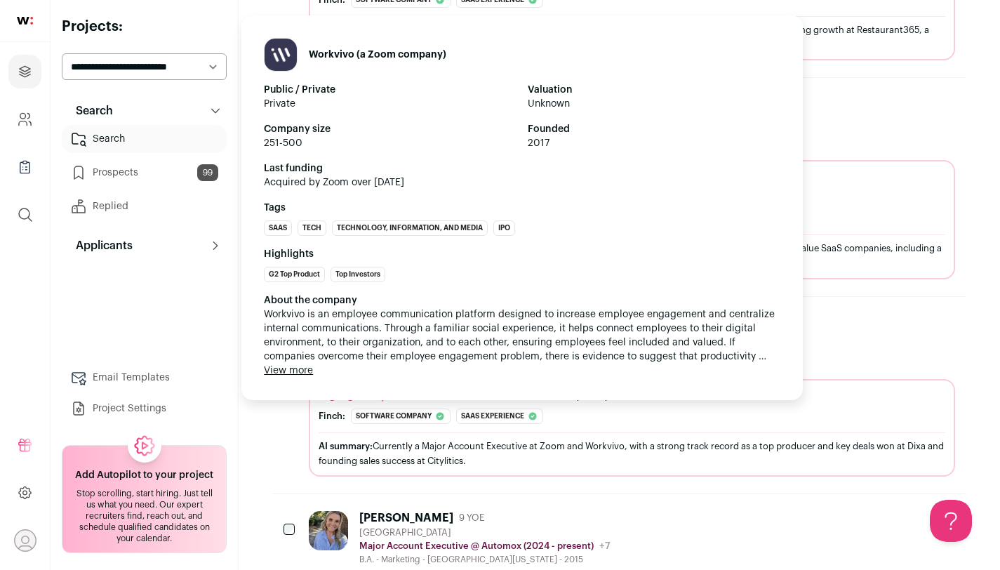
click at [390, 354] on span "Workvivo is an employee communication platform designed to increase employee en…" at bounding box center [522, 335] width 517 height 56
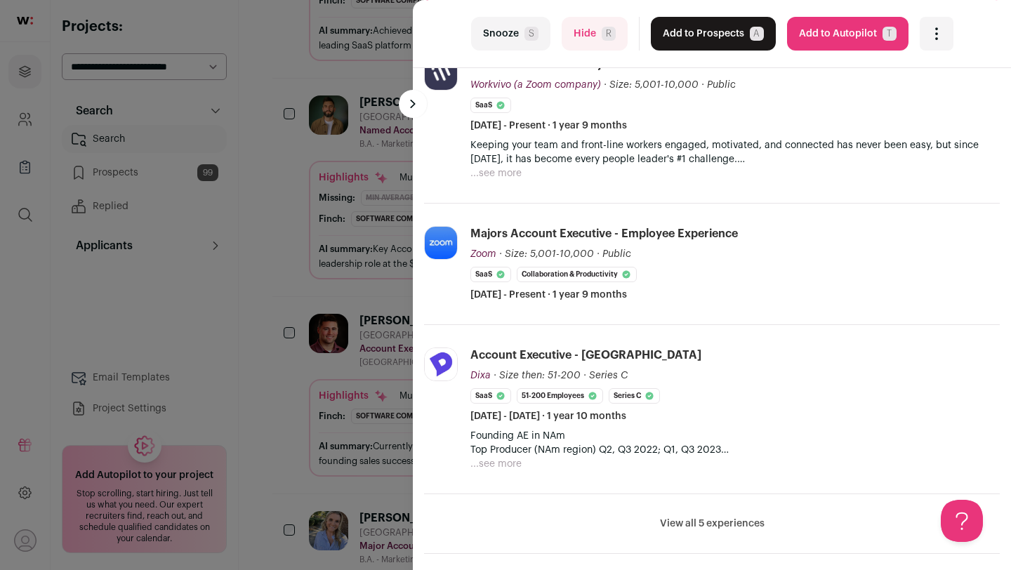
scroll to position [325, 0]
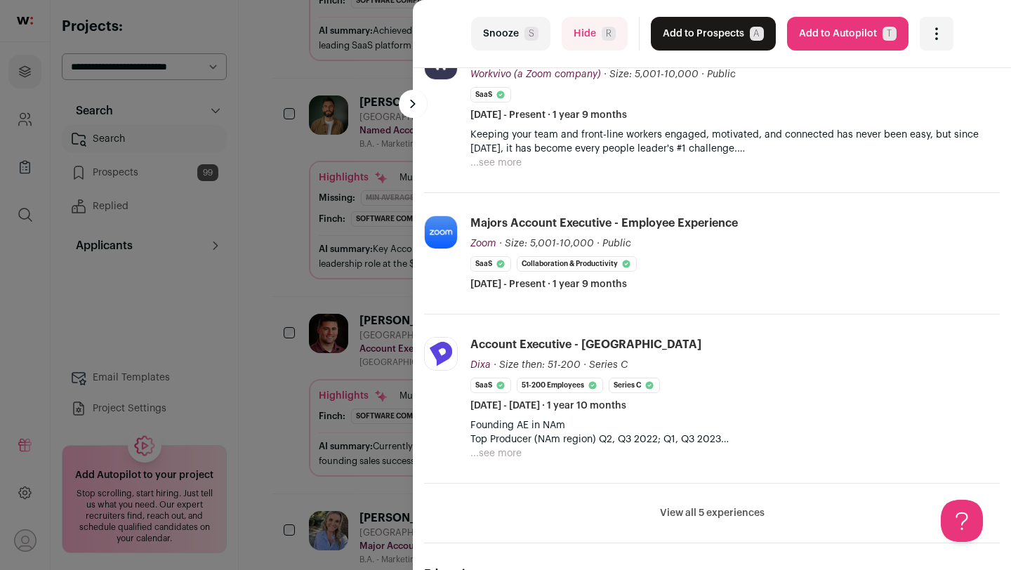
click at [706, 512] on button "View all 5 experiences" at bounding box center [712, 513] width 105 height 14
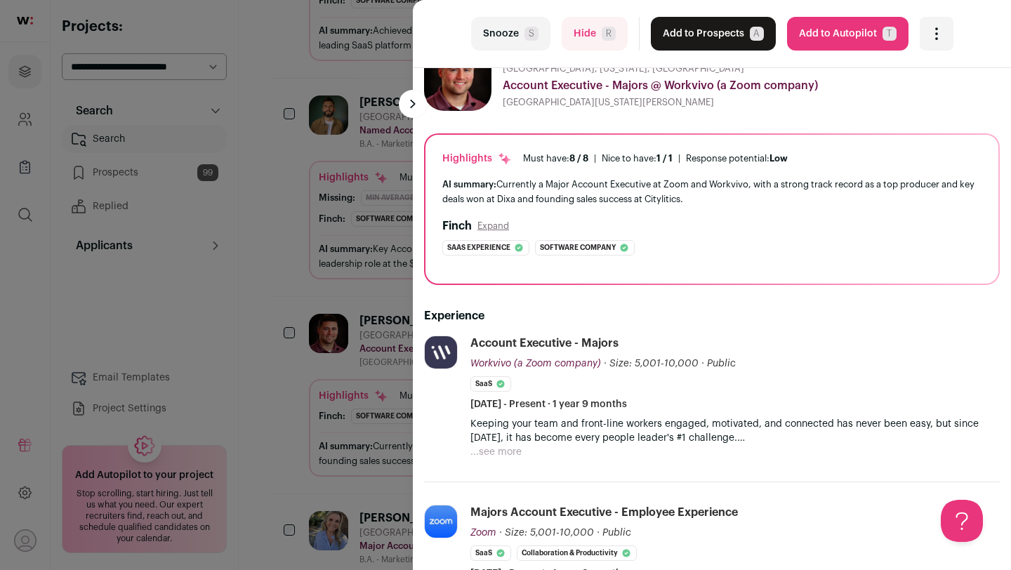
scroll to position [0, 0]
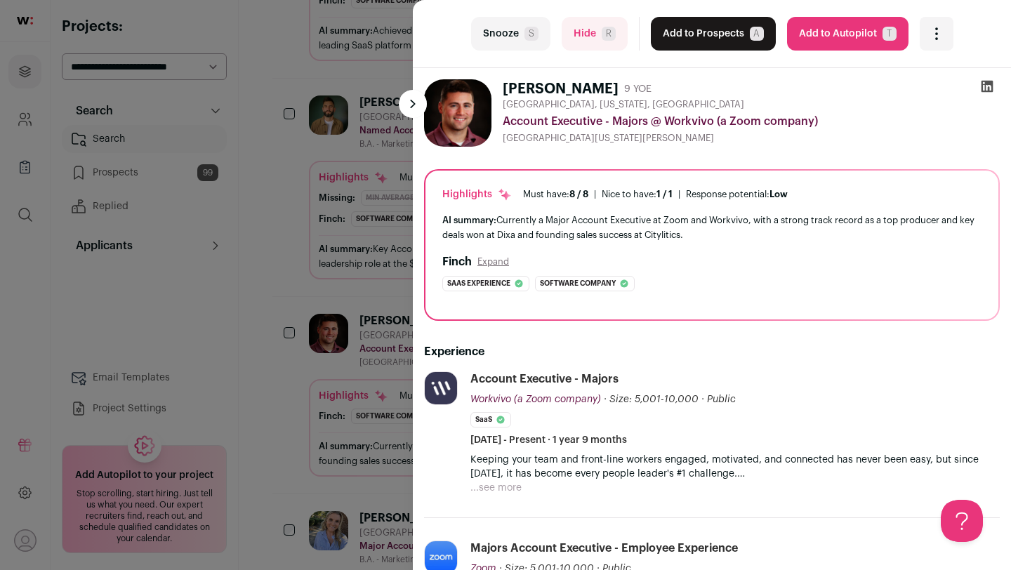
click at [729, 40] on button "Add to Prospects A" at bounding box center [713, 34] width 125 height 34
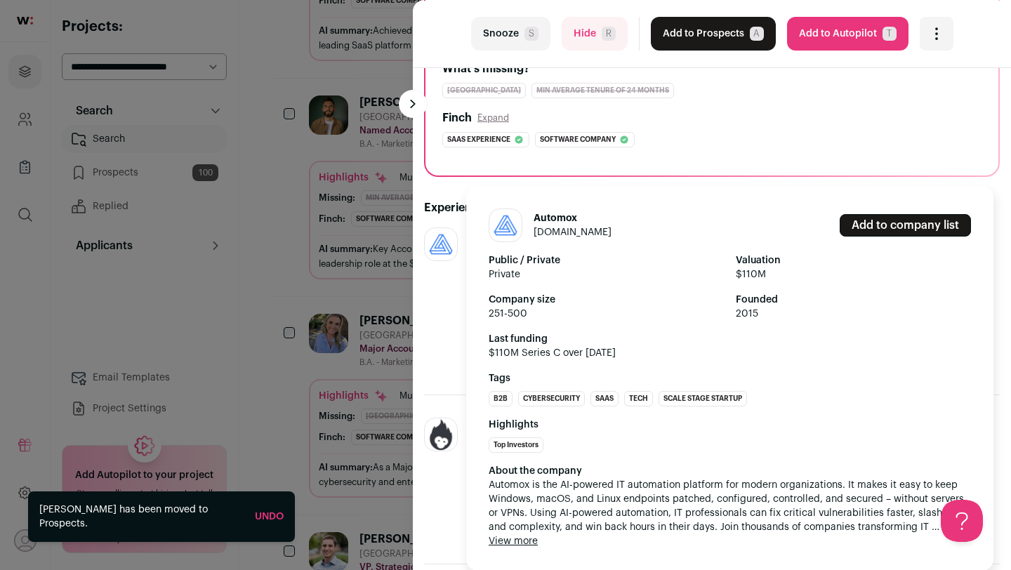
scroll to position [252, 0]
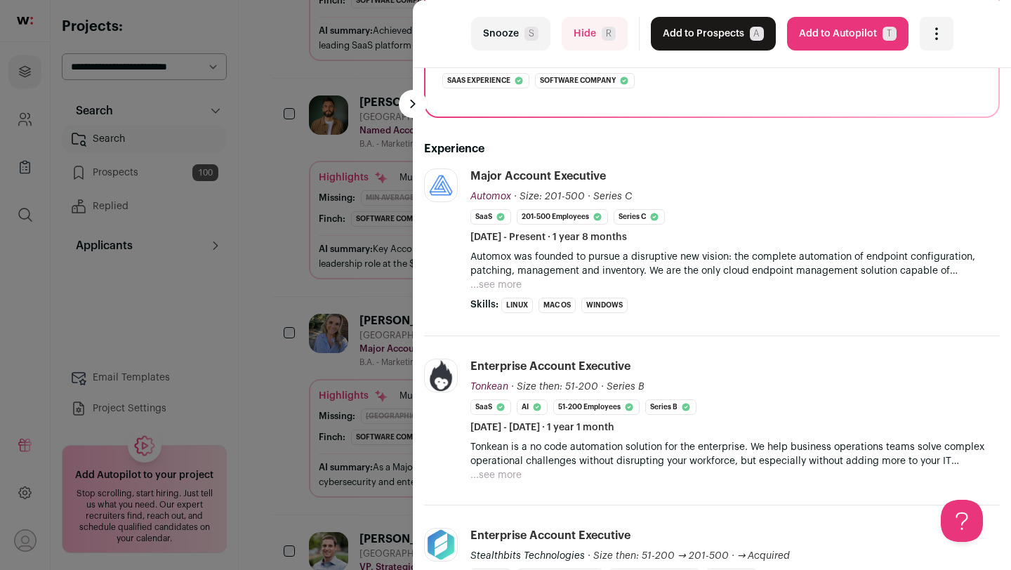
click at [285, 439] on div "last Snooze S Hide R Add to Prospects A Are you sure? [PERSON_NAME] is already …" at bounding box center [505, 285] width 1011 height 570
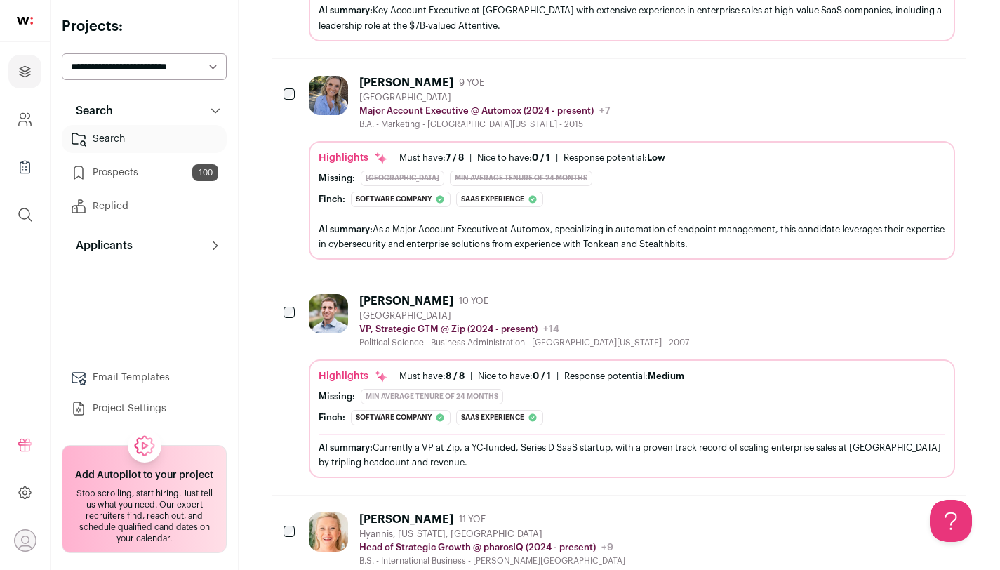
scroll to position [5067, 0]
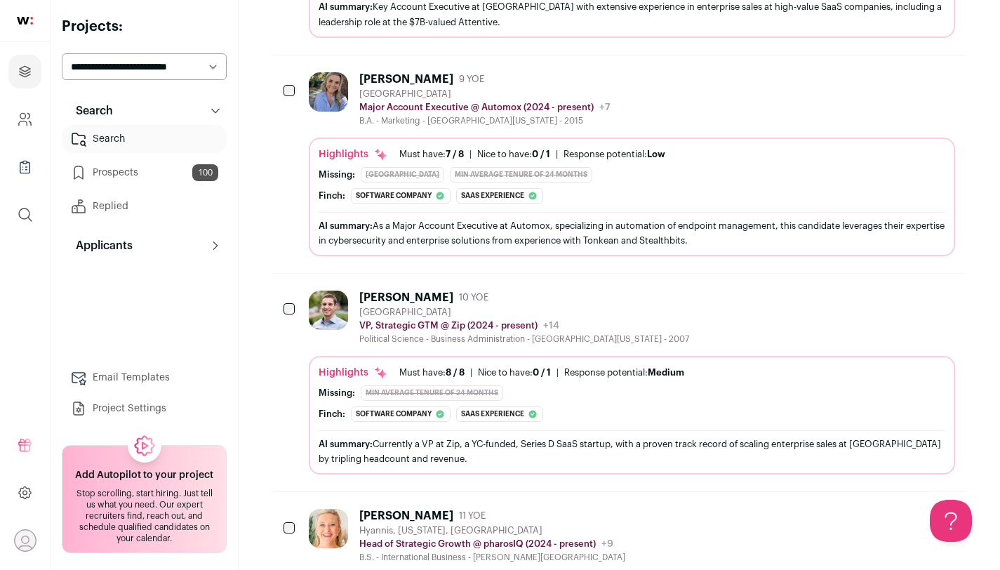
click at [495, 345] on div "[PERSON_NAME] 10 YOE [GEOGRAPHIC_DATA] VP, Strategic GTM @ Zip (2024 - present)…" at bounding box center [632, 383] width 646 height 184
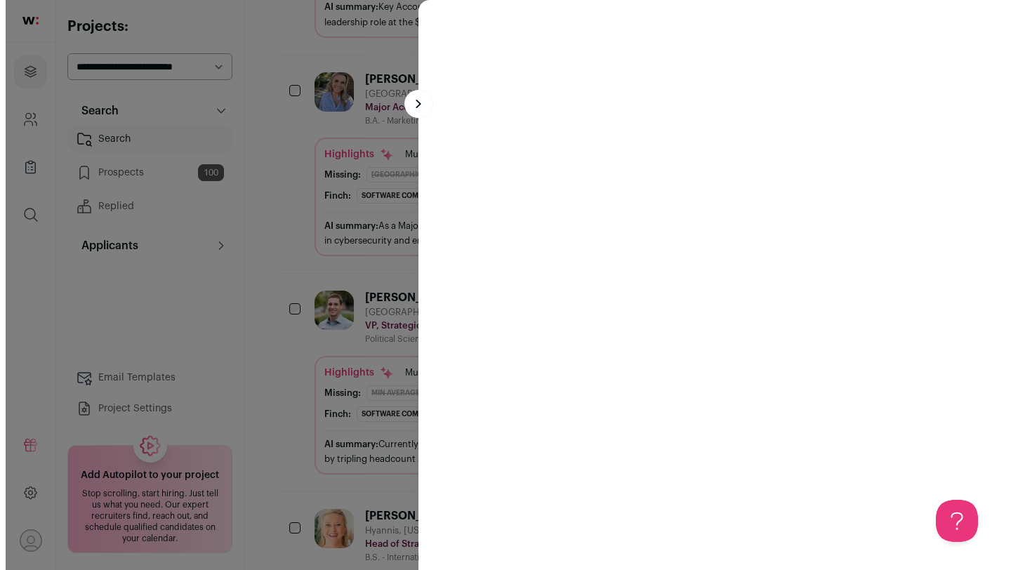
scroll to position [5050, 0]
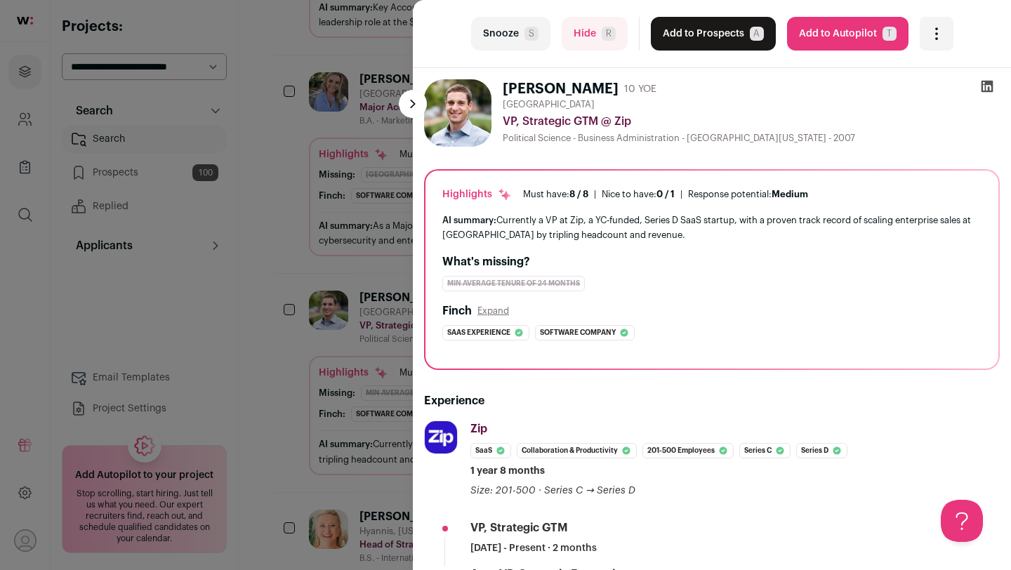
click at [510, 25] on button "Snooze S" at bounding box center [510, 34] width 79 height 34
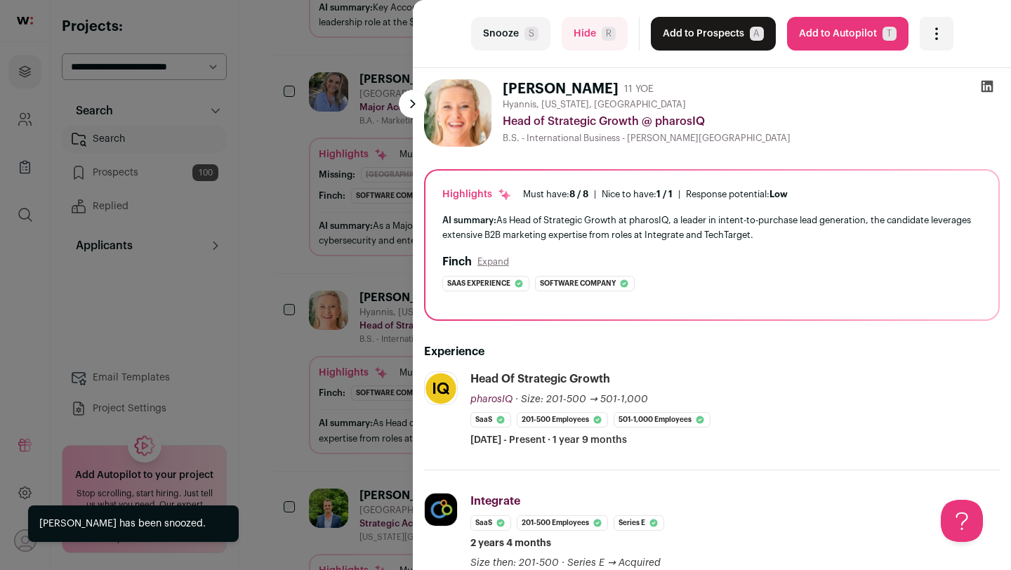
click at [510, 25] on button "Snooze S" at bounding box center [510, 34] width 79 height 34
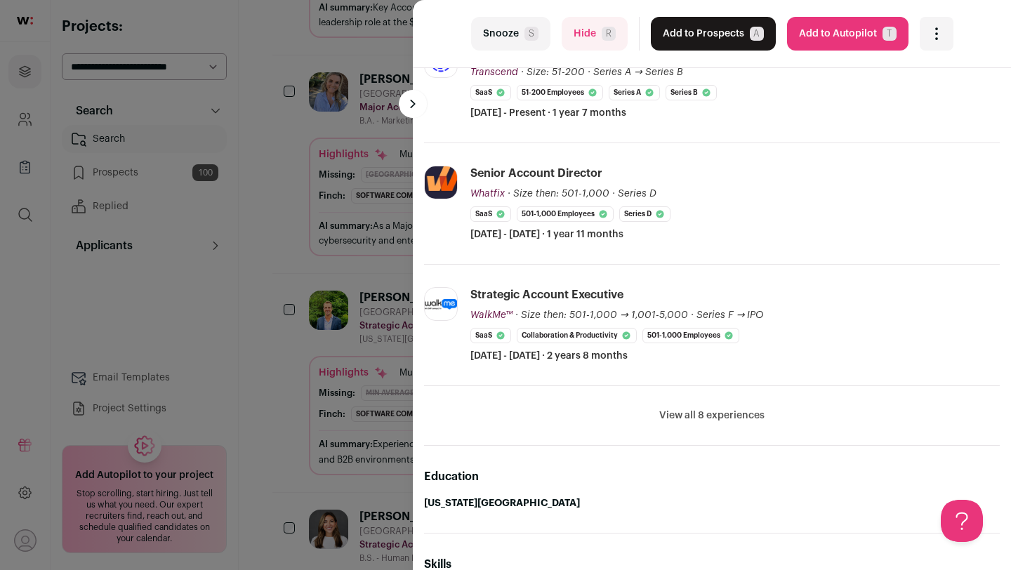
scroll to position [379, 0]
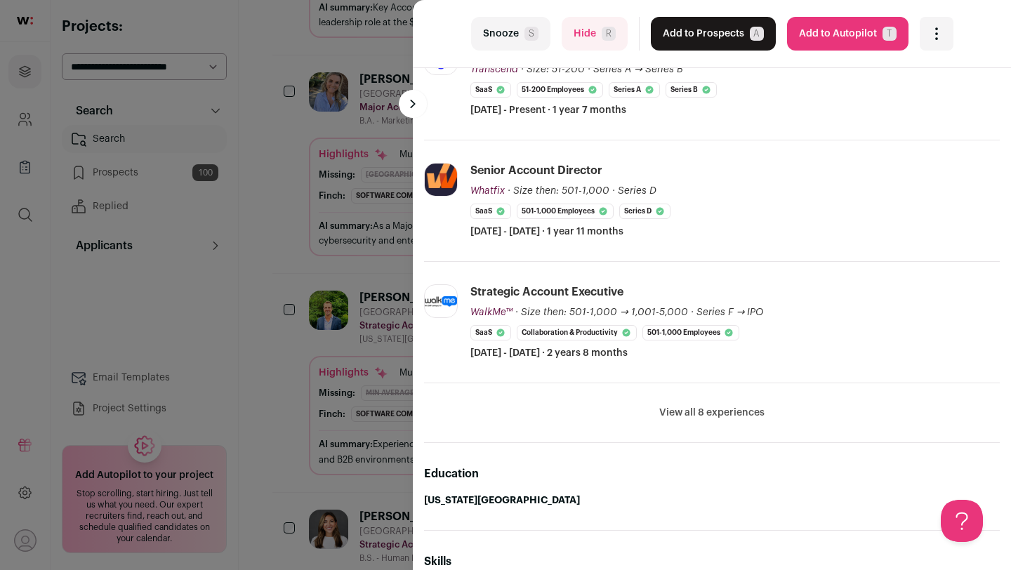
click at [700, 405] on li "View all 8 experiences View less" at bounding box center [712, 413] width 576 height 60
click at [707, 412] on button "View all 8 experiences" at bounding box center [711, 413] width 105 height 14
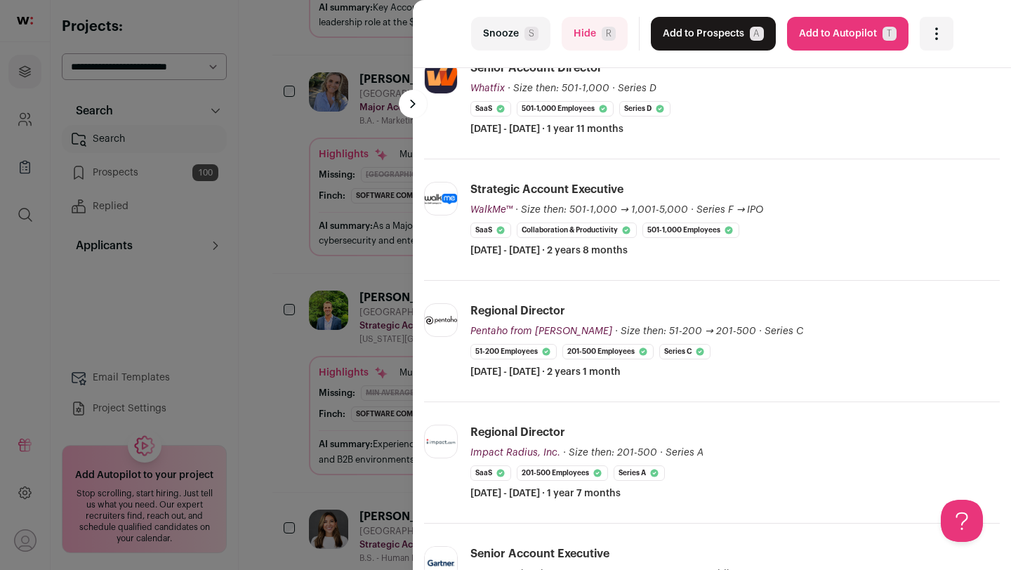
scroll to position [485, 0]
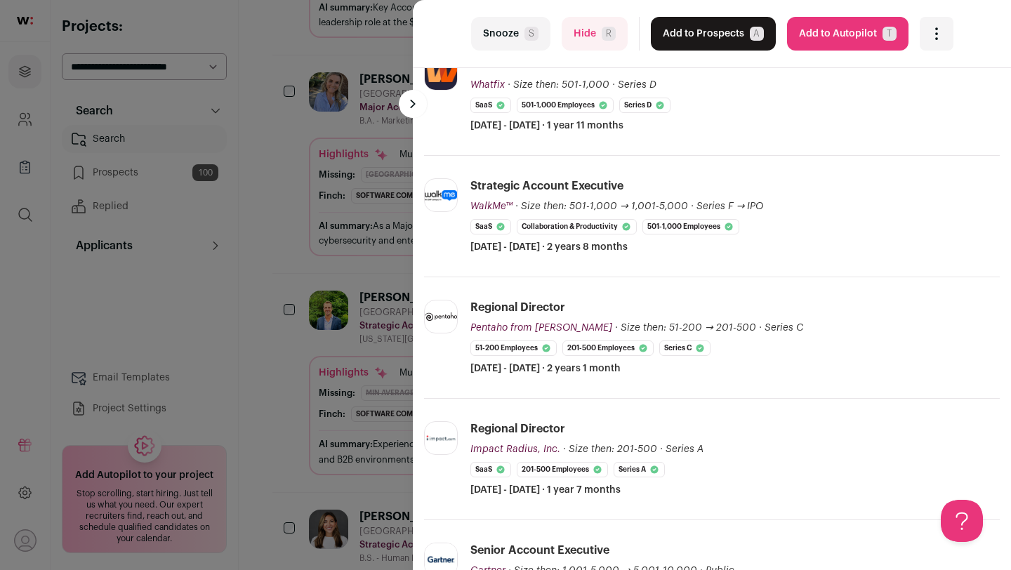
click at [293, 332] on div "last Snooze S Hide R Add to Prospects A Are you sure? [PERSON_NAME] is already …" at bounding box center [505, 285] width 1011 height 570
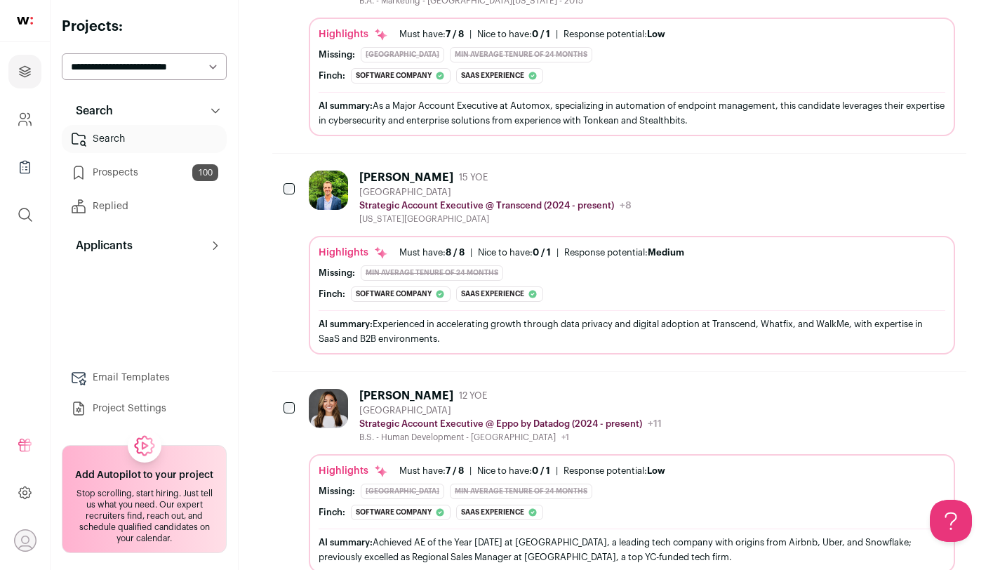
scroll to position [5201, 0]
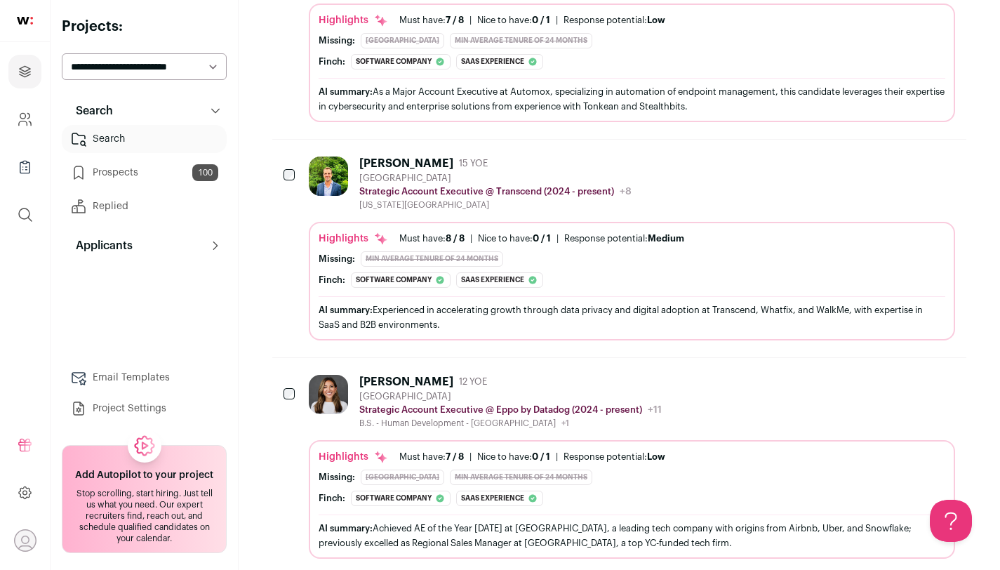
click at [355, 391] on div "[PERSON_NAME] 12 YOE [GEOGRAPHIC_DATA] Strategic Account Executive @ Eppo by Da…" at bounding box center [485, 402] width 353 height 54
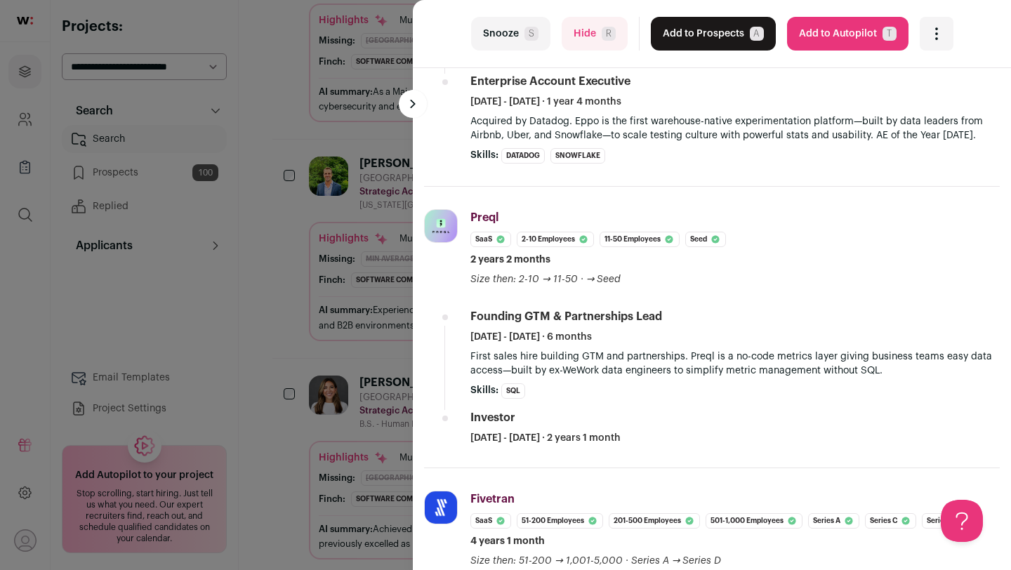
scroll to position [510, 0]
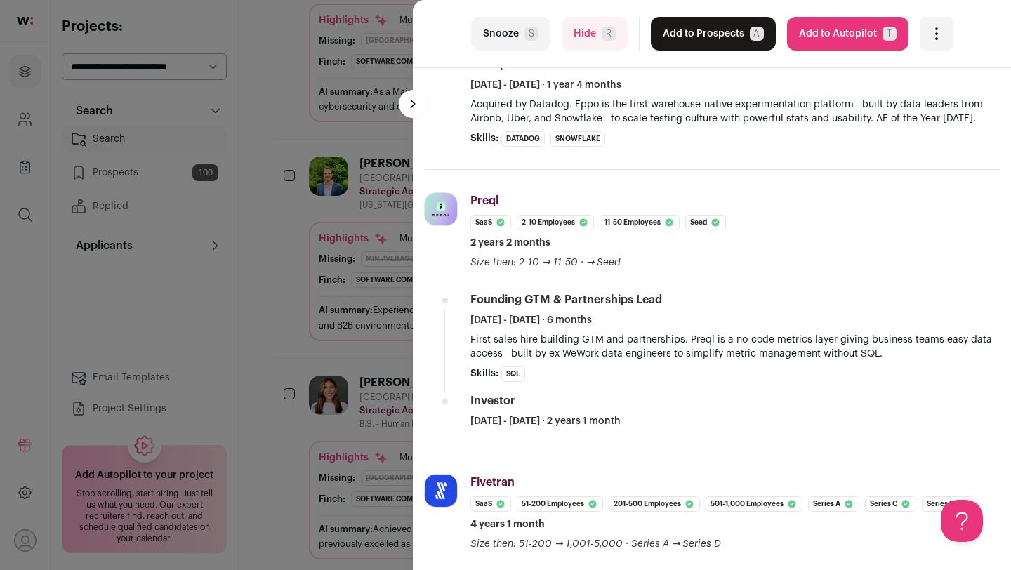
click at [518, 45] on button "Snooze S" at bounding box center [510, 34] width 79 height 34
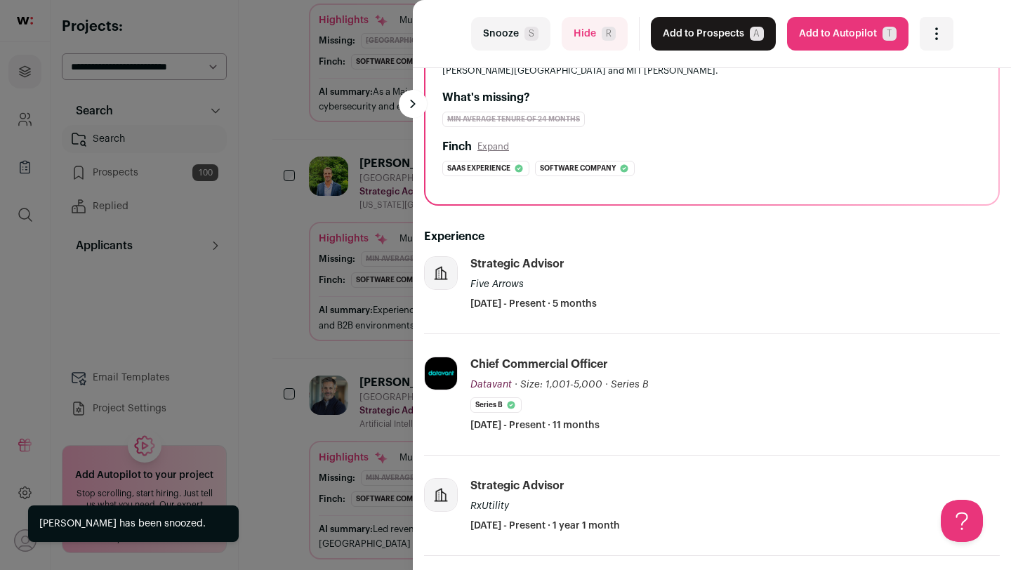
scroll to position [190, 0]
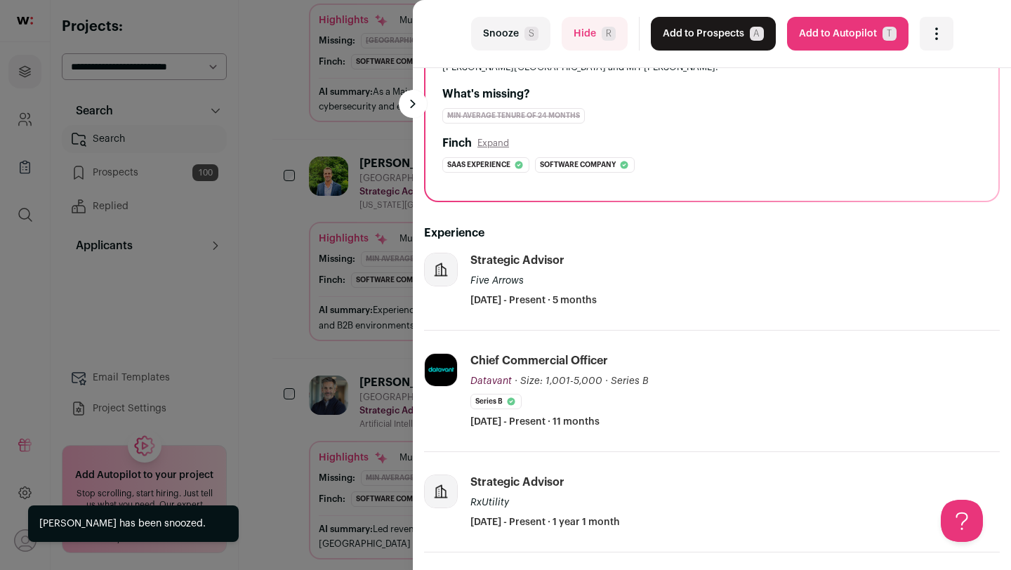
click at [282, 354] on div "last Snooze S Hide R Add to Prospects A Are you sure? [PERSON_NAME] is already …" at bounding box center [505, 285] width 1011 height 570
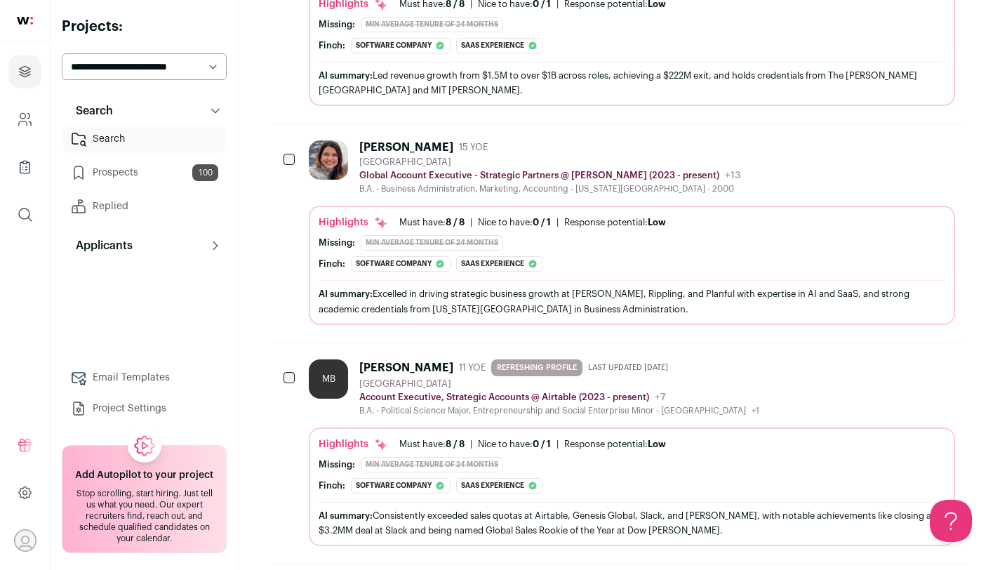
scroll to position [5658, 0]
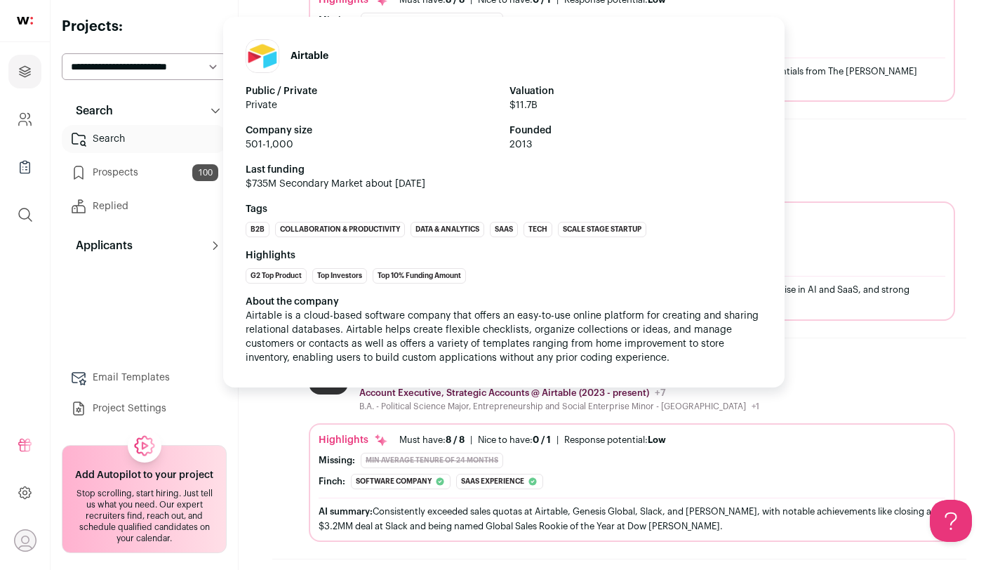
click at [404, 395] on p "Account Executive, Strategic Accounts @ Airtable (2023 - present)" at bounding box center [504, 392] width 290 height 11
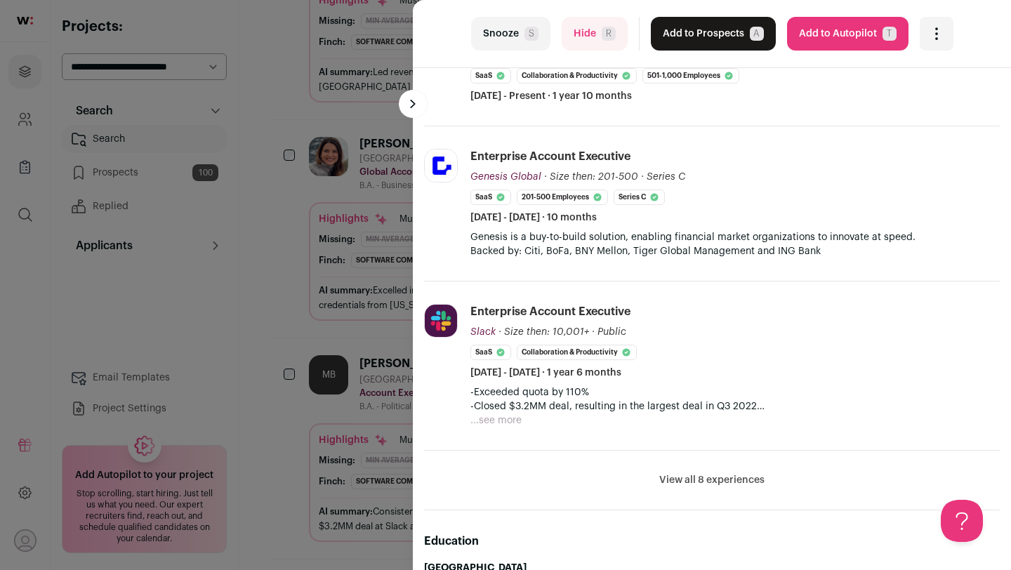
scroll to position [394, 0]
click at [701, 476] on button "View all 8 experiences" at bounding box center [711, 479] width 105 height 14
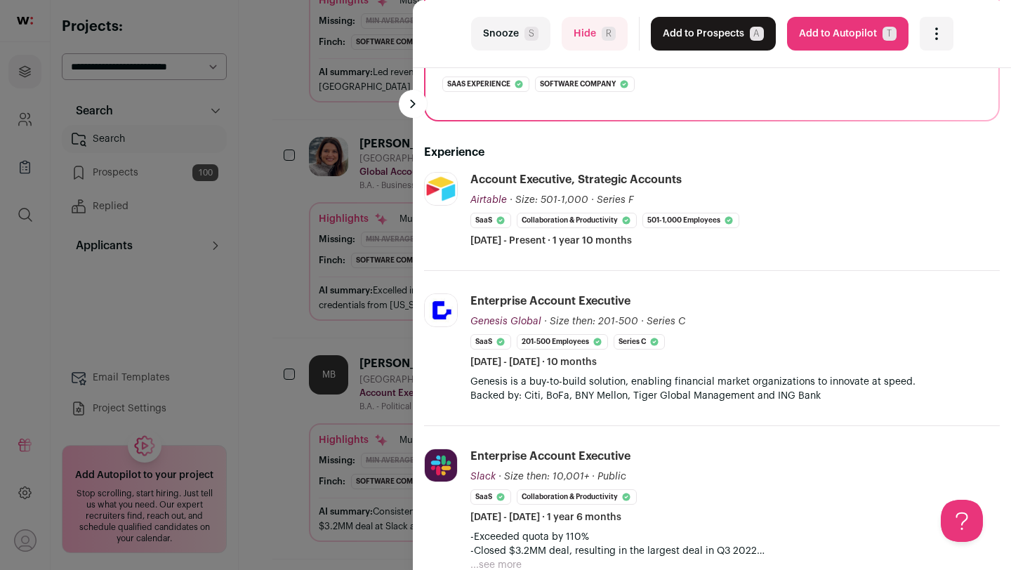
scroll to position [0, 0]
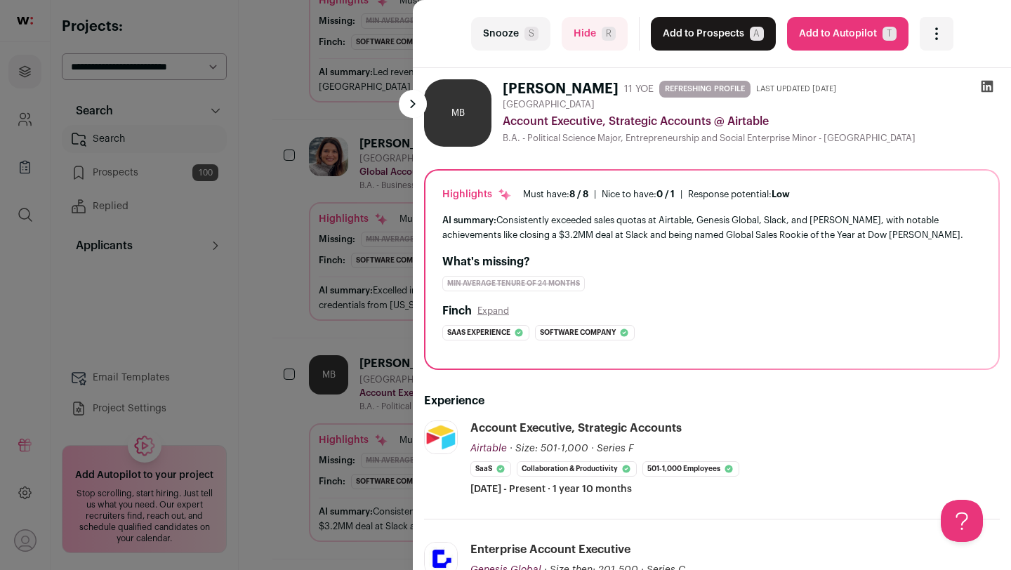
click at [981, 91] on icon at bounding box center [987, 87] width 12 height 12
click at [698, 30] on button "Add to Prospects A" at bounding box center [713, 34] width 125 height 34
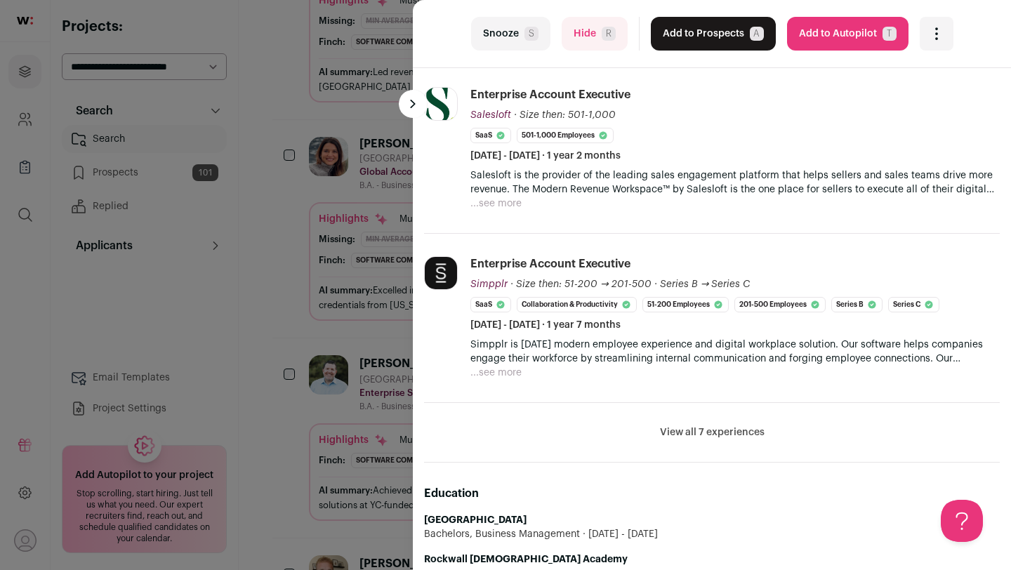
scroll to position [483, 0]
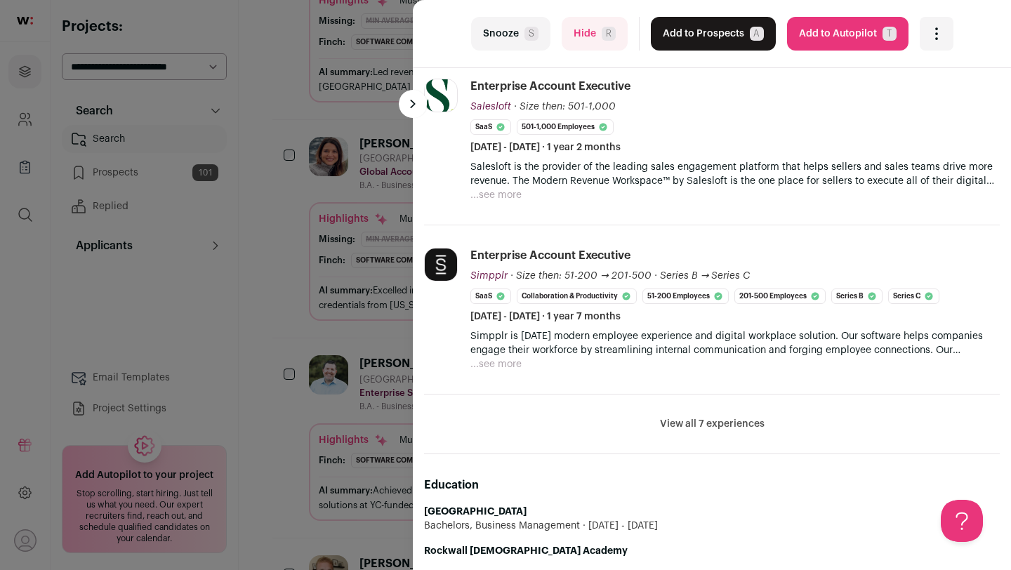
click at [709, 426] on button "View all 7 experiences" at bounding box center [712, 424] width 105 height 14
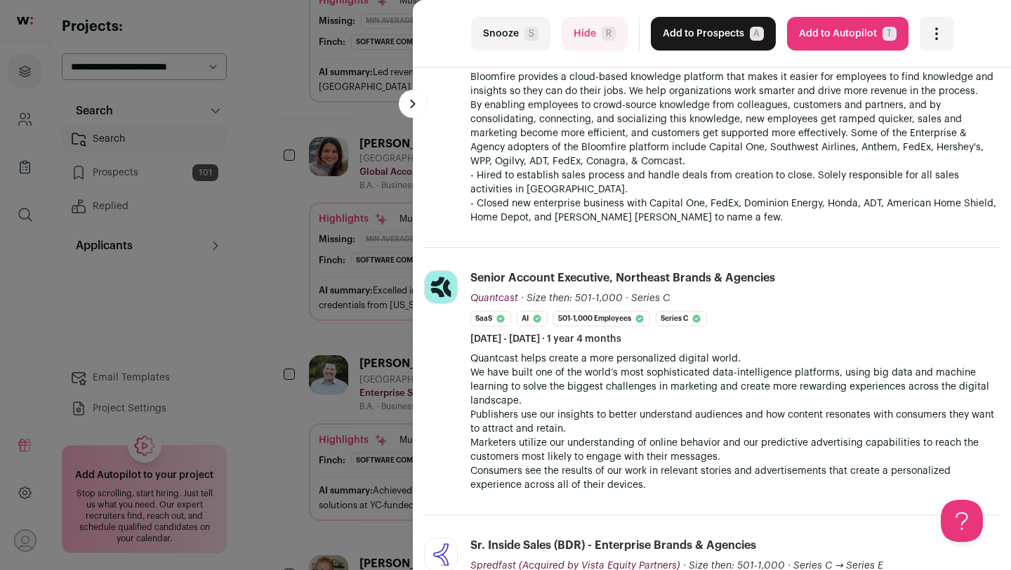
scroll to position [885, 0]
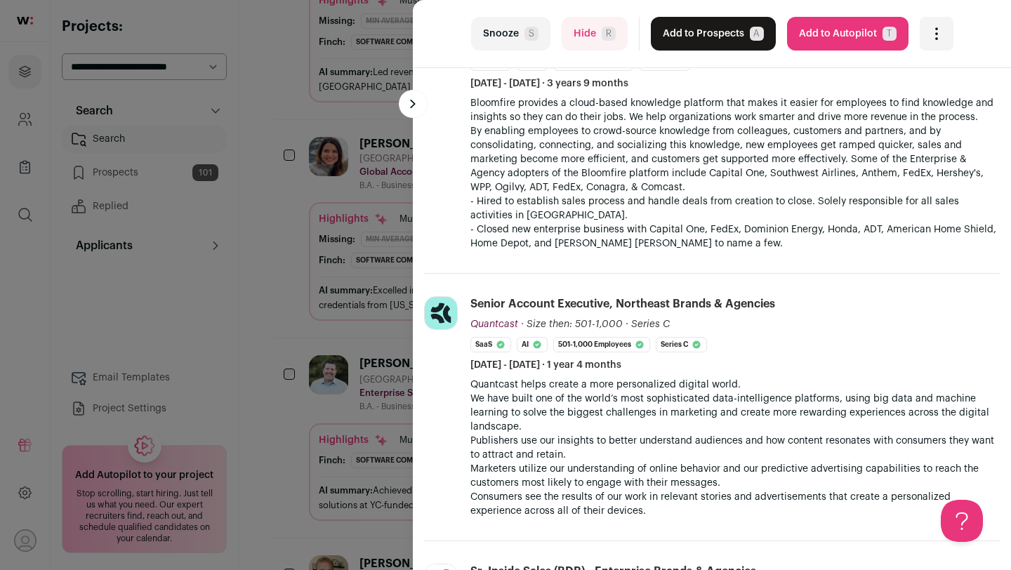
click at [702, 25] on button "Add to Prospects A" at bounding box center [713, 34] width 125 height 34
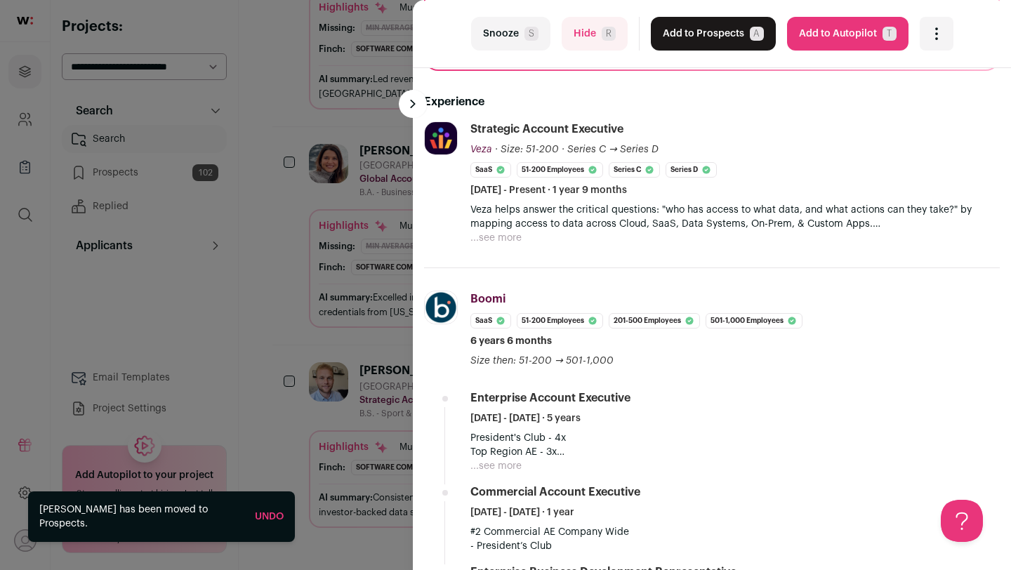
scroll to position [321, 0]
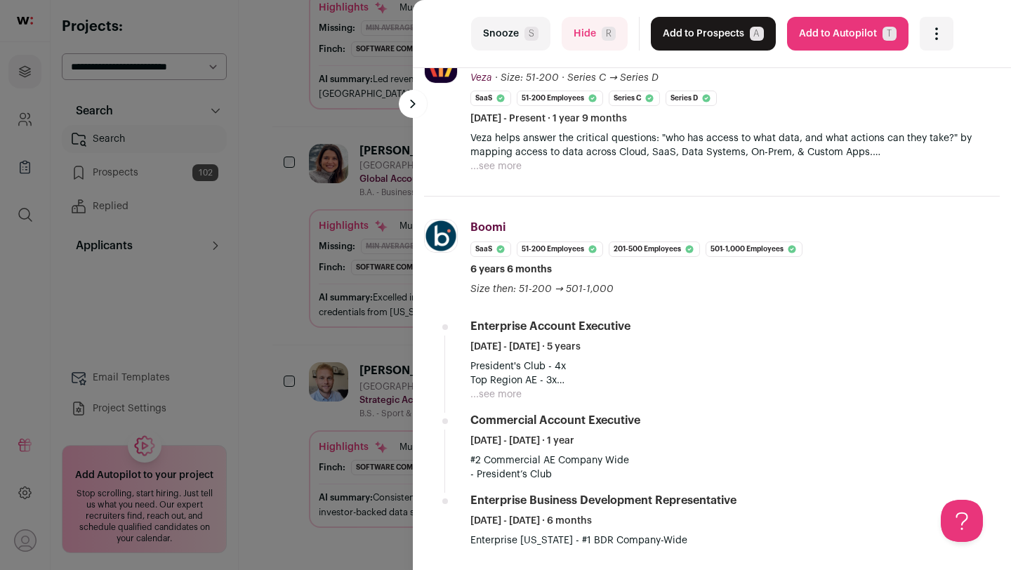
click at [298, 260] on div "last Snooze S Hide R Add to Prospects A Are you sure? [PERSON_NAME] is already …" at bounding box center [505, 285] width 1011 height 570
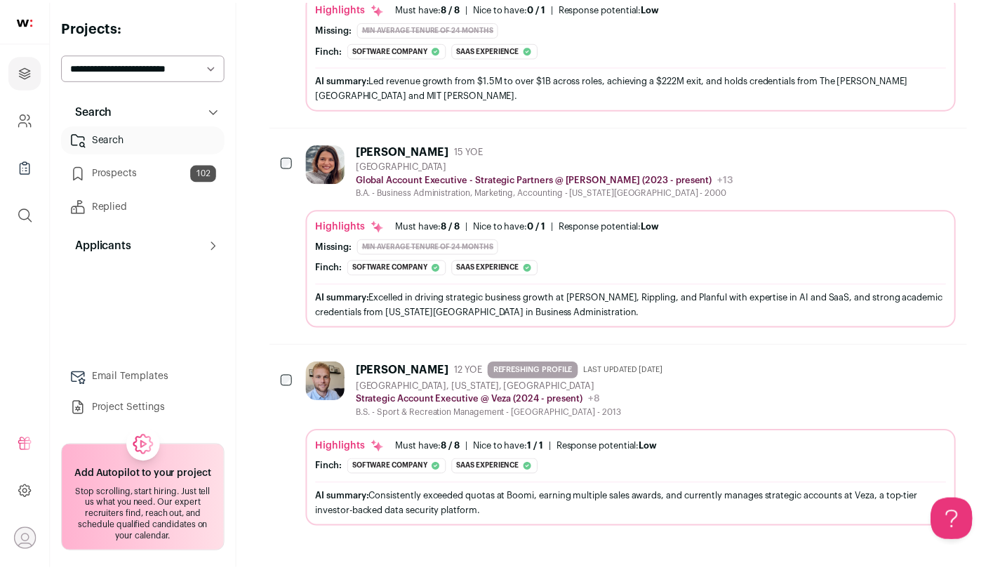
scroll to position [5651, 0]
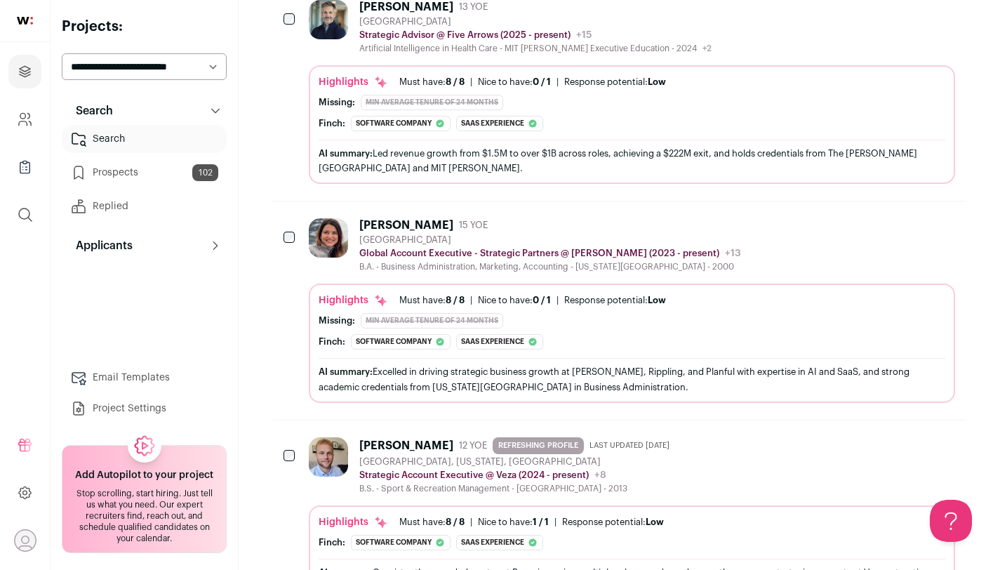
click at [552, 165] on div "AI summary: Led revenue growth from $1.5M to over $1B across roles, achieving a…" at bounding box center [632, 160] width 627 height 29
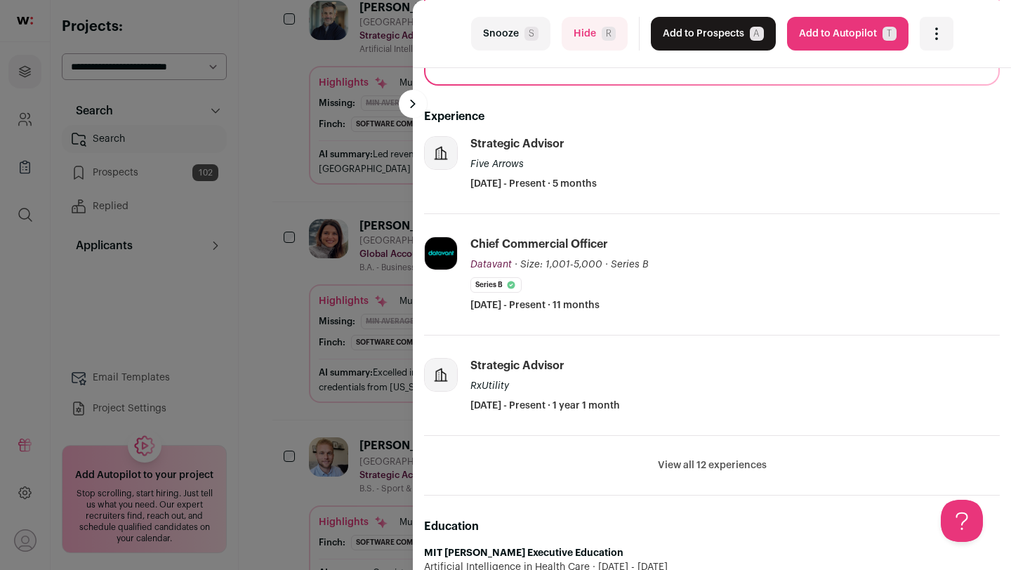
scroll to position [312, 0]
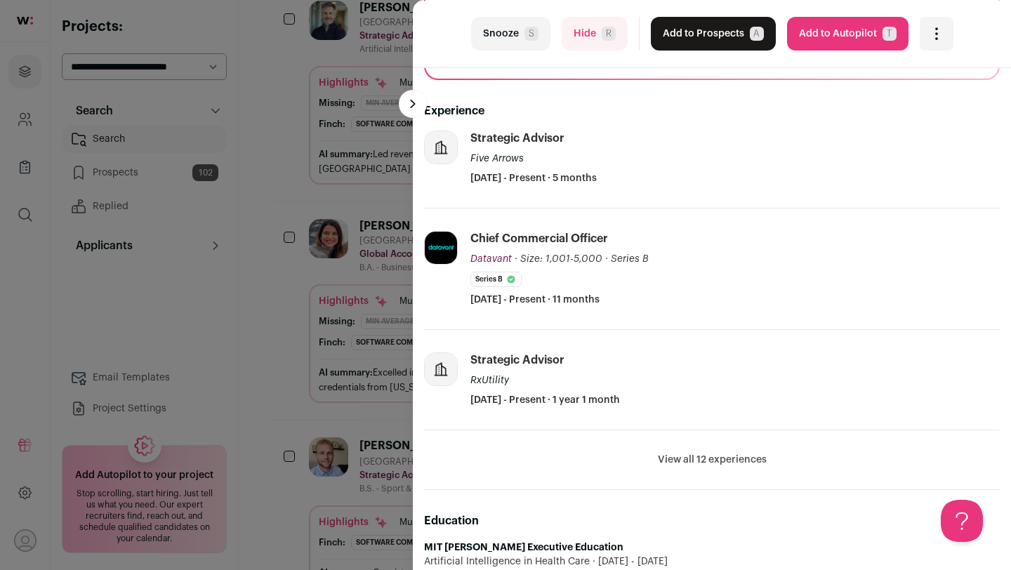
click at [528, 35] on span "S" at bounding box center [531, 34] width 14 height 14
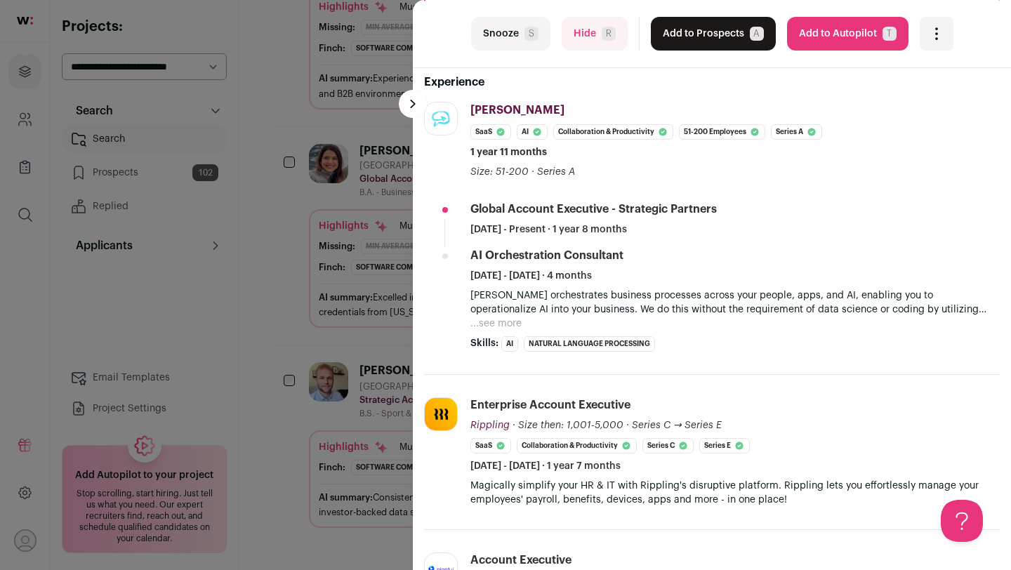
scroll to position [319, 2]
click at [355, 453] on div "last Snooze S Hide R Add to Prospects A Are you sure? [PERSON_NAME] is already …" at bounding box center [505, 285] width 1011 height 570
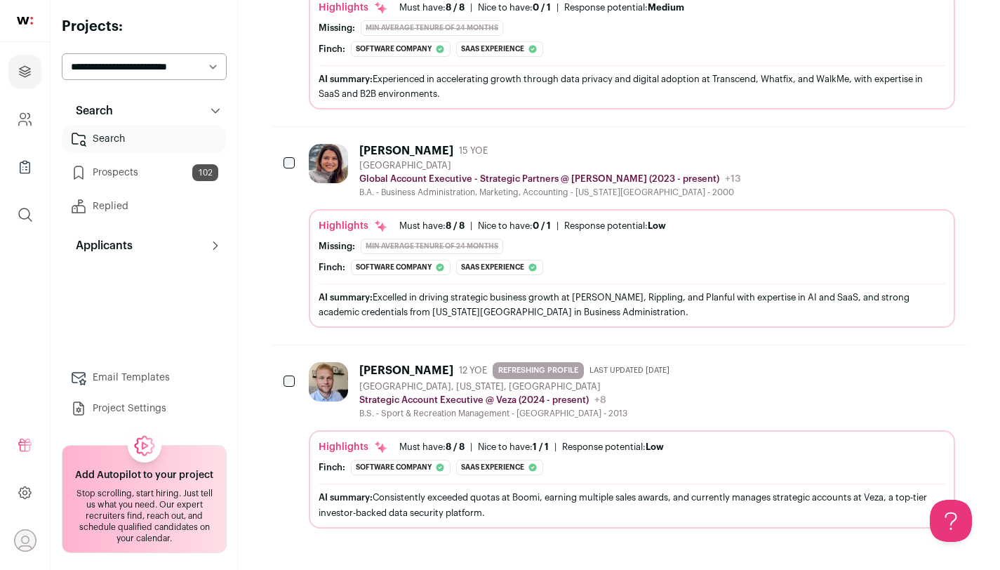
click at [380, 449] on icon at bounding box center [382, 448] width 9 height 9
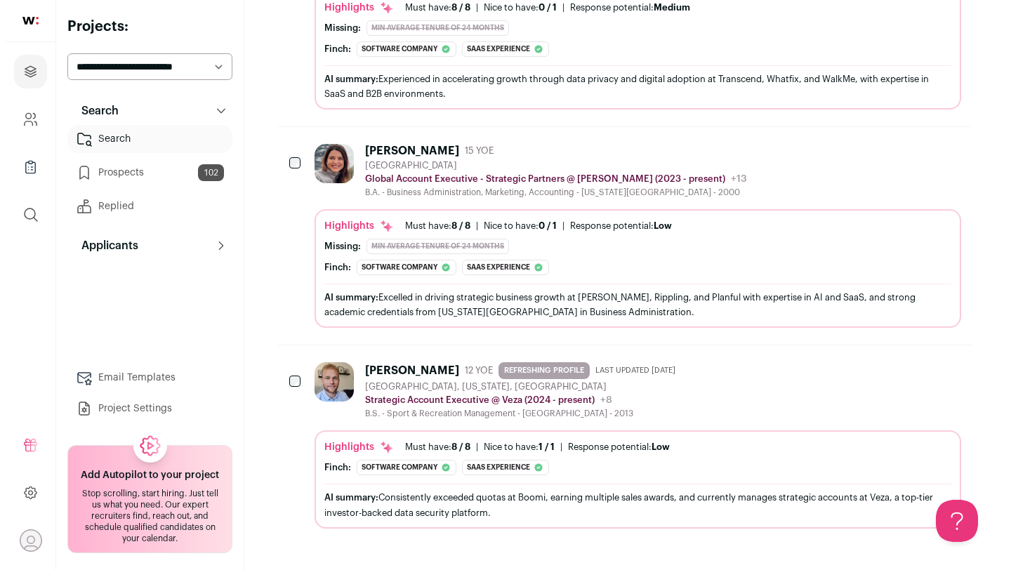
scroll to position [5415, 0]
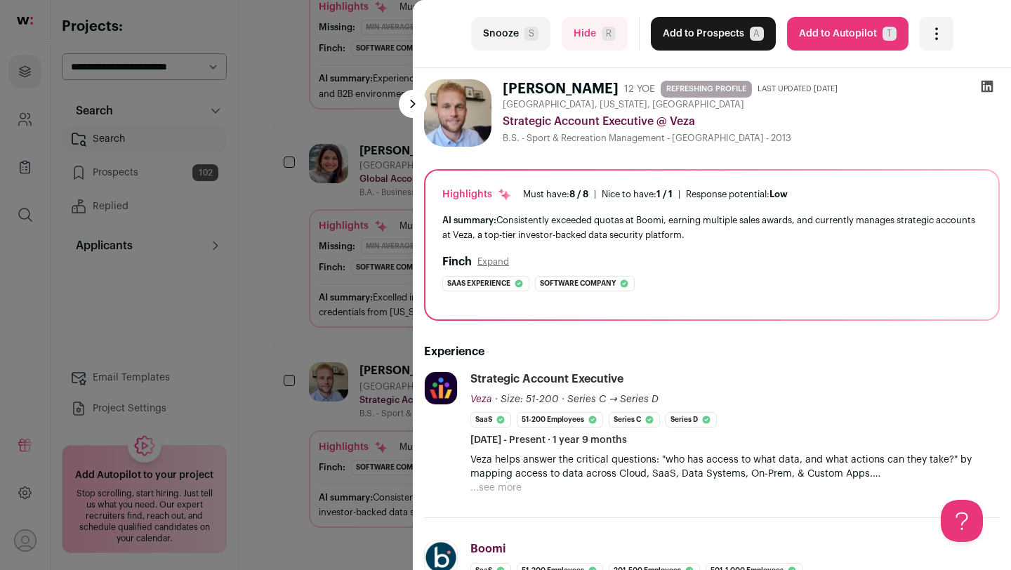
click at [293, 321] on div "last Snooze S Hide R Add to Prospects A Are you sure? [PERSON_NAME] is already …" at bounding box center [505, 285] width 1011 height 570
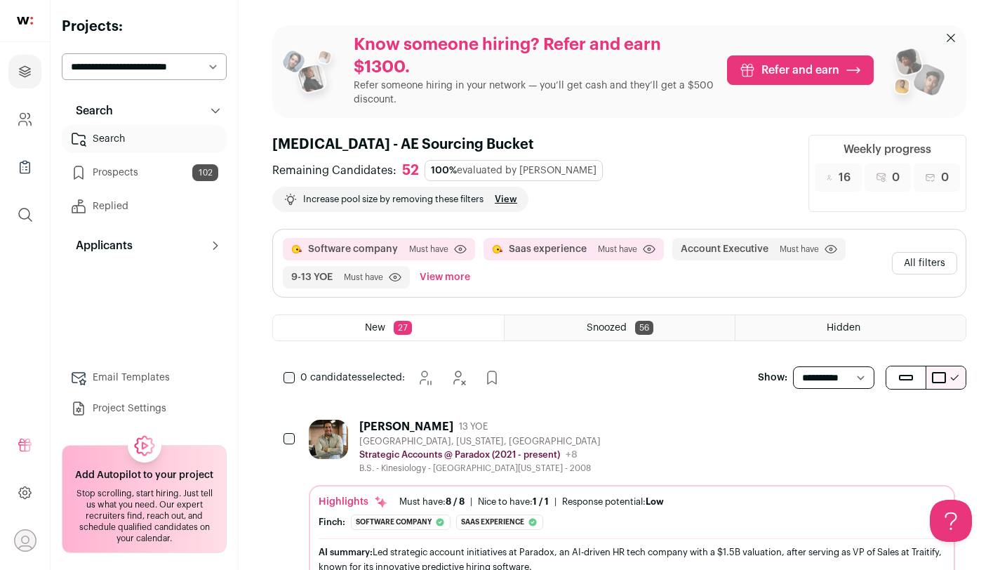
click at [915, 263] on button "All filters" at bounding box center [924, 263] width 65 height 22
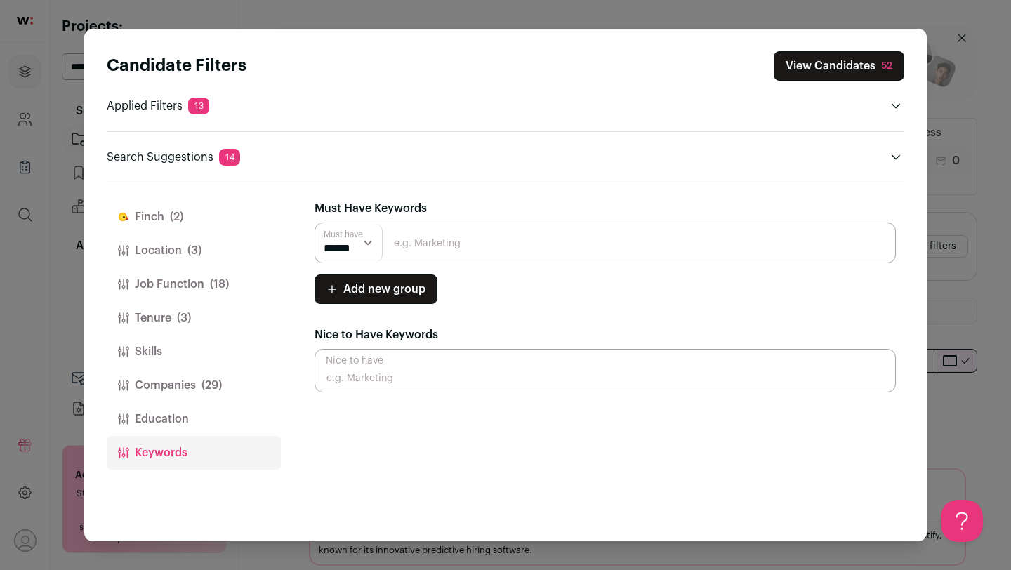
click at [167, 419] on button "Education" at bounding box center [194, 419] width 174 height 34
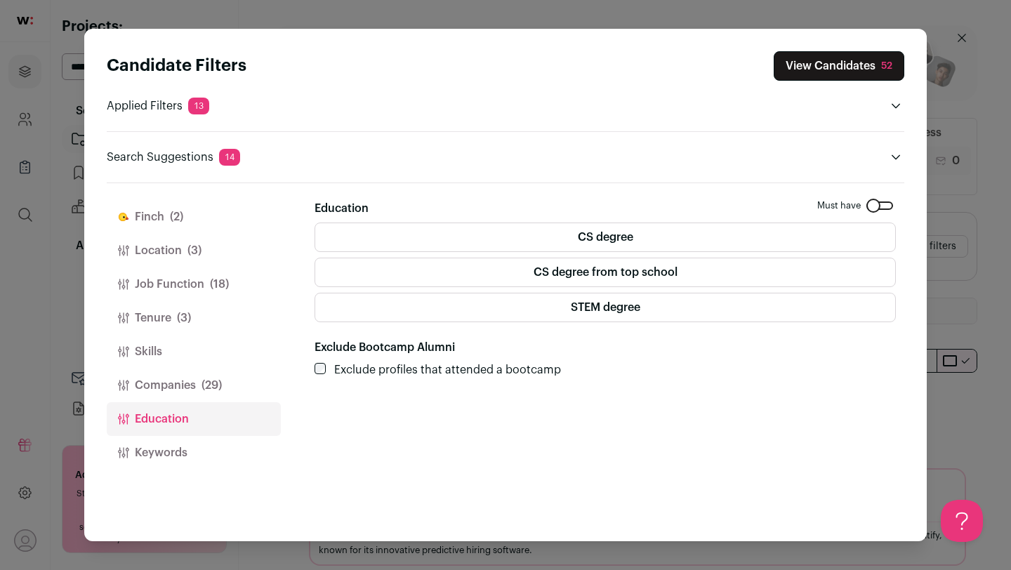
click at [198, 364] on button "Skills" at bounding box center [194, 352] width 174 height 34
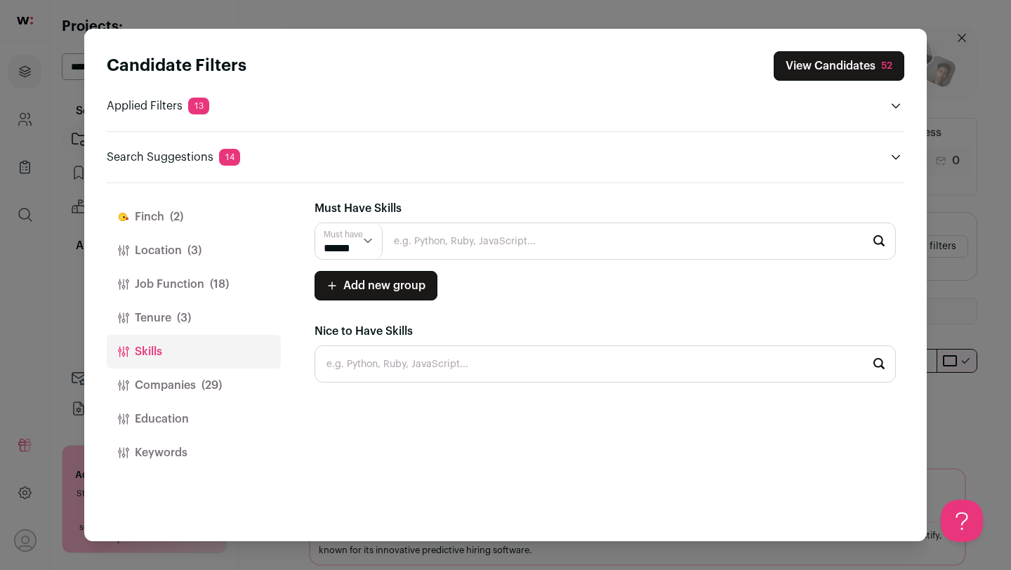
click at [196, 378] on button "Companies (29)" at bounding box center [194, 385] width 174 height 34
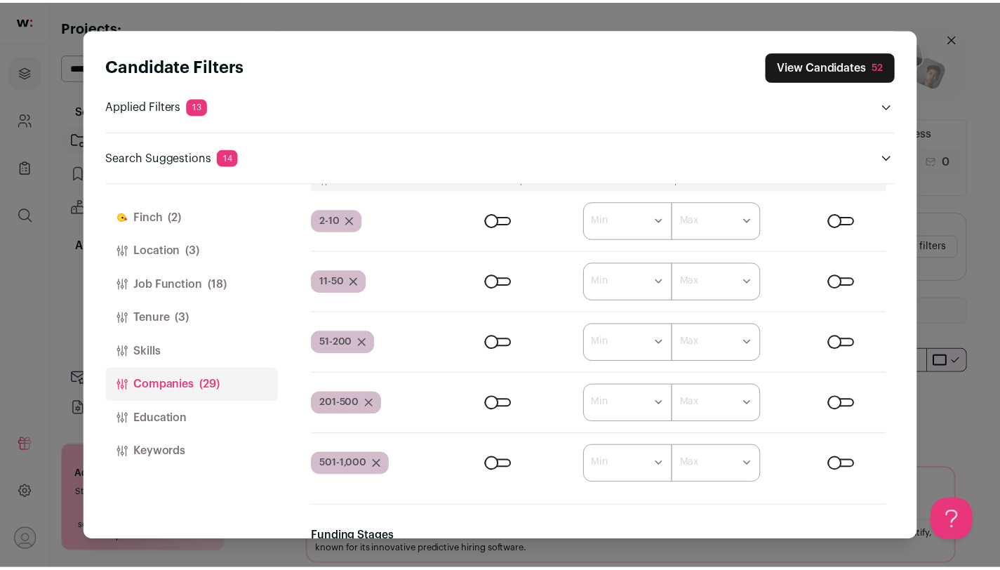
scroll to position [1338, 0]
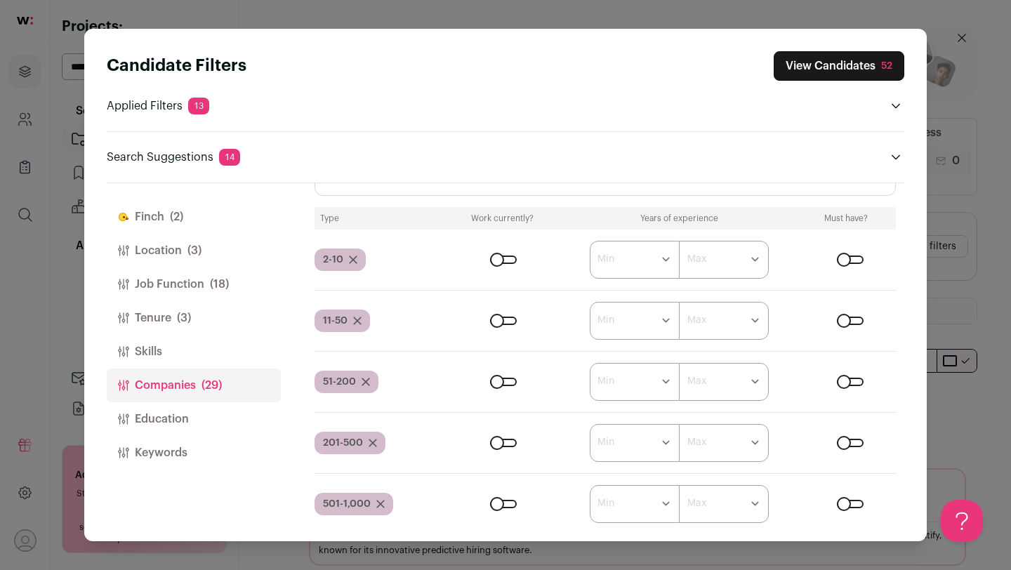
click at [493, 262] on div "Close modal via background" at bounding box center [503, 259] width 27 height 8
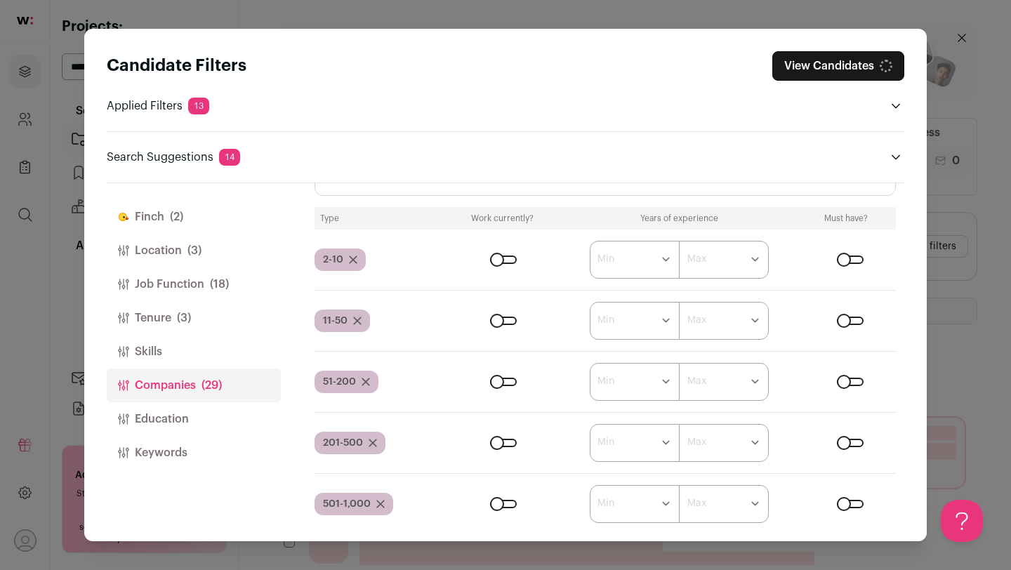
click at [499, 320] on div "Close modal via background" at bounding box center [503, 321] width 27 height 8
click at [622, 268] on select "****** ******* ******* ******* ******* ******* ******* ******* ******* ********…" at bounding box center [635, 260] width 90 height 38
select select "*"
click at [590, 241] on select "****** ******* ******* ******* ******* ******* ******* ******* ******* ********…" at bounding box center [635, 260] width 90 height 38
click at [633, 317] on select "****** ******* ******* ******* ******* ******* ******* ******* ******* ********…" at bounding box center [635, 321] width 90 height 38
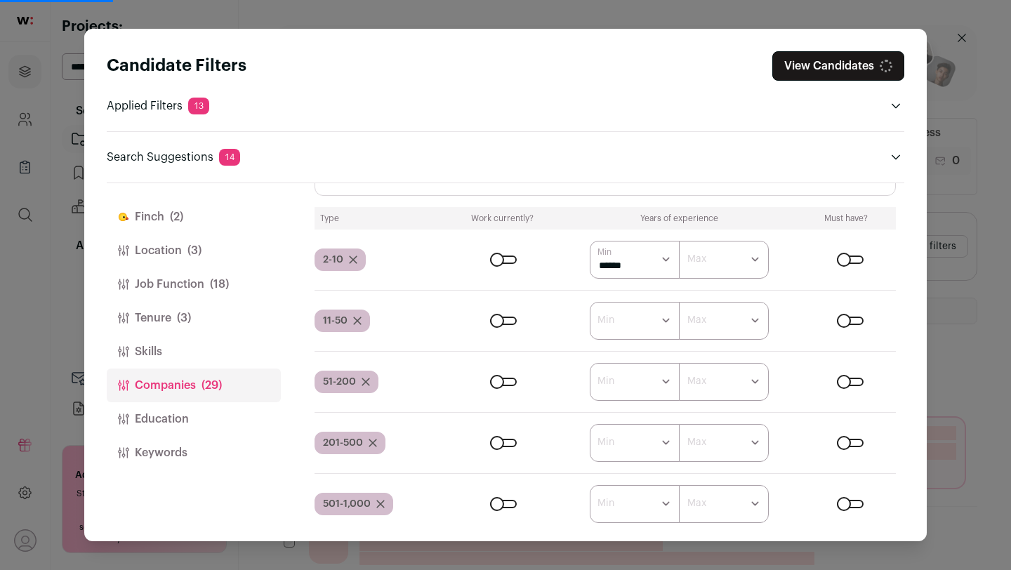
select select "*"
click at [590, 302] on select "****** ******* ******* ******* ******* ******* ******* ******* ******* ********…" at bounding box center [635, 321] width 90 height 38
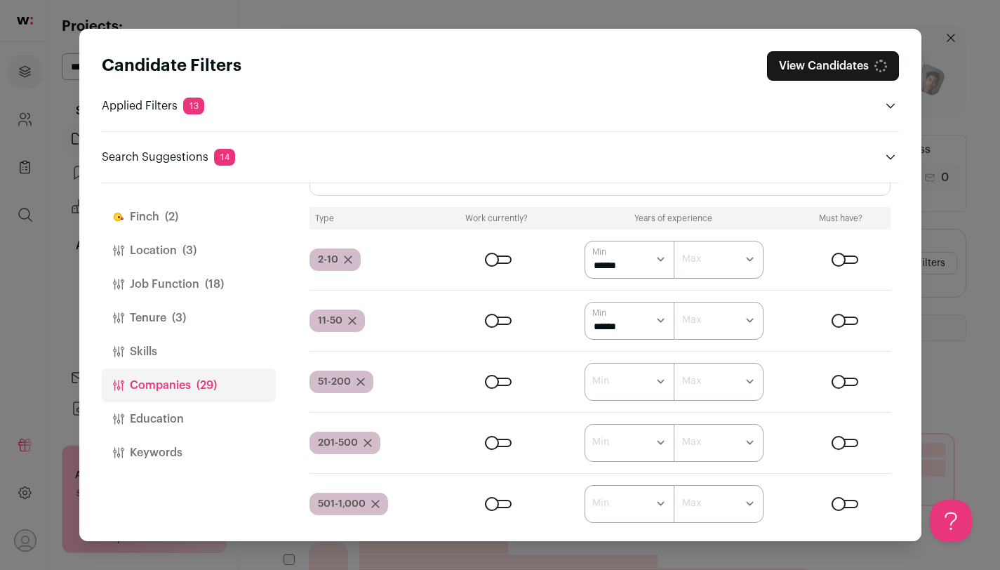
scroll to position [0, 0]
click at [621, 385] on select "****** ******* ******* ******* ******* ******* ******* ******* ******* ********…" at bounding box center [630, 382] width 90 height 38
select select "*"
click at [585, 363] on select "****** ******* ******* ******* ******* ******* ******* ******* ******* ********…" at bounding box center [630, 382] width 90 height 38
click at [613, 446] on select "****** ******* ******* ******* ******* ******* ******* ******* ******* ********…" at bounding box center [630, 443] width 90 height 38
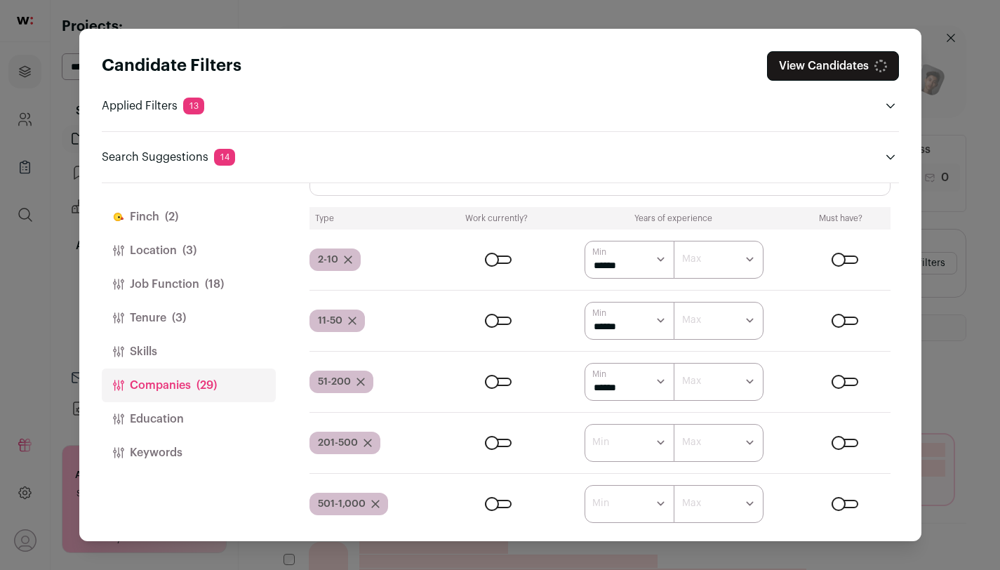
click at [613, 453] on select "****** ******* ******* ******* ******* ******* ******* ******* ******* ********…" at bounding box center [630, 443] width 90 height 38
select select "*"
click at [585, 424] on select "****** ******* ******* ******* ******* ******* ******* ******* ******* ********…" at bounding box center [630, 443] width 90 height 38
click at [625, 505] on select "****** ******* ******* ******* ******* ******* ******* ******* ******* ********…" at bounding box center [630, 504] width 90 height 38
click at [625, 512] on select "****** ******* ******* ******* ******* ******* ******* ******* ******* ********…" at bounding box center [630, 504] width 90 height 38
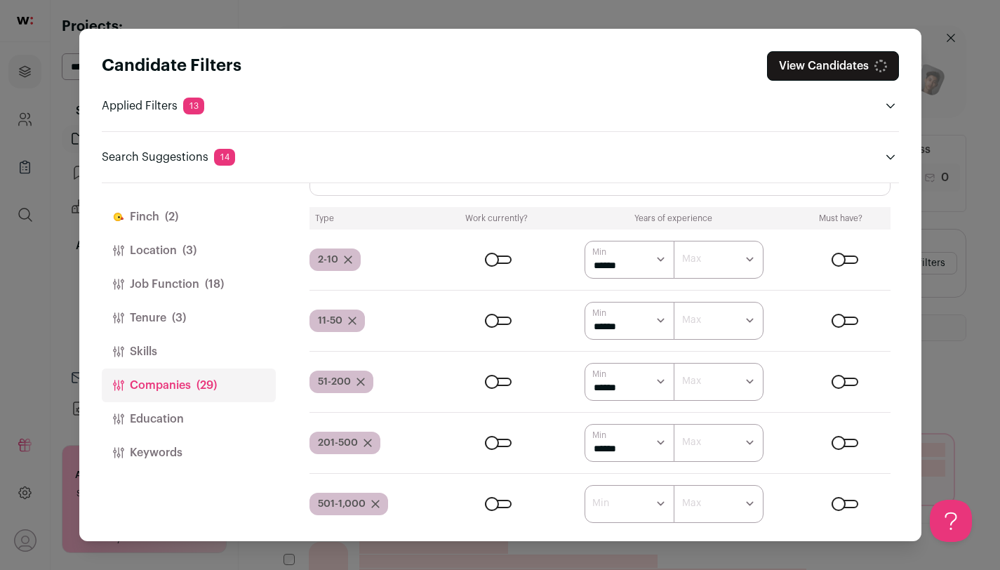
select select "*"
click at [585, 485] on select "****** ******* ******* ******* ******* ******* ******* ******* ******* ********…" at bounding box center [630, 504] width 90 height 38
click at [628, 154] on header "Search Suggestions 14" at bounding box center [500, 157] width 797 height 17
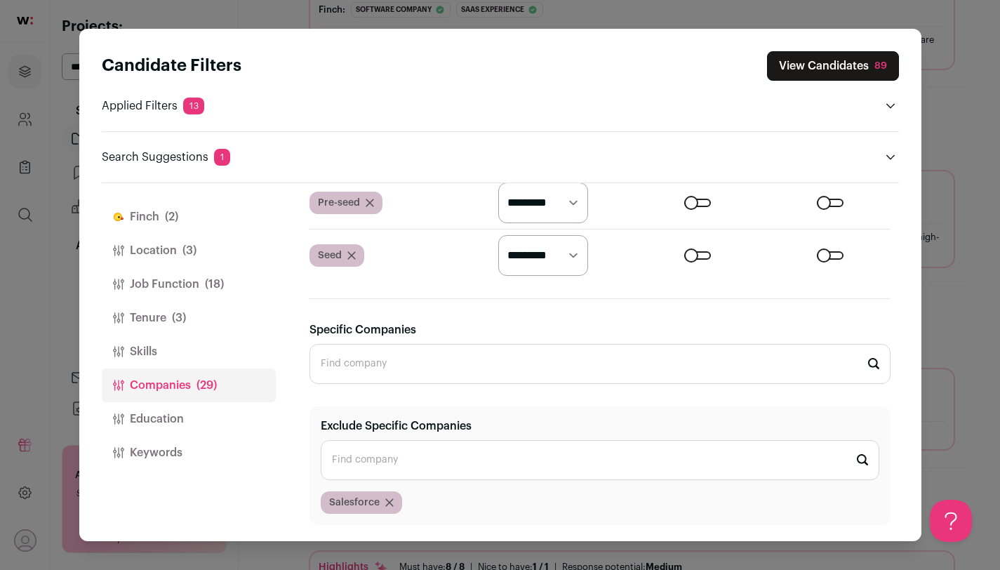
click at [197, 411] on button "Education" at bounding box center [189, 419] width 174 height 34
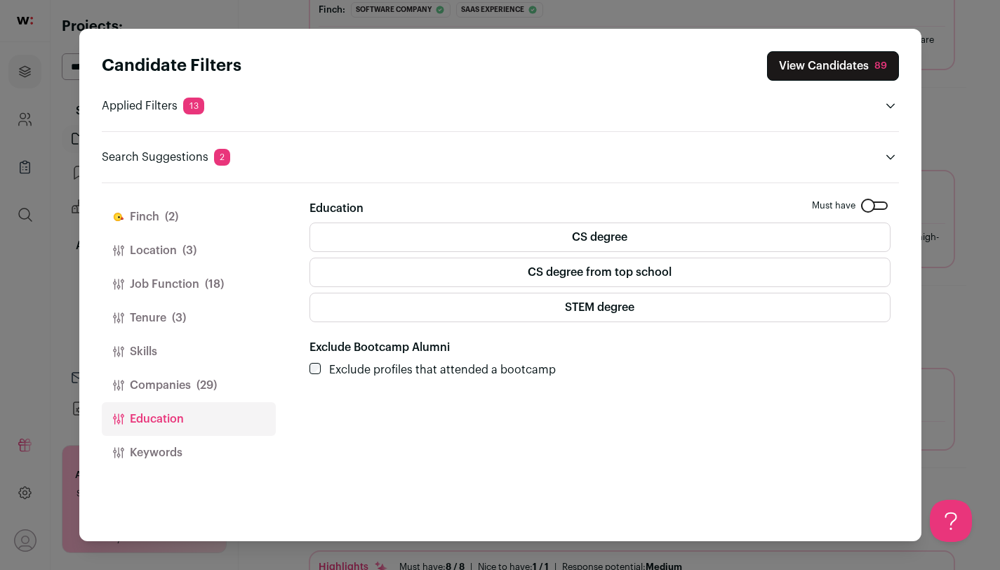
click at [160, 446] on button "Keywords" at bounding box center [189, 453] width 174 height 34
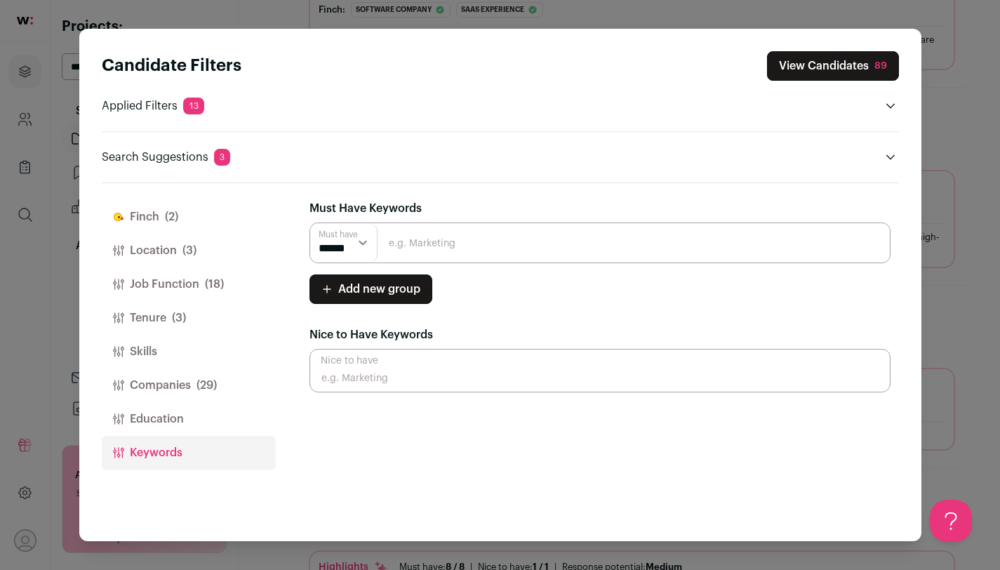
click at [181, 379] on button "Companies (29)" at bounding box center [189, 385] width 174 height 34
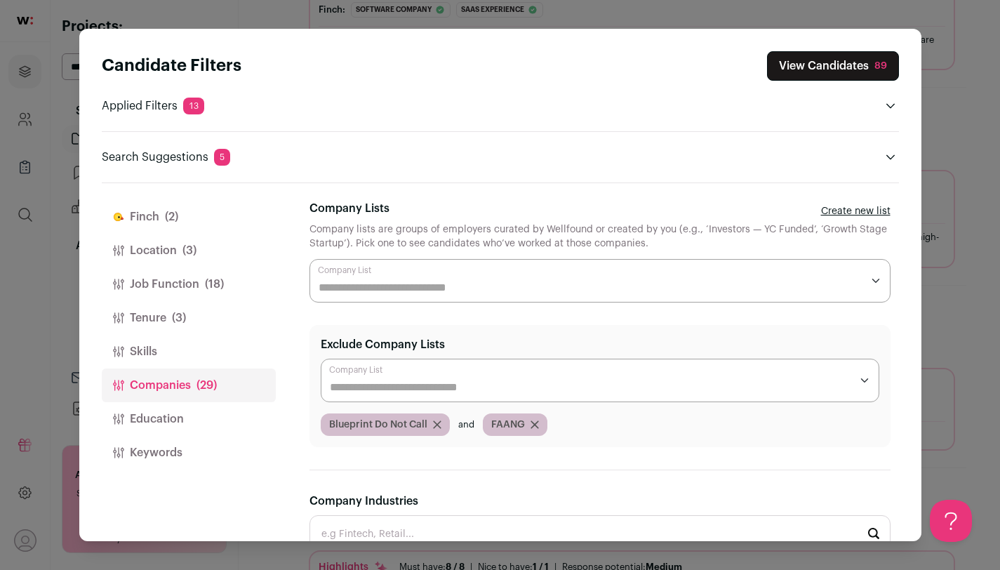
click button "Skills"
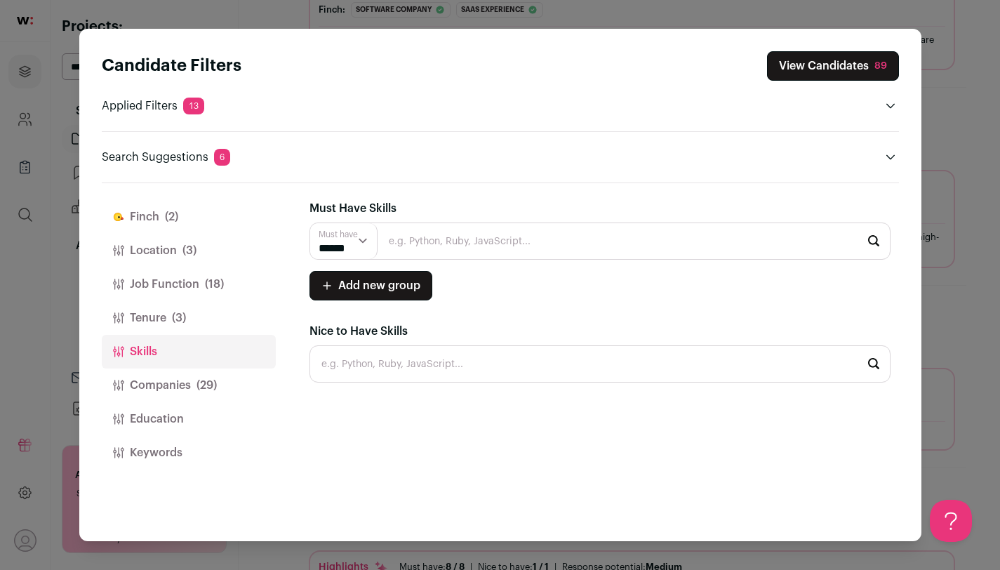
click button "Tenure (3)"
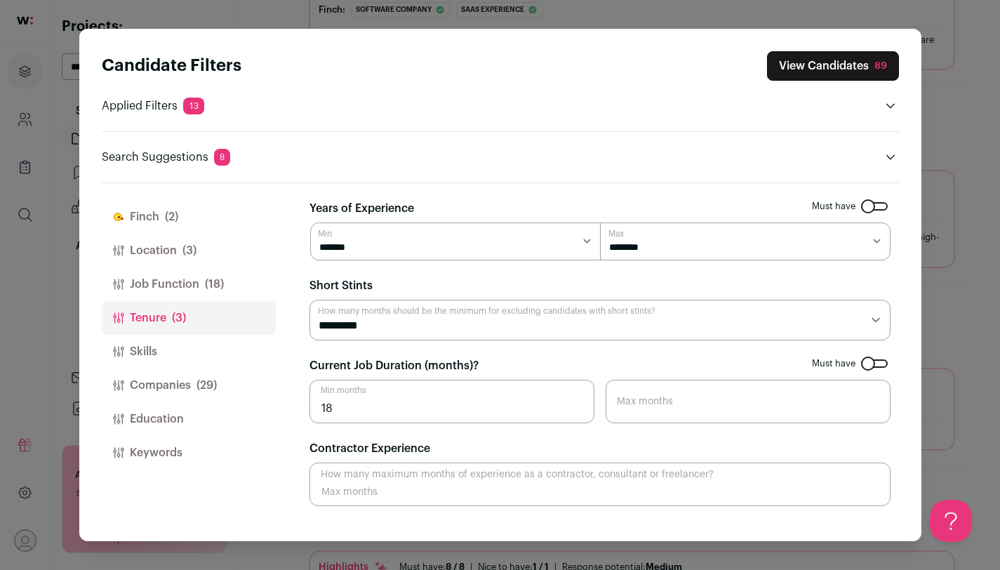
click select "******** ******** ******** ******** ******** ******** ******** ******** *******…"
select select "**"
click select "******** ******** ******** ******** ******** ******** ******** ******** *******…"
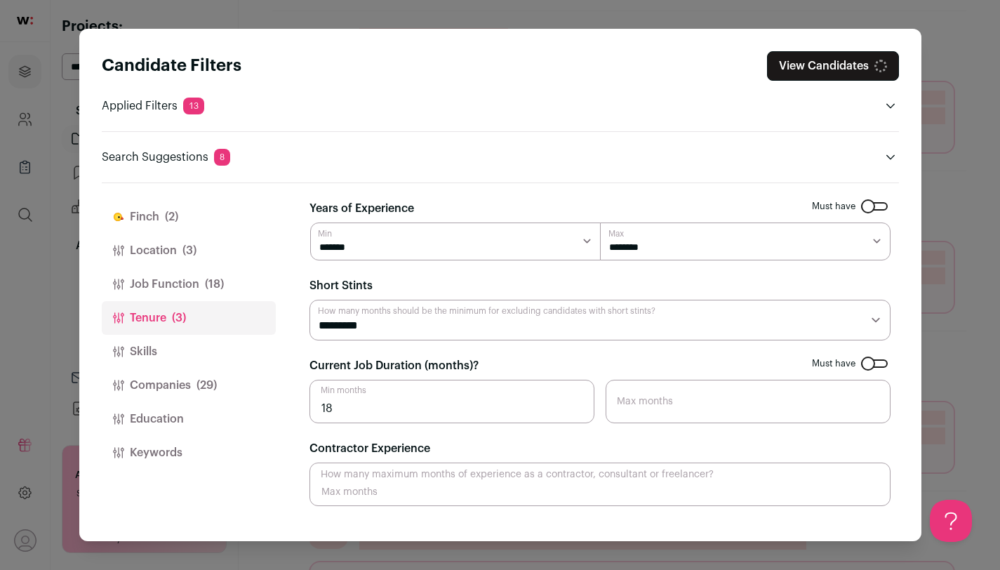
click select "******** ******** ******** ******** ******** ******** ******** ******** *******…"
select select "**"
click select "******** ******** ******** ******** ******** ******** ******** ******** *******…"
click span "(18)"
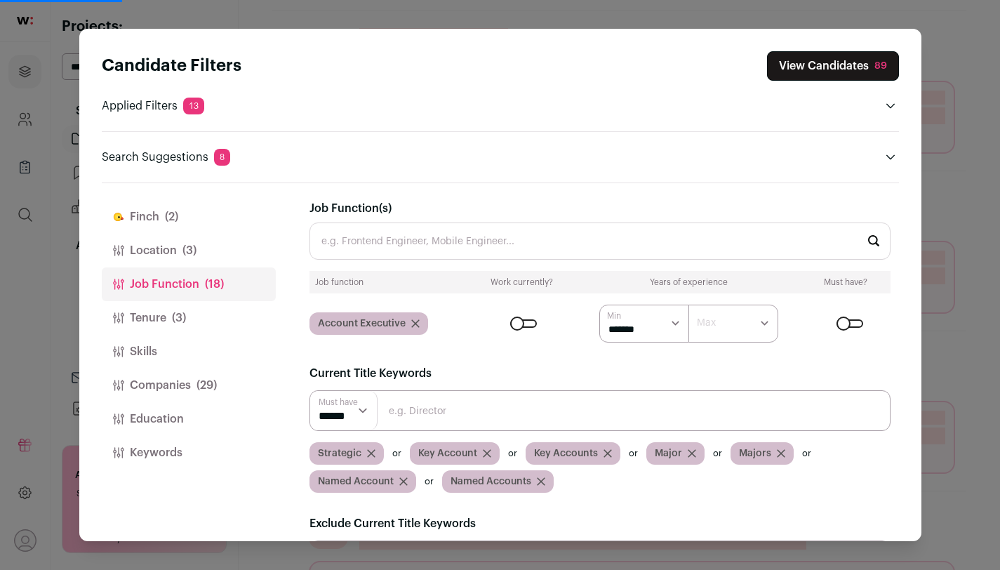
click button "Location (3)"
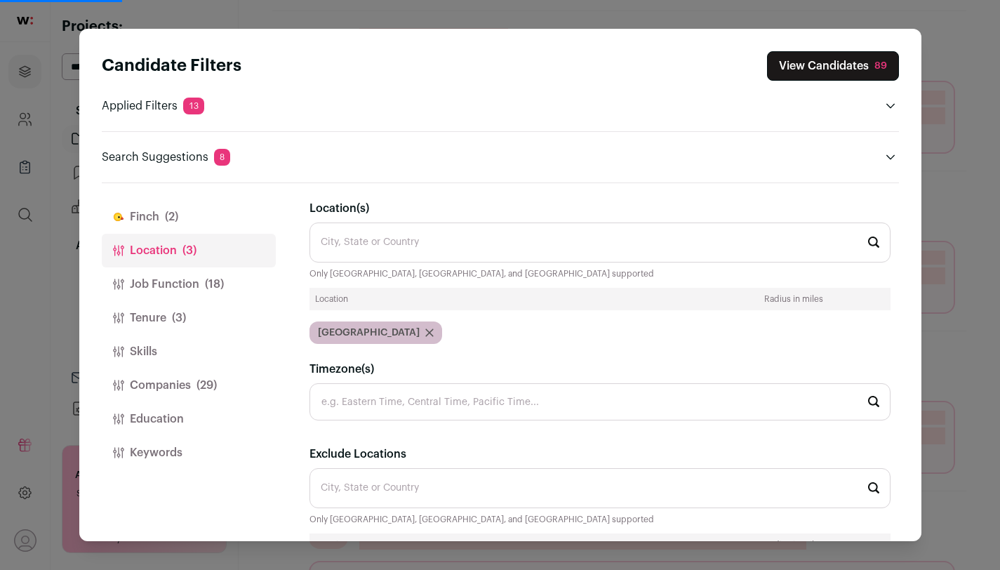
click span "(2)"
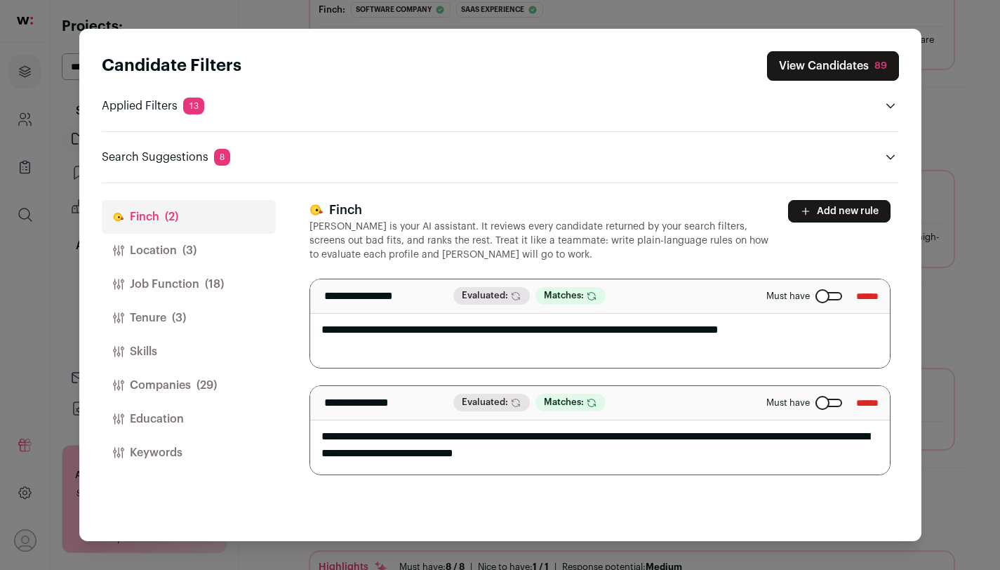
click span "(2)"
click button "View Candidates 89"
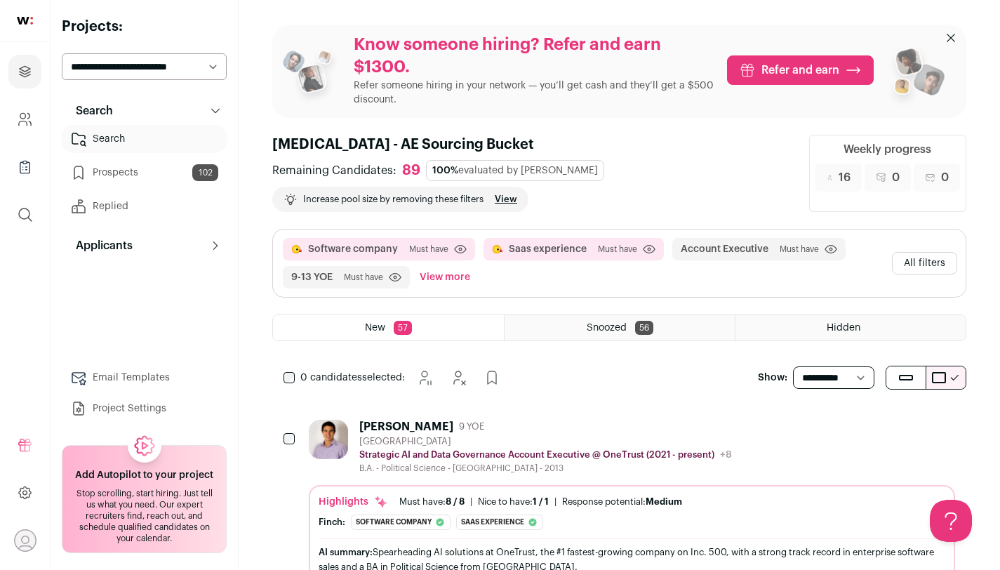
click button "All filters"
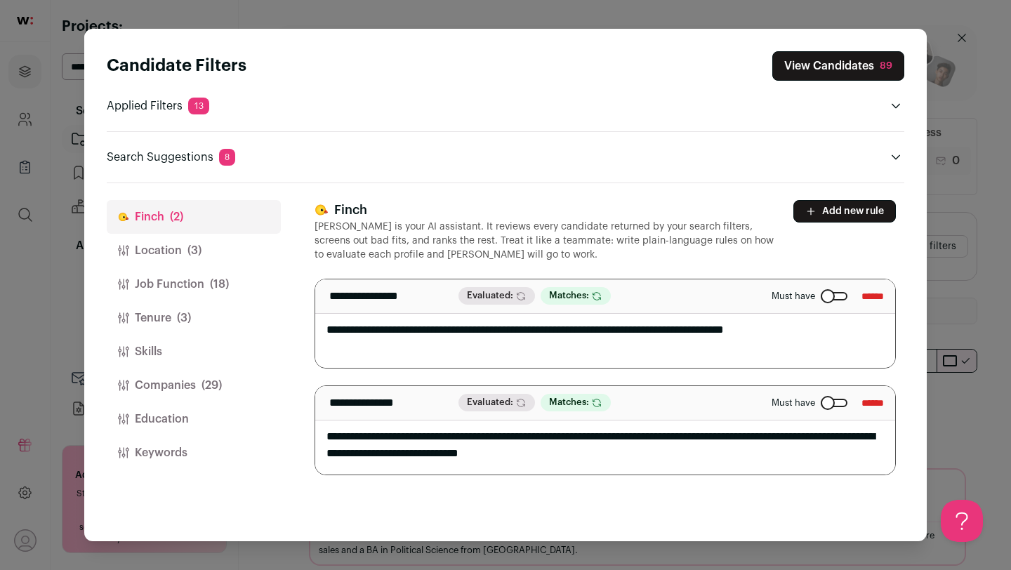
click button "Job Function (18)"
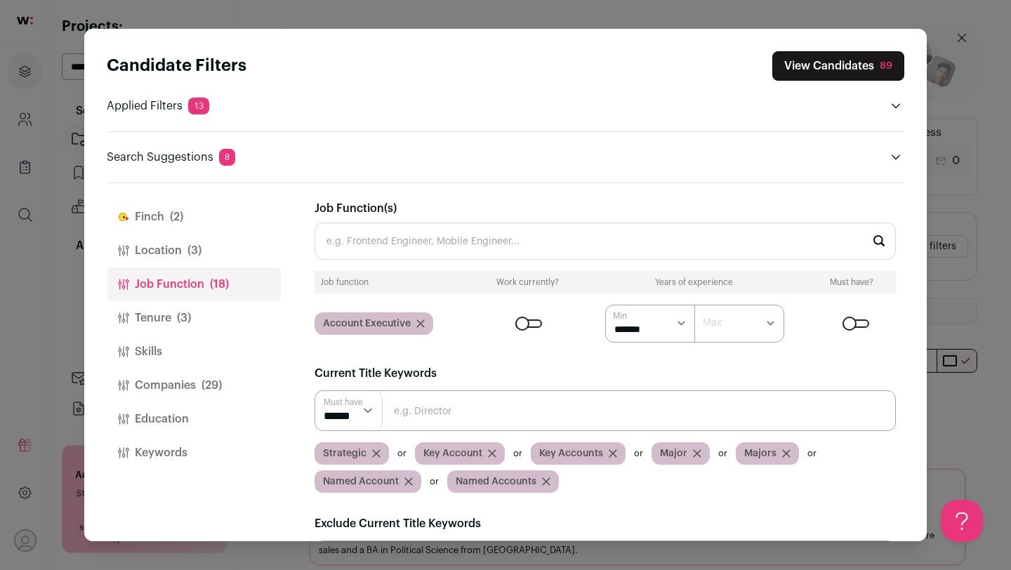
click button "Tenure (3)"
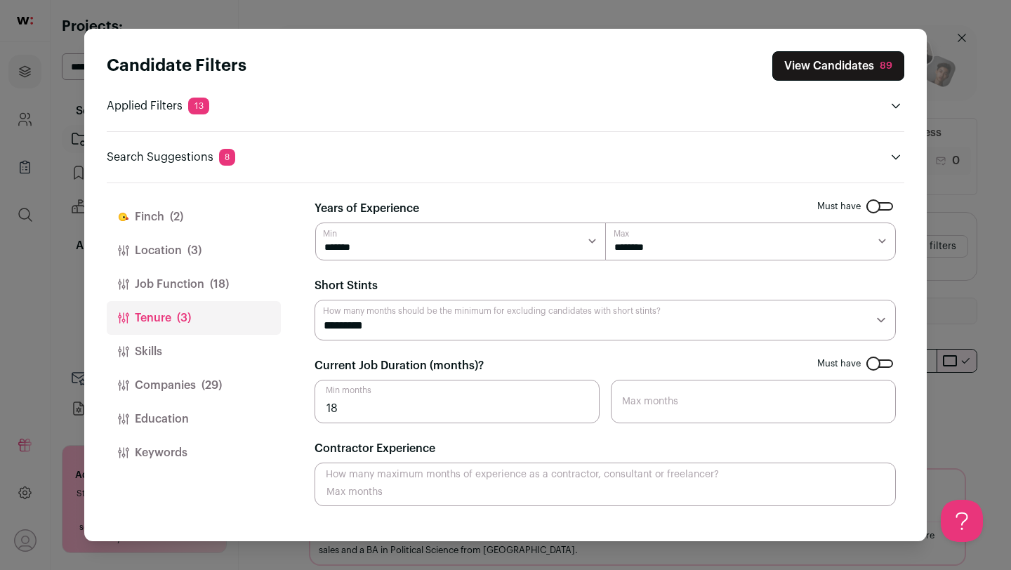
click button "Skills"
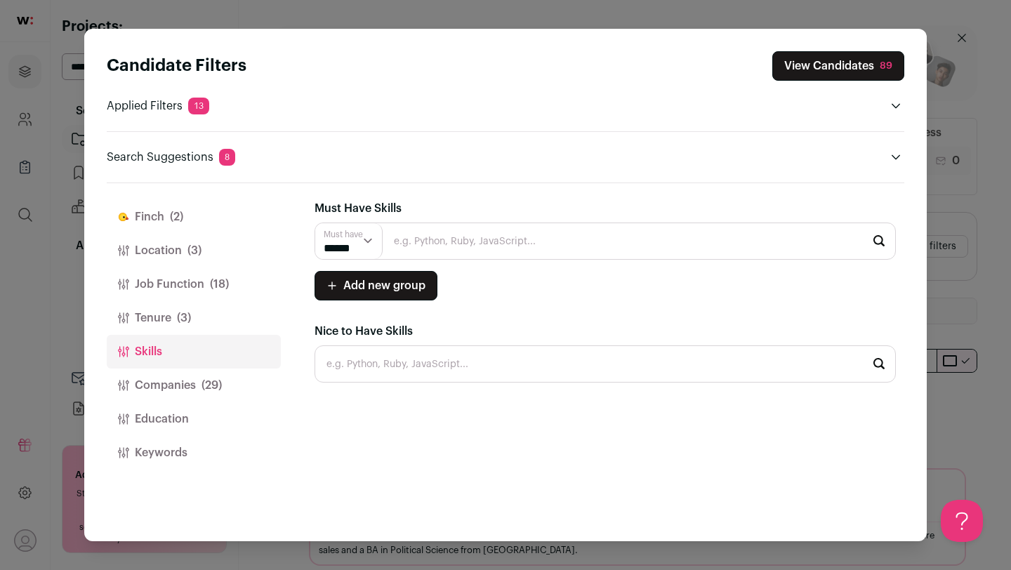
click button "Companies (29)"
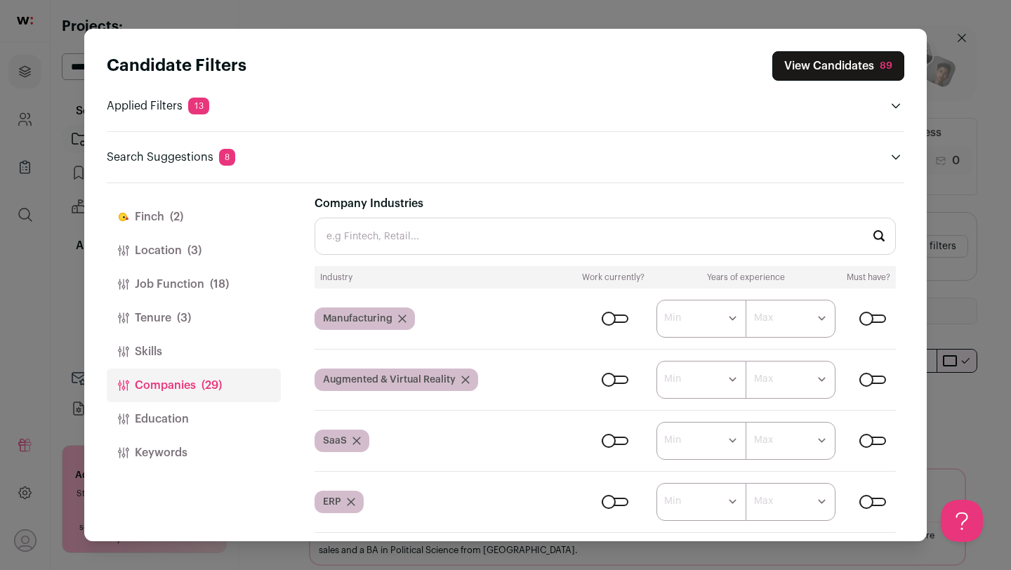
scroll to position [279, 0]
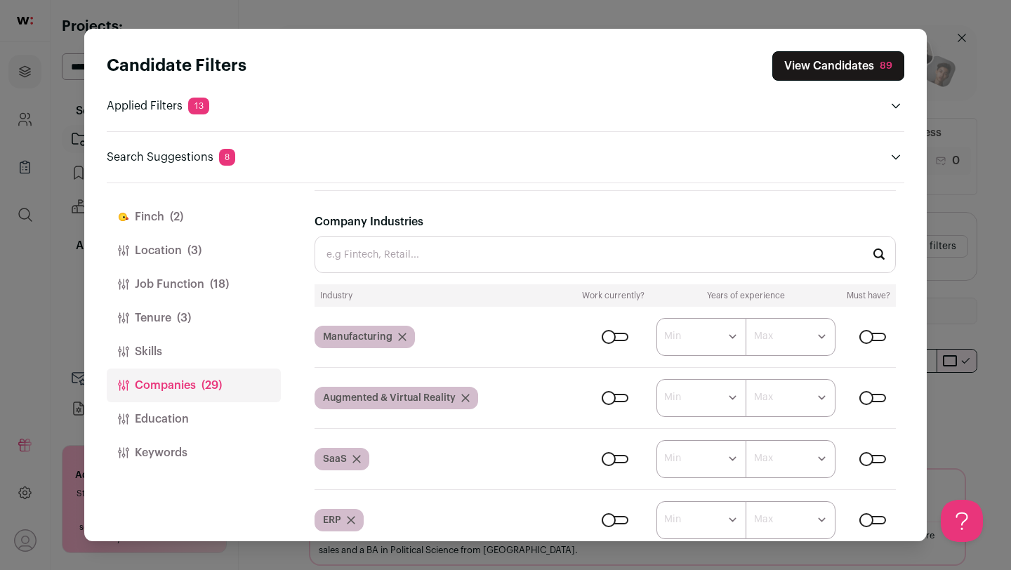
click input "Company Industries"
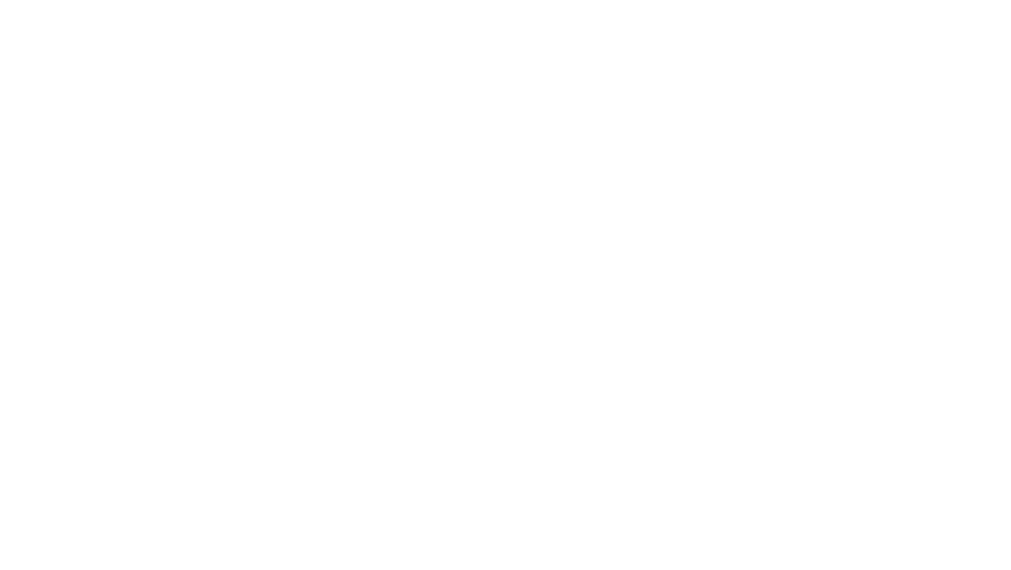
type input "learn"
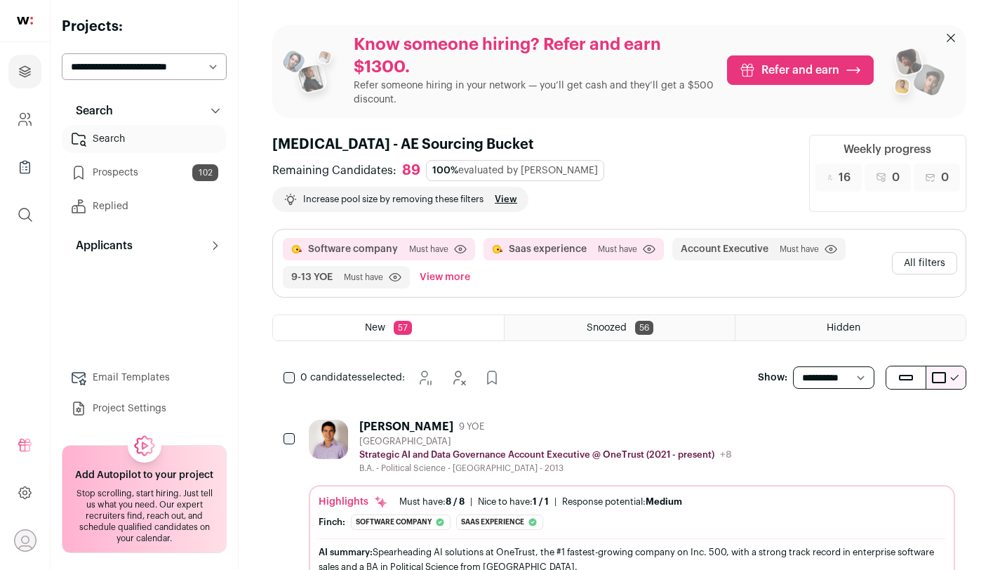
click at [898, 258] on button "All filters" at bounding box center [924, 263] width 65 height 22
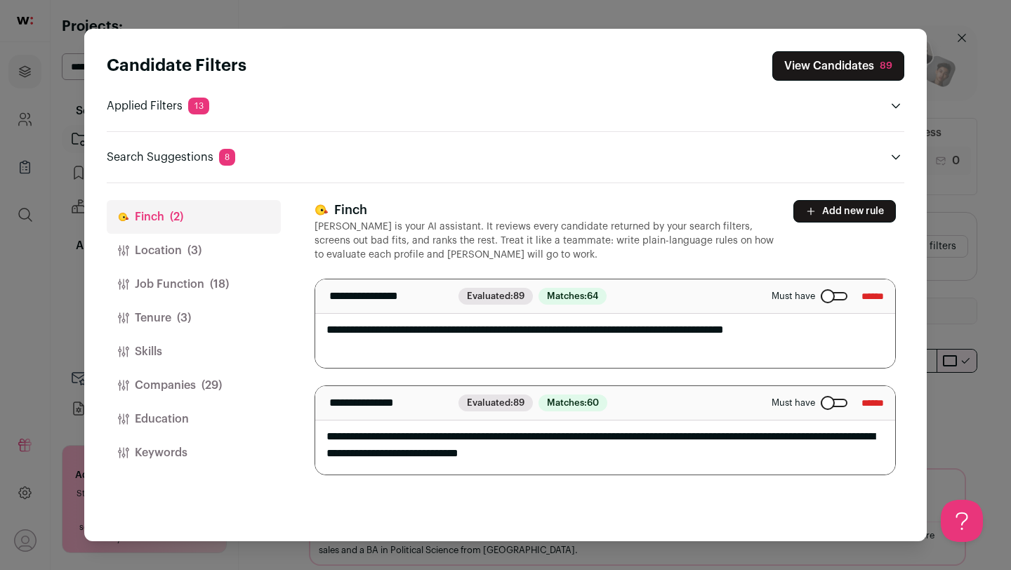
click at [187, 375] on button "Companies (29)" at bounding box center [194, 385] width 174 height 34
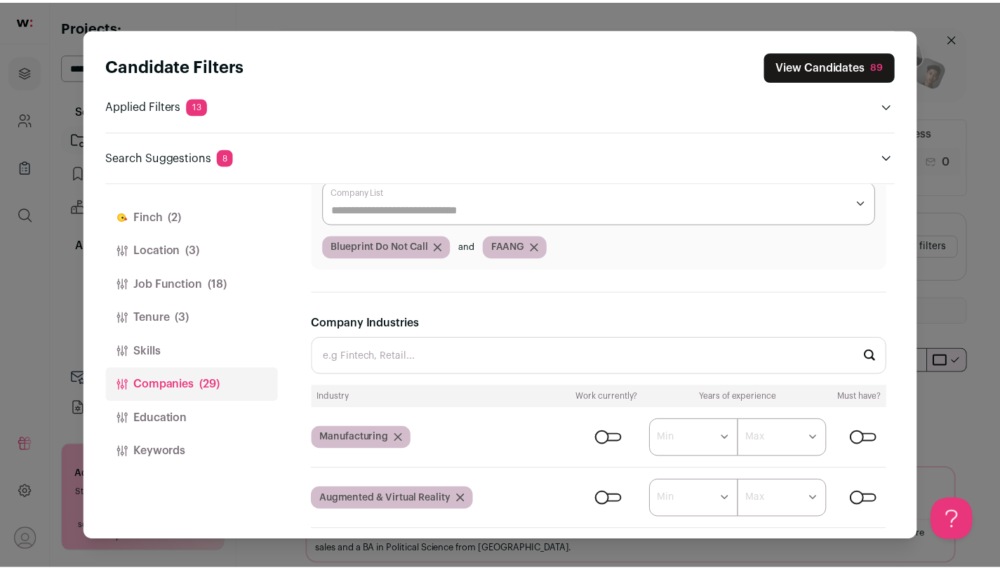
scroll to position [292, 0]
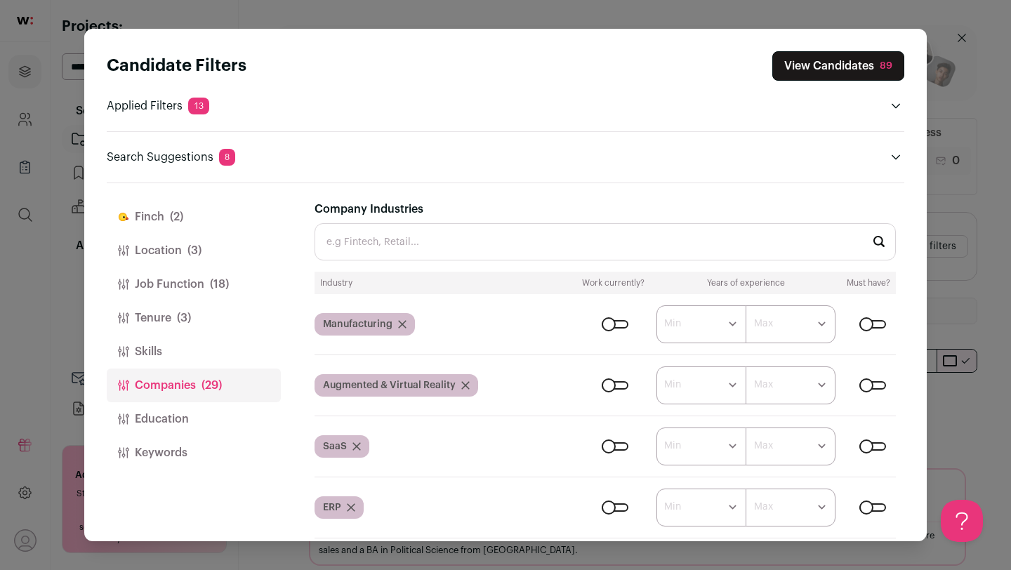
click at [506, 239] on input "Company Industries" at bounding box center [604, 241] width 581 height 37
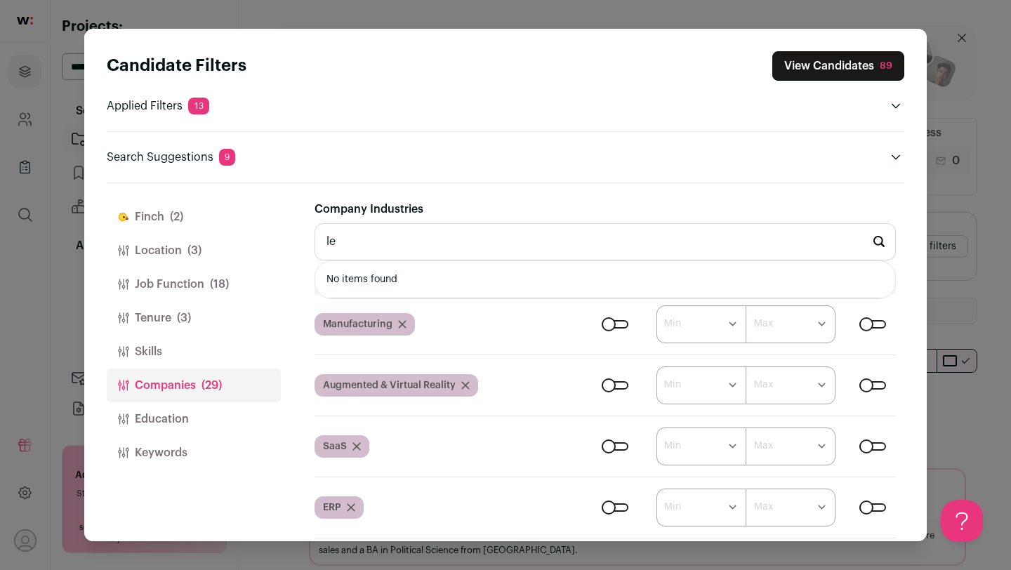
type input "l"
type input "e"
type input "t"
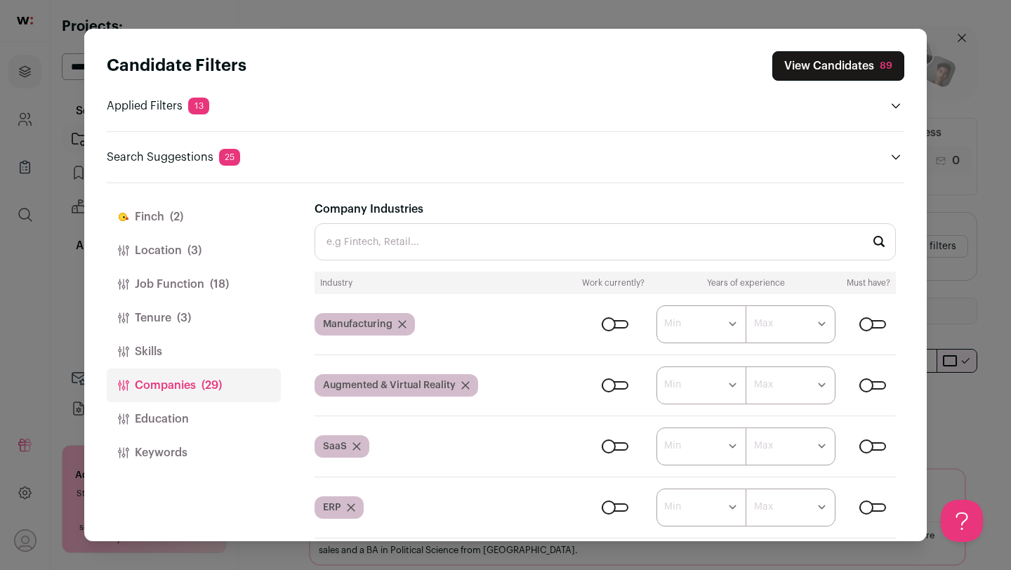
click at [823, 62] on button "View Candidates 89" at bounding box center [838, 65] width 132 height 29
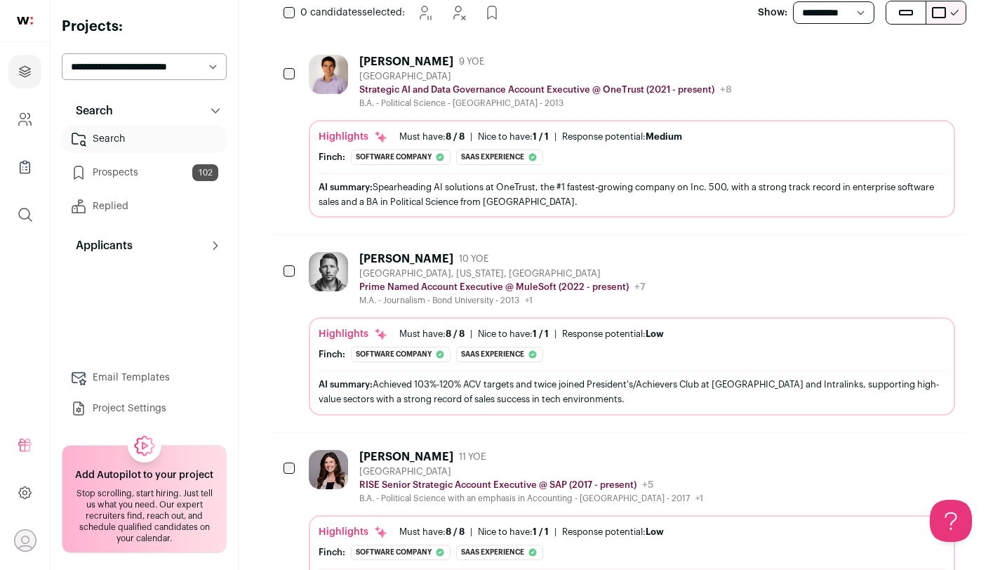
scroll to position [265, 0]
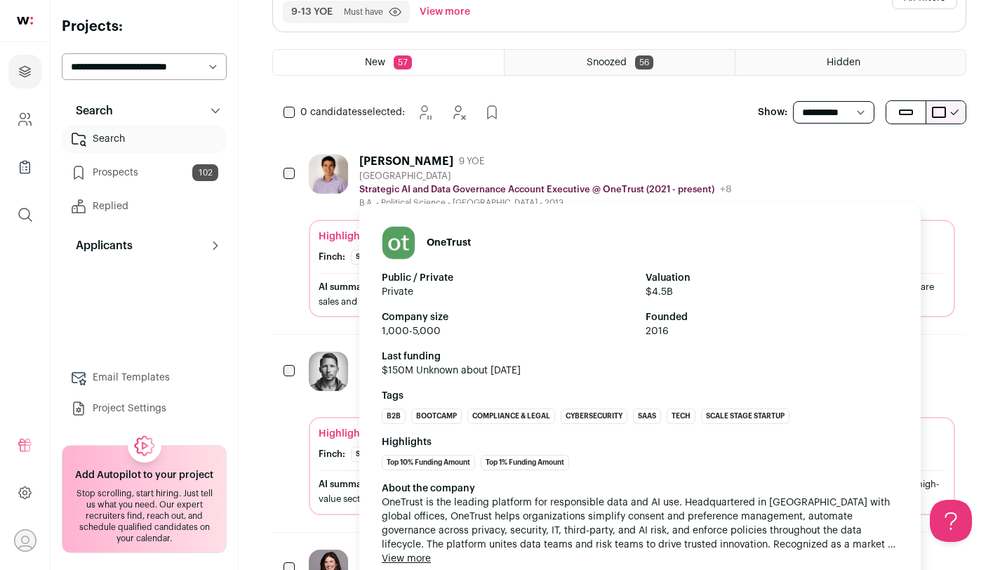
click at [643, 199] on div "OneTrust Public / Private Private Valuation $4.5B Company size 1,000-5,000 Foun…" at bounding box center [639, 379] width 561 height 368
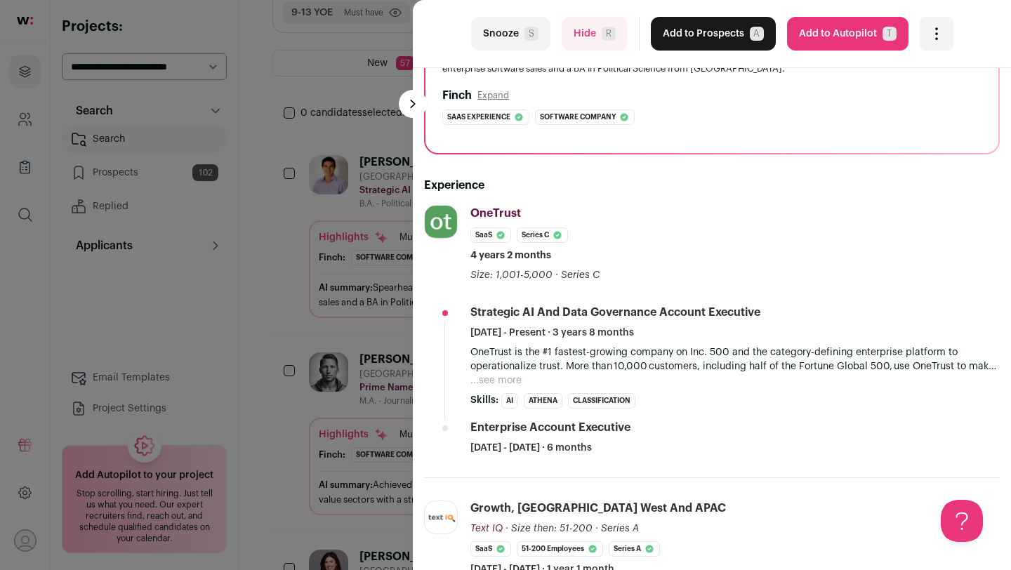
scroll to position [190, 0]
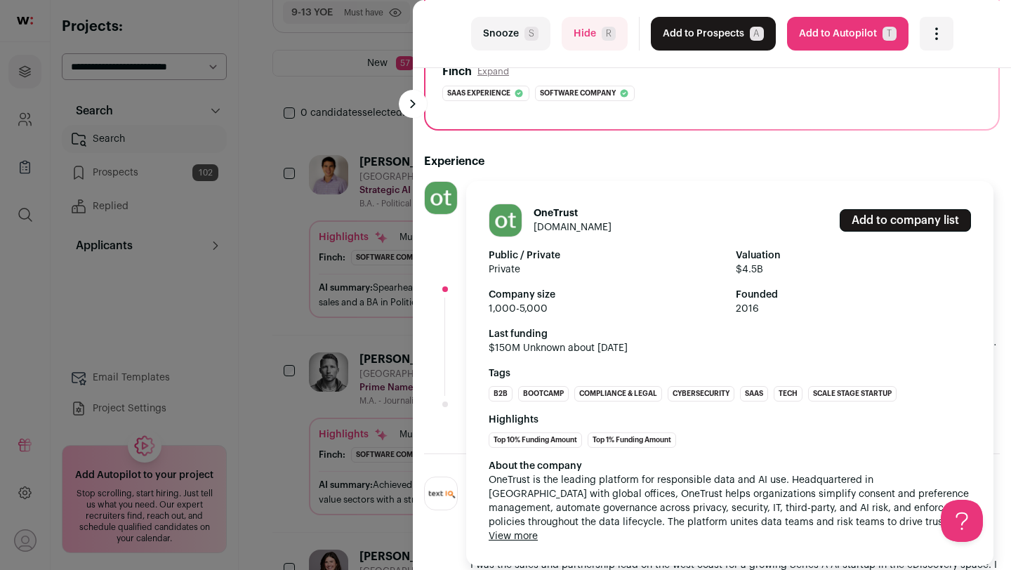
click at [448, 188] on img at bounding box center [441, 198] width 32 height 32
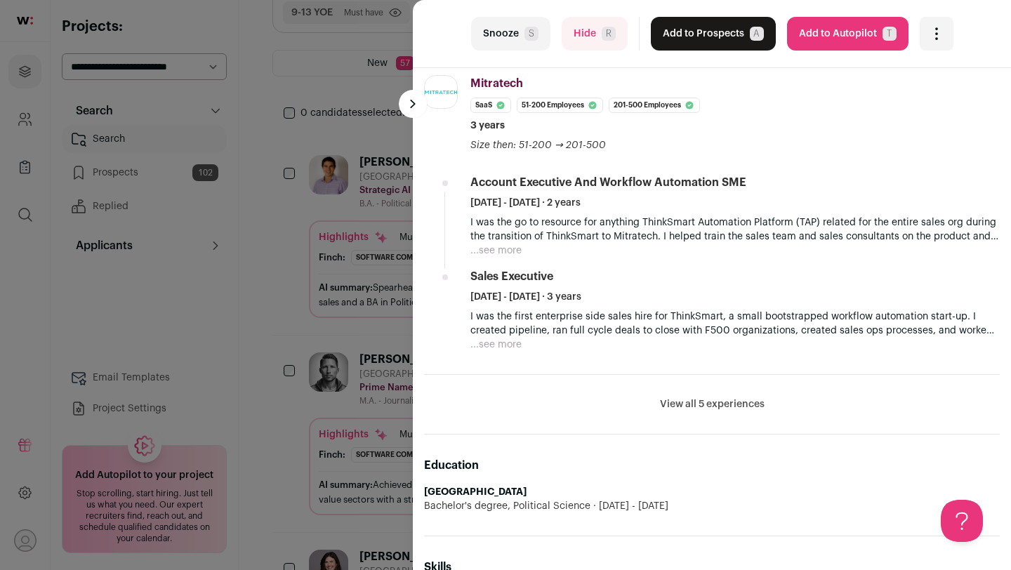
scroll to position [787, 0]
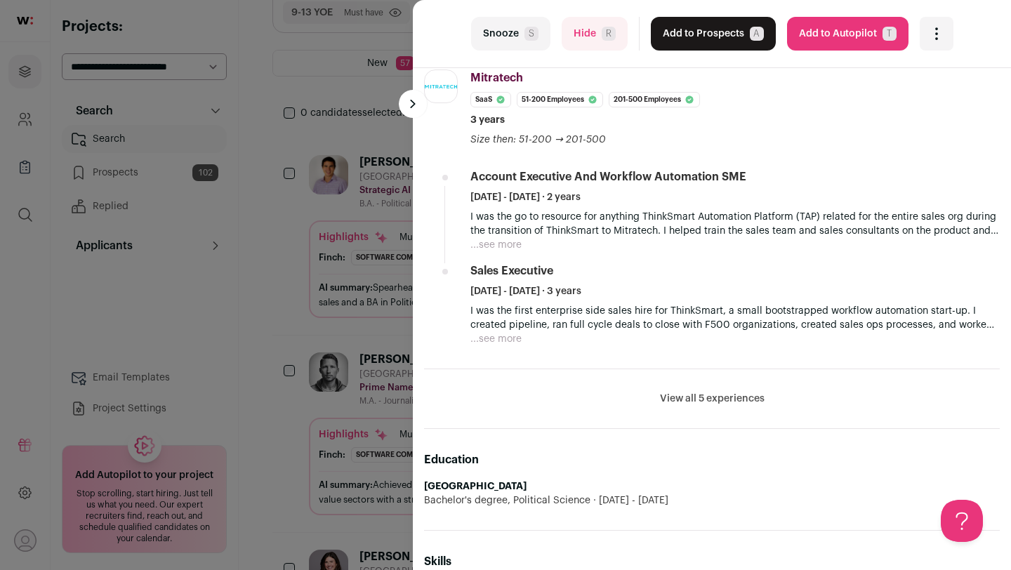
click at [298, 302] on div "last Snooze S Hide R Add to Prospects A Are you sure? Anthony Lee is already in…" at bounding box center [505, 285] width 1011 height 570
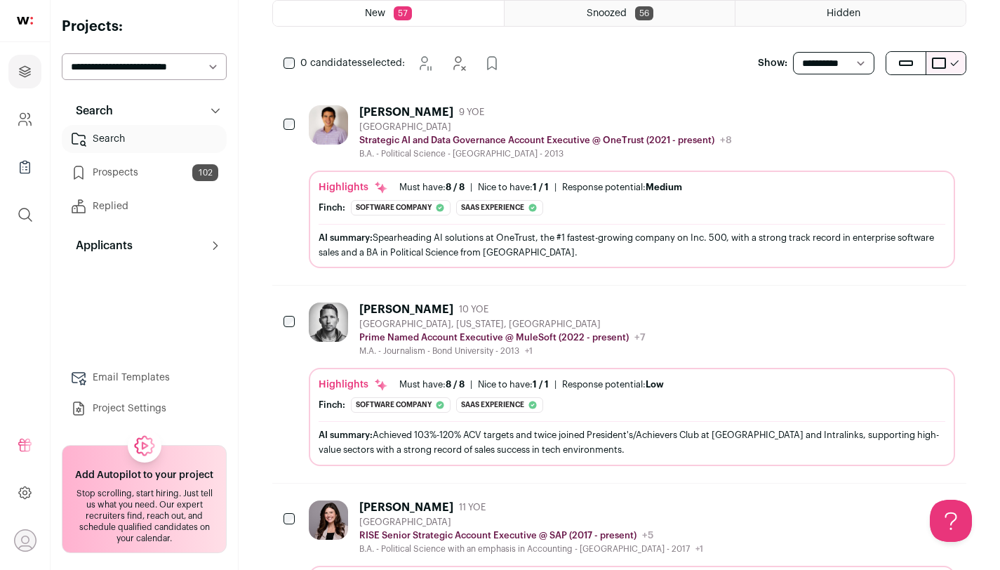
click at [356, 333] on div "Scott Ready 10 YOE Atlanta, Georgia, United States Prime Named Account Executiv…" at bounding box center [477, 329] width 337 height 54
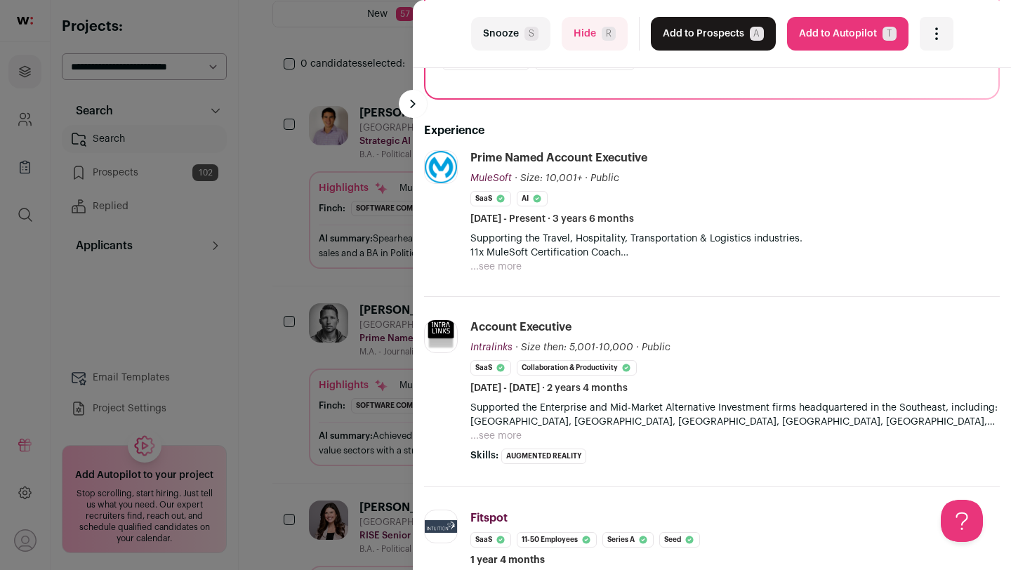
scroll to position [222, 0]
click at [305, 244] on div "last Snooze S Hide R Add to Prospects A Are you sure? Scott Ready is already in…" at bounding box center [505, 285] width 1011 height 570
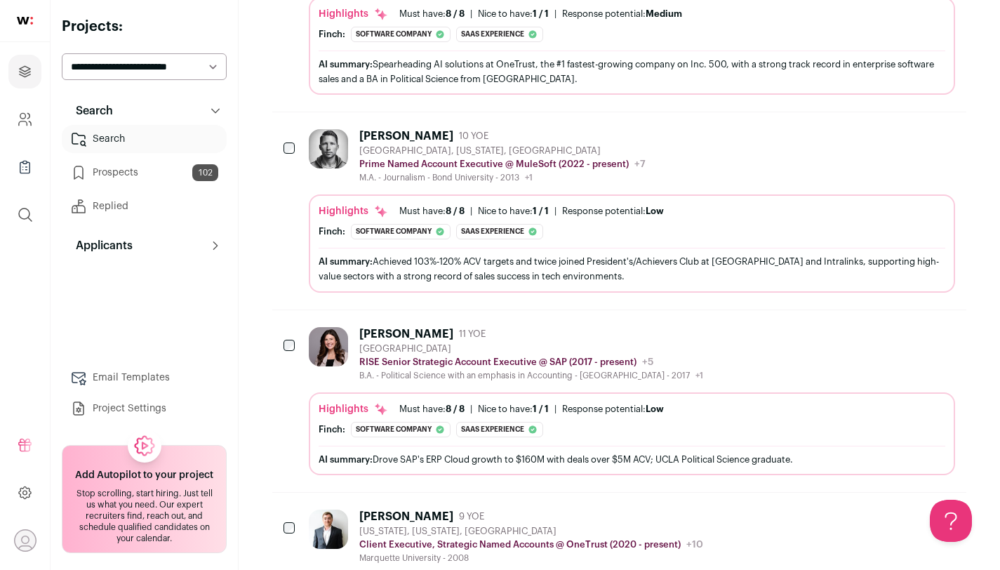
scroll to position [488, 0]
click at [320, 370] on div at bounding box center [331, 353] width 45 height 54
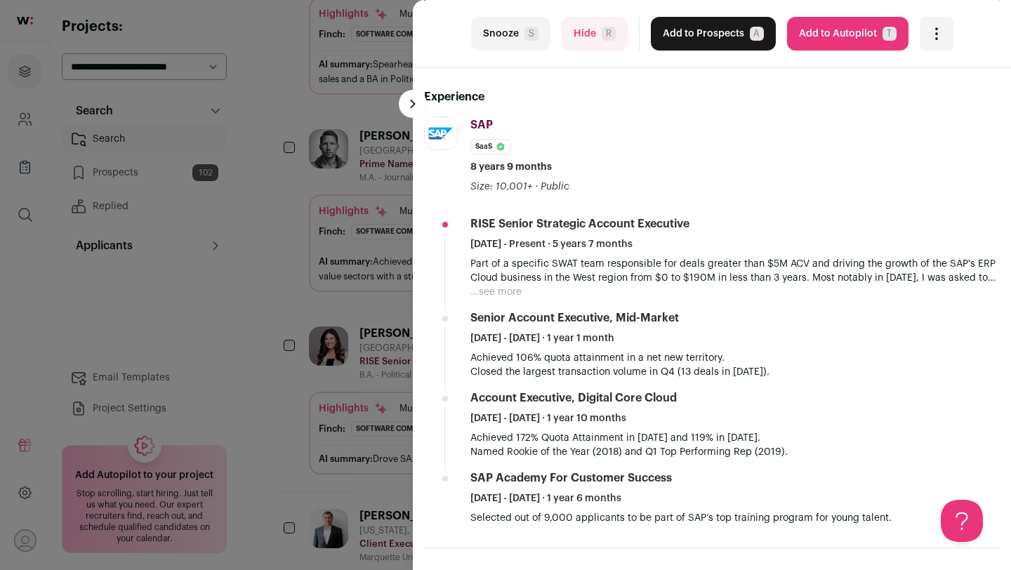
scroll to position [245, 0]
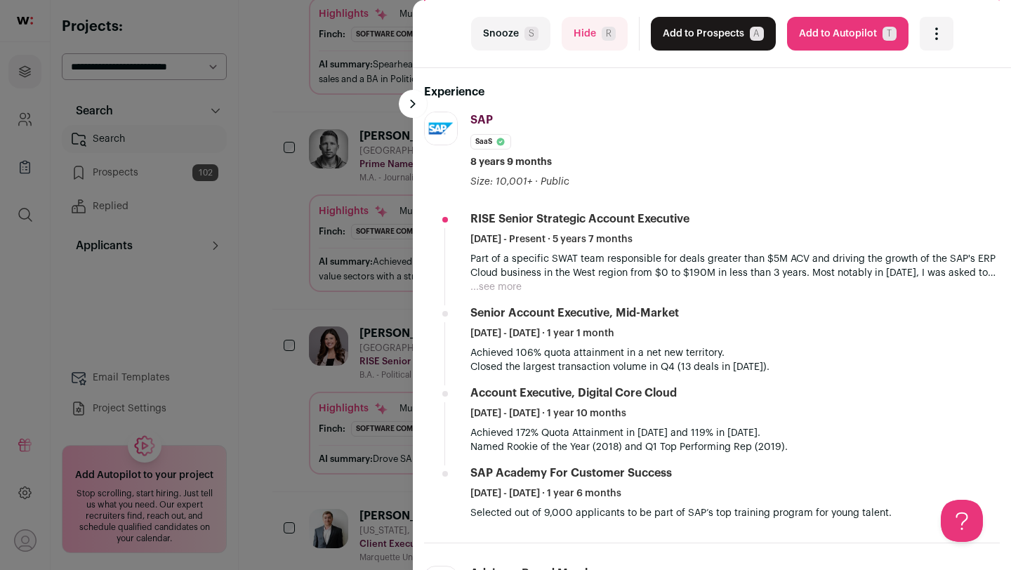
click at [512, 36] on button "Snooze S" at bounding box center [510, 34] width 79 height 34
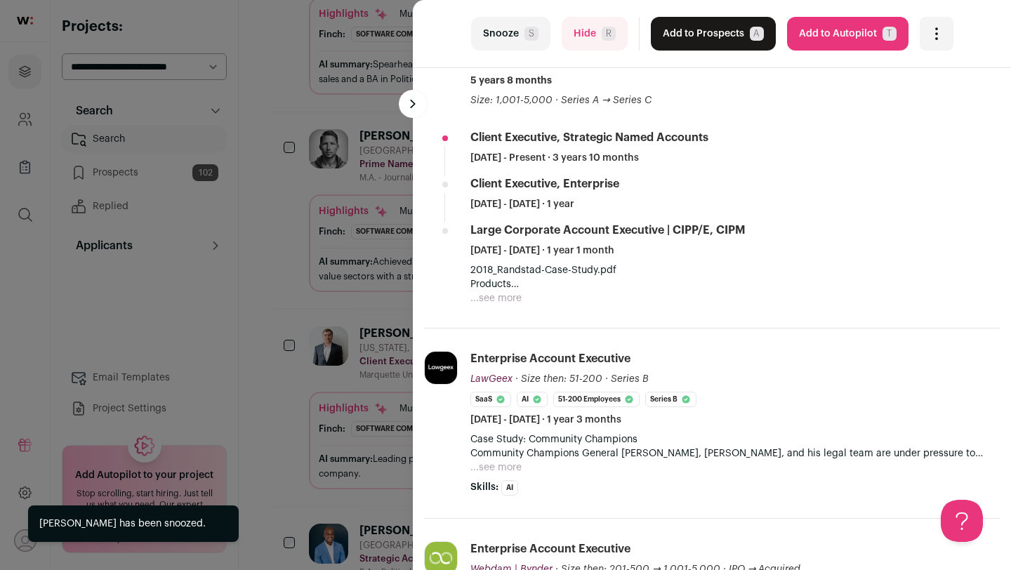
scroll to position [280, 0]
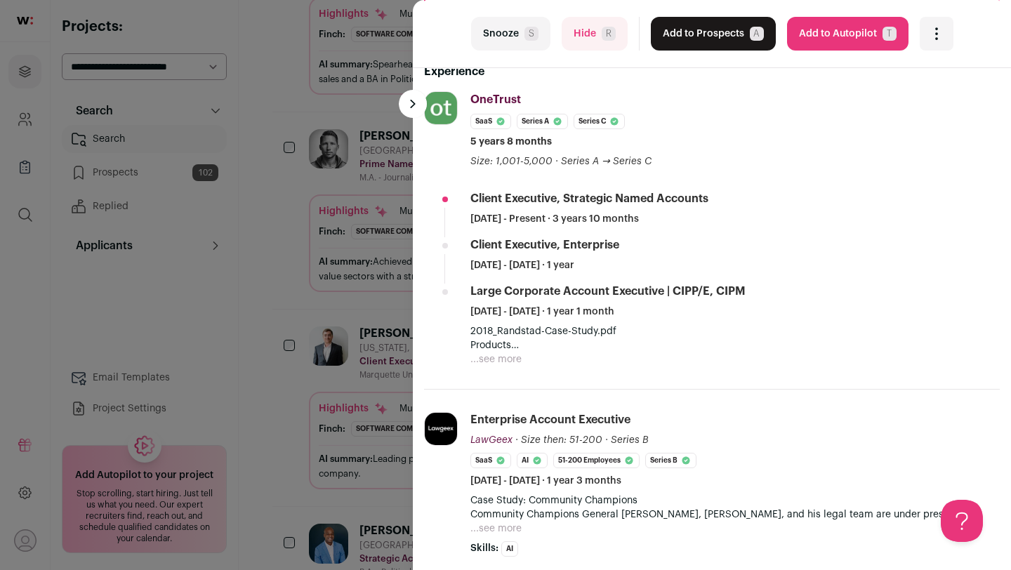
click at [292, 267] on div "last Snooze S Hide R Add to Prospects A Are you sure? Liam McLaughlin is alread…" at bounding box center [505, 285] width 1011 height 570
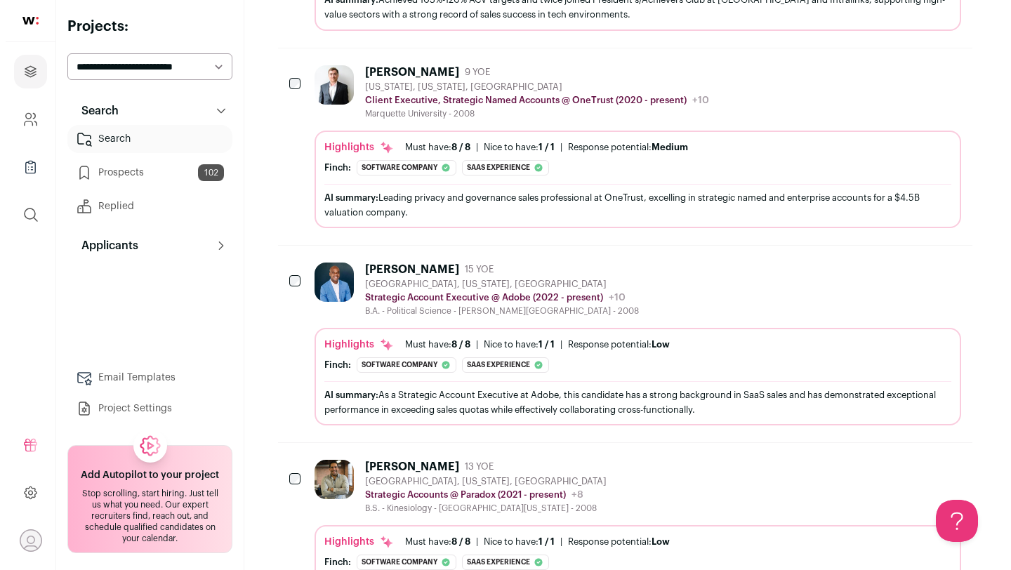
scroll to position [825, 0]
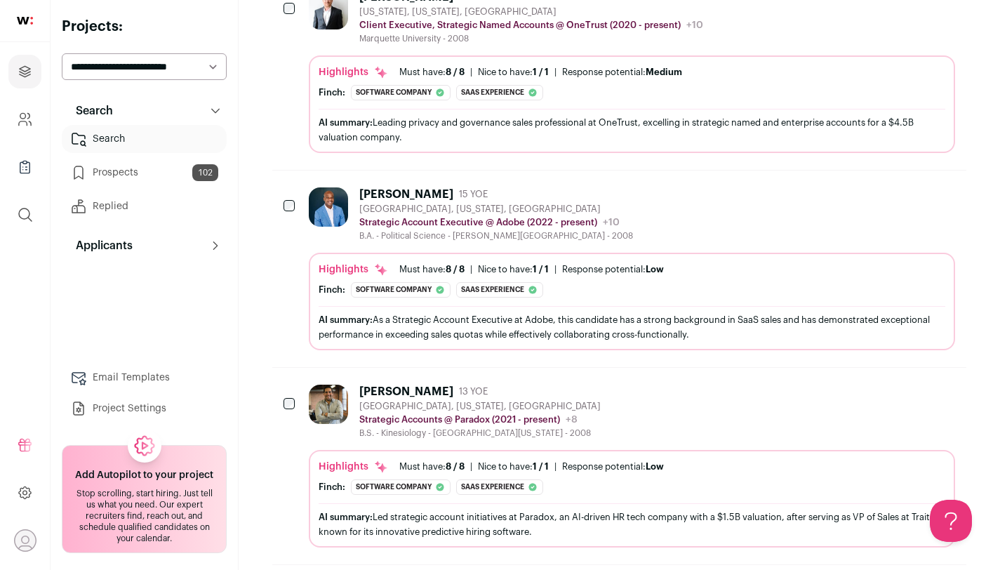
click at [322, 225] on img at bounding box center [328, 206] width 39 height 39
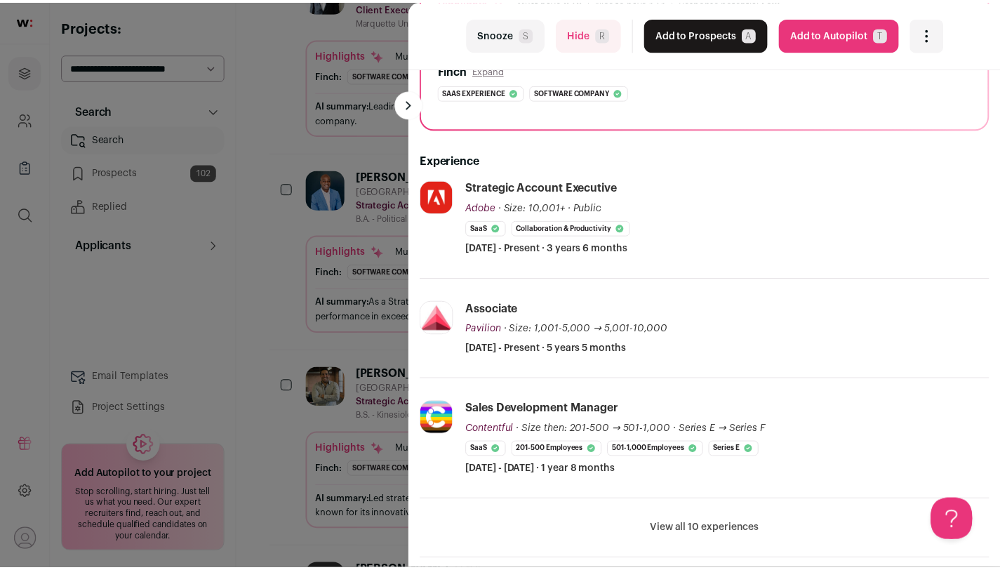
scroll to position [194, 0]
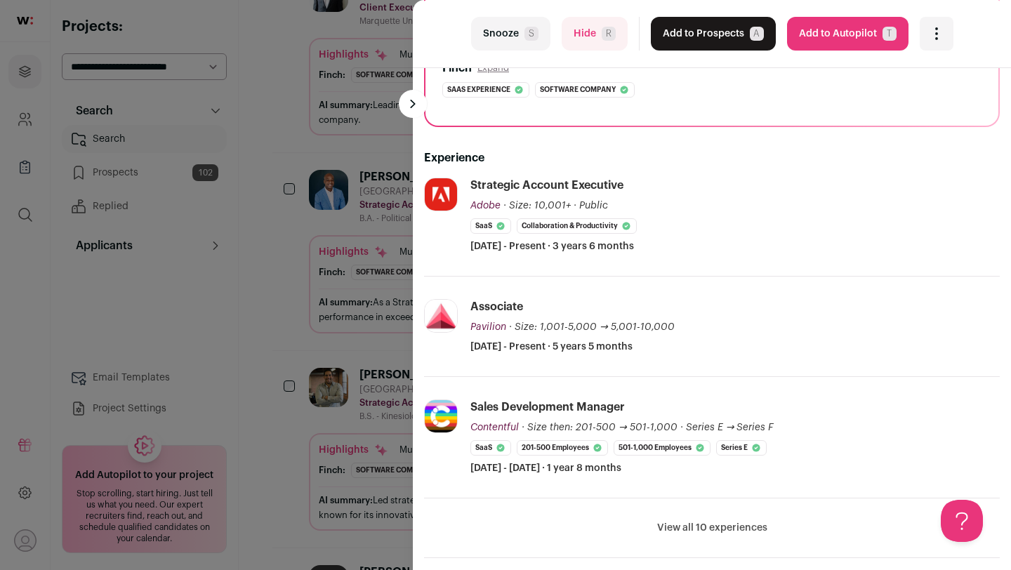
click at [489, 44] on button "Snooze S" at bounding box center [510, 34] width 79 height 34
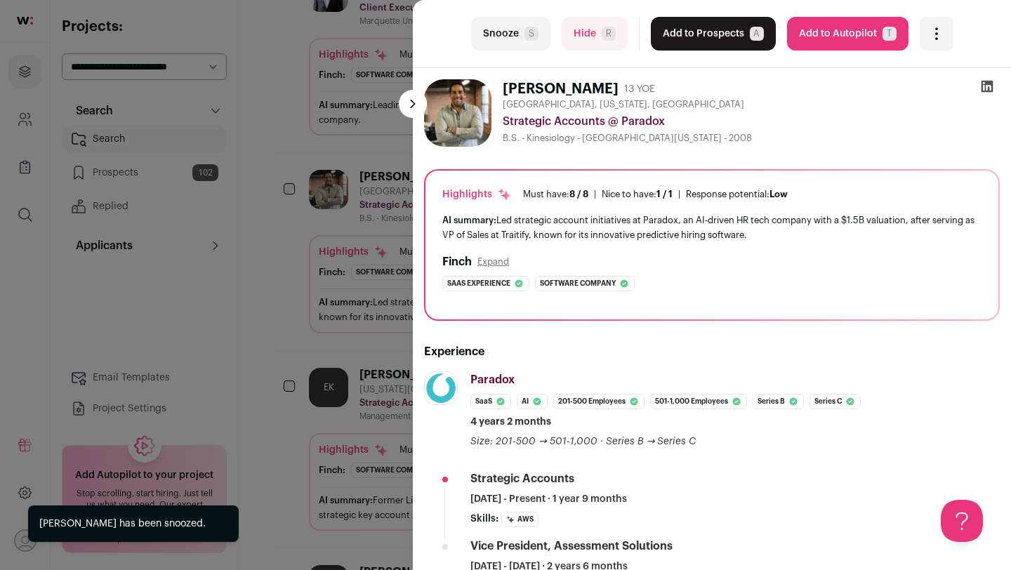
click at [274, 272] on div "last Snooze S Hide R Add to Prospects A Are you sure? [PERSON_NAME] is already …" at bounding box center [505, 285] width 1011 height 570
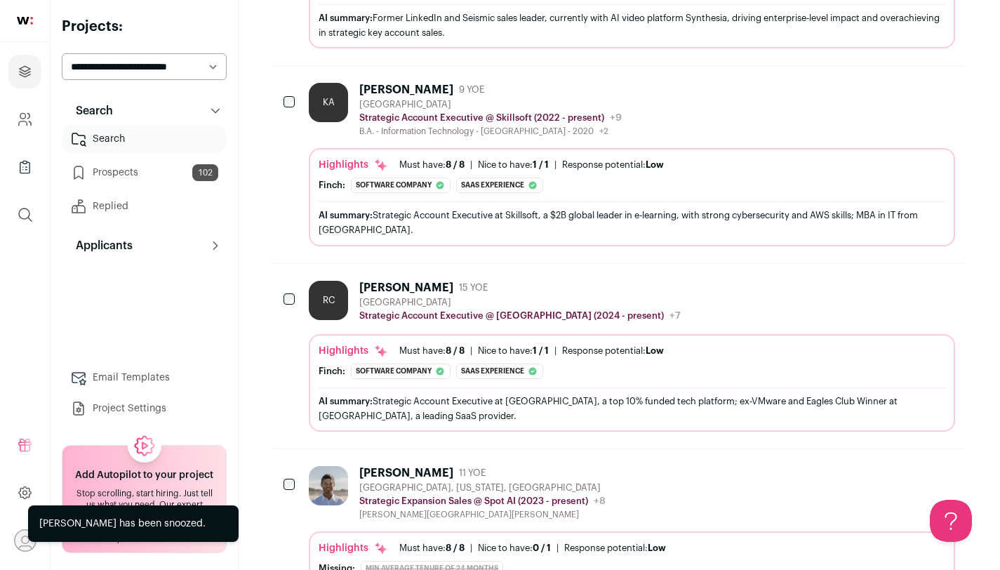
click at [417, 204] on div "AI summary: Strategic Account Executive at Skillsoft, a $2B global leader in e-…" at bounding box center [632, 221] width 627 height 41
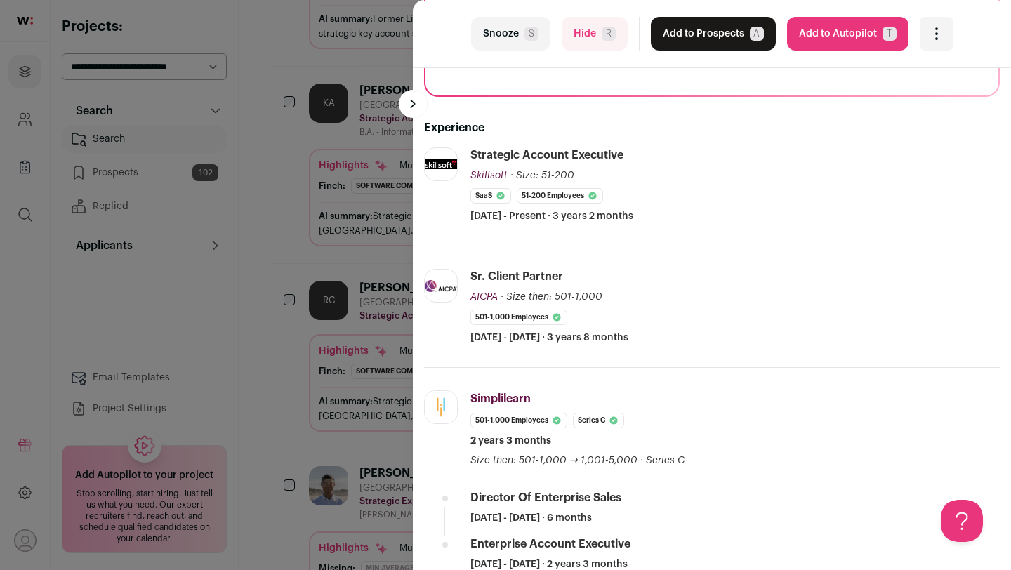
scroll to position [0, 0]
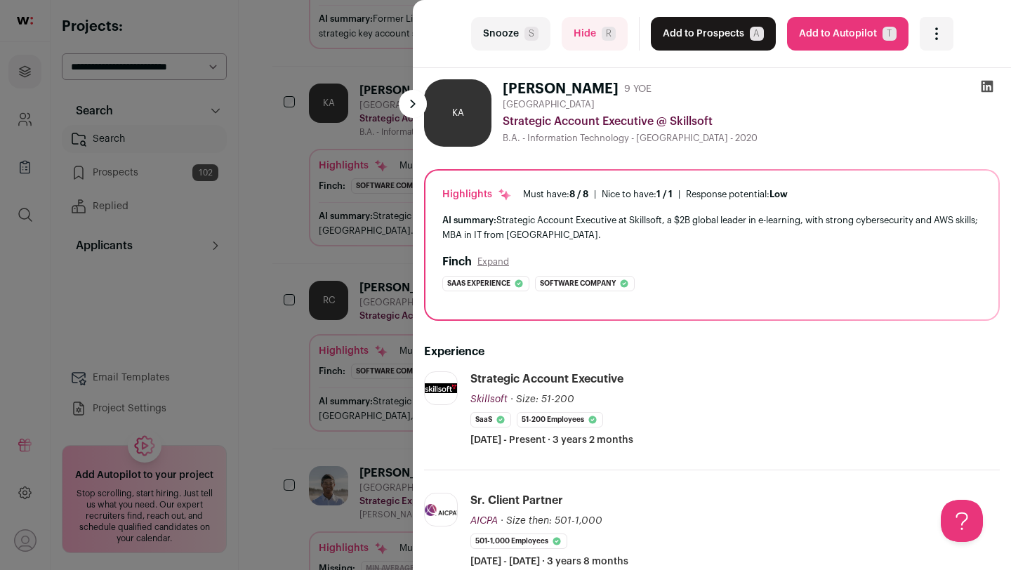
click at [344, 338] on div "last Snooze S Hide R Add to Prospects A Are you sure? Kyle Alvey is already in …" at bounding box center [505, 285] width 1011 height 570
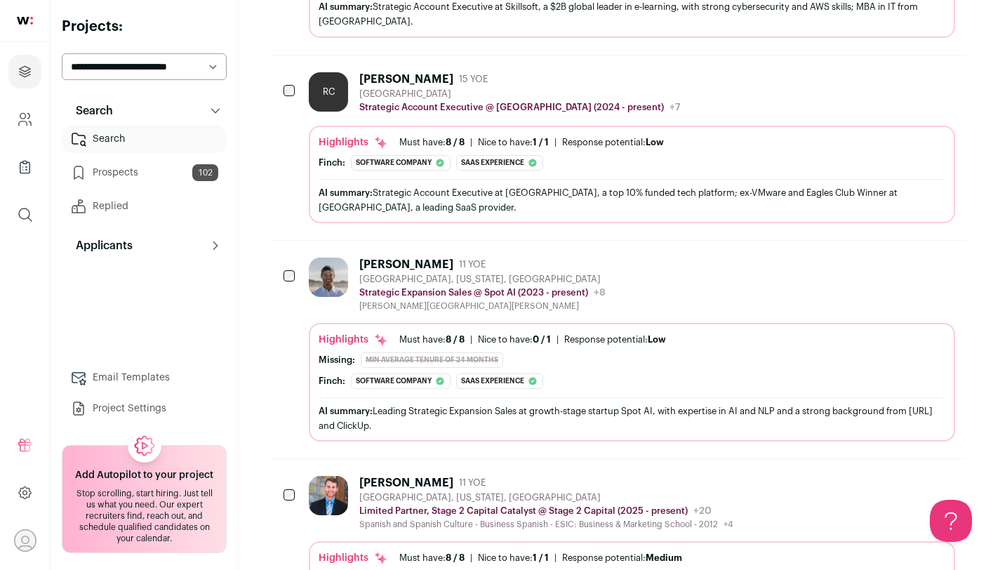
click at [420, 298] on div "Strategic Expansion Sales @ Spot AI (2023 - present) Spot AI Public / Private P…" at bounding box center [482, 293] width 246 height 14
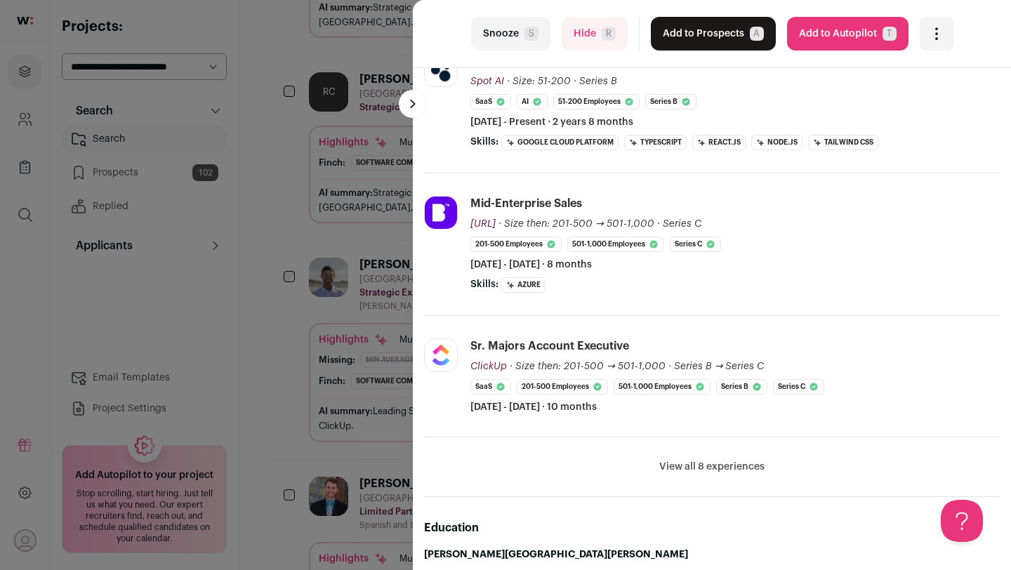
scroll to position [413, 0]
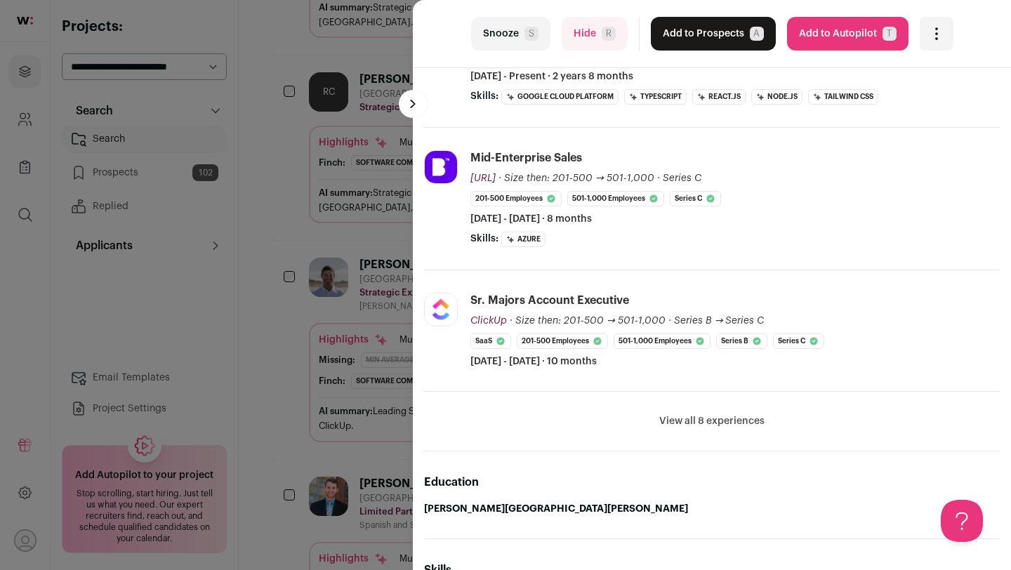
click at [712, 425] on button "View all 8 experiences" at bounding box center [711, 421] width 105 height 14
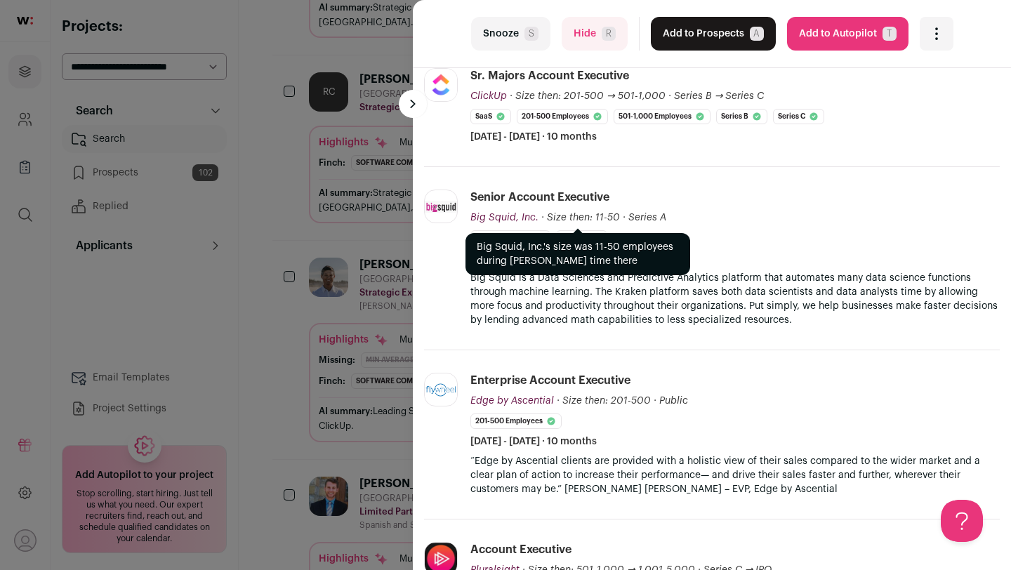
scroll to position [639, 0]
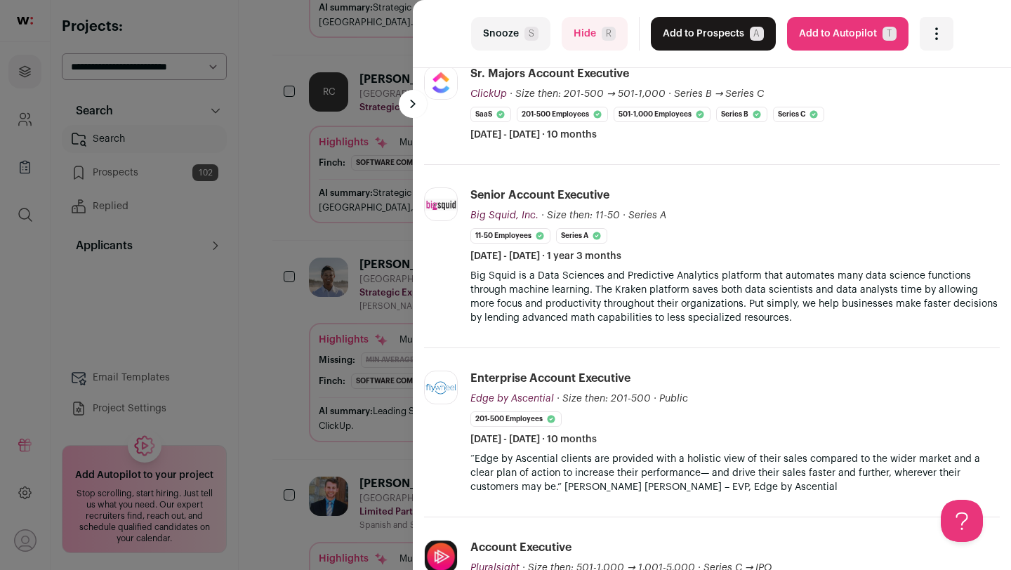
click at [525, 43] on button "Snooze S" at bounding box center [510, 34] width 79 height 34
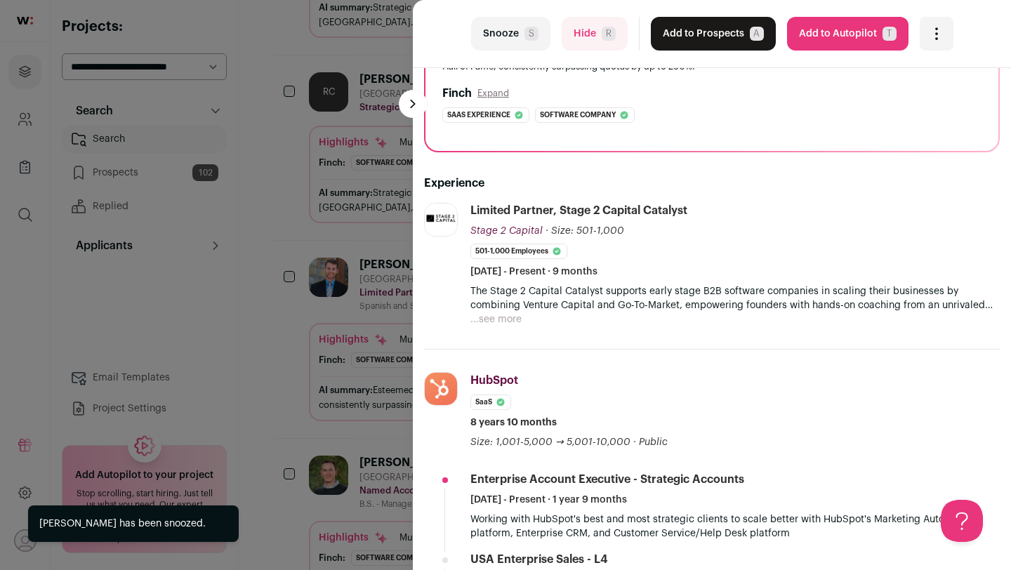
scroll to position [171, 0]
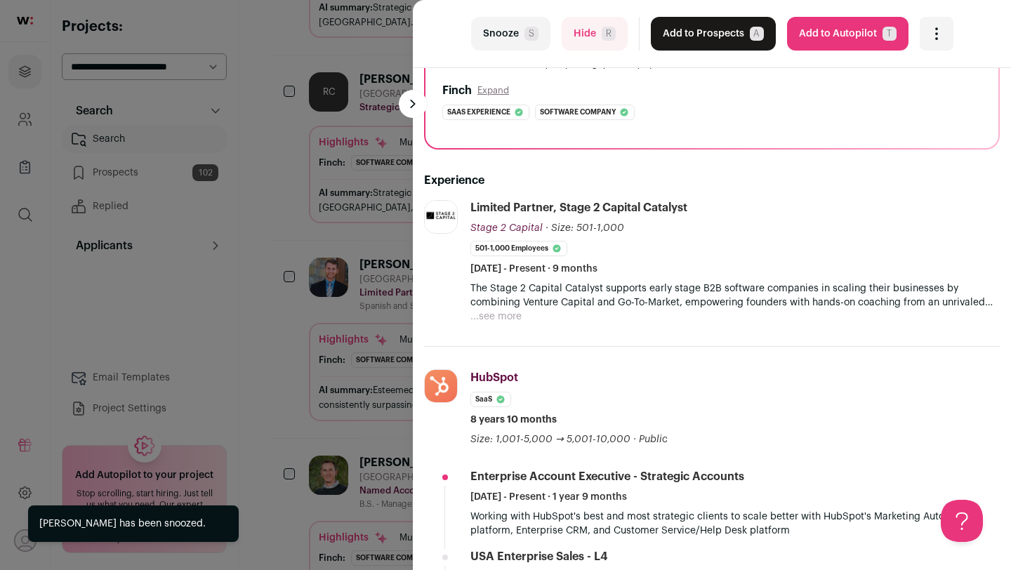
click at [313, 246] on div "last Snooze S Hide R Add to Prospects A Are you sure? [PERSON_NAME] is already …" at bounding box center [505, 285] width 1011 height 570
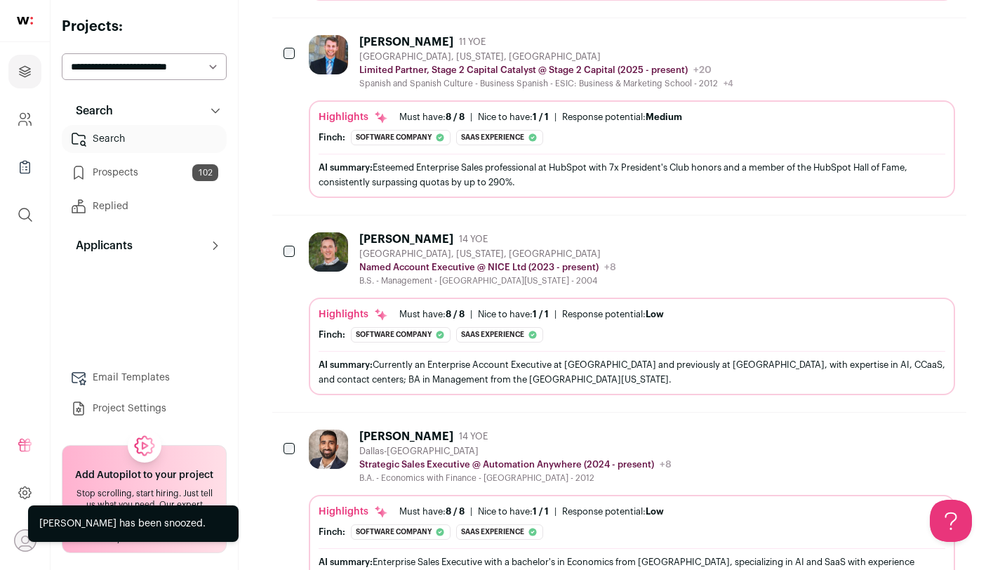
click at [318, 254] on img at bounding box center [328, 251] width 39 height 39
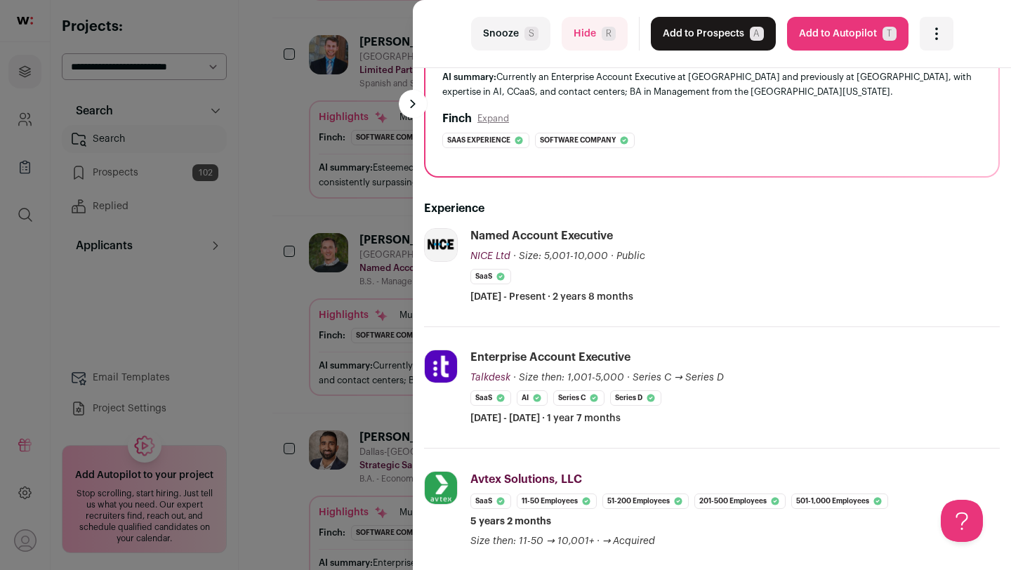
scroll to position [146, 0]
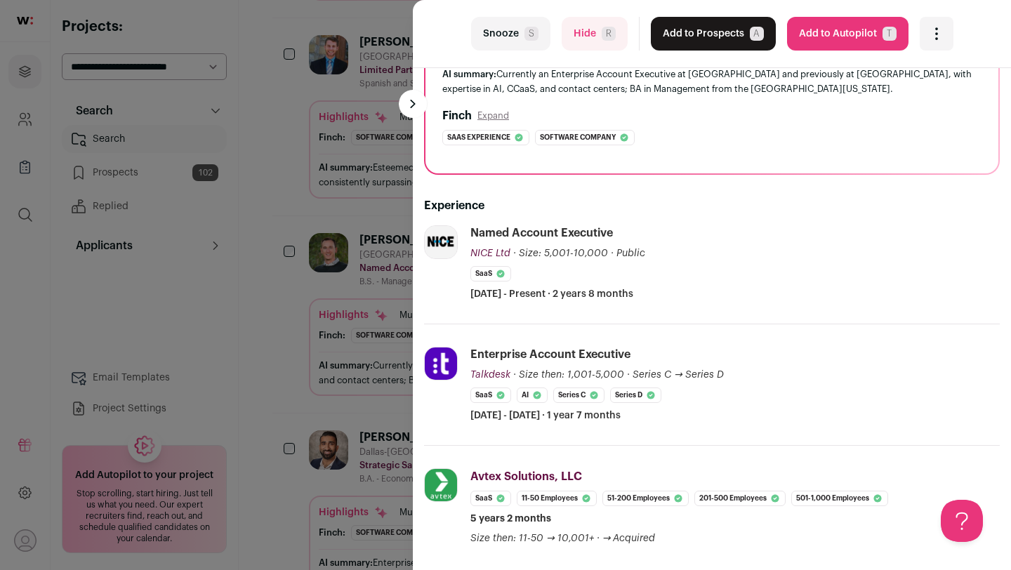
click at [519, 42] on button "Snooze S" at bounding box center [510, 34] width 79 height 34
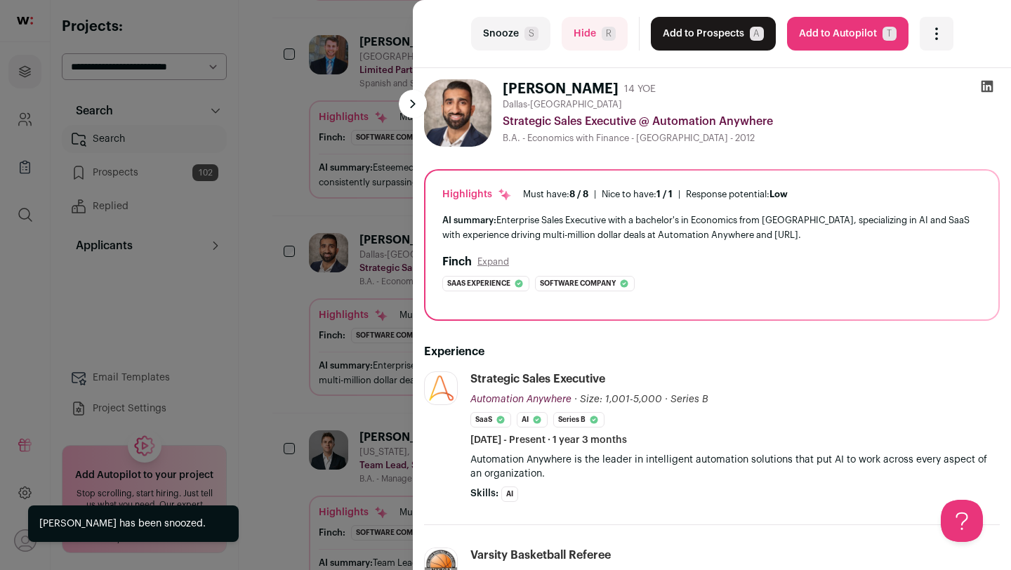
click at [284, 369] on div "last Snooze S Hide R Add to Prospects A Are you sure? Anam Shaikh is already in…" at bounding box center [505, 285] width 1011 height 570
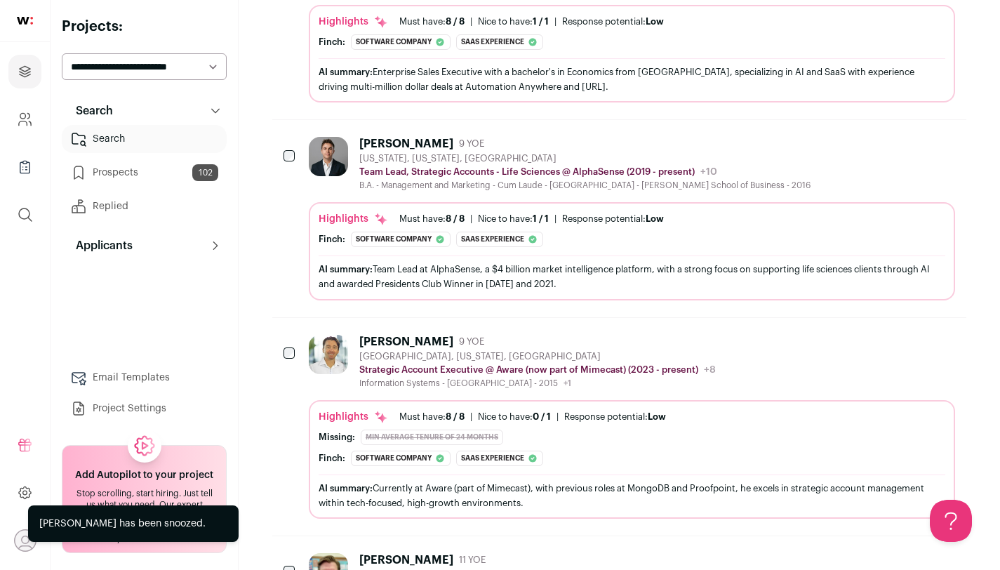
scroll to position [2048, 0]
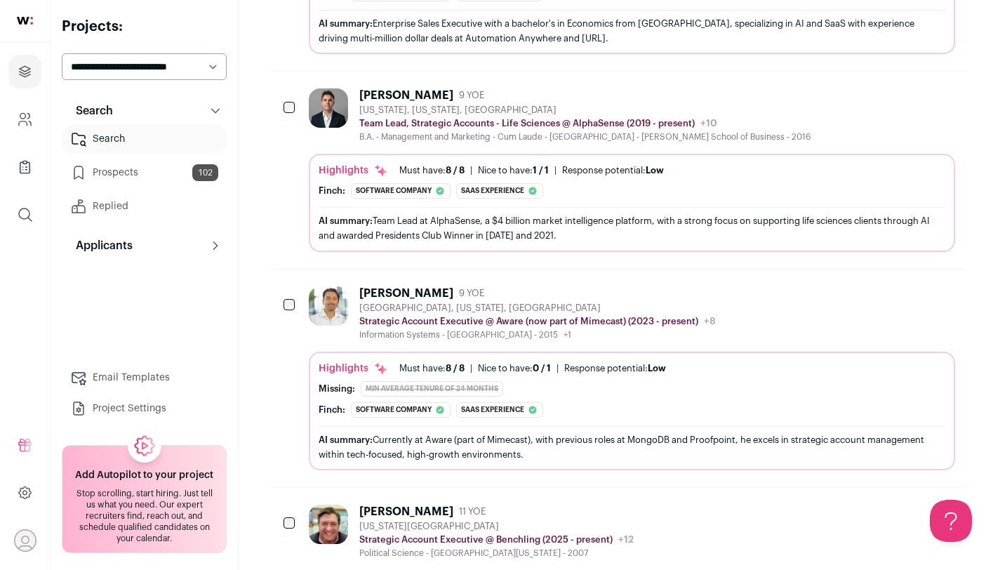
click at [627, 333] on div "Information Systems - Salisbury University - 2015 +1 2011 - 2013 Fox School of …" at bounding box center [537, 334] width 357 height 11
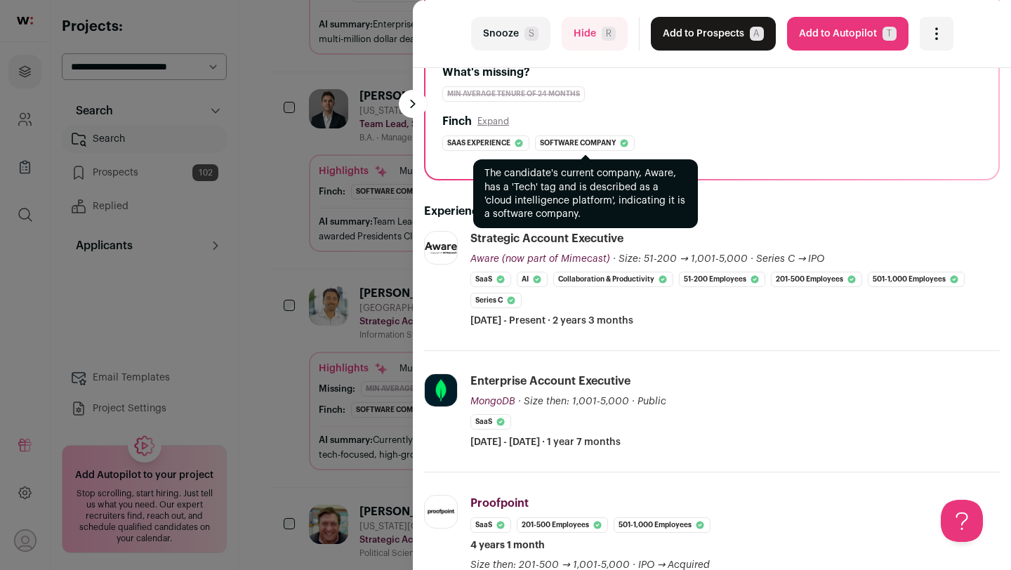
scroll to position [192, 0]
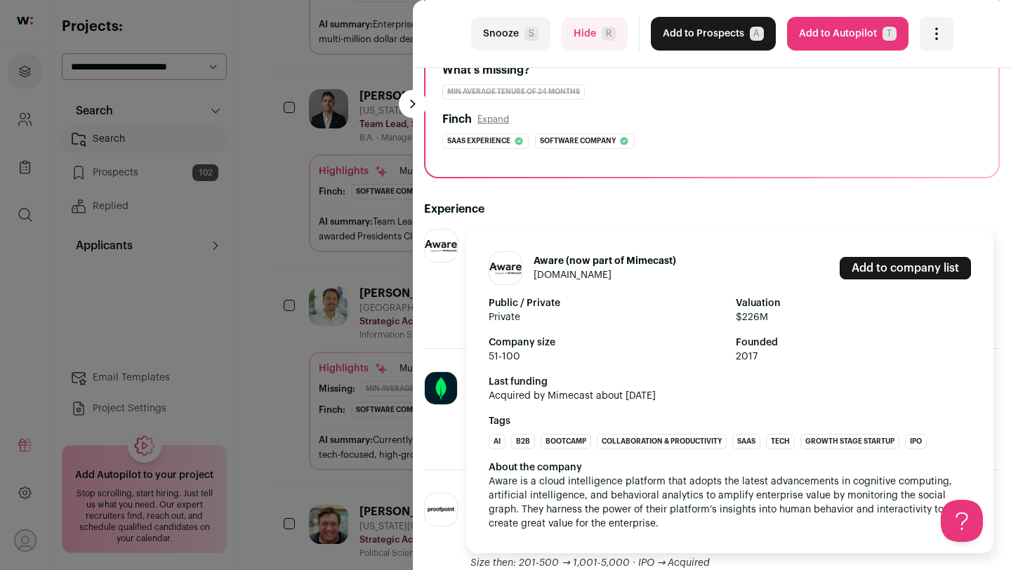
click at [440, 241] on img at bounding box center [441, 246] width 32 height 12
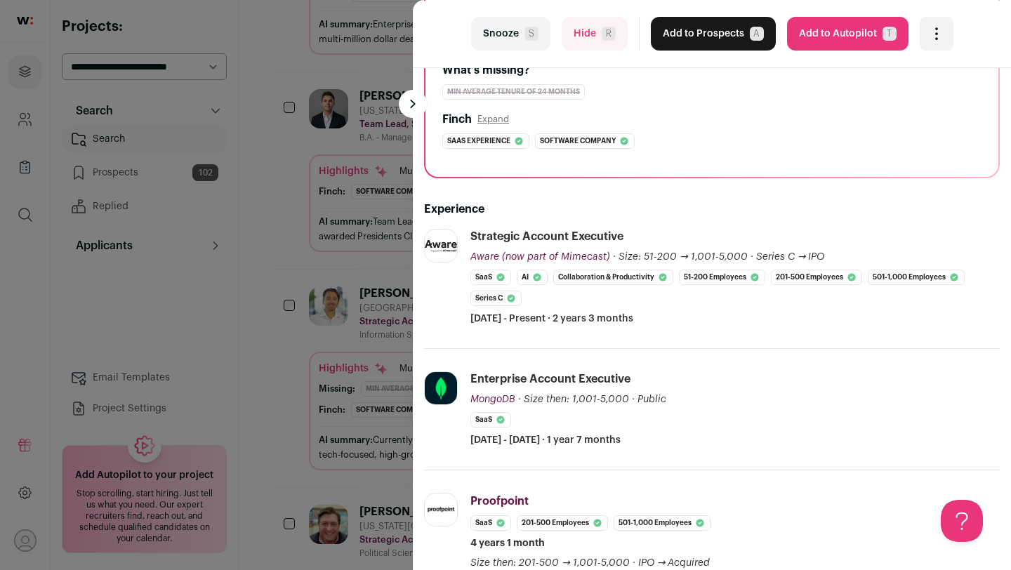
click at [303, 375] on div "last Snooze S Hide R Add to Prospects A Are you sure? Ben Frymier is already in…" at bounding box center [505, 285] width 1011 height 570
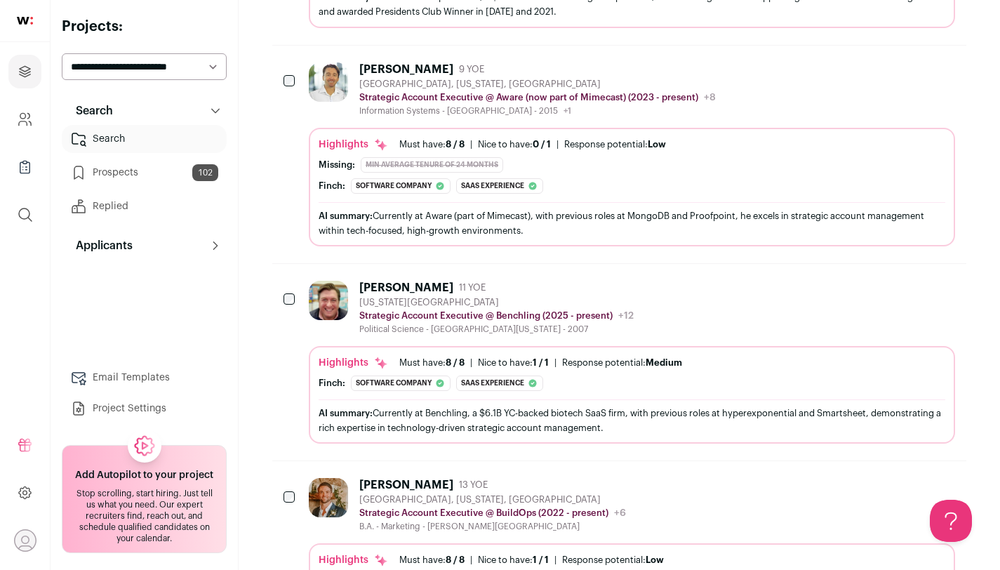
scroll to position [2330, 0]
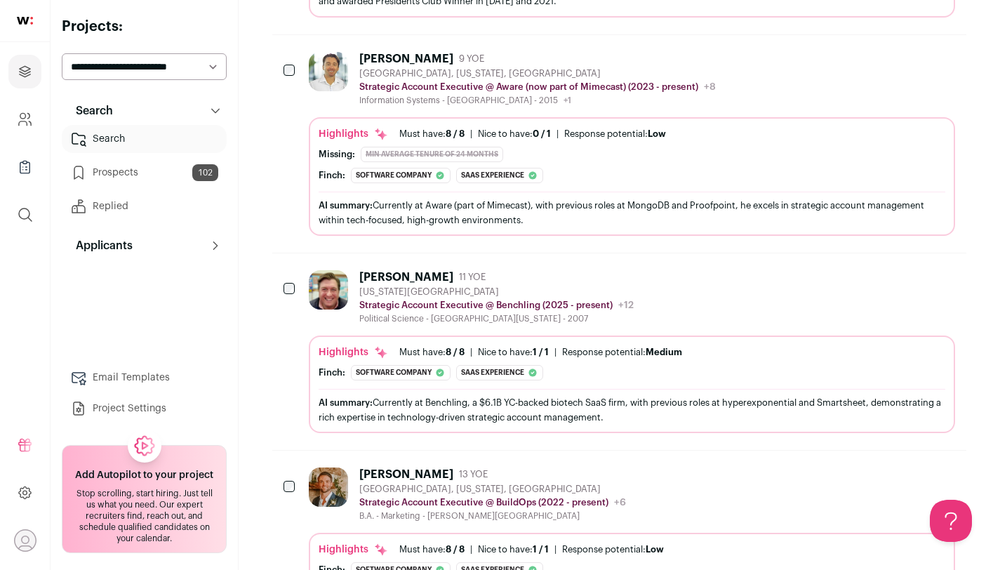
click at [444, 315] on div "Political Science - [GEOGRAPHIC_DATA][US_STATE] - 2007" at bounding box center [496, 318] width 274 height 11
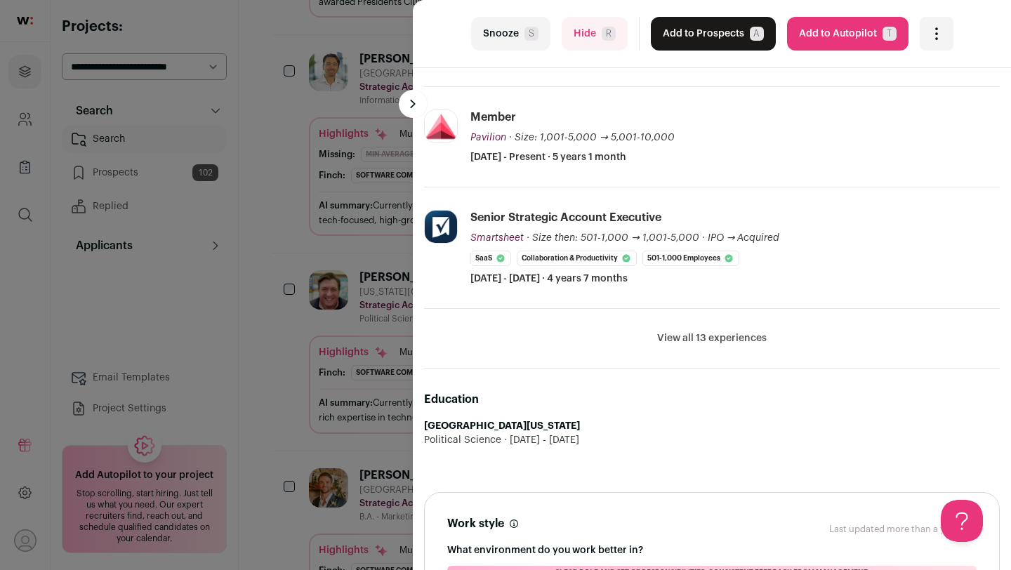
scroll to position [429, 0]
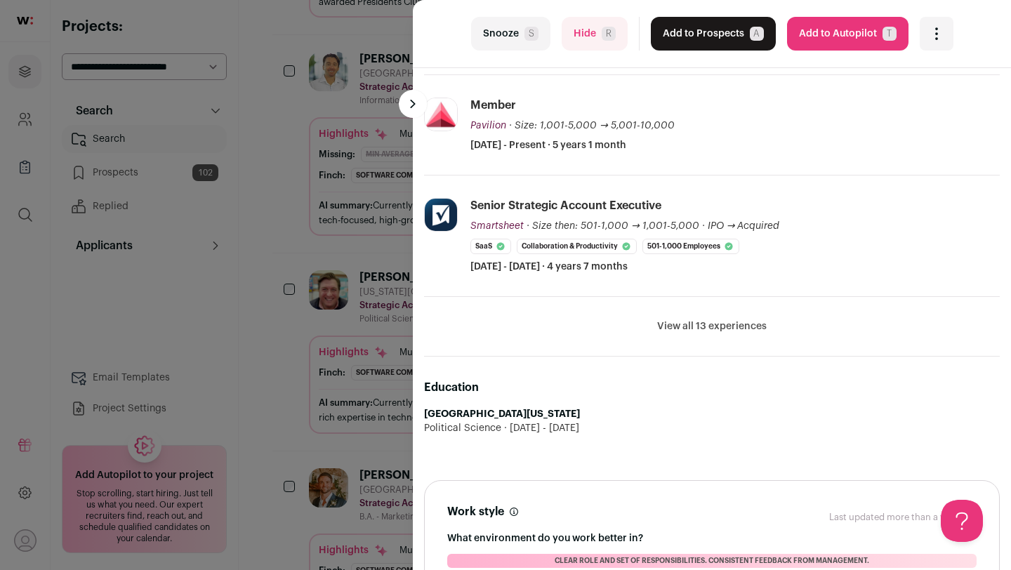
click at [680, 326] on button "View all 13 experiences" at bounding box center [711, 326] width 109 height 14
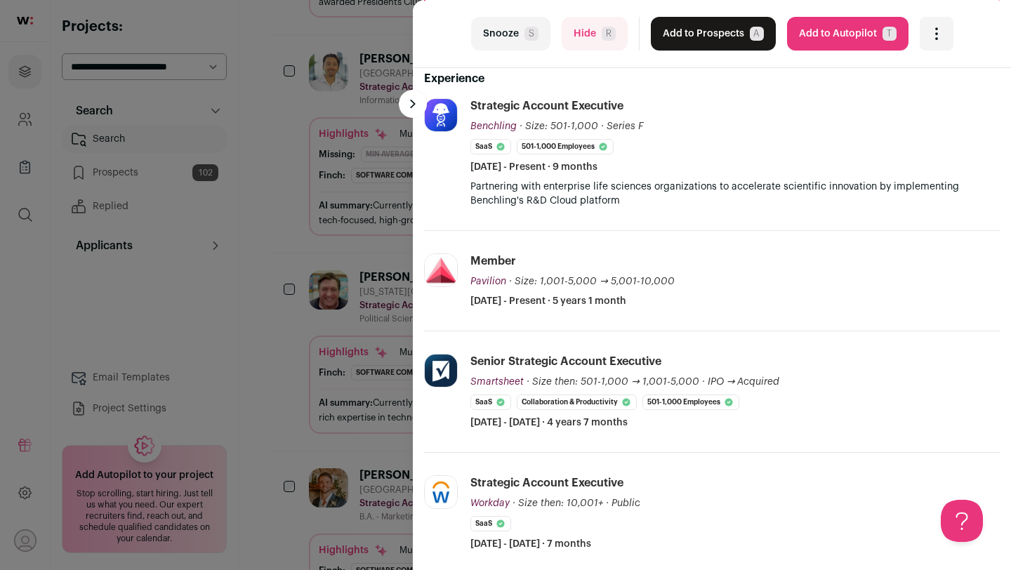
scroll to position [268, 0]
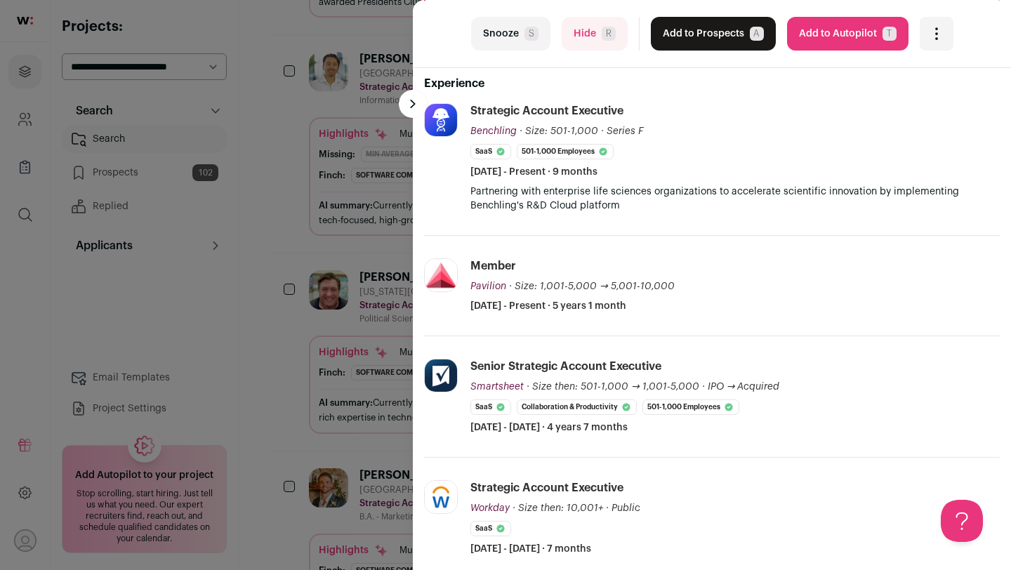
click at [299, 328] on div "last Snooze S Hide R Add to Prospects A Are you sure? [PERSON_NAME] is already …" at bounding box center [505, 285] width 1011 height 570
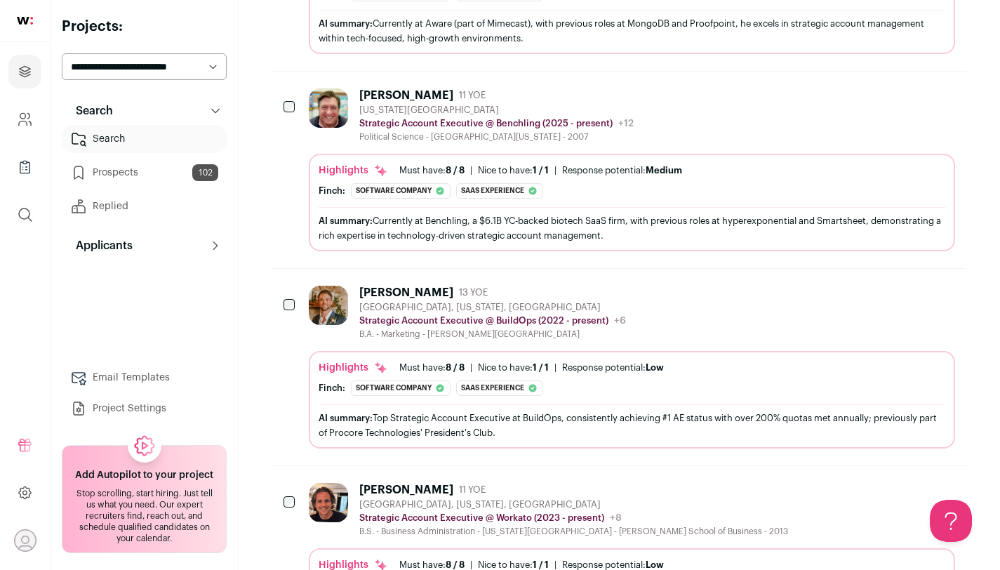
click at [330, 317] on img at bounding box center [328, 305] width 39 height 39
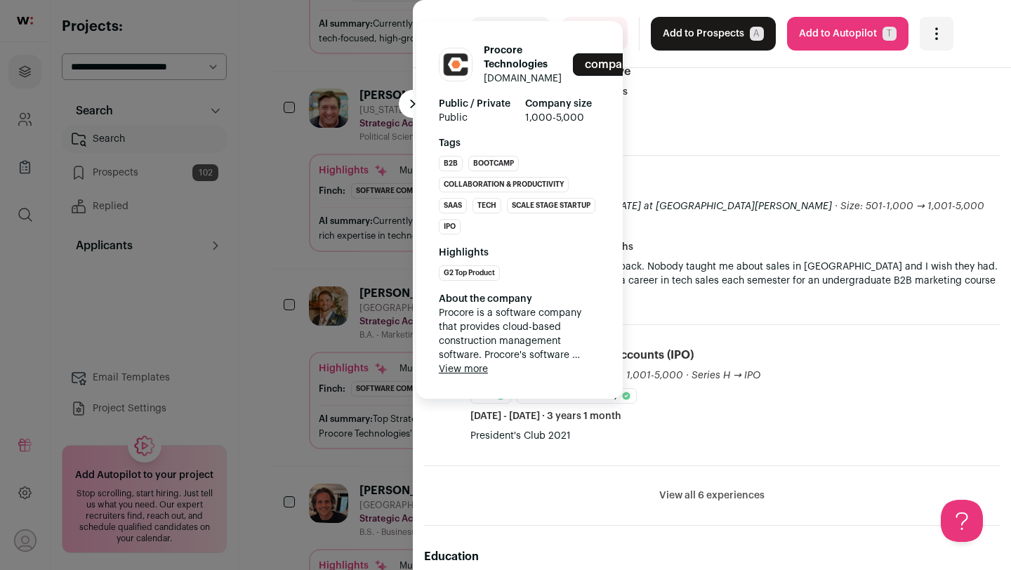
scroll to position [459, 0]
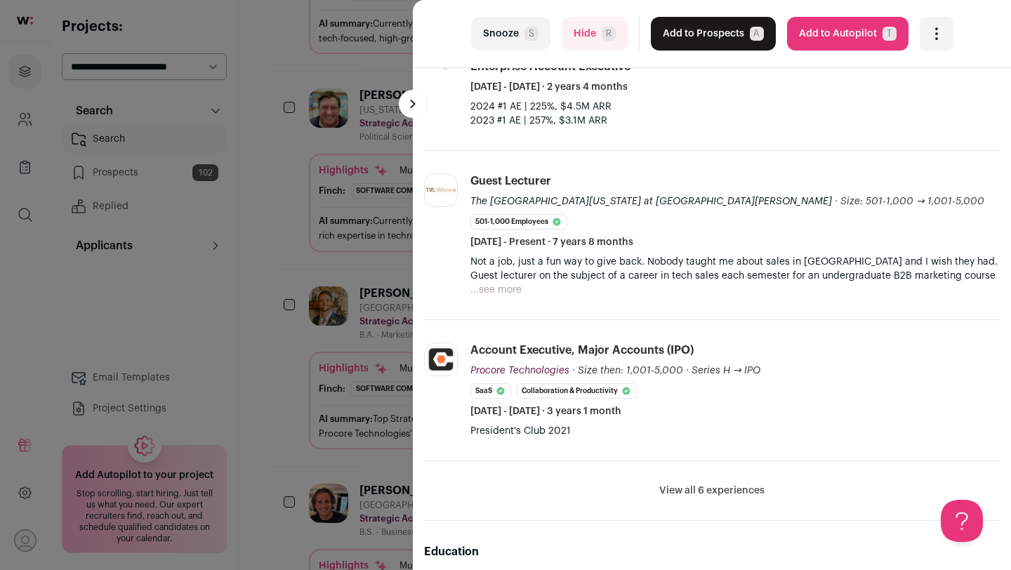
click at [699, 490] on button "View all 6 experiences" at bounding box center [711, 491] width 105 height 14
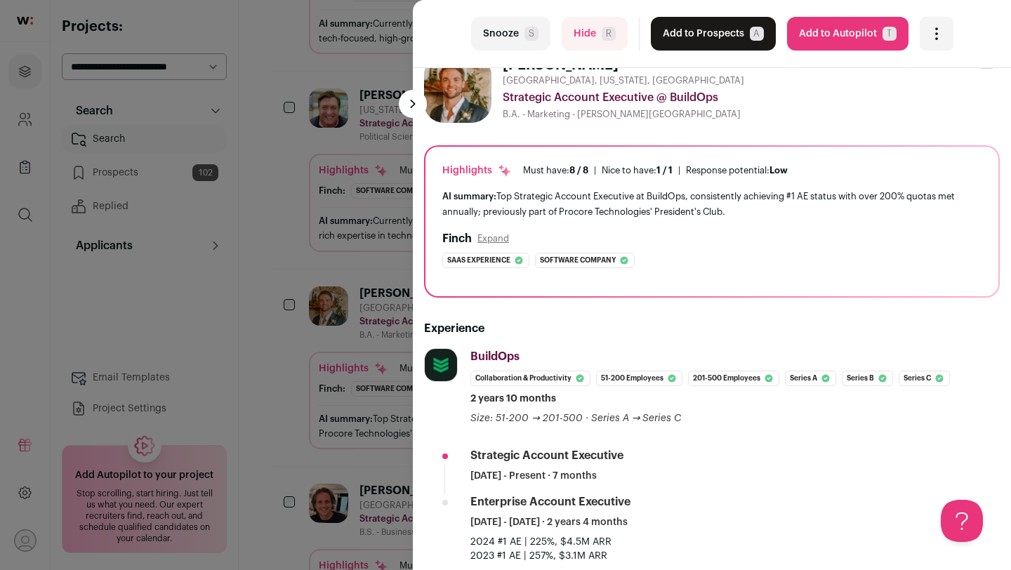
scroll to position [0, 0]
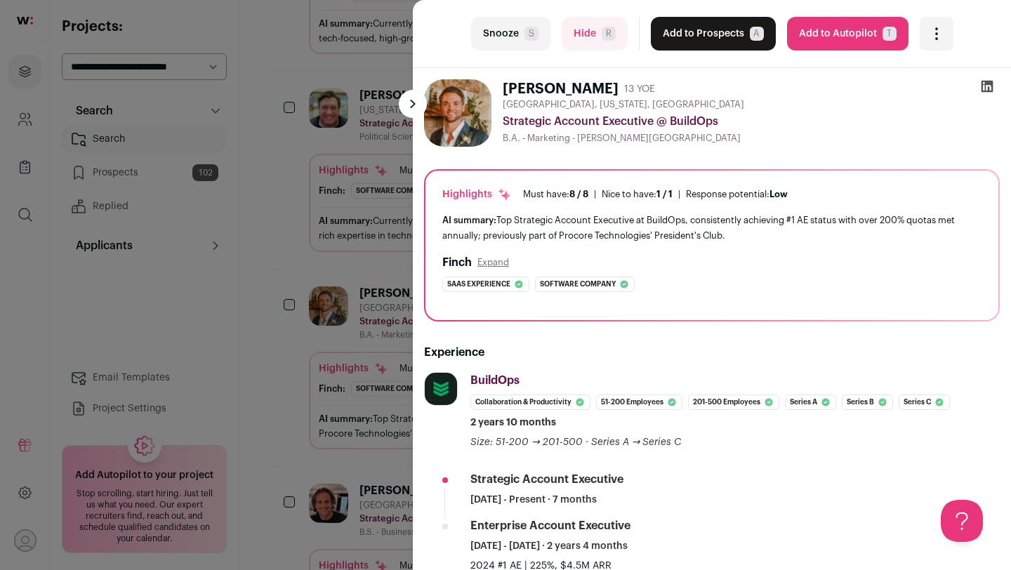
click at [712, 42] on button "Add to Prospects A" at bounding box center [713, 34] width 125 height 34
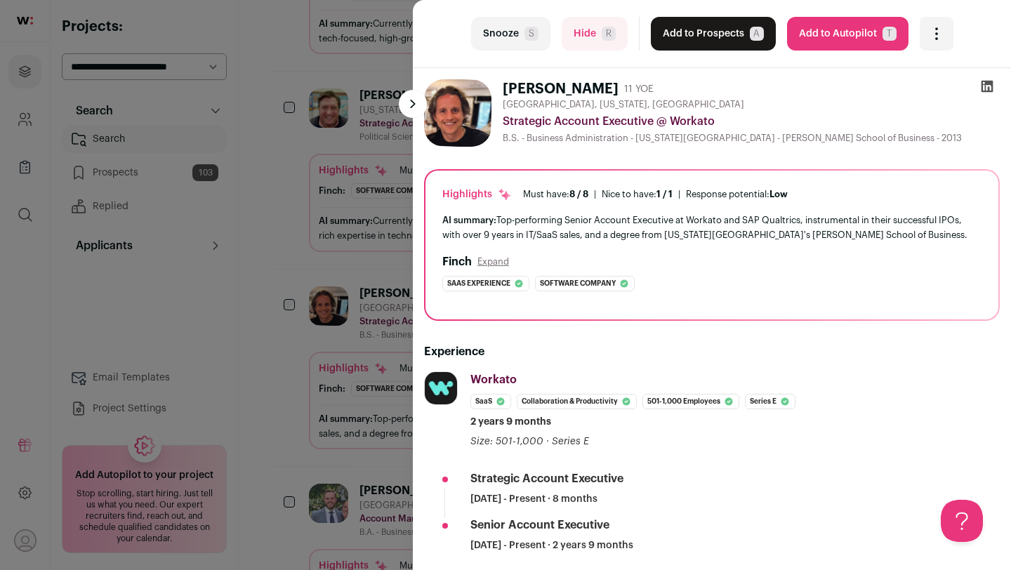
click at [706, 39] on button "Add to Prospects A" at bounding box center [713, 34] width 125 height 34
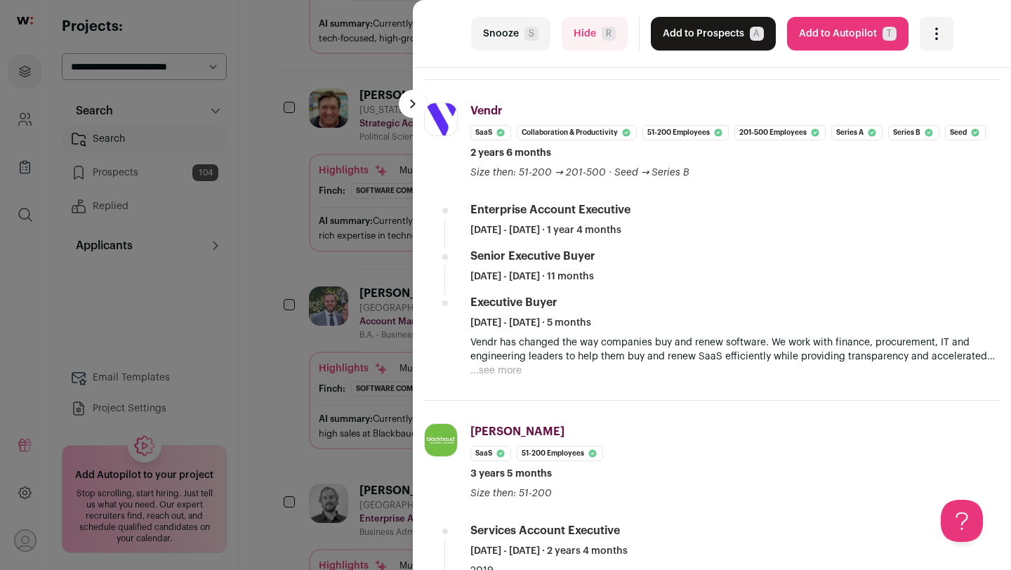
scroll to position [399, 0]
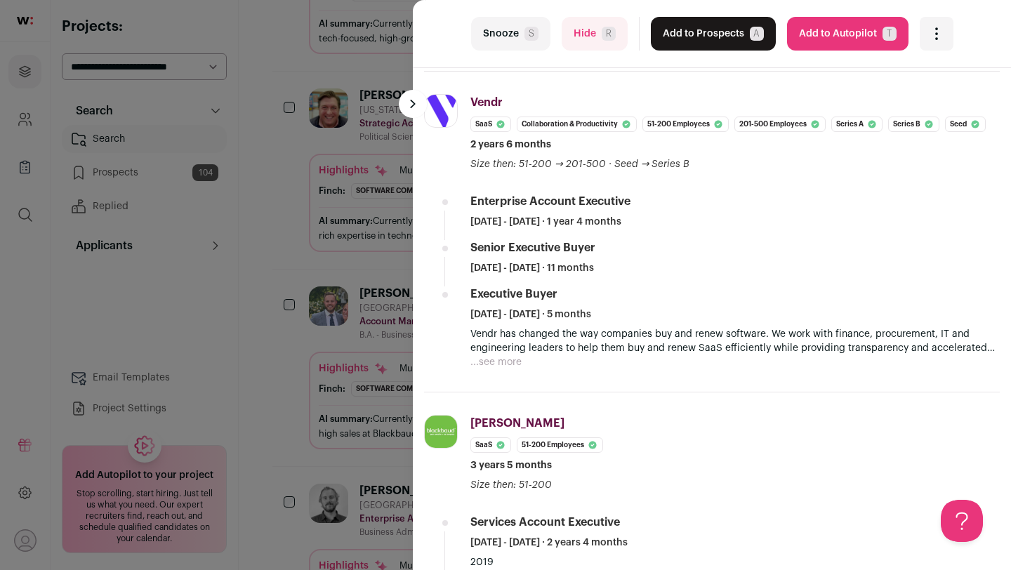
click at [345, 371] on div "last Snooze S Hide R Add to Prospects A Are you sure? Dan Coy is already in you…" at bounding box center [505, 285] width 1011 height 570
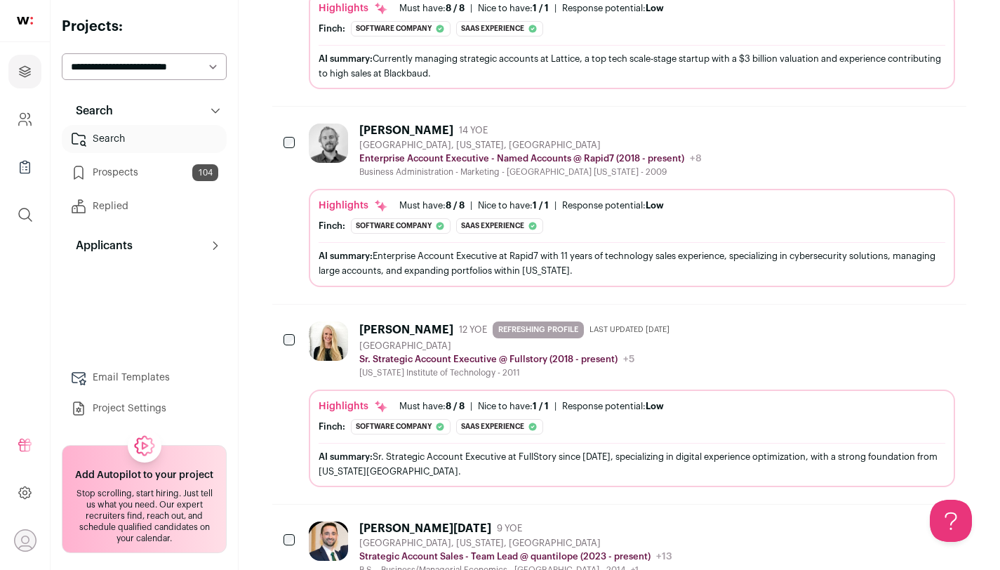
scroll to position [2874, 0]
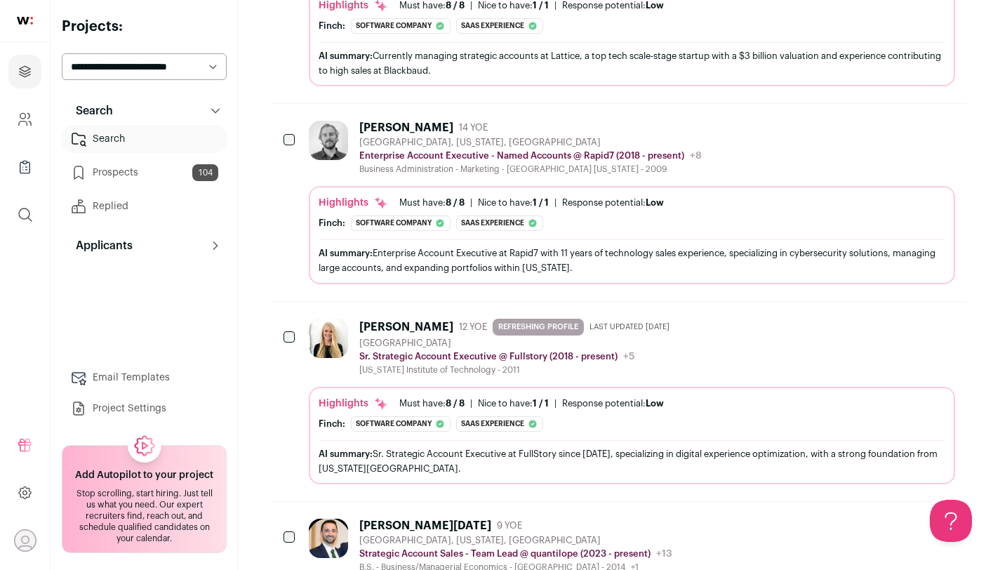
click at [346, 369] on div at bounding box center [331, 347] width 45 height 57
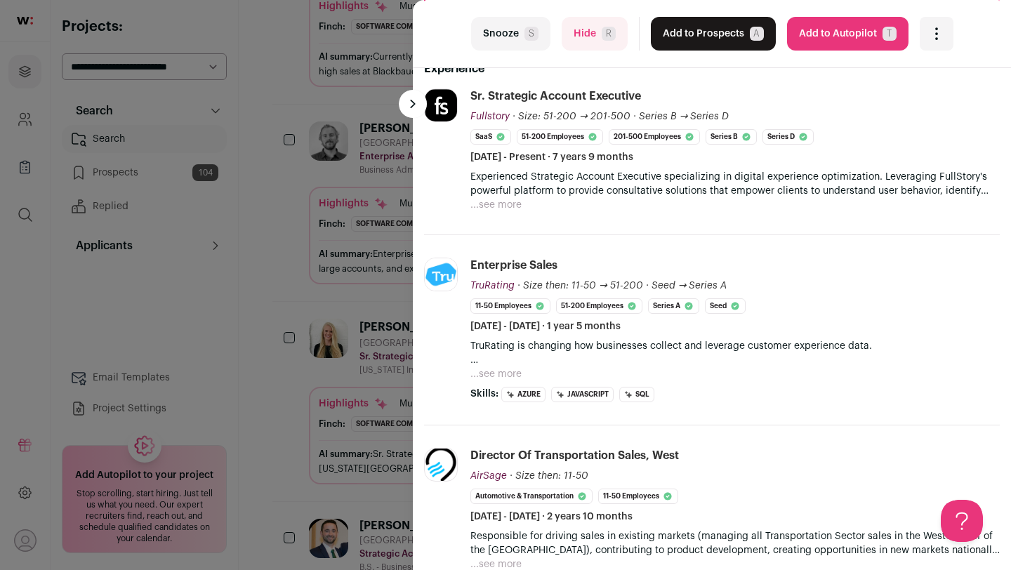
scroll to position [0, 0]
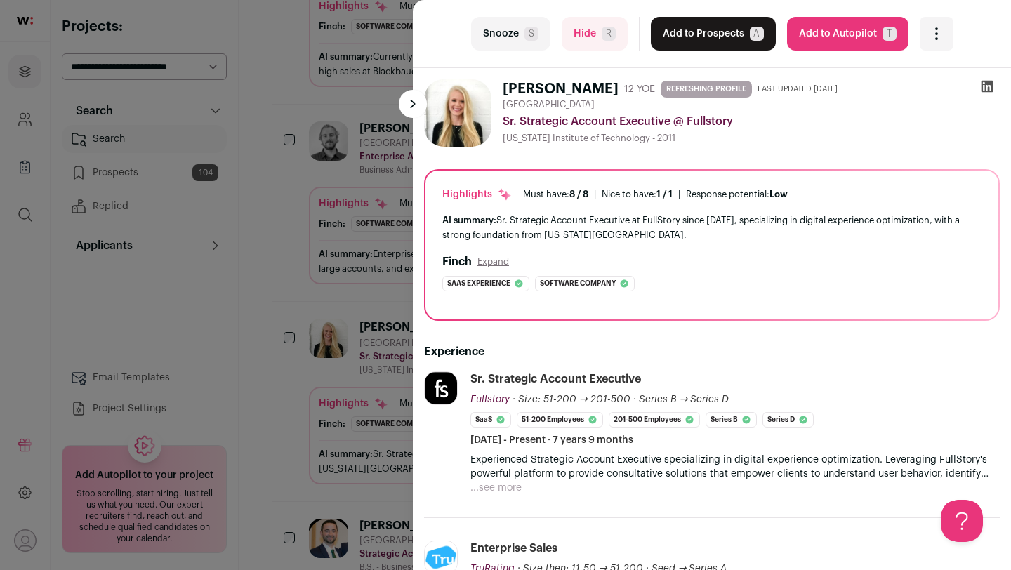
click at [528, 35] on span "S" at bounding box center [531, 34] width 14 height 14
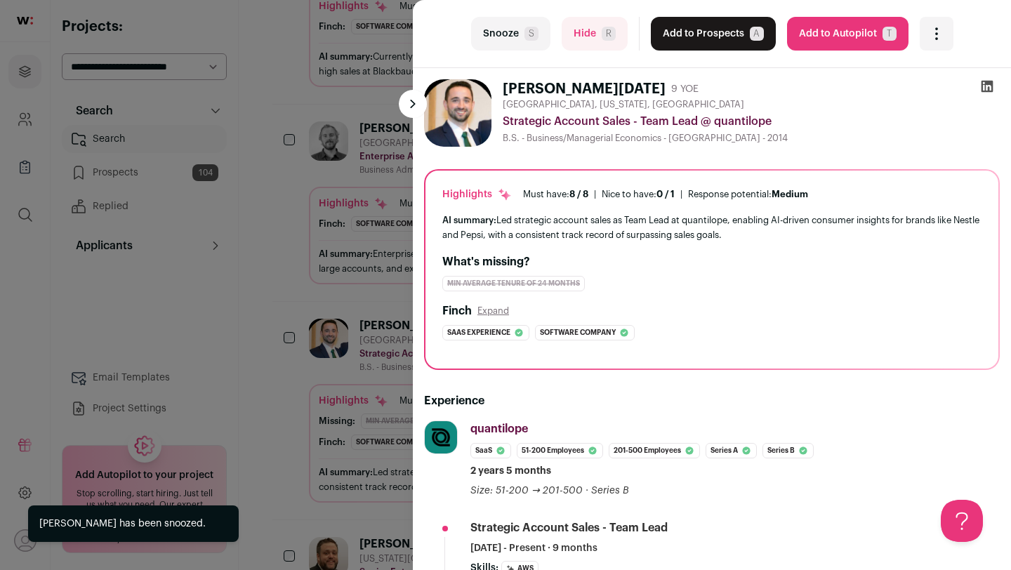
click at [373, 293] on div "last Snooze S Hide R Add to Prospects A Are you sure? [PERSON_NAME][DATE] is al…" at bounding box center [505, 285] width 1011 height 570
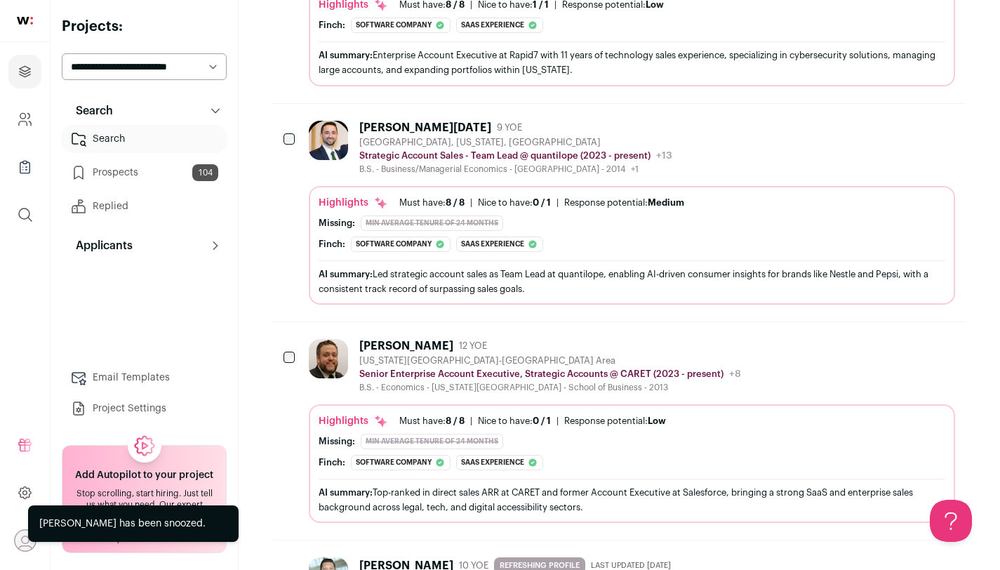
scroll to position [3075, 0]
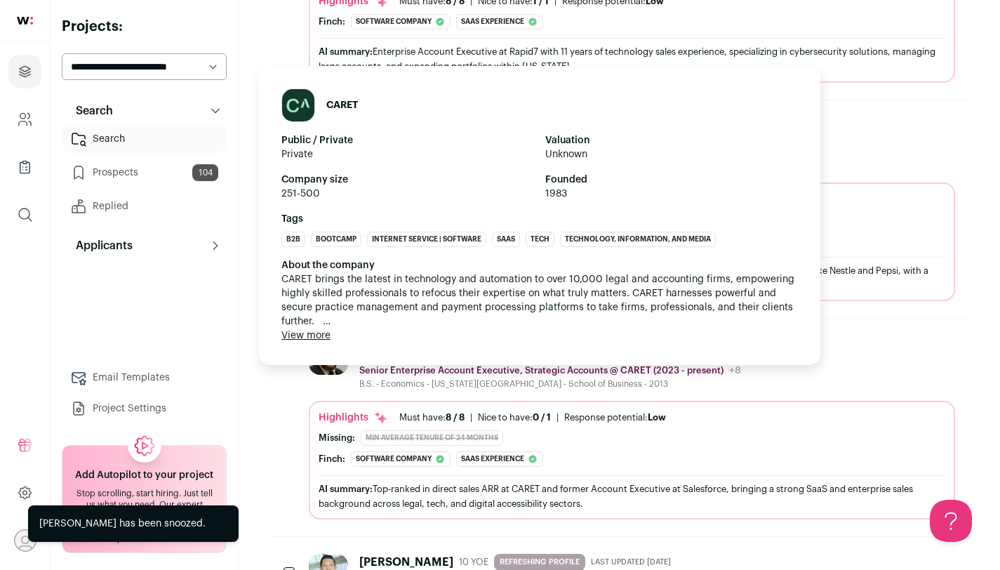
click at [514, 368] on p "Senior Enterprise Account Executive, Strategic Accounts @ CARET (2023 - present)" at bounding box center [541, 370] width 364 height 11
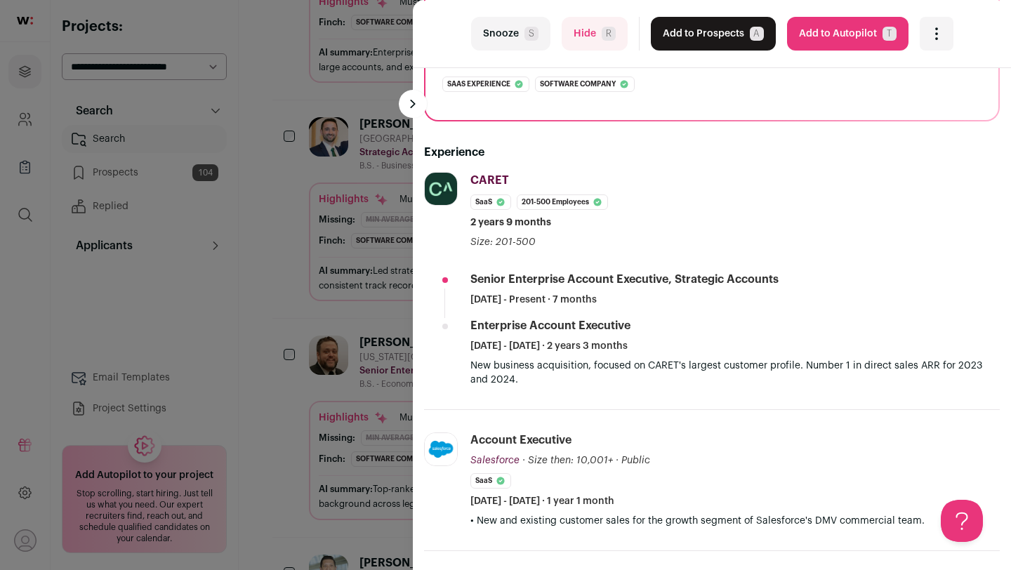
scroll to position [251, 0]
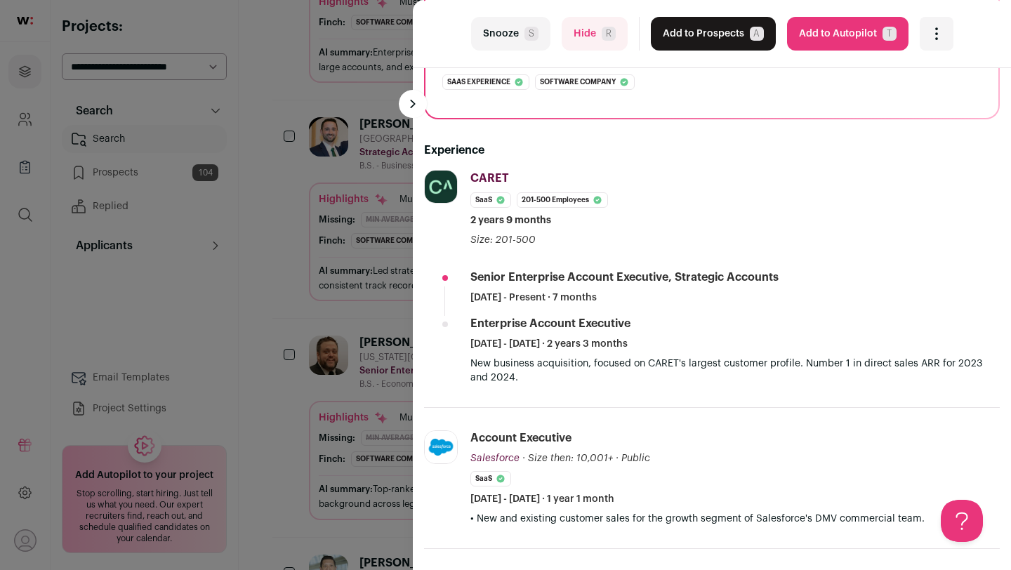
click at [339, 306] on div "last Snooze S Hide R Add to Prospects A Are you sure? [PERSON_NAME] is already …" at bounding box center [505, 285] width 1011 height 570
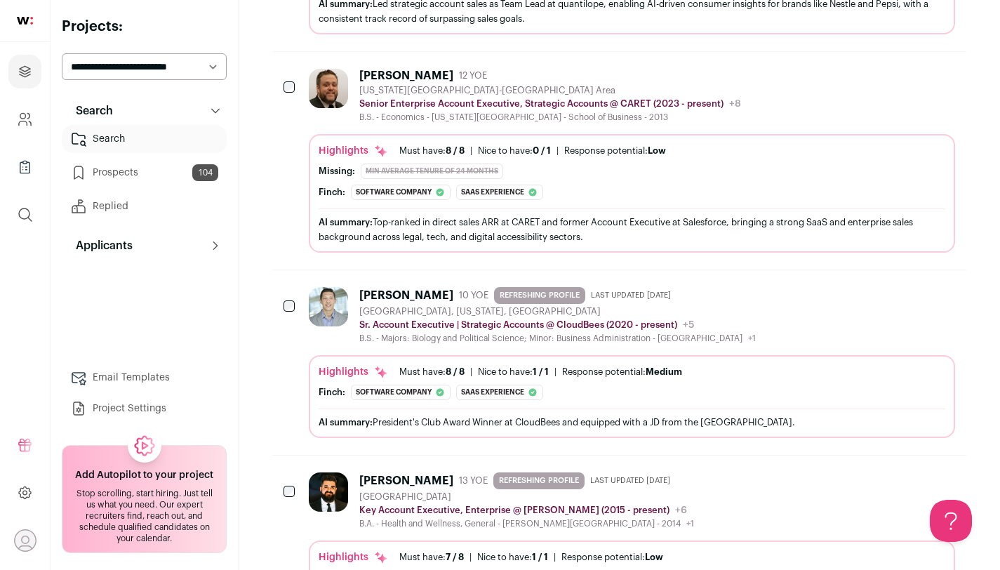
scroll to position [3357, 0]
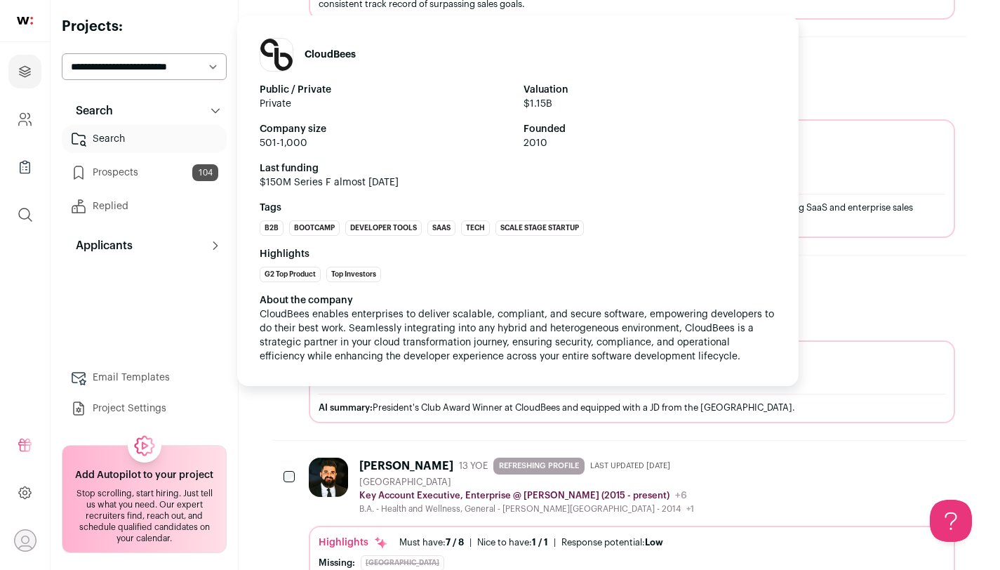
click at [468, 310] on span "CloudBees enables enterprises to deliver scalable, compliant, and secure softwa…" at bounding box center [518, 336] width 517 height 52
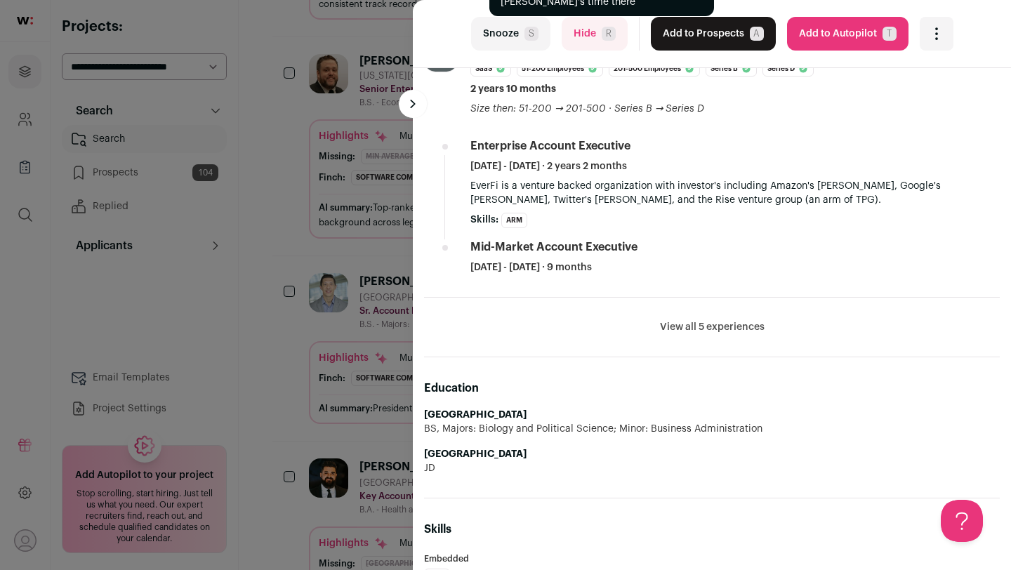
scroll to position [608, 0]
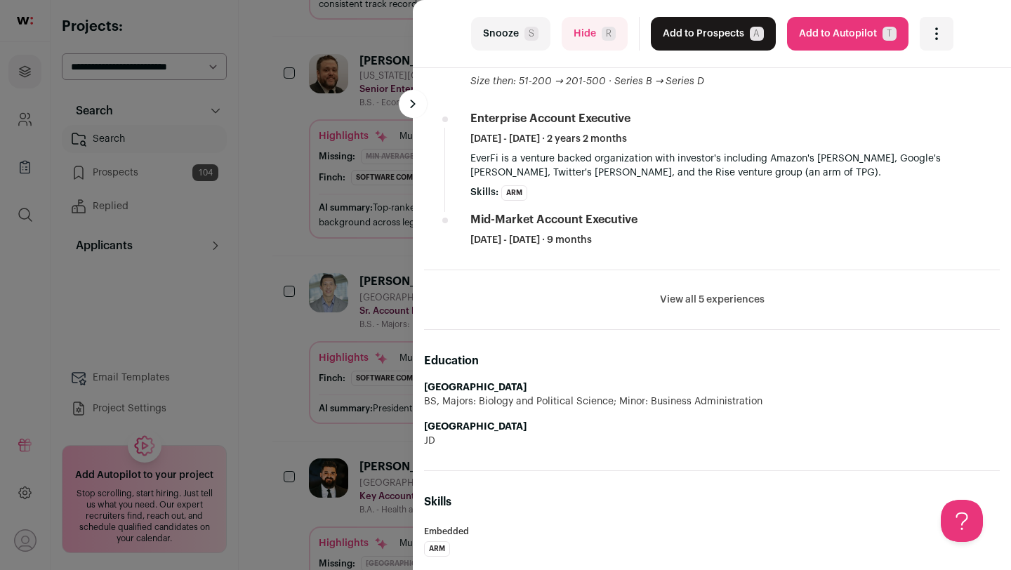
click at [706, 307] on button "View all 5 experiences" at bounding box center [712, 300] width 105 height 14
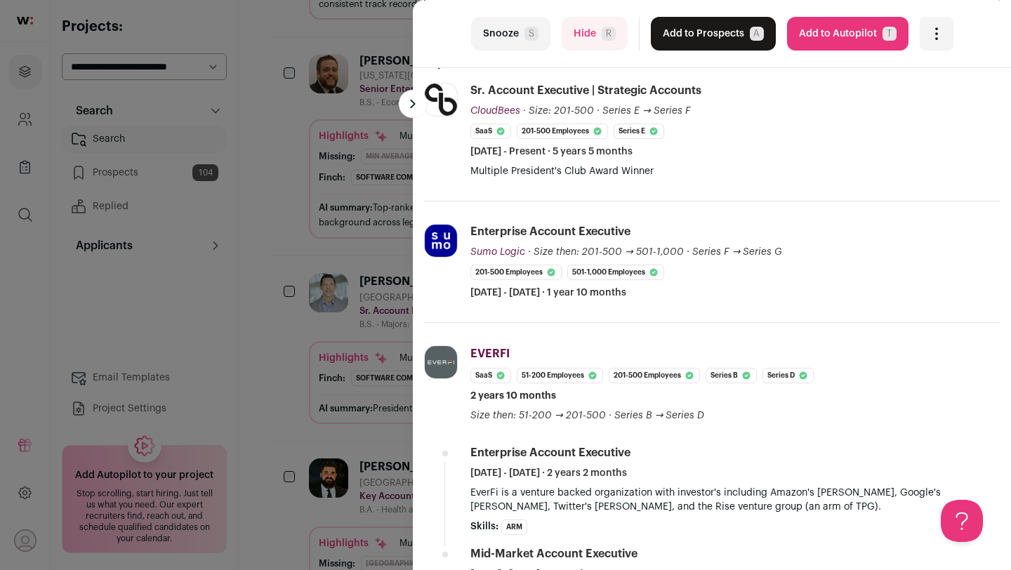
scroll to position [240, 0]
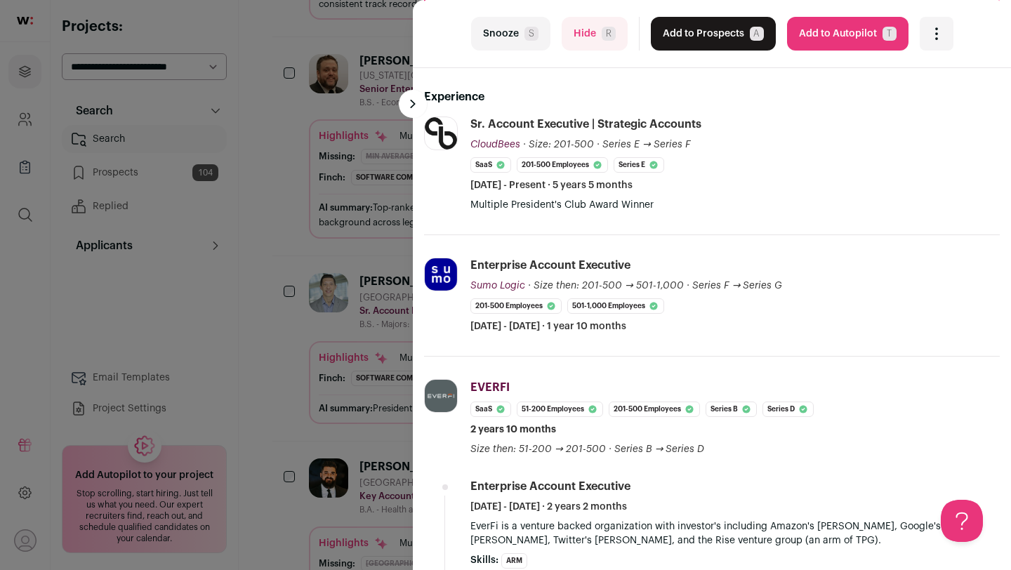
click at [698, 40] on button "Add to Prospects A" at bounding box center [713, 34] width 125 height 34
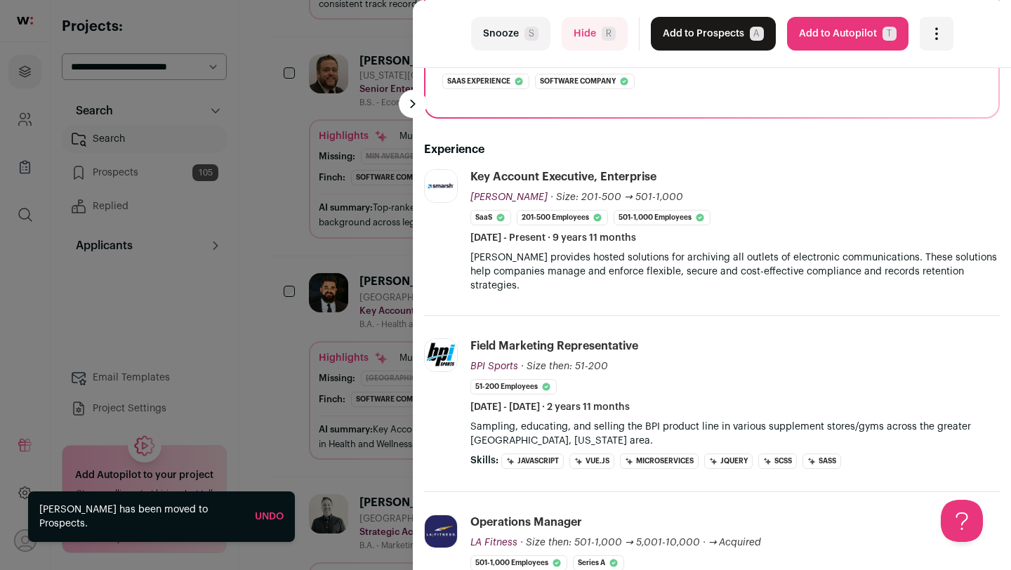
scroll to position [284, 0]
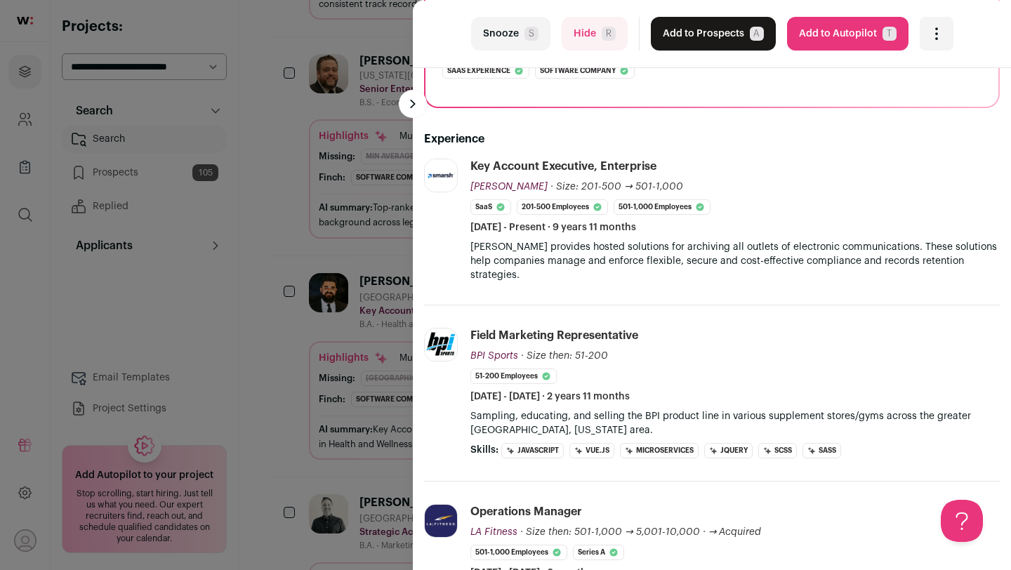
click at [257, 281] on div "last Snooze S Hide R Add to Prospects A Are you sure? [PERSON_NAME] is already …" at bounding box center [505, 285] width 1011 height 570
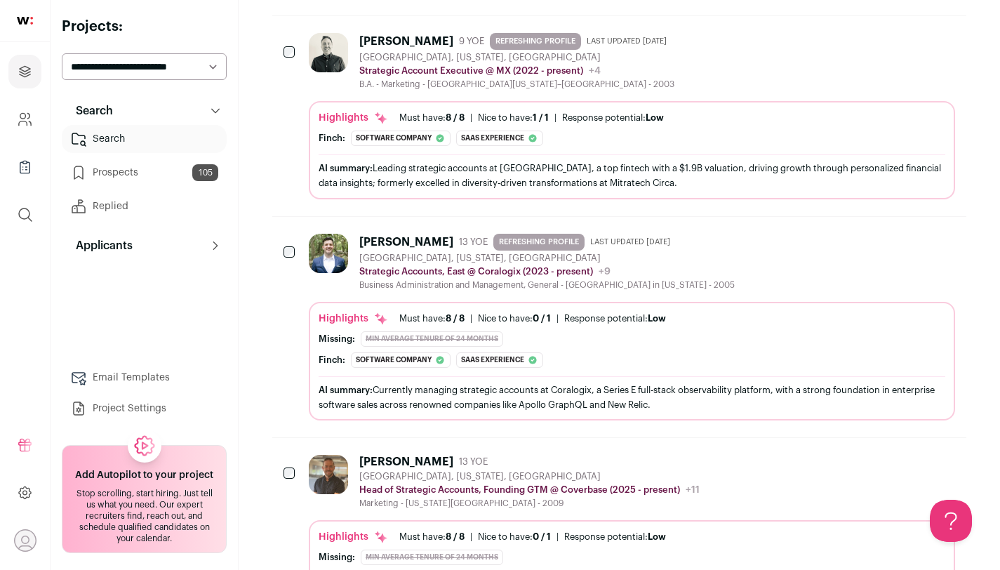
click at [315, 258] on img at bounding box center [328, 253] width 39 height 39
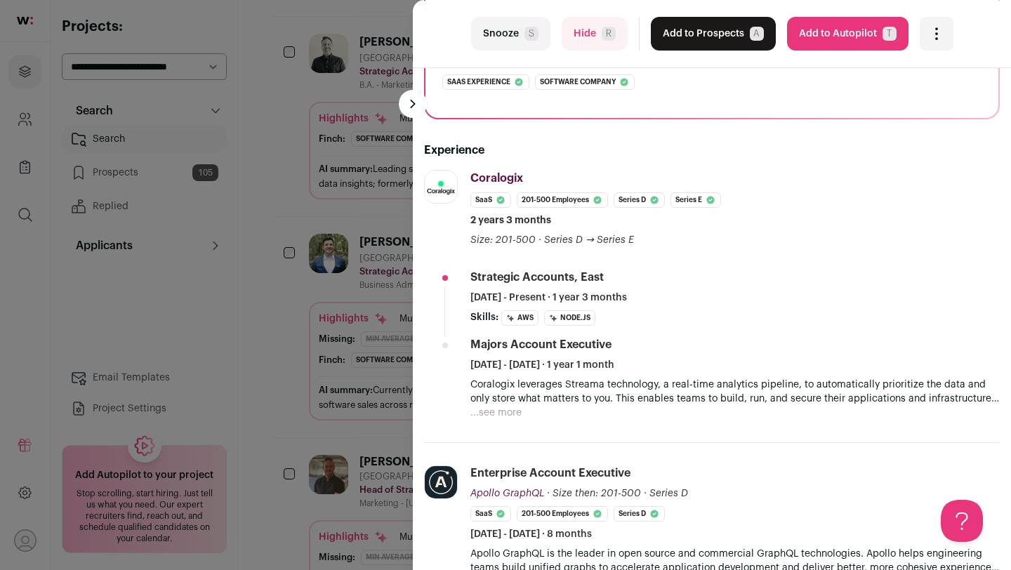
scroll to position [286, 0]
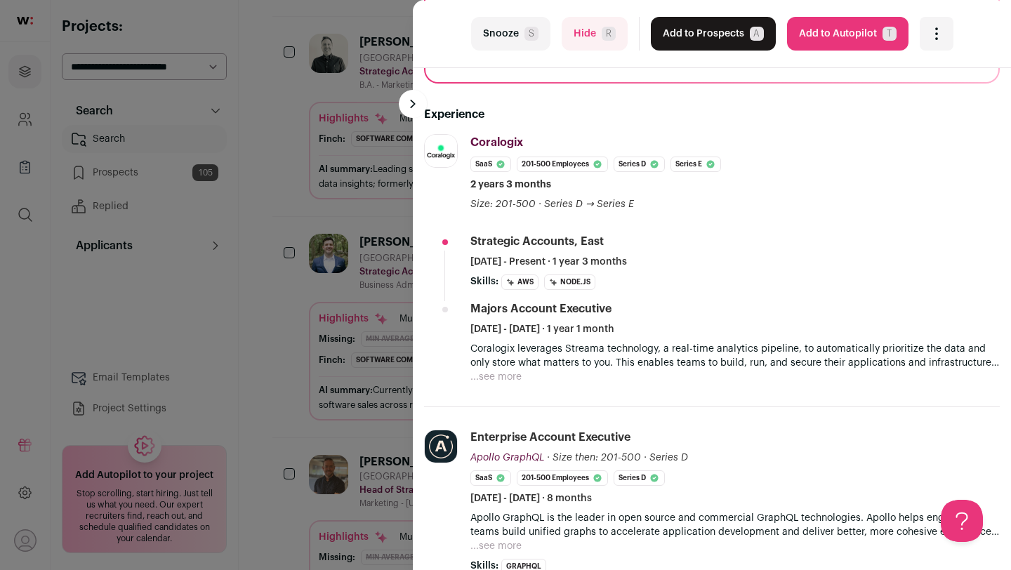
click at [253, 308] on div "last Snooze S Hide R Add to Prospects A Are you sure? [PERSON_NAME] is already …" at bounding box center [505, 285] width 1011 height 570
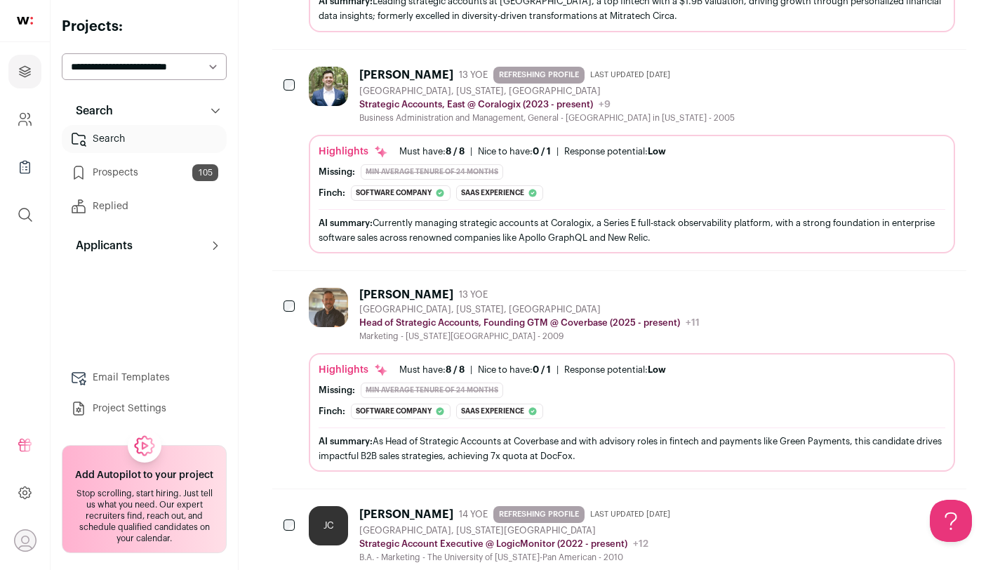
click at [395, 312] on div "[GEOGRAPHIC_DATA], [US_STATE], [GEOGRAPHIC_DATA]" at bounding box center [529, 309] width 340 height 11
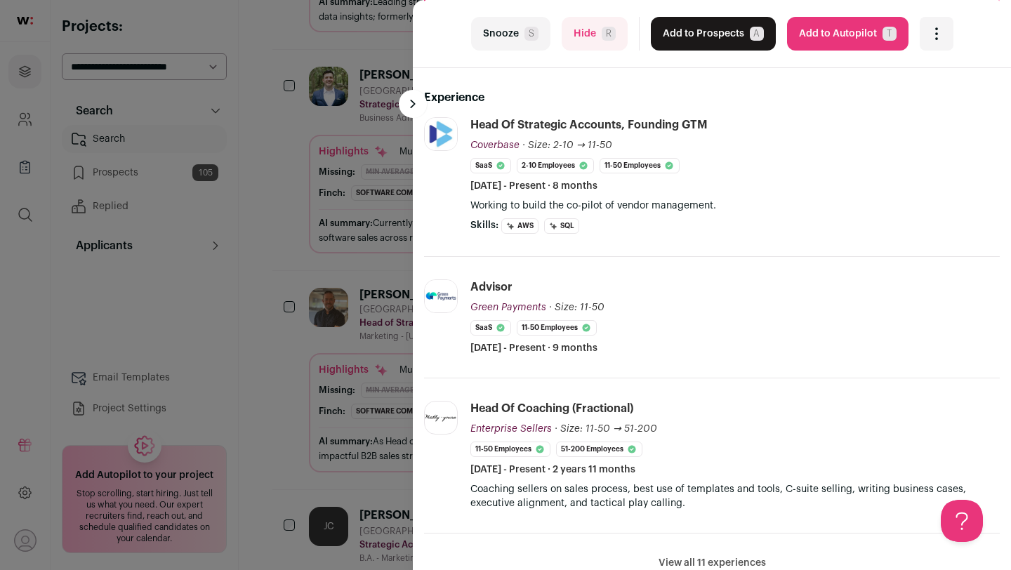
scroll to position [304, 0]
click at [253, 385] on div "last Snooze S Hide R Add to Prospects A Are you sure? [PERSON_NAME] is already …" at bounding box center [505, 285] width 1011 height 570
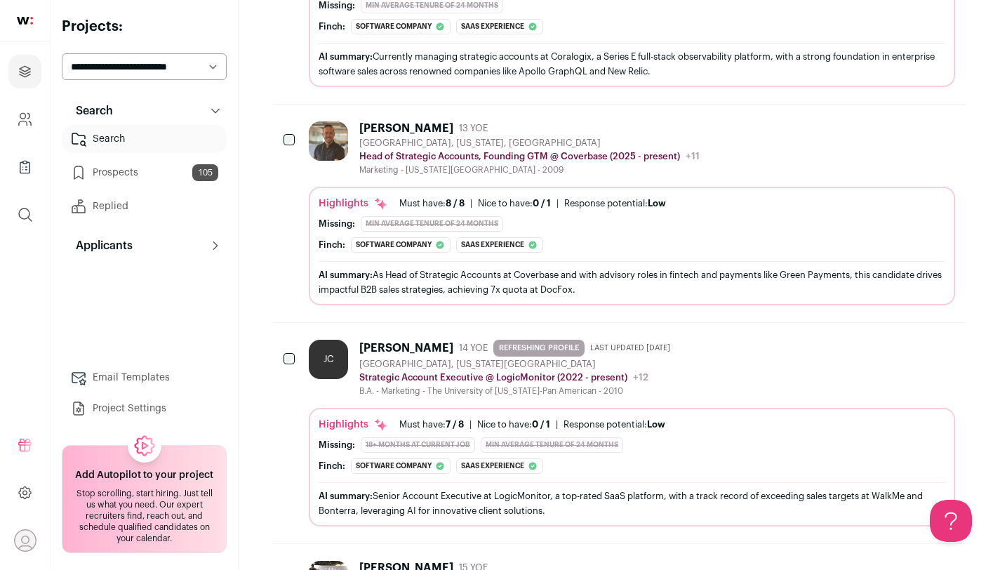
click at [437, 366] on div "[GEOGRAPHIC_DATA], [US_STATE][GEOGRAPHIC_DATA]" at bounding box center [517, 364] width 317 height 11
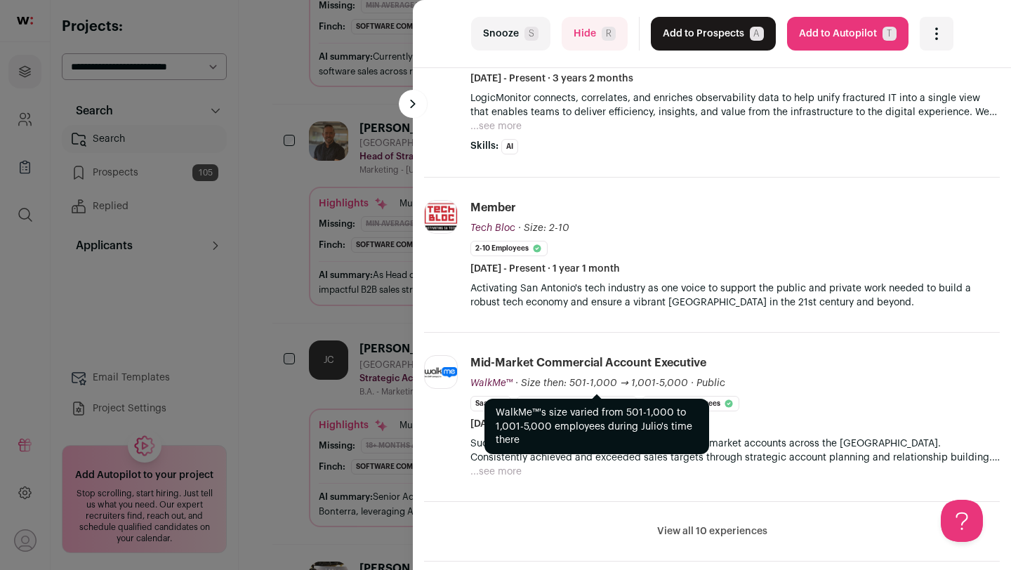
scroll to position [517, 0]
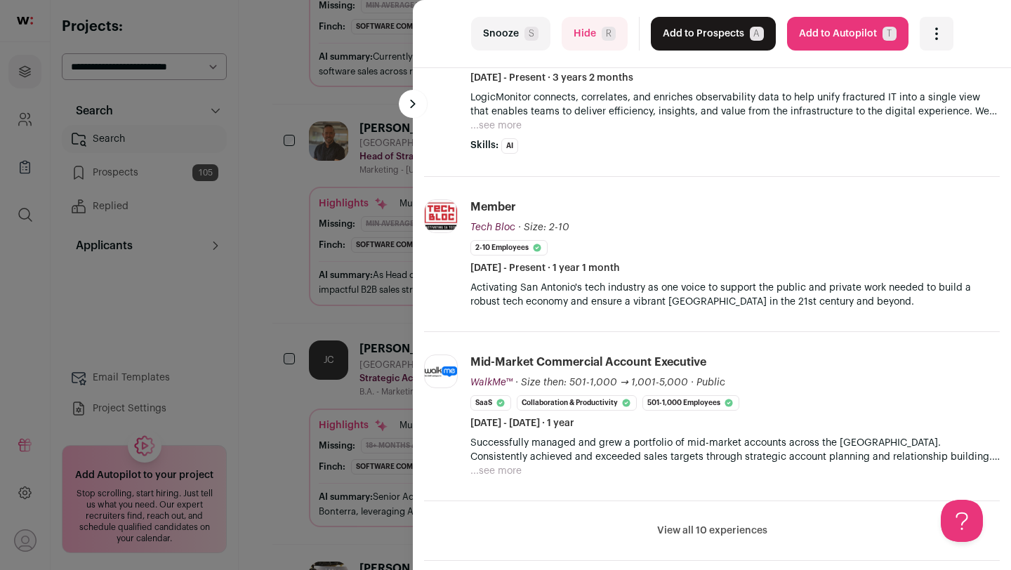
click at [289, 428] on div "last Snooze S Hide R Add to Prospects A Are you sure? [PERSON_NAME] is already …" at bounding box center [505, 285] width 1011 height 570
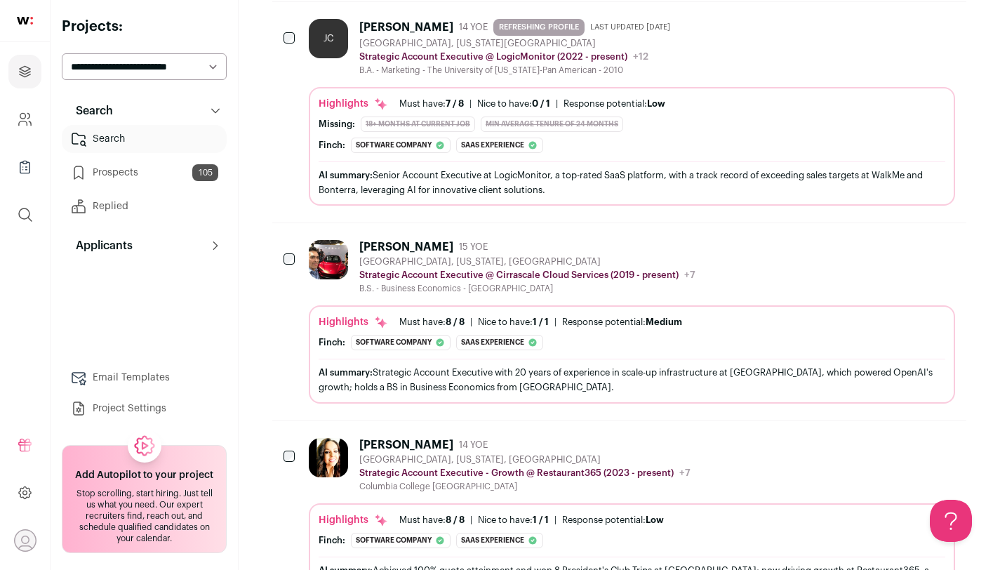
click at [432, 351] on div "Highlights Must have: 8 / 8 How many must haves have been fulfilled? | Nice to …" at bounding box center [632, 357] width 627 height 85
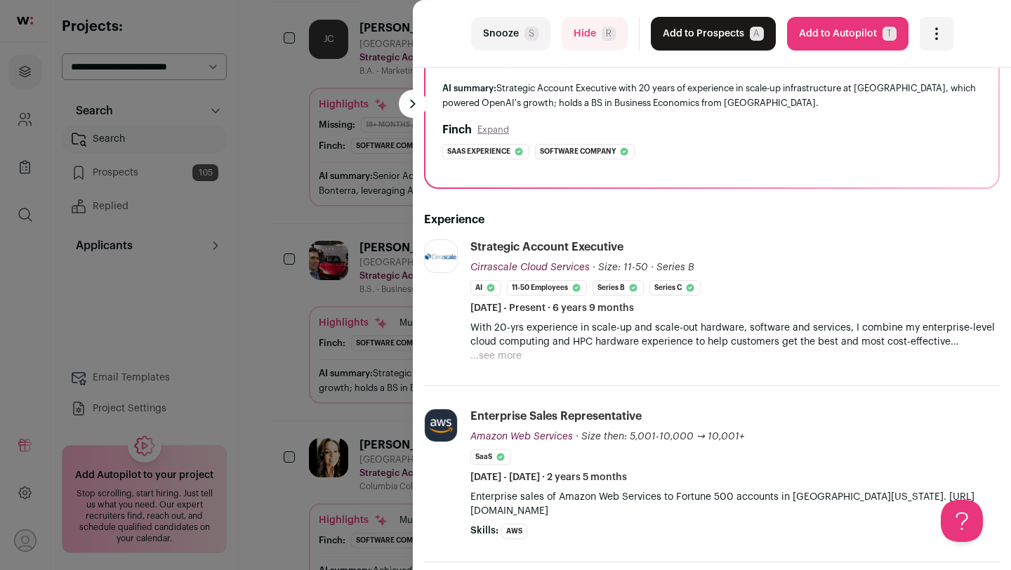
scroll to position [100, 0]
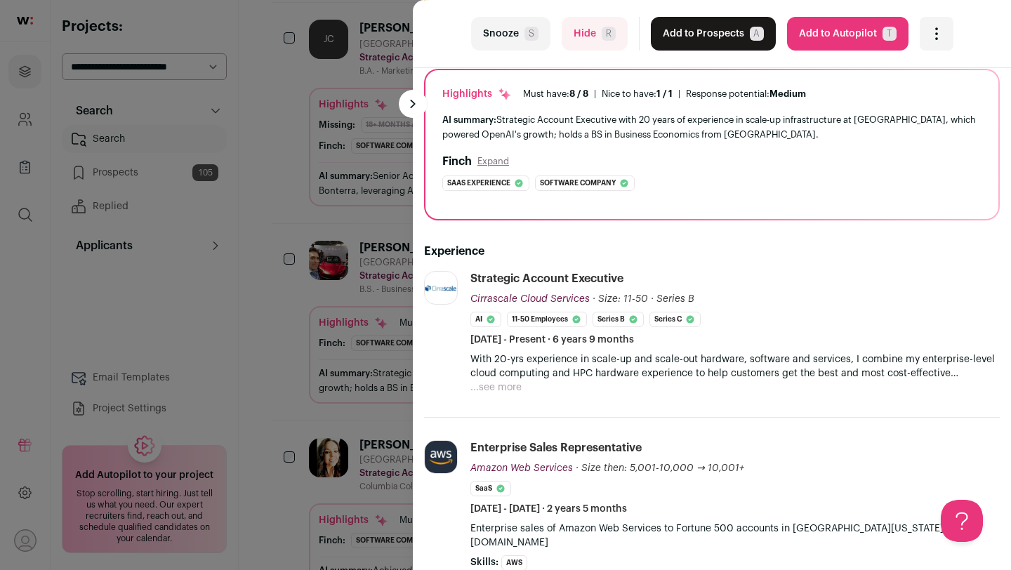
click at [510, 41] on button "Snooze S" at bounding box center [510, 34] width 79 height 34
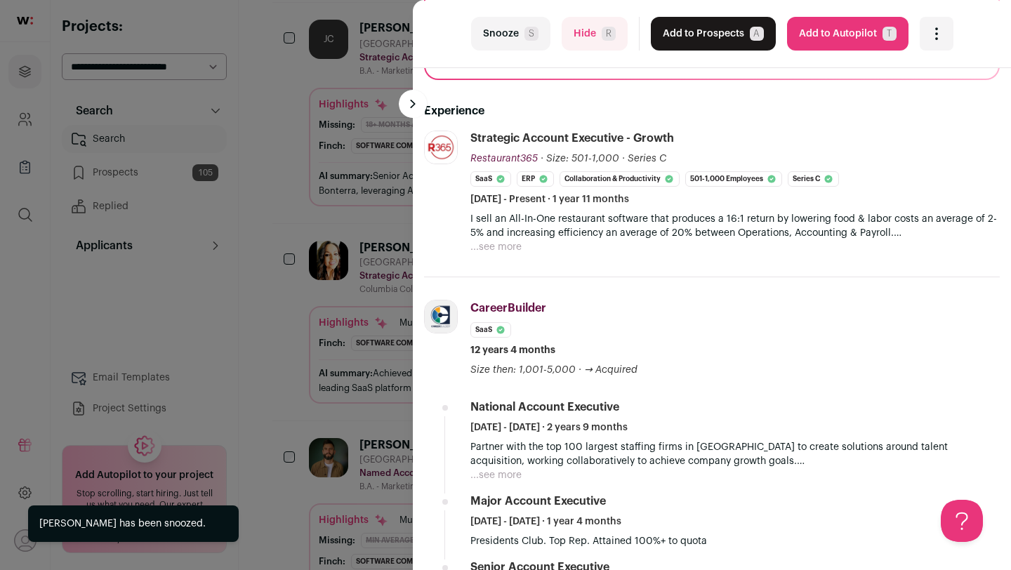
scroll to position [241, 0]
click at [283, 370] on div "last Snooze S Hide R Add to Prospects A Are you sure? [PERSON_NAME] is already …" at bounding box center [505, 285] width 1011 height 570
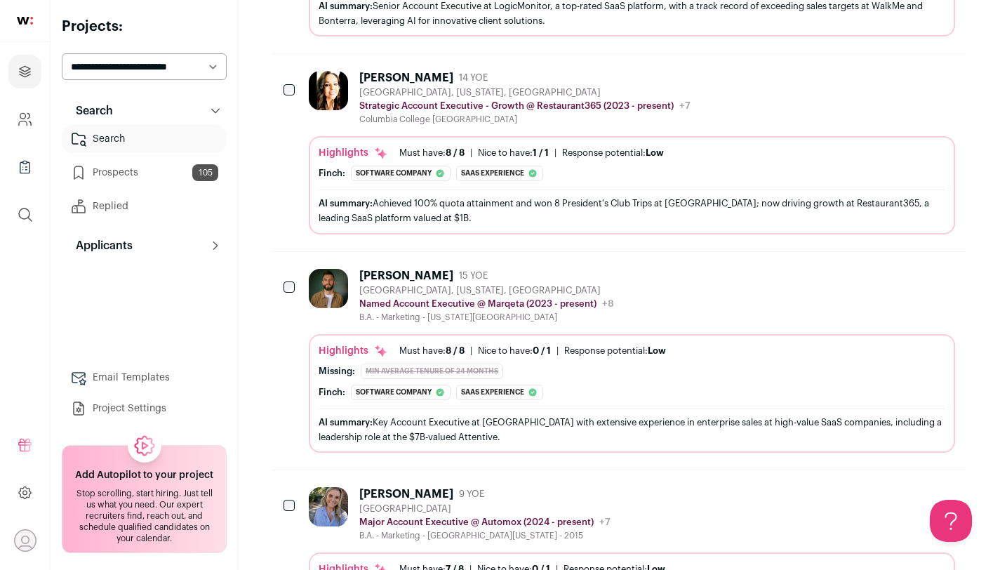
click at [346, 326] on div "[PERSON_NAME] 15 YOE [GEOGRAPHIC_DATA], [US_STATE], [GEOGRAPHIC_DATA] Named Acc…" at bounding box center [632, 361] width 646 height 184
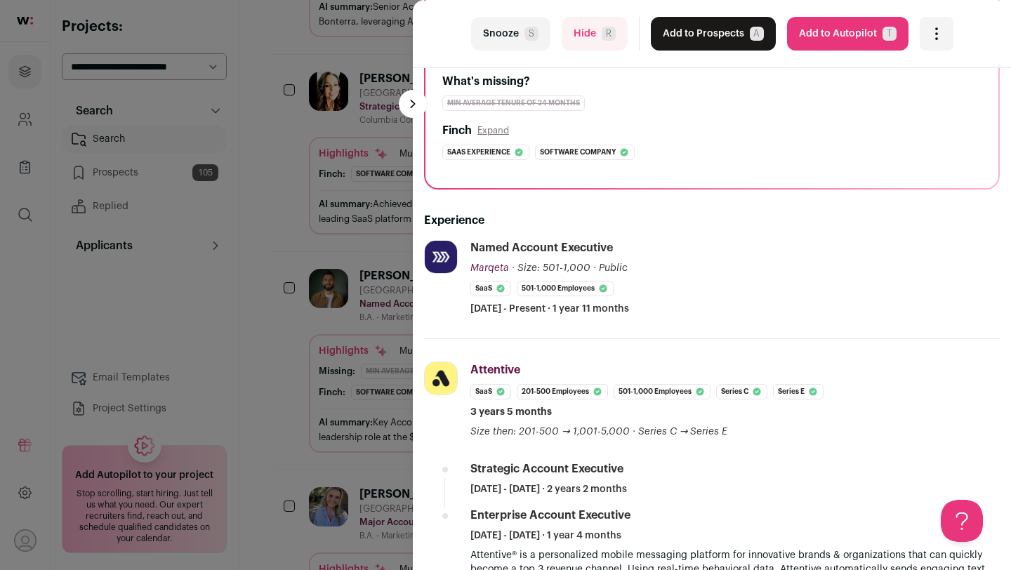
scroll to position [184, 0]
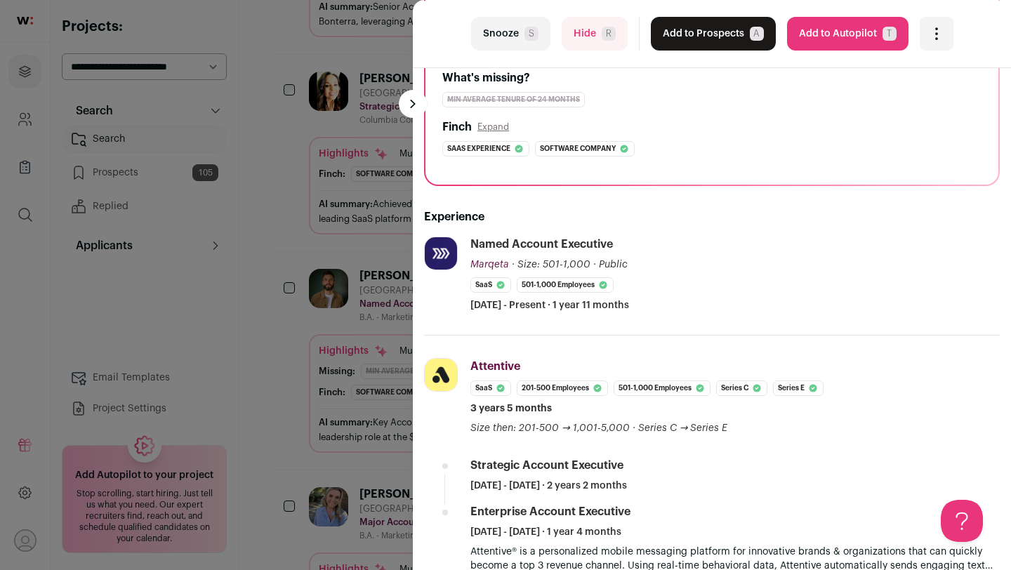
click at [293, 372] on div "last Snooze S Hide R Add to Prospects A Are you sure? [PERSON_NAME] is already …" at bounding box center [505, 285] width 1011 height 570
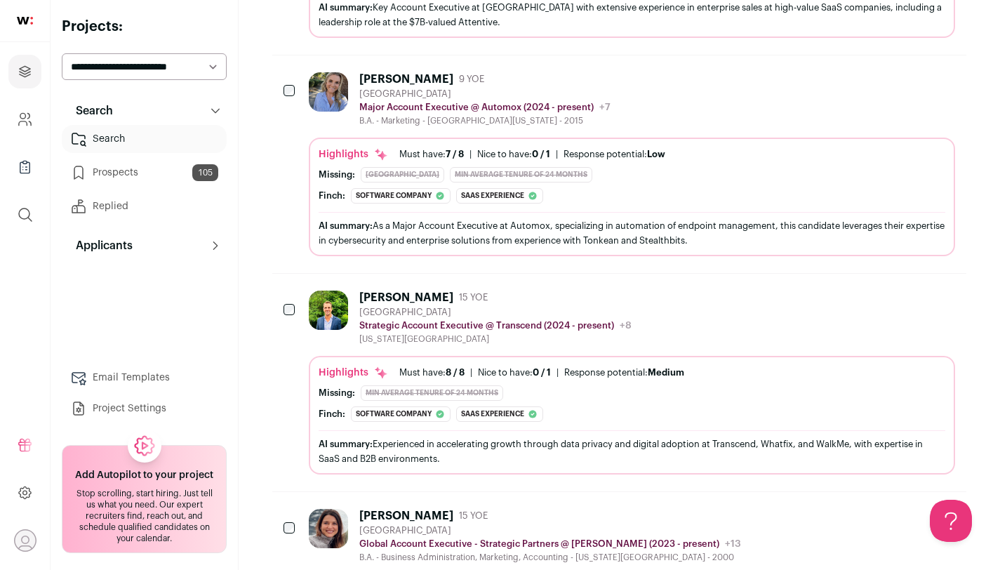
scroll to position [5060, 0]
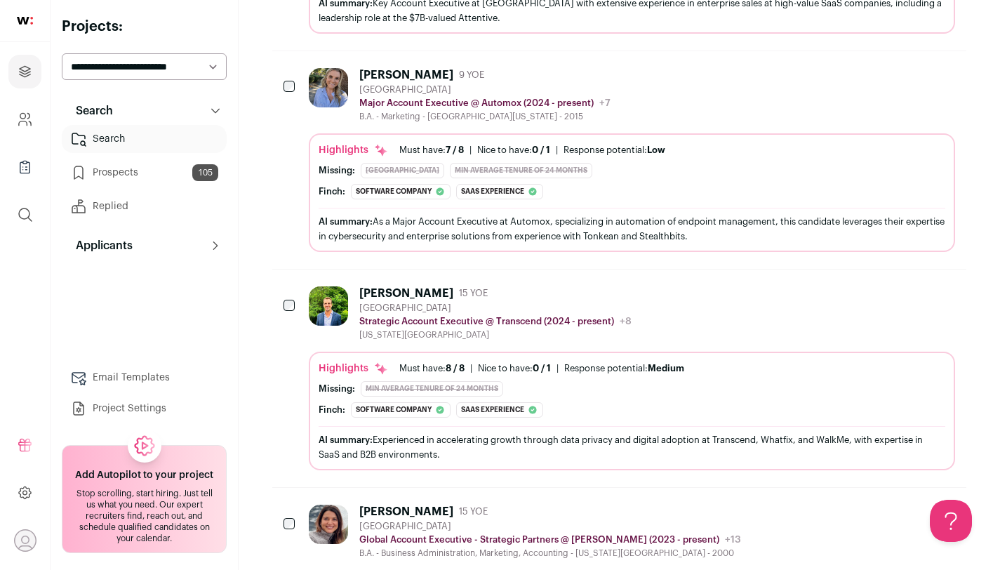
click at [351, 341] on div "Nick Roetter 15 YOE Greater Boston Strategic Account Executive @ Transcend (202…" at bounding box center [632, 378] width 646 height 184
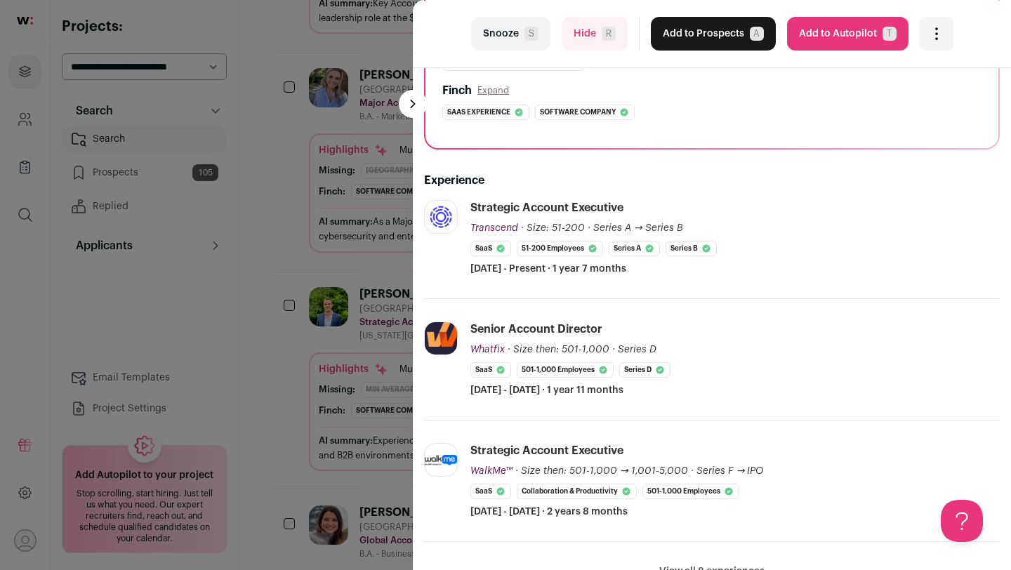
scroll to position [346, 0]
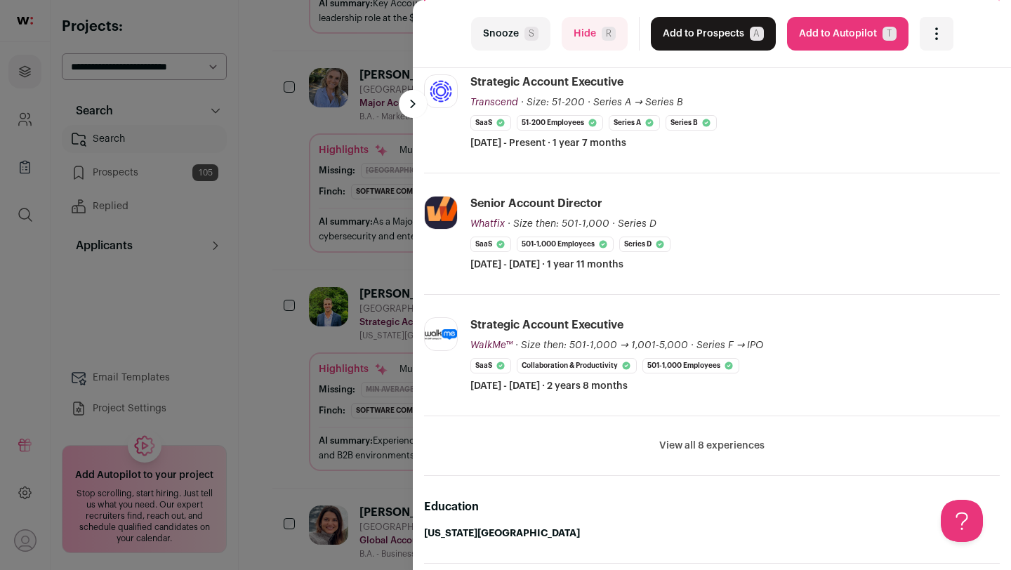
click at [291, 352] on div "last Snooze S Hide R Add to Prospects A Are you sure? [PERSON_NAME] is already …" at bounding box center [505, 285] width 1011 height 570
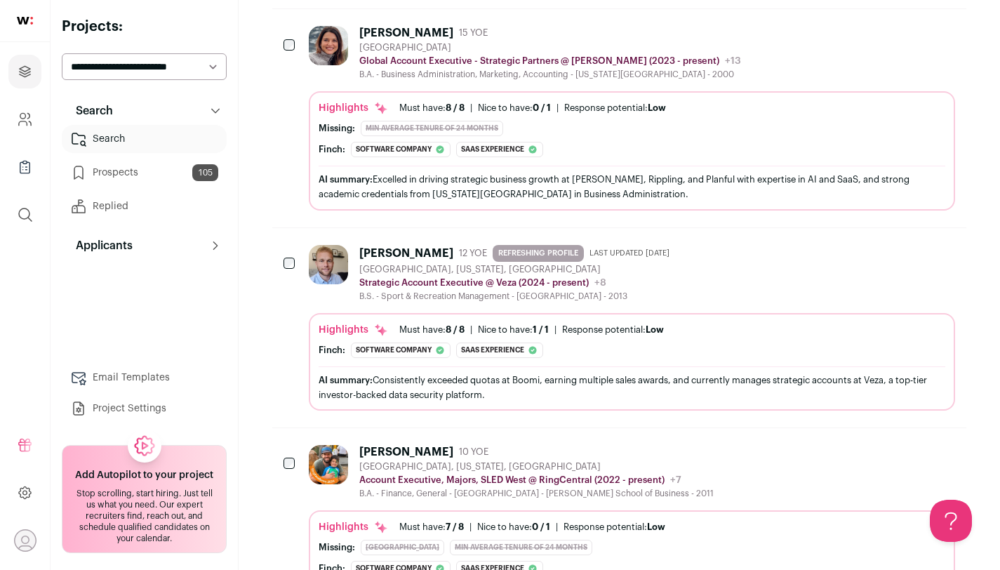
scroll to position [5572, 0]
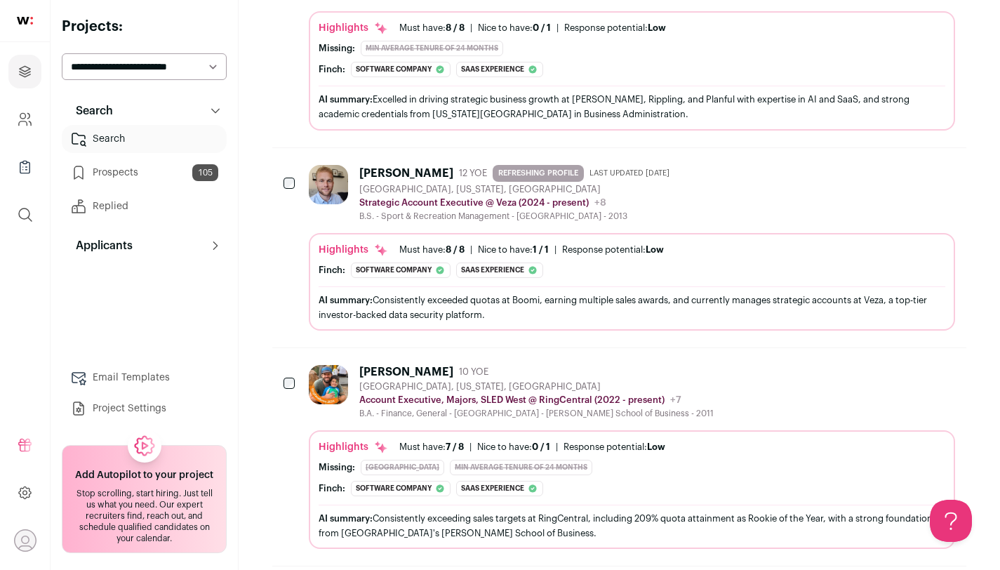
click at [524, 391] on div "San Diego County, California, United States" at bounding box center [536, 386] width 354 height 11
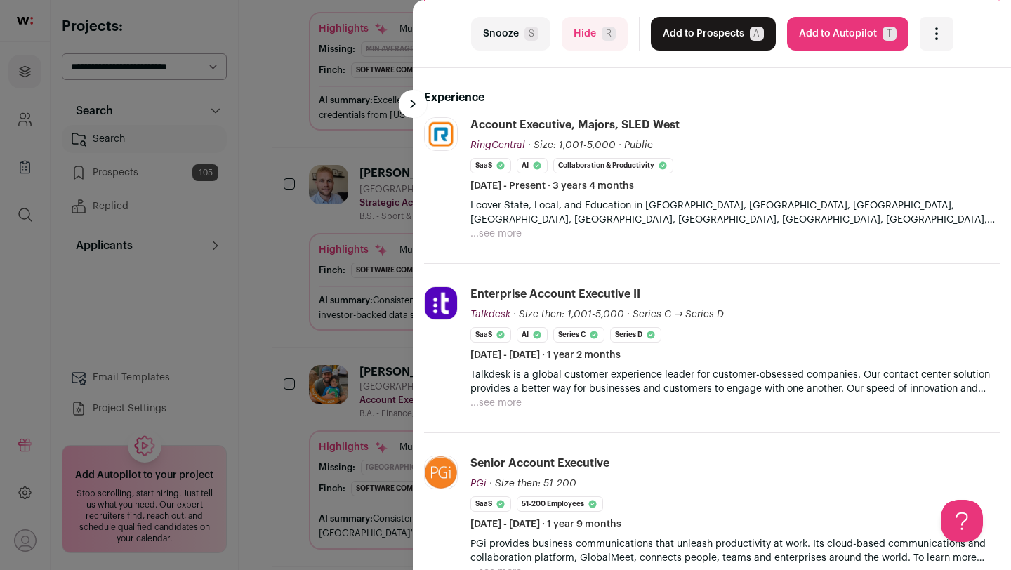
scroll to position [308, 0]
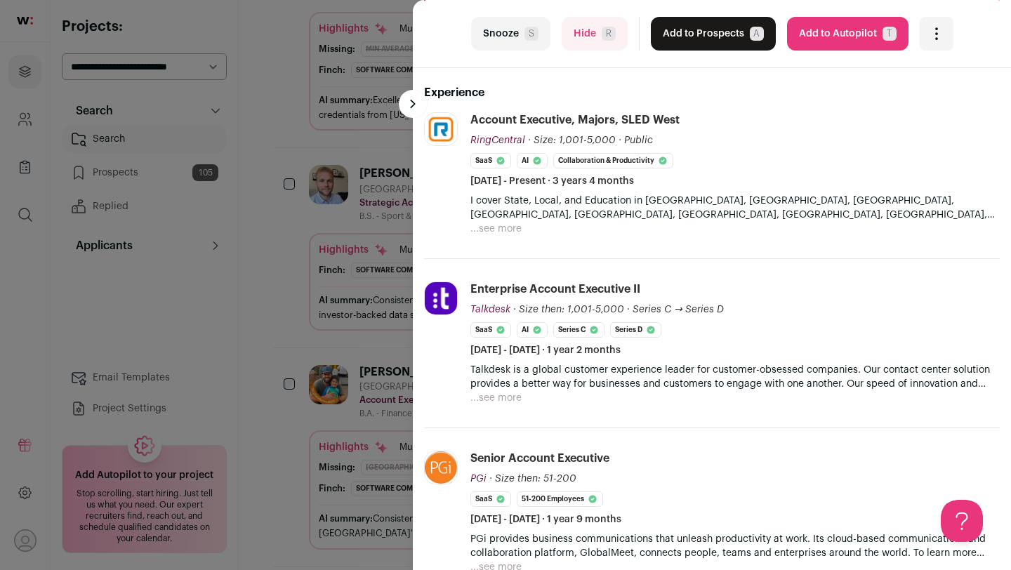
click at [517, 31] on button "Snooze S" at bounding box center [510, 34] width 79 height 34
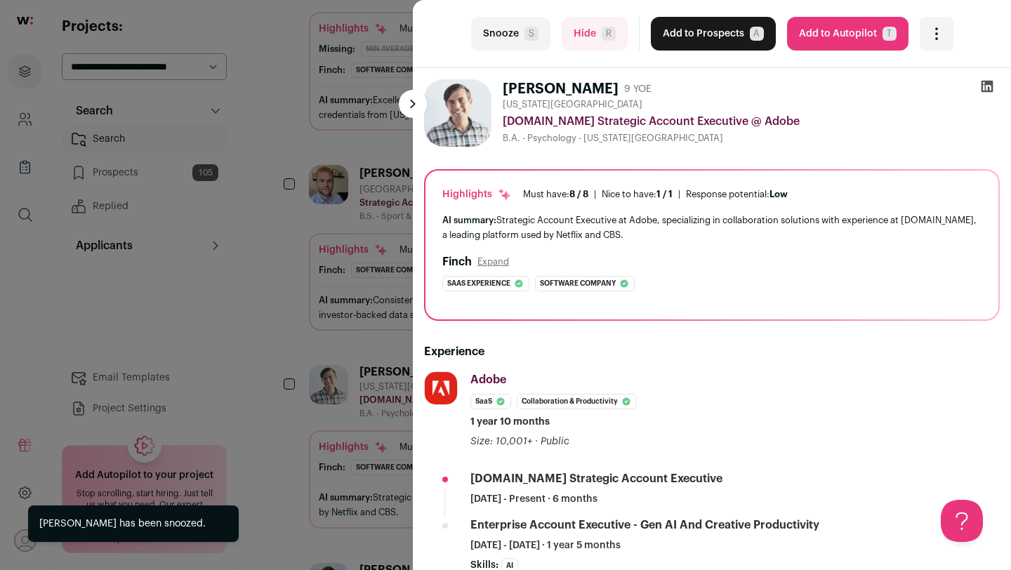
click at [281, 437] on div "last Snooze S Hide R Add to Prospects A Are you sure? Johnny Marx is already in…" at bounding box center [505, 285] width 1011 height 570
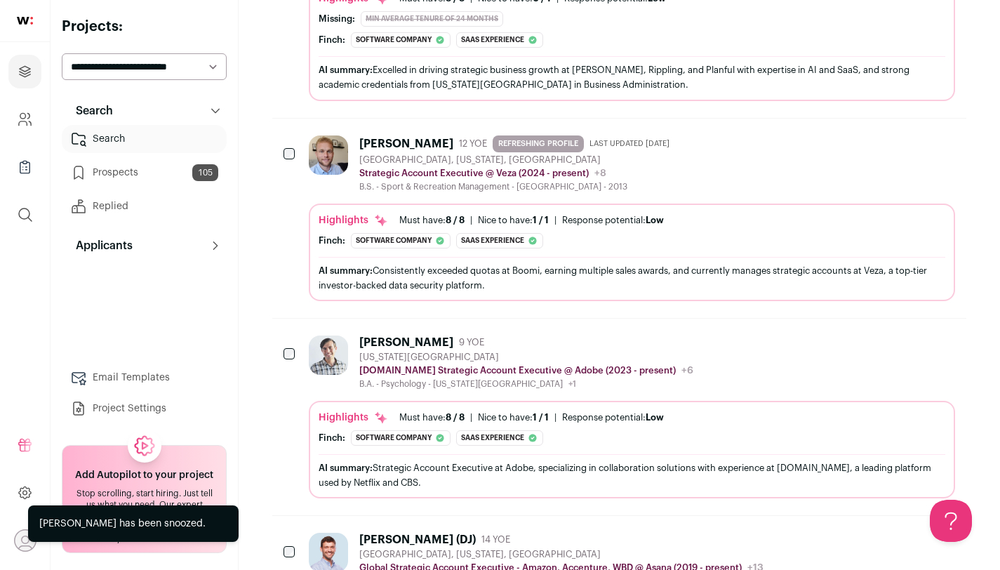
scroll to position [5660, 0]
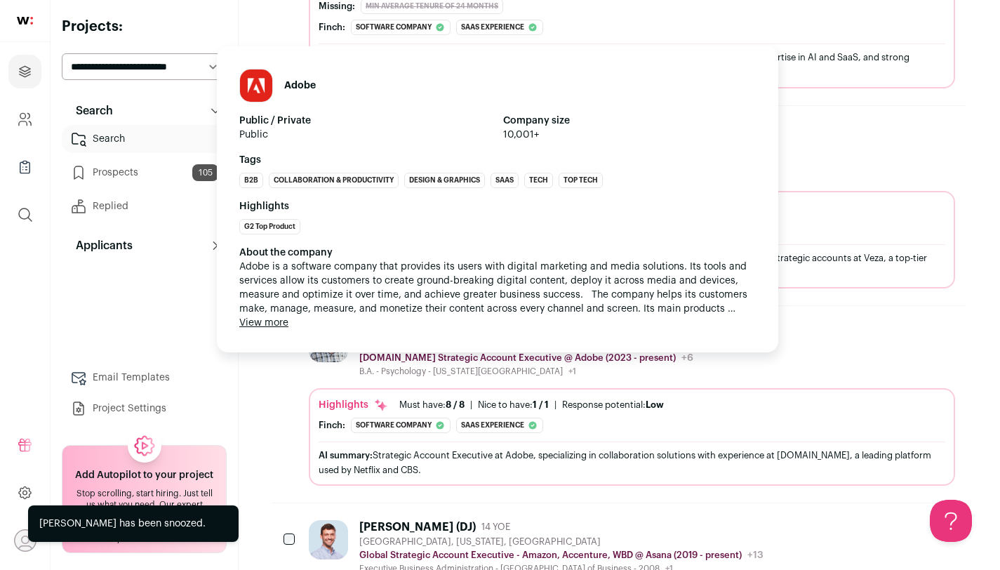
click at [430, 352] on p "Frame.io Strategic Account Executive @ Adobe (2023 - present)" at bounding box center [517, 357] width 317 height 11
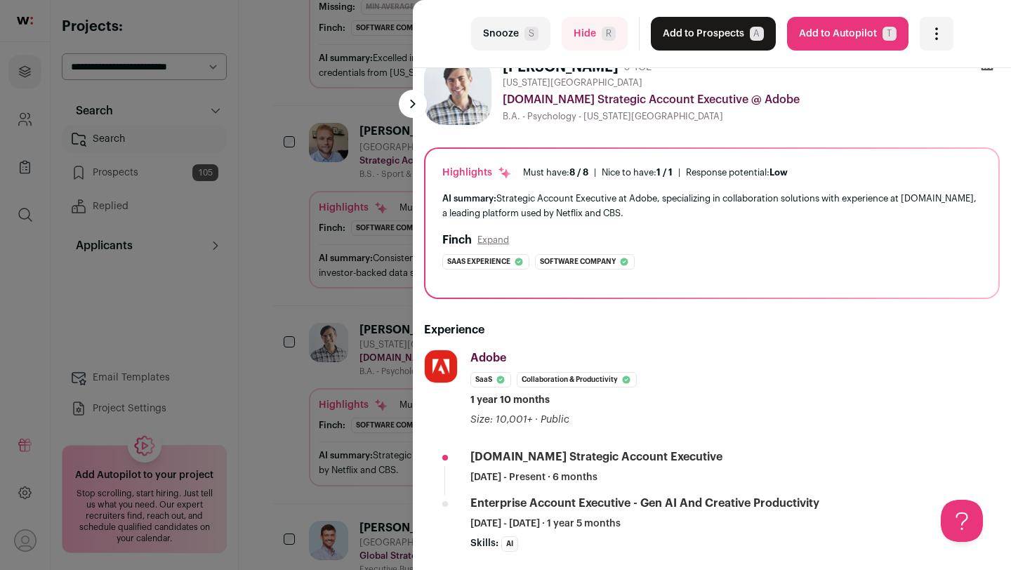
scroll to position [0, 0]
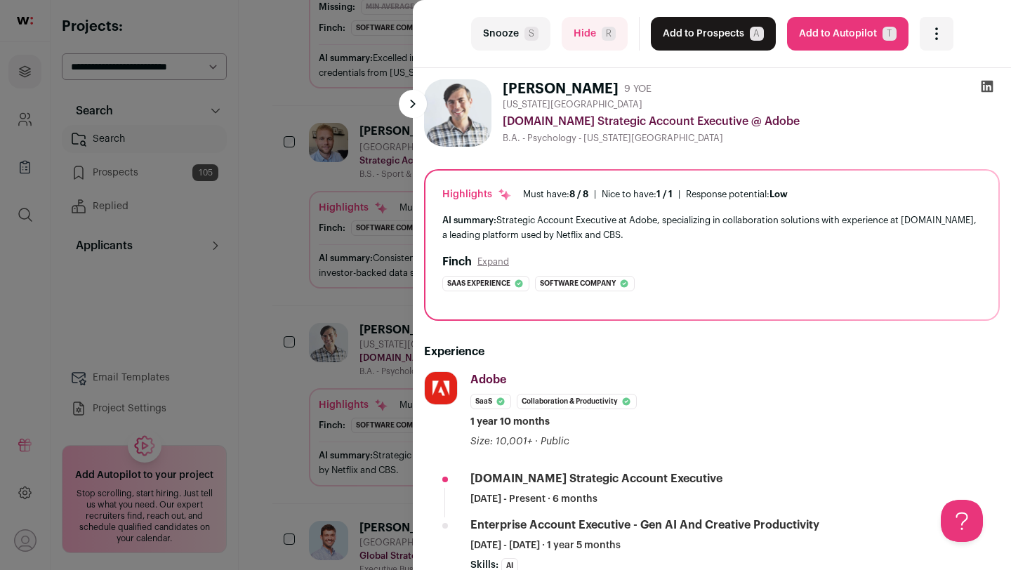
click at [714, 34] on button "Add to Prospects A" at bounding box center [713, 34] width 125 height 34
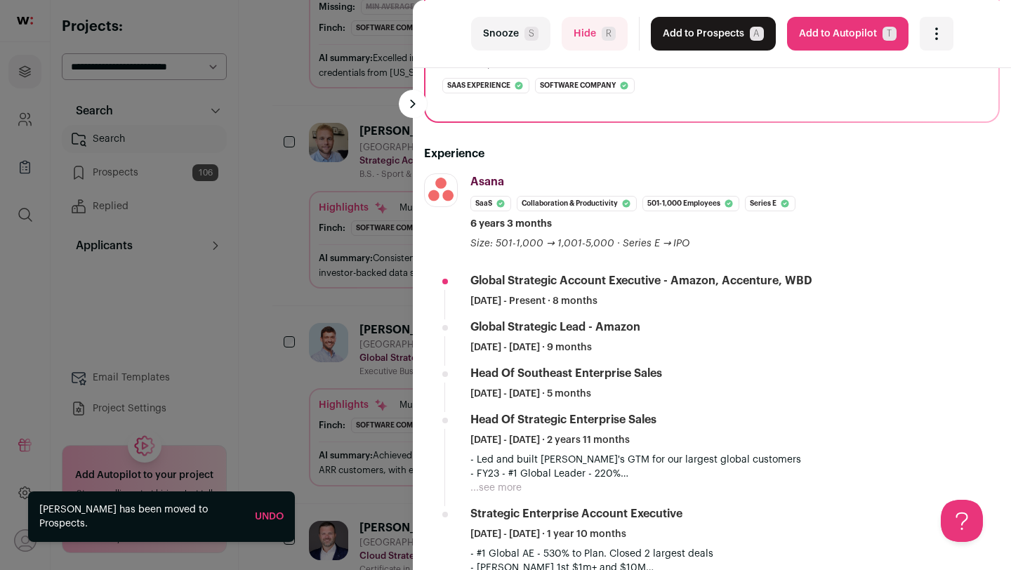
scroll to position [201, 0]
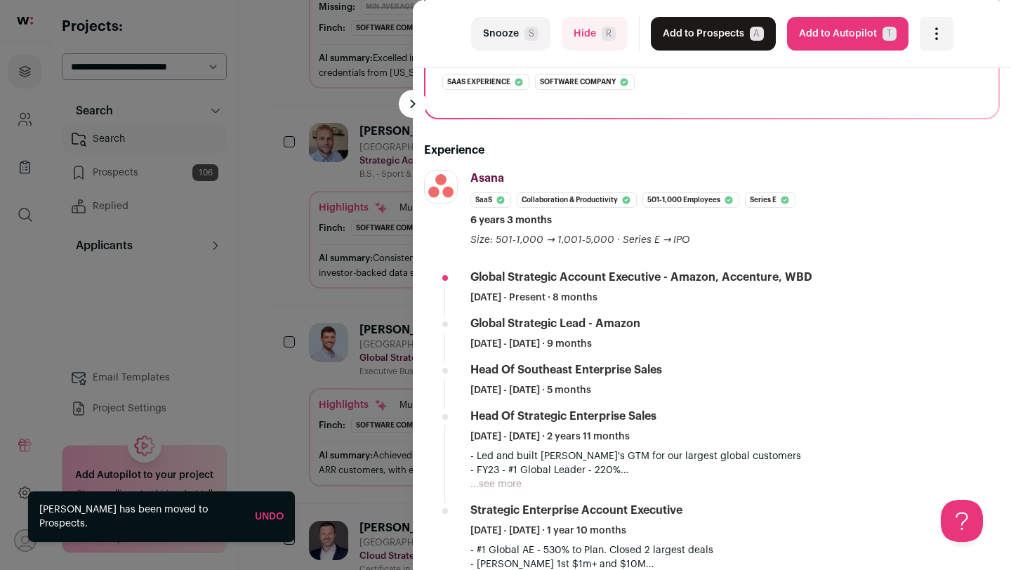
click at [314, 368] on div "last Snooze S Hide R Add to Prospects A Are you sure? David Jackson (DJ) is alr…" at bounding box center [505, 285] width 1011 height 570
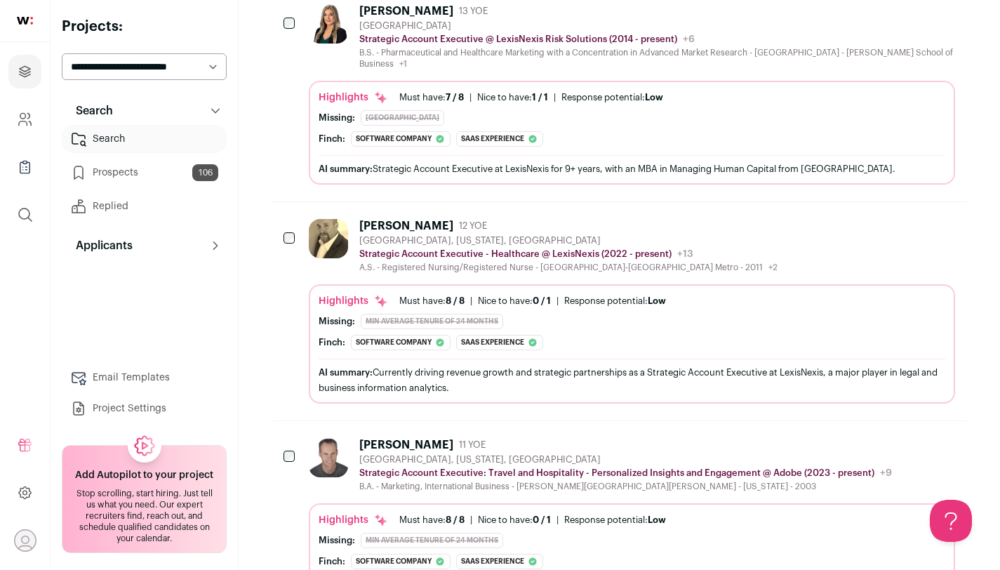
scroll to position [6409, 0]
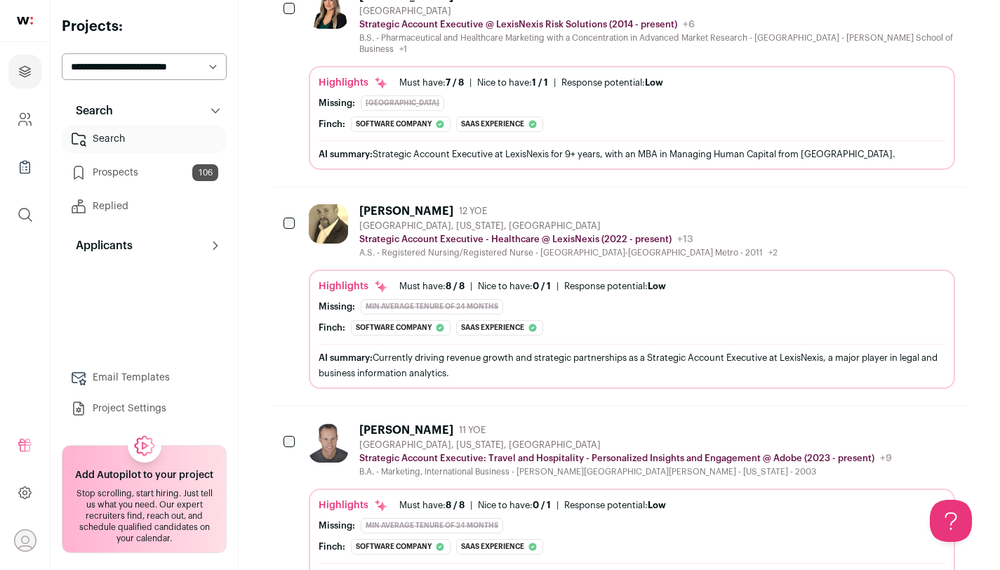
click at [323, 227] on img at bounding box center [328, 223] width 39 height 39
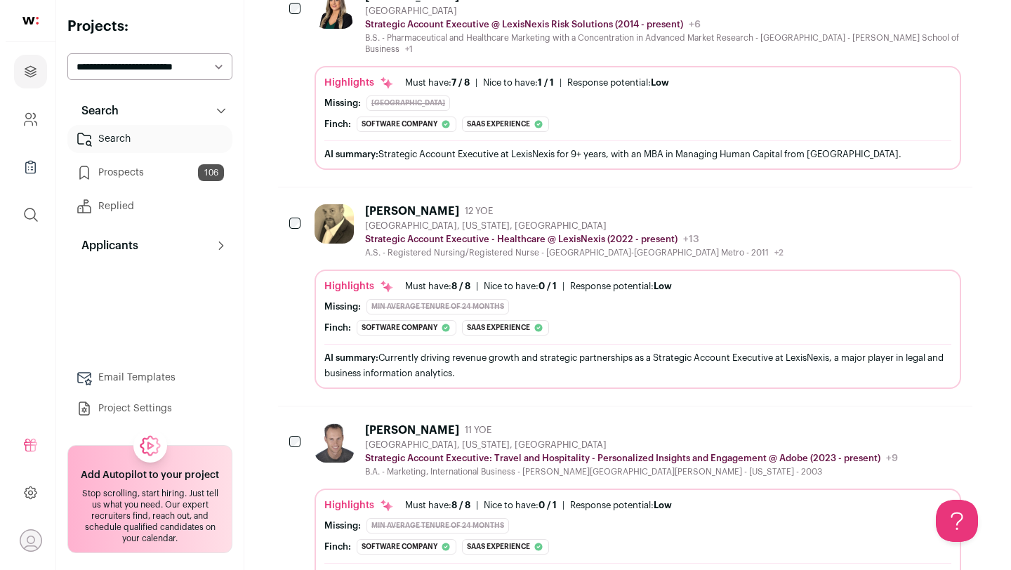
scroll to position [6392, 0]
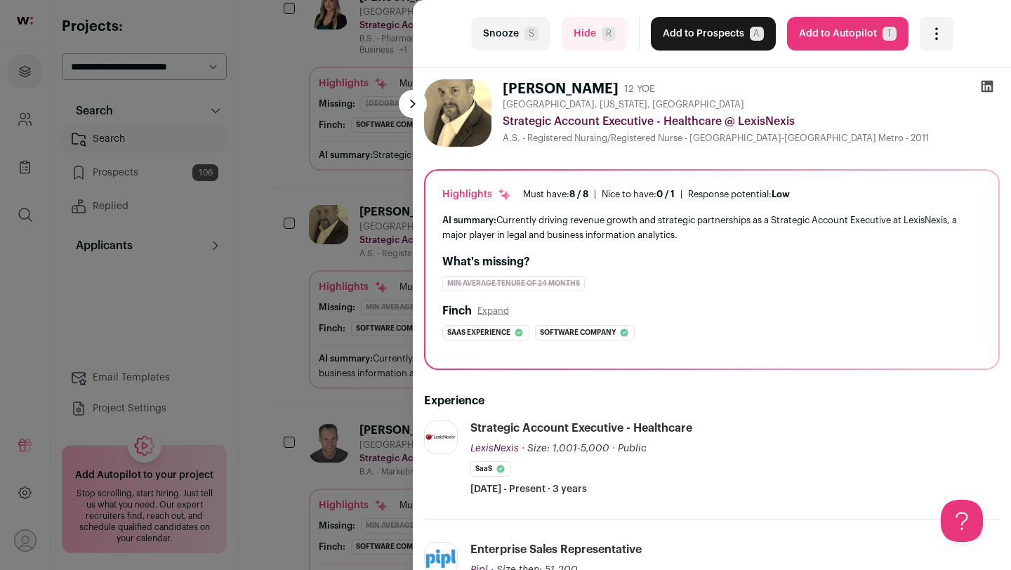
click at [323, 227] on div "last Snooze S Hide R Add to Prospects A Are you sure? Chris Weller is already i…" at bounding box center [505, 285] width 1011 height 570
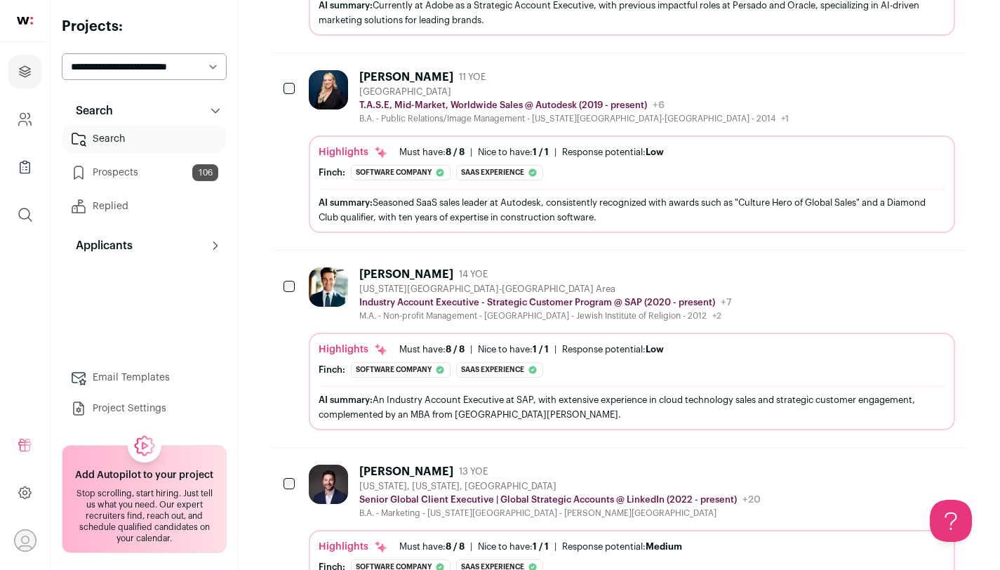
scroll to position [6982, 0]
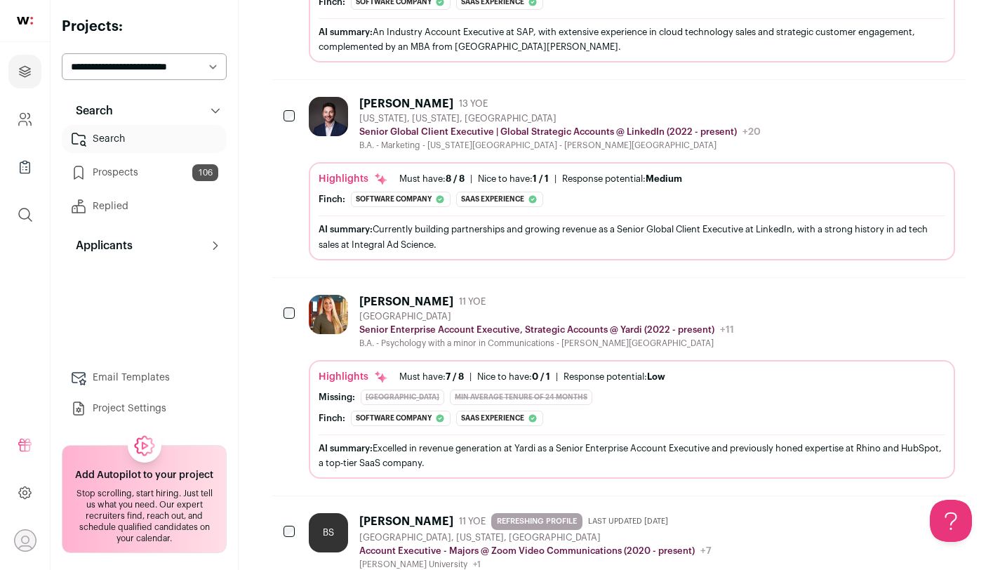
click at [334, 314] on img at bounding box center [328, 314] width 39 height 39
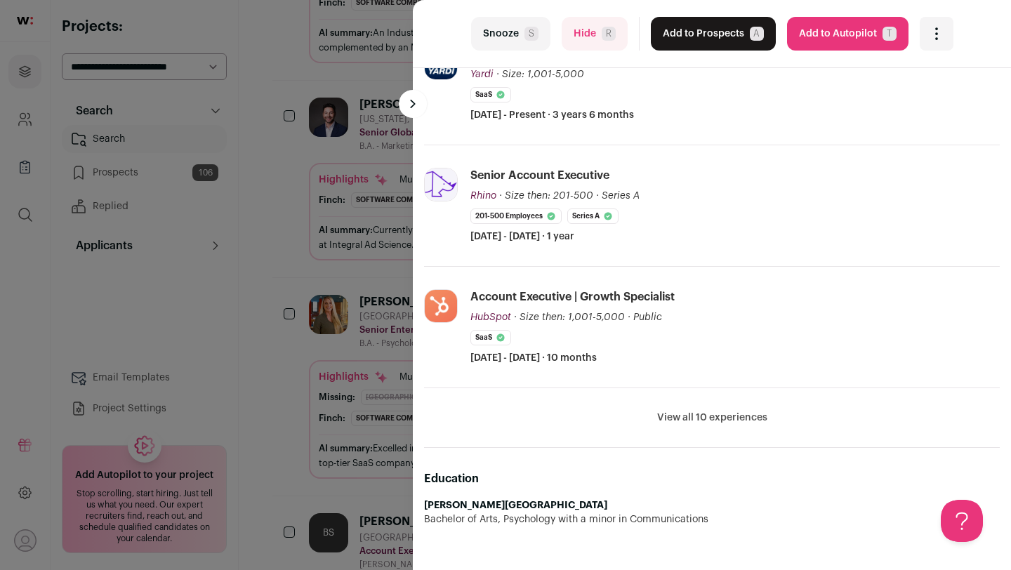
scroll to position [377, 0]
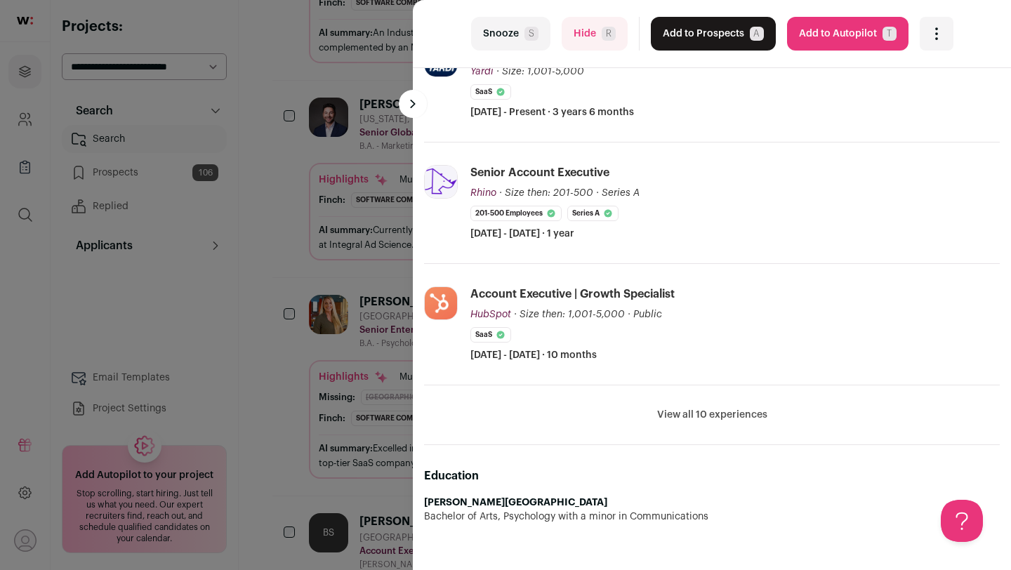
click at [287, 261] on div "last Snooze S Hide R Add to Prospects A Are you sure? Amanda Anderson is alread…" at bounding box center [505, 285] width 1011 height 570
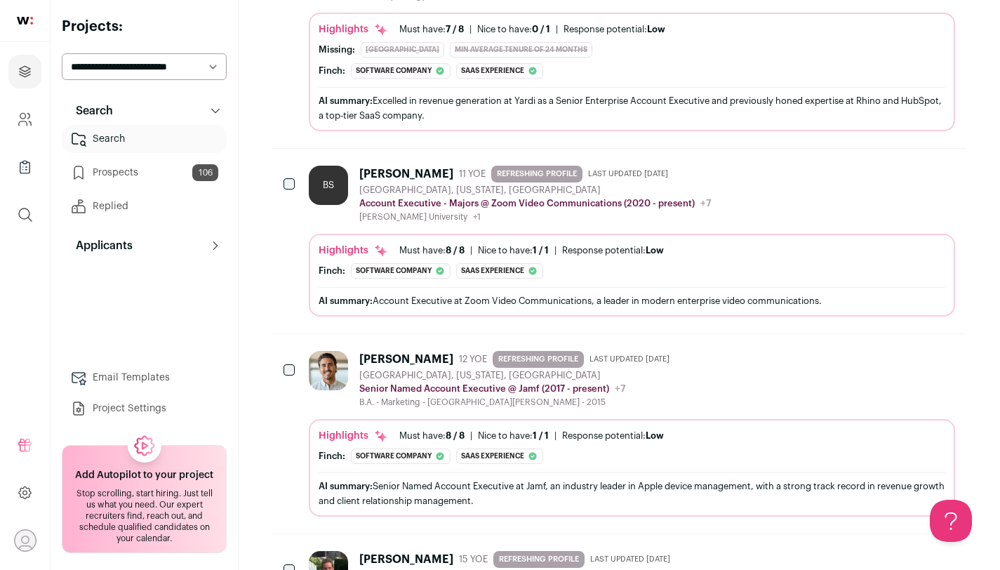
scroll to position [7720, 0]
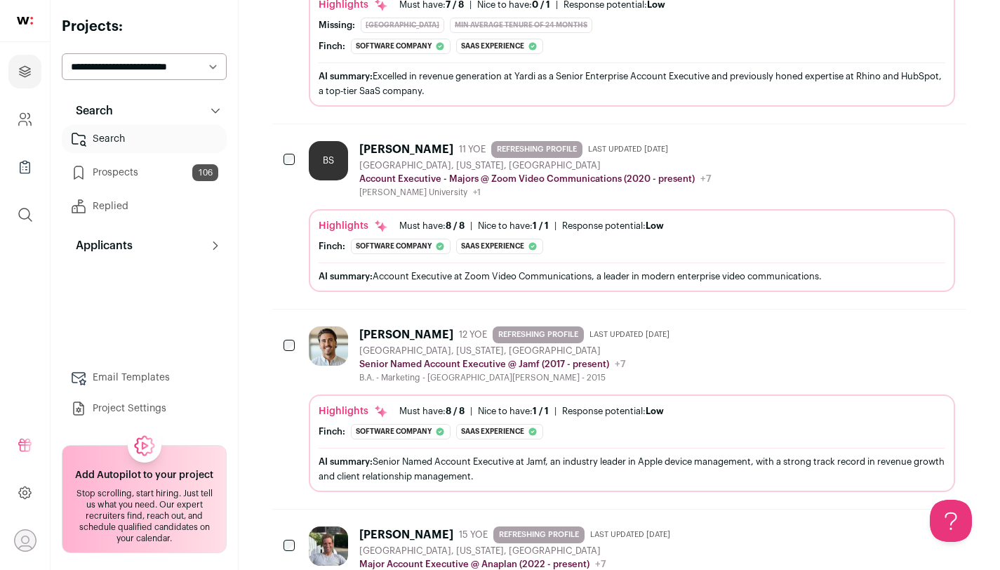
click at [340, 347] on img at bounding box center [328, 345] width 39 height 39
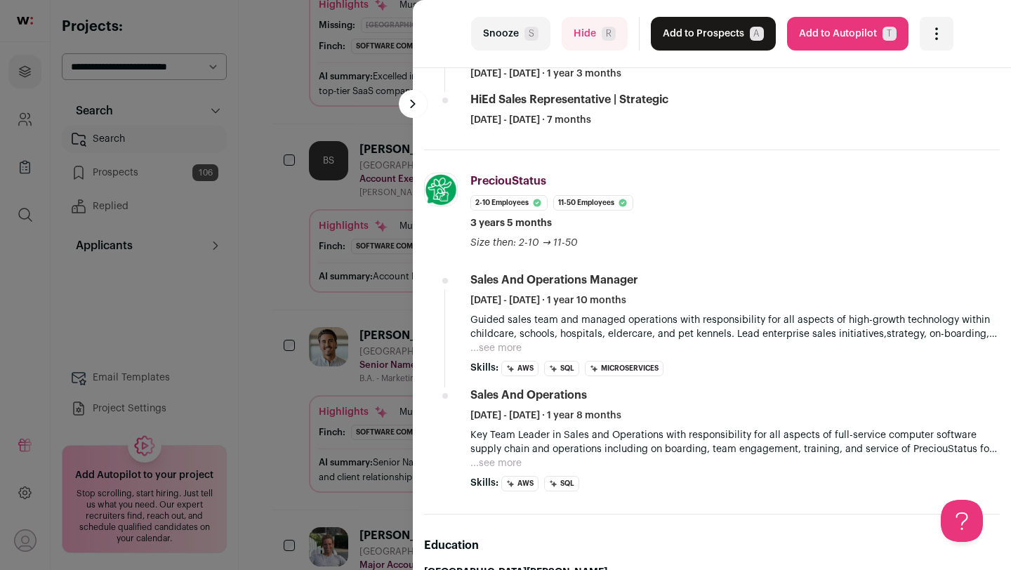
scroll to position [716, 0]
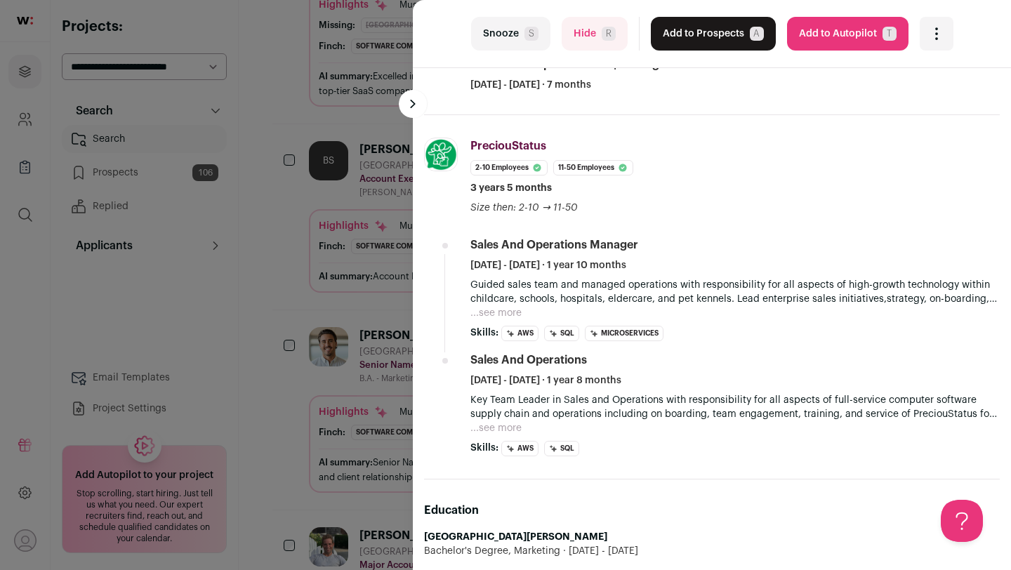
click at [268, 426] on div "last Snooze S Hide R Add to Prospects A Are you sure? Timothy Bouchard is alrea…" at bounding box center [505, 285] width 1011 height 570
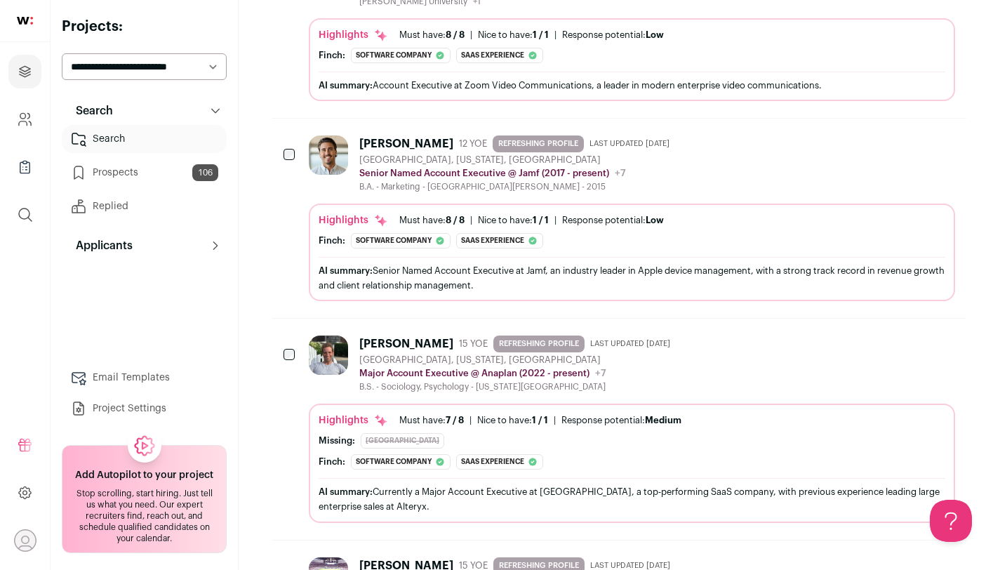
scroll to position [7914, 0]
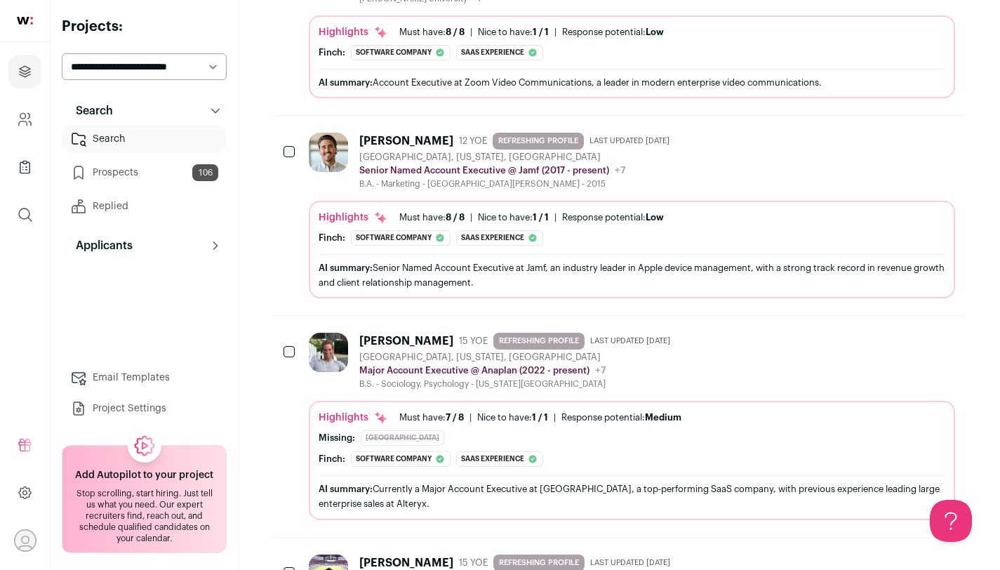
click at [421, 347] on div "Geoff Deutsch" at bounding box center [406, 341] width 94 height 14
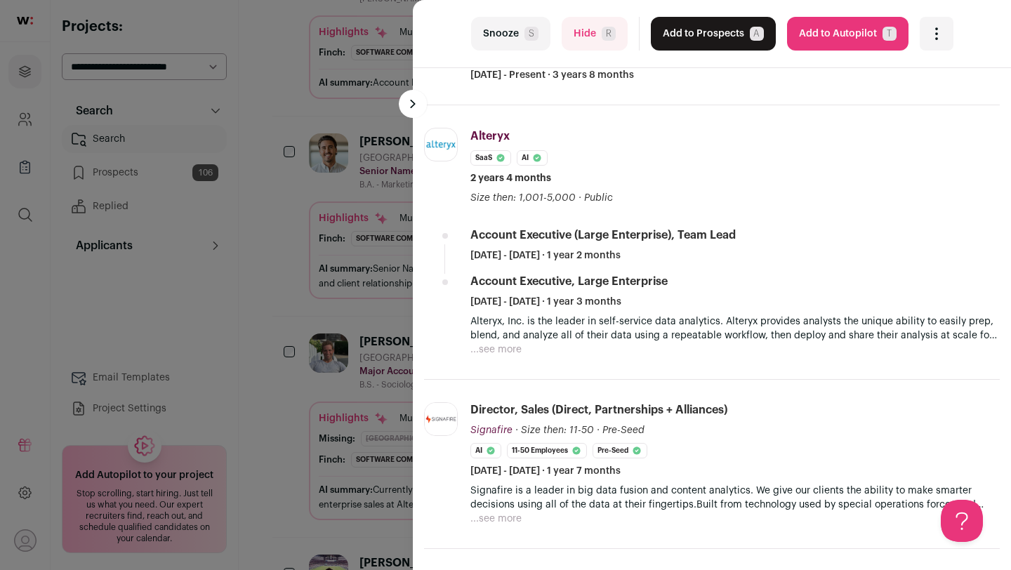
scroll to position [419, 0]
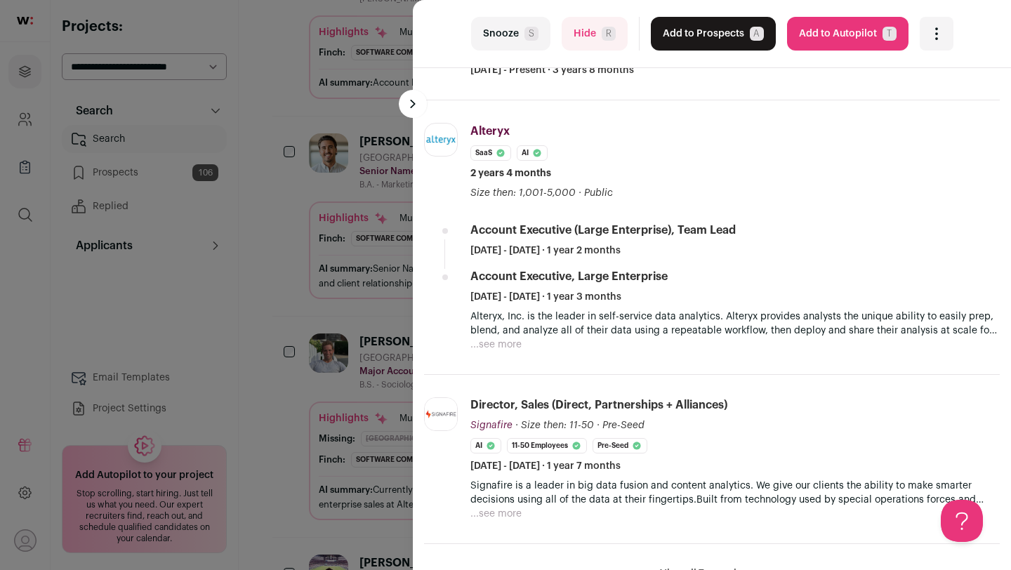
click at [284, 446] on div "last Snooze S Hide R Add to Prospects A Are you sure? Geoff Deutsch is already …" at bounding box center [505, 285] width 1011 height 570
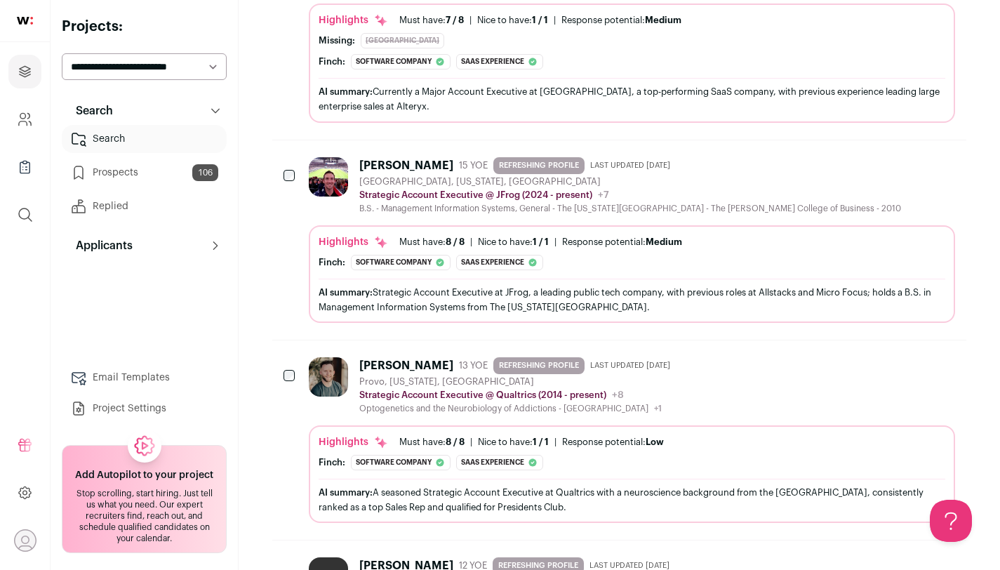
click at [492, 280] on div "AI summary: Strategic Account Executive at JFrog, a leading public tech company…" at bounding box center [632, 299] width 627 height 41
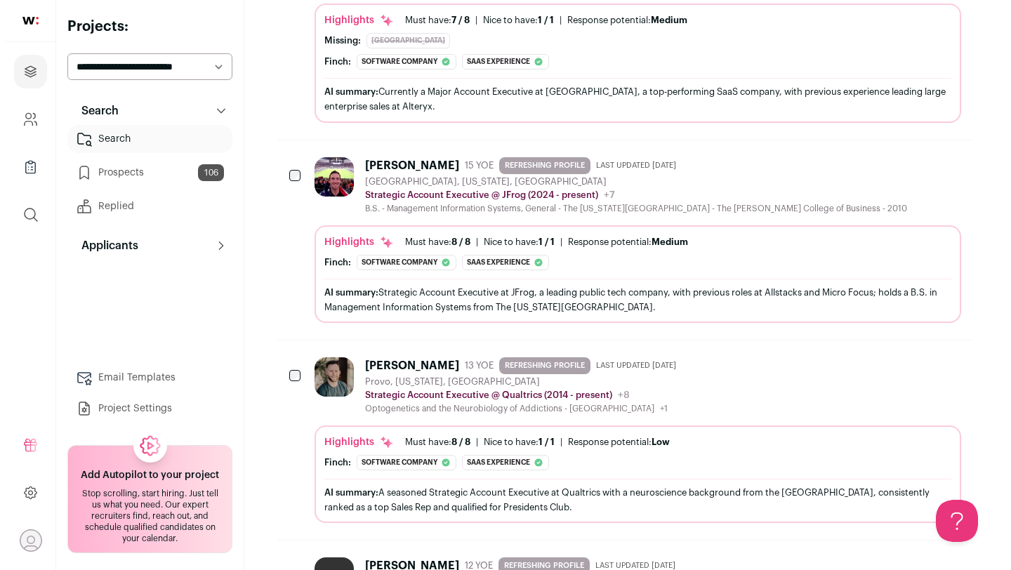
scroll to position [8294, 0]
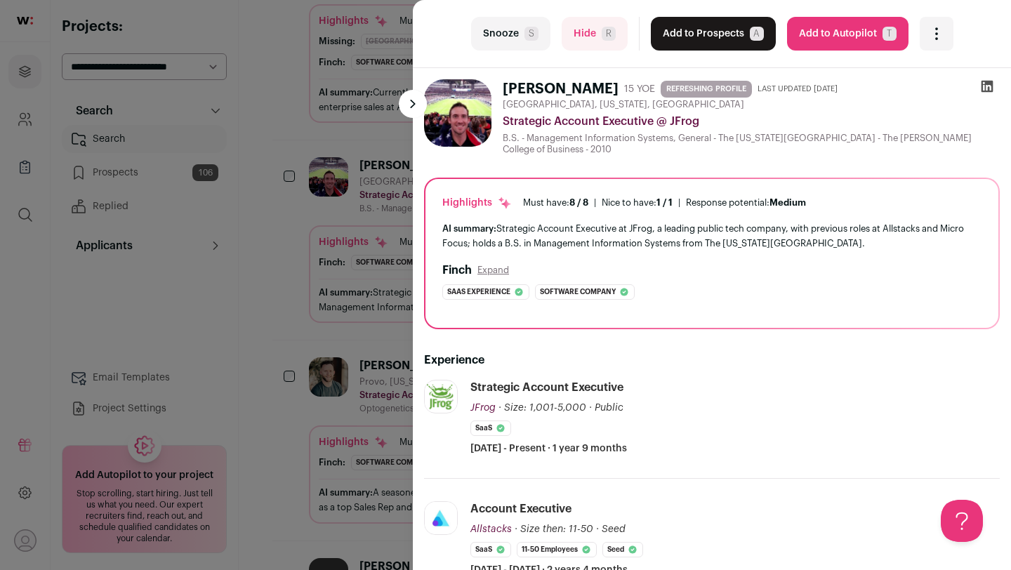
click at [526, 27] on span "S" at bounding box center [531, 34] width 14 height 14
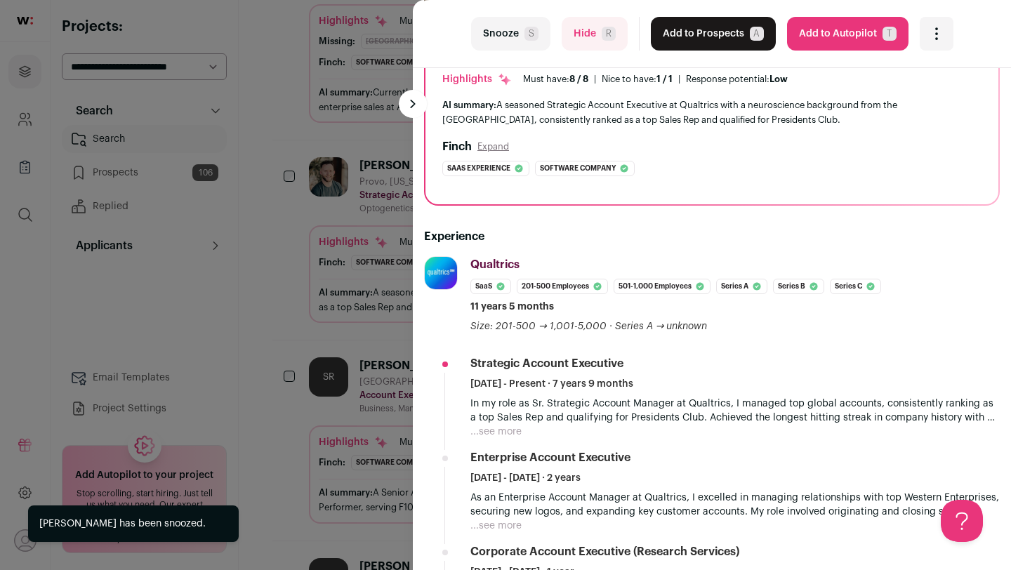
scroll to position [122, 0]
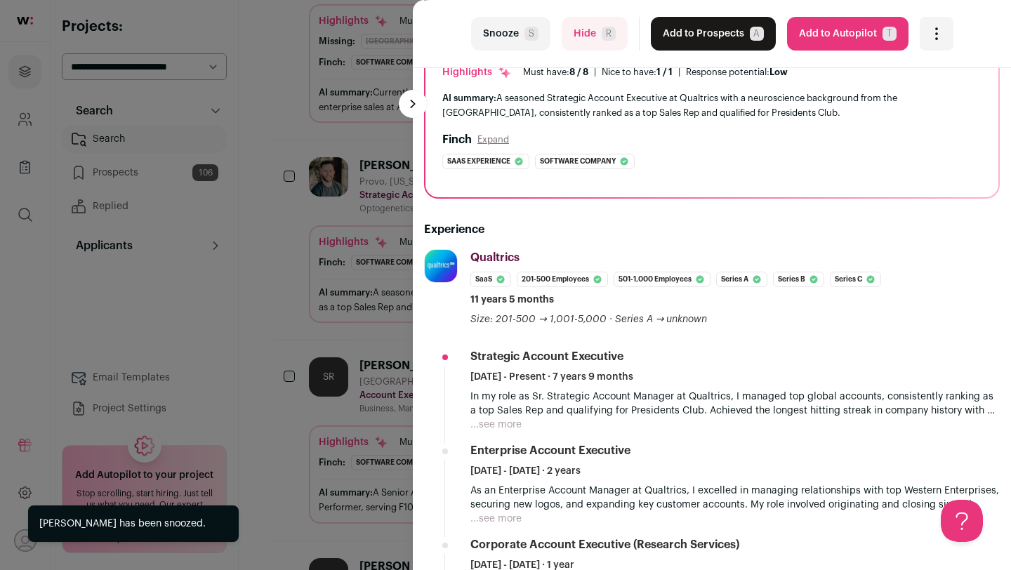
click at [340, 335] on div "last Snooze S Hide R Add to Prospects A Are you sure? Garrett Dorman is already…" at bounding box center [505, 285] width 1011 height 570
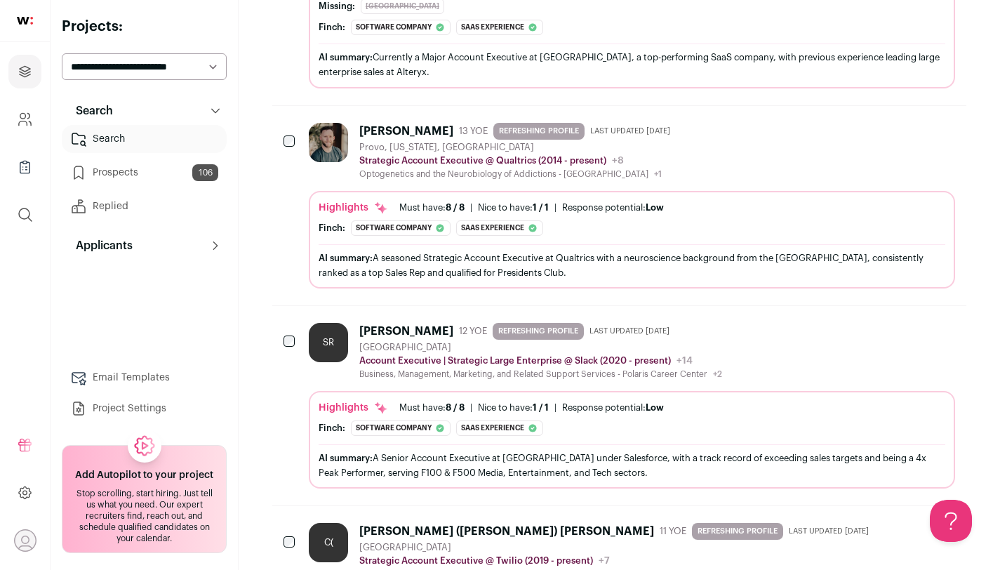
click at [340, 336] on div "SR" at bounding box center [328, 342] width 39 height 39
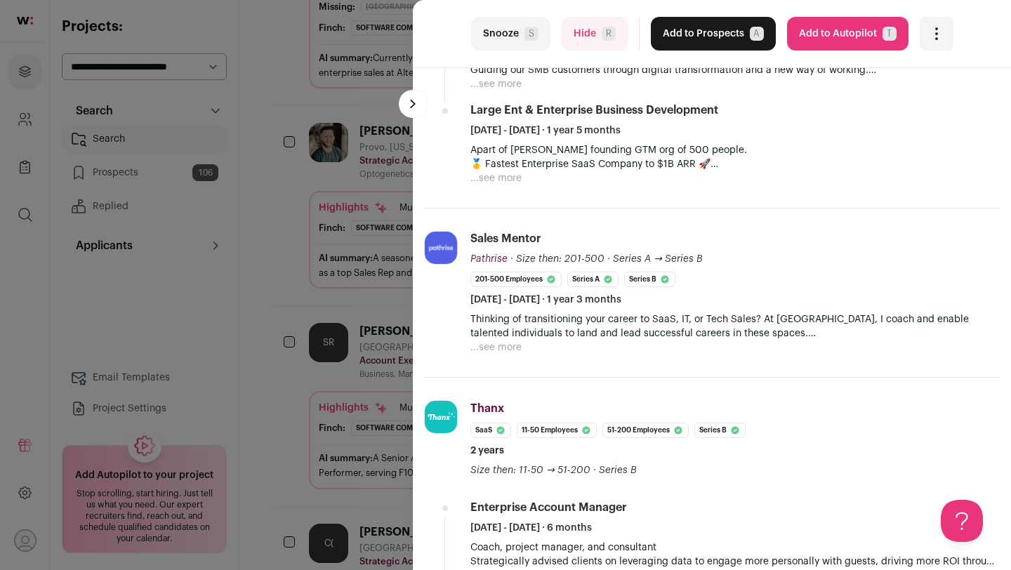
scroll to position [867, 0]
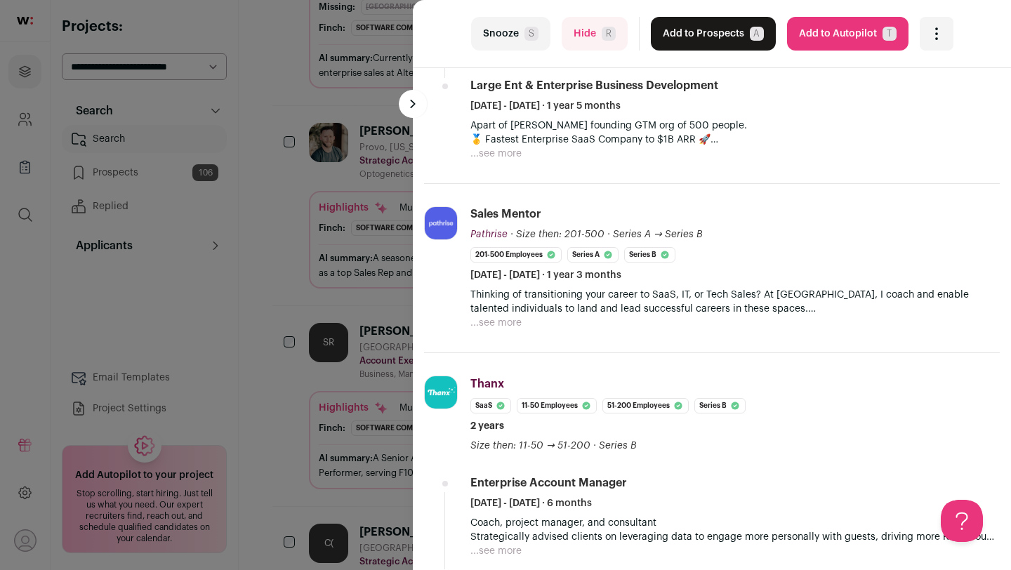
click at [354, 276] on div "last Snooze S Hide R Add to Prospects A Are you sure? Sean Reape is already in …" at bounding box center [505, 285] width 1011 height 570
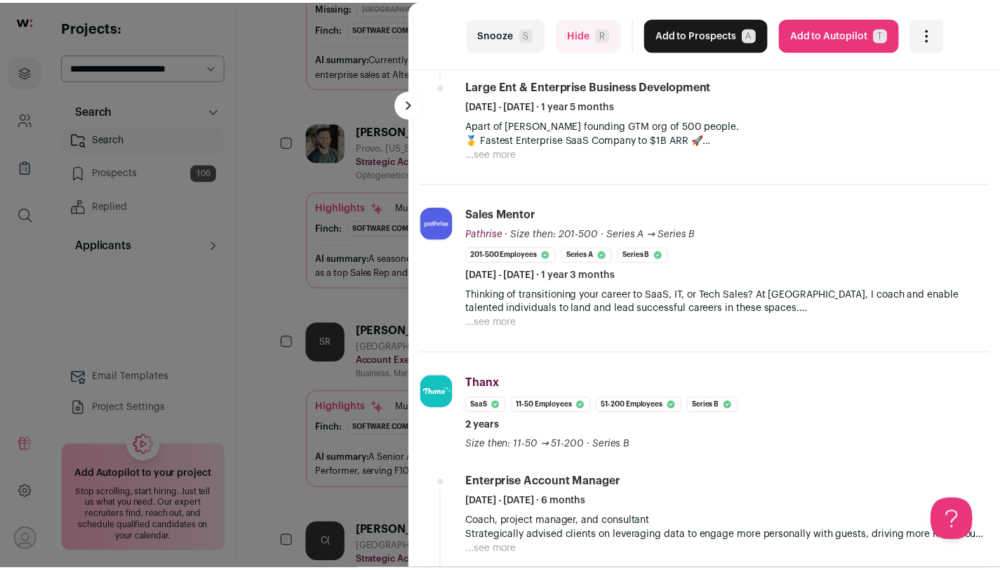
scroll to position [8346, 0]
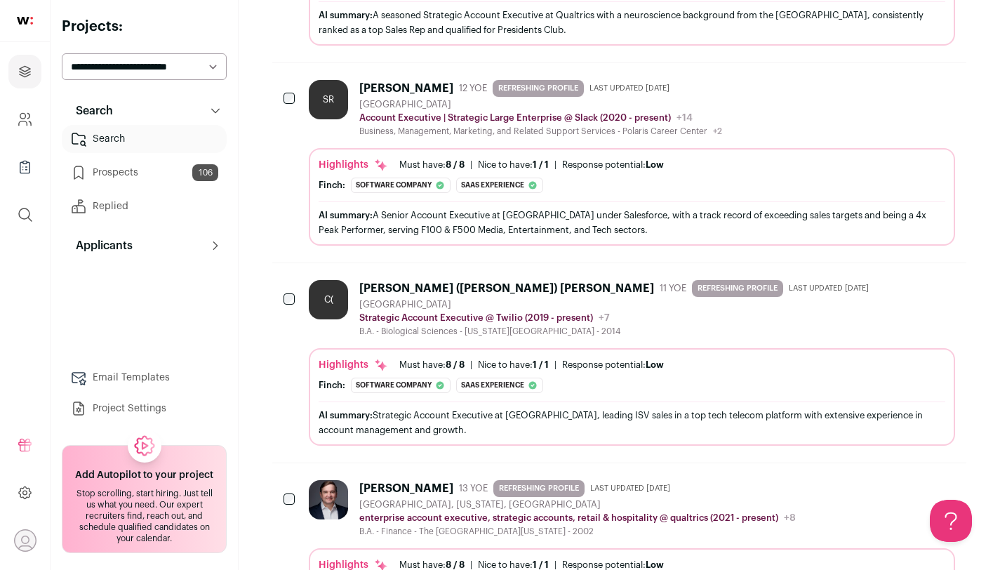
click at [402, 291] on div "Christine (Murray) Hall" at bounding box center [506, 288] width 295 height 14
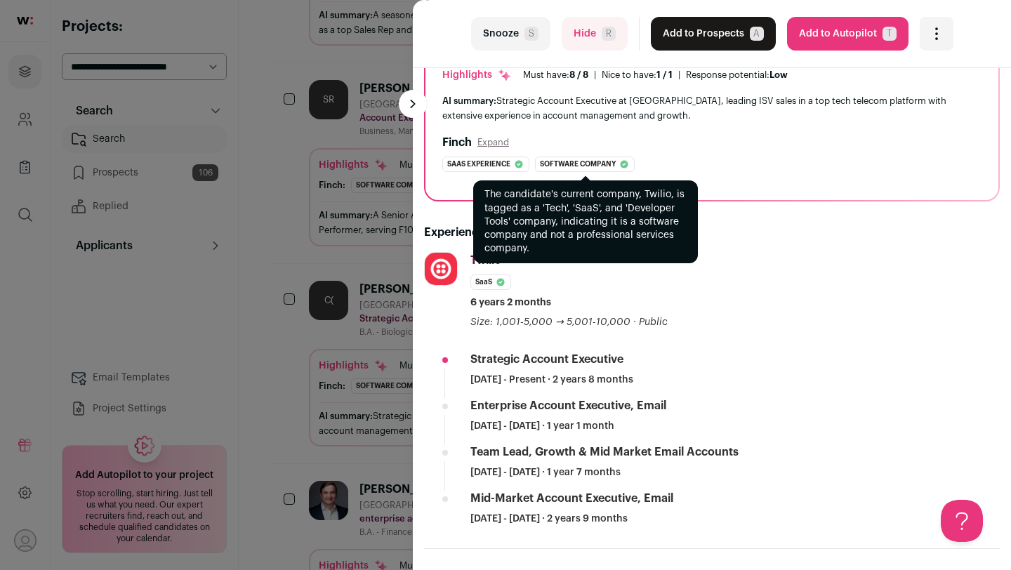
scroll to position [161, 0]
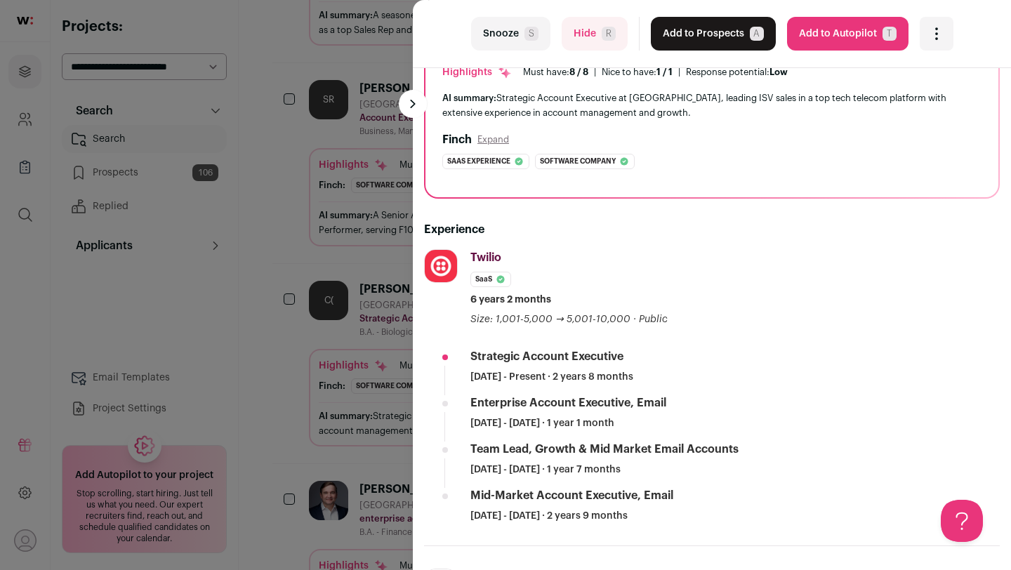
click at [350, 350] on div "last Snooze S Hide R Add to Prospects A Are you sure? Christine (Murray) Hall i…" at bounding box center [505, 285] width 1011 height 570
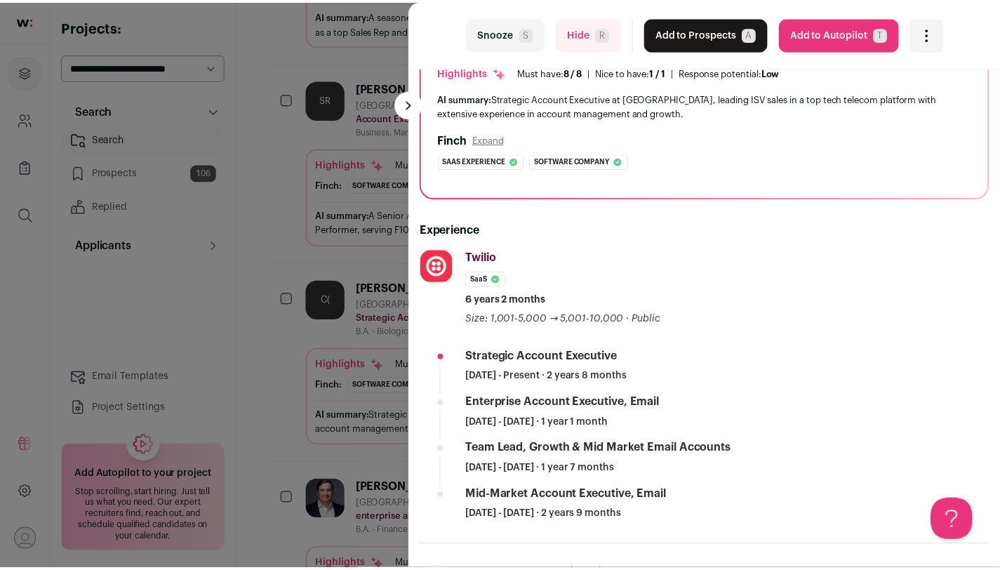
scroll to position [8588, 0]
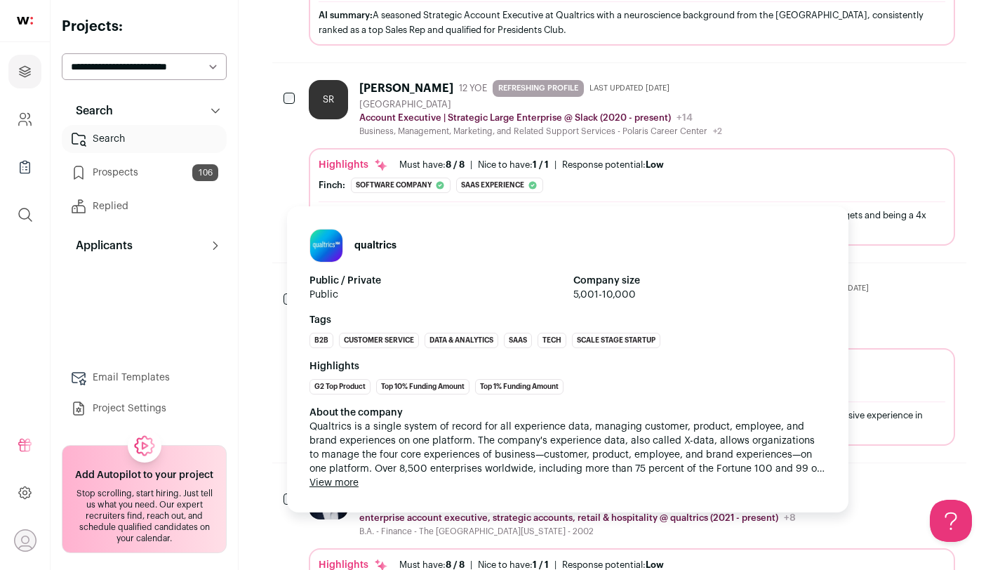
click at [418, 517] on p "enterprise account executive, strategic accounts, retail & hospitality @ qualtr…" at bounding box center [568, 517] width 419 height 11
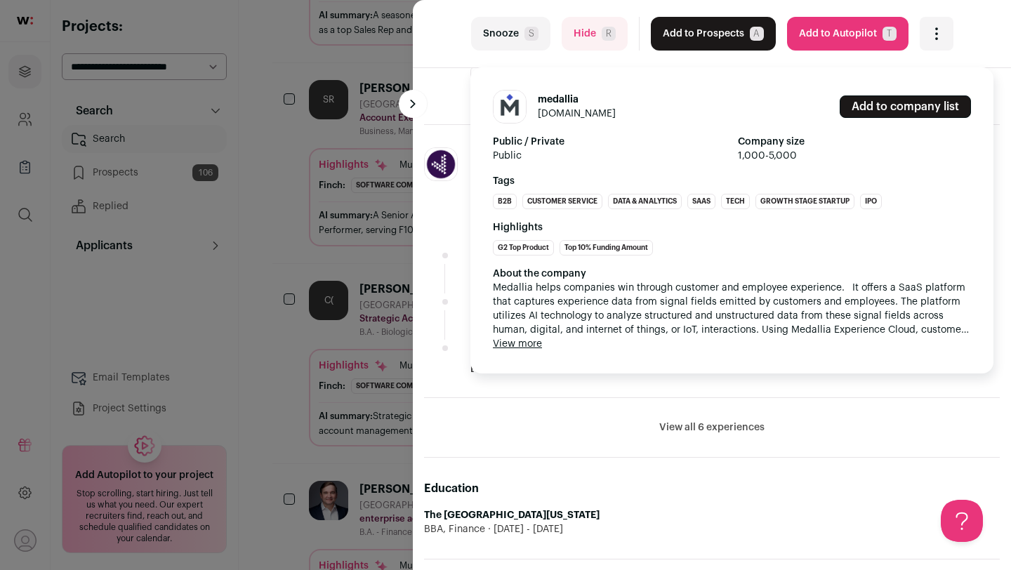
scroll to position [588, 0]
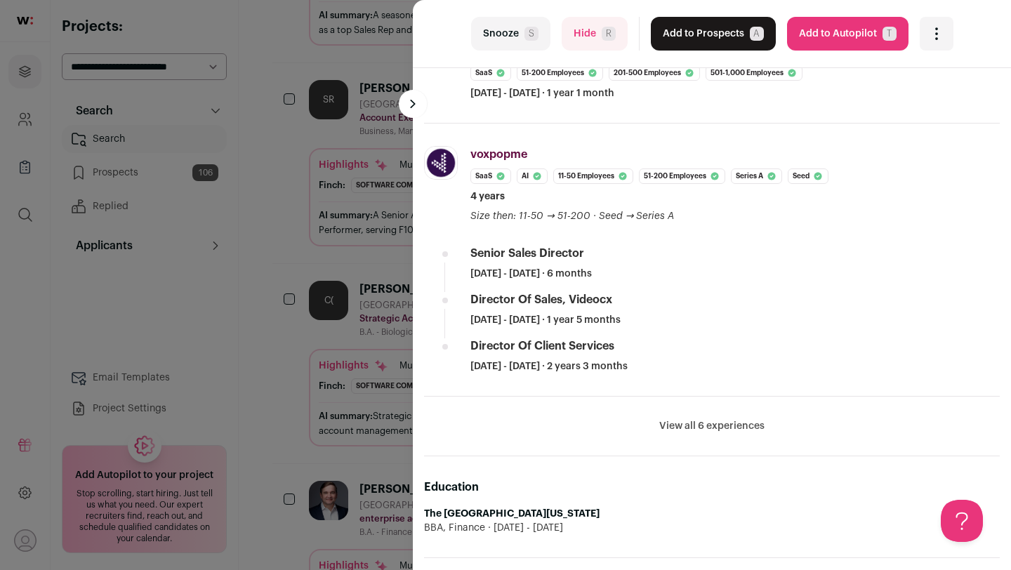
click at [443, 166] on div "voxpopme site.voxpopme.com Add to company list Public / Private Private Valuati…" at bounding box center [441, 190] width 35 height 88
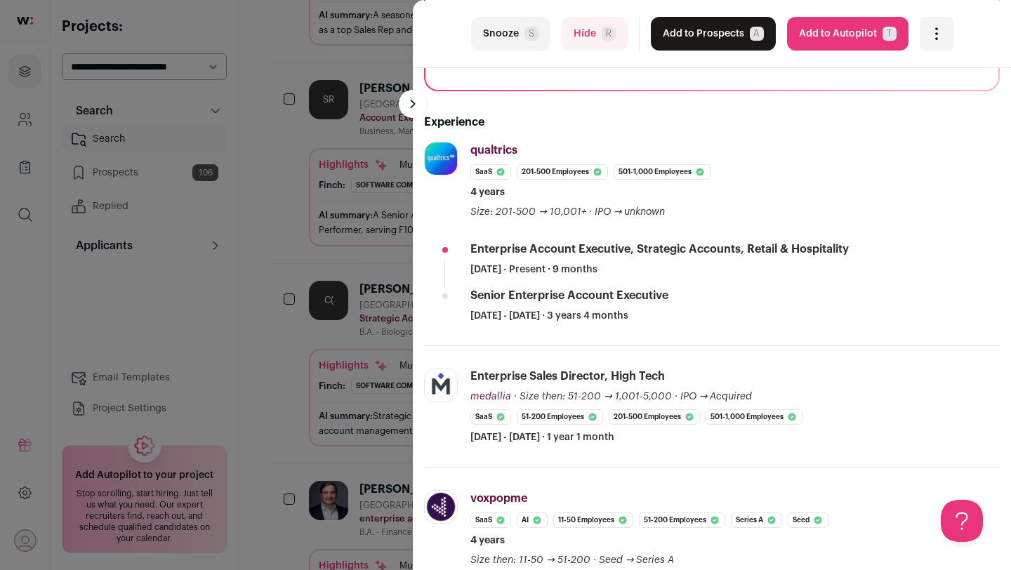
scroll to position [0, 0]
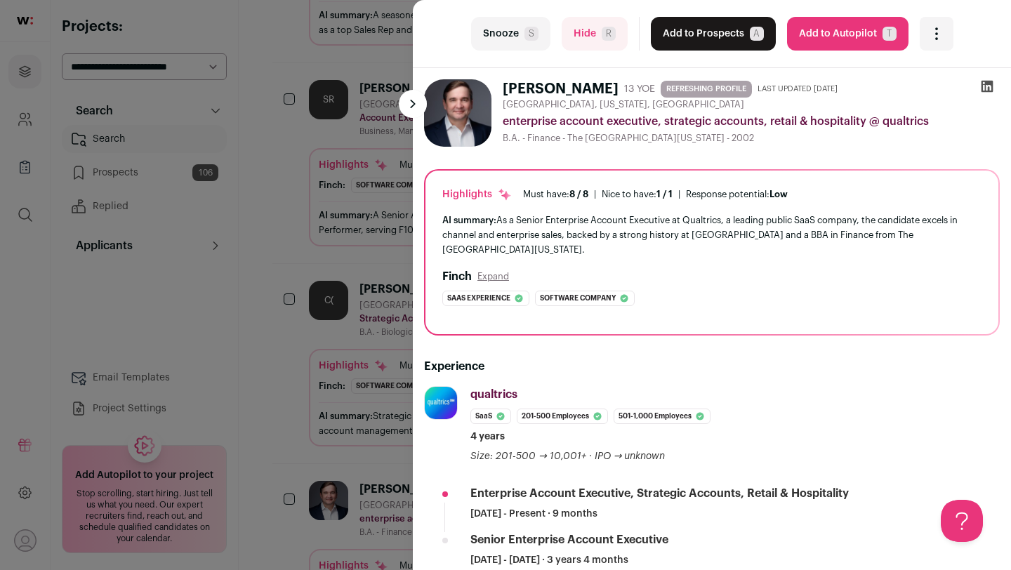
click at [333, 383] on div "last Snooze S Hide R Add to Prospects A Are you sure? Cuyler Stone is already i…" at bounding box center [505, 285] width 1011 height 570
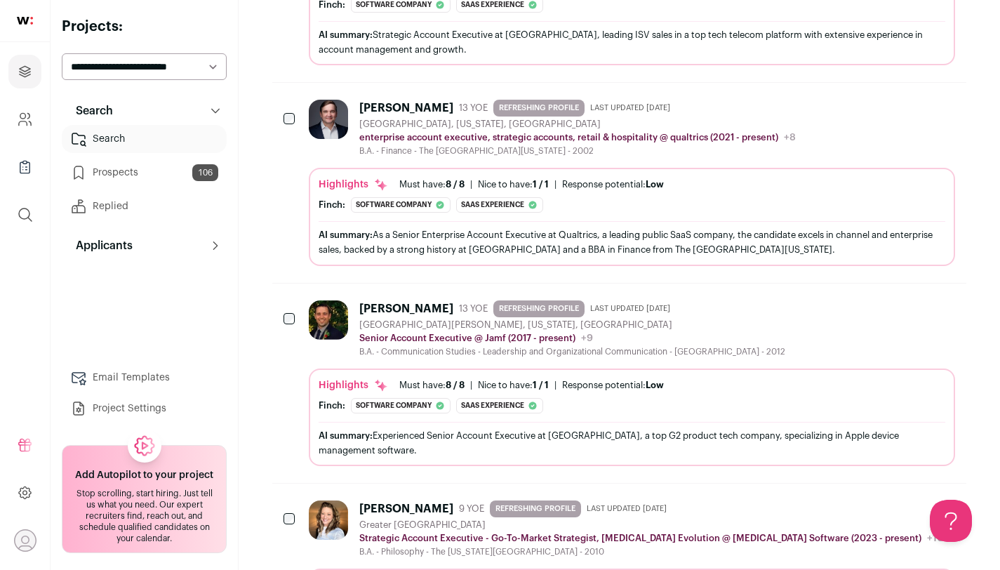
click at [491, 364] on div "James Miller 13 YOE REFRESHING PROFILE Last updated 8/9/2025 St Paul, Minnesota…" at bounding box center [632, 383] width 646 height 166
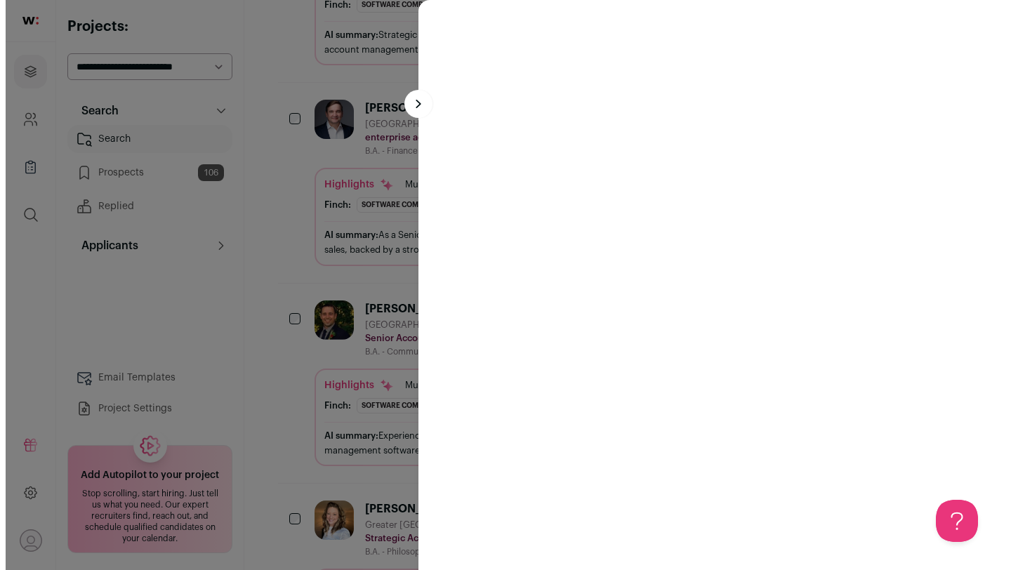
scroll to position [8951, 0]
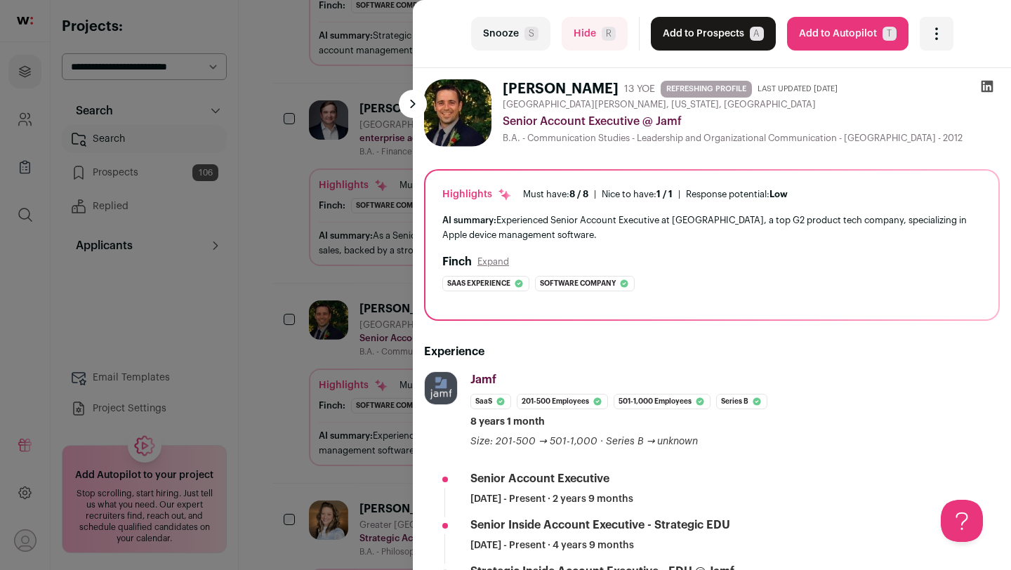
click at [536, 43] on button "Snooze S" at bounding box center [510, 34] width 79 height 34
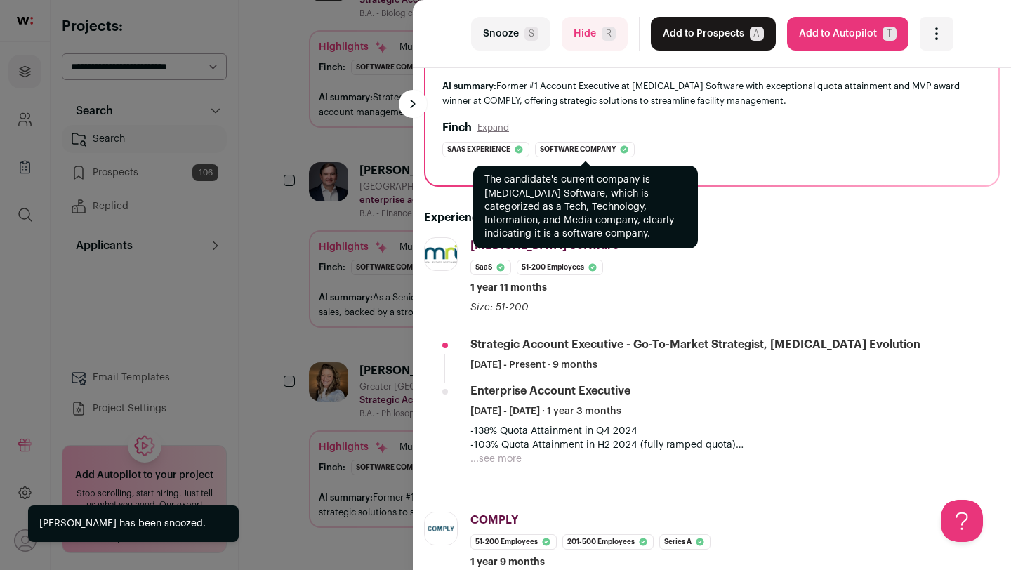
scroll to position [149, 0]
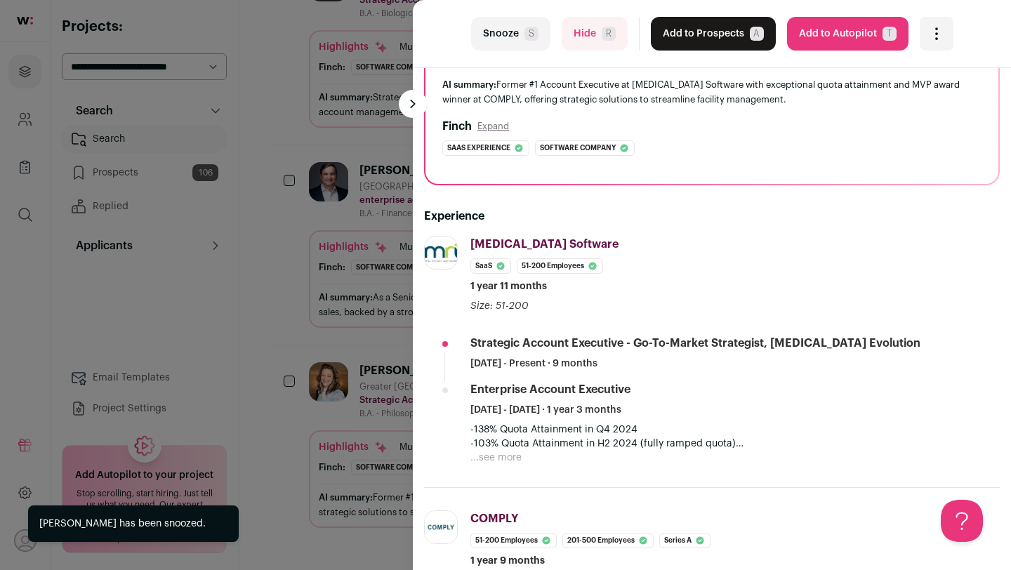
click at [357, 299] on div "last Snooze S Hide R Add to Prospects A Are you sure? Jill Groszek is already i…" at bounding box center [505, 285] width 1011 height 570
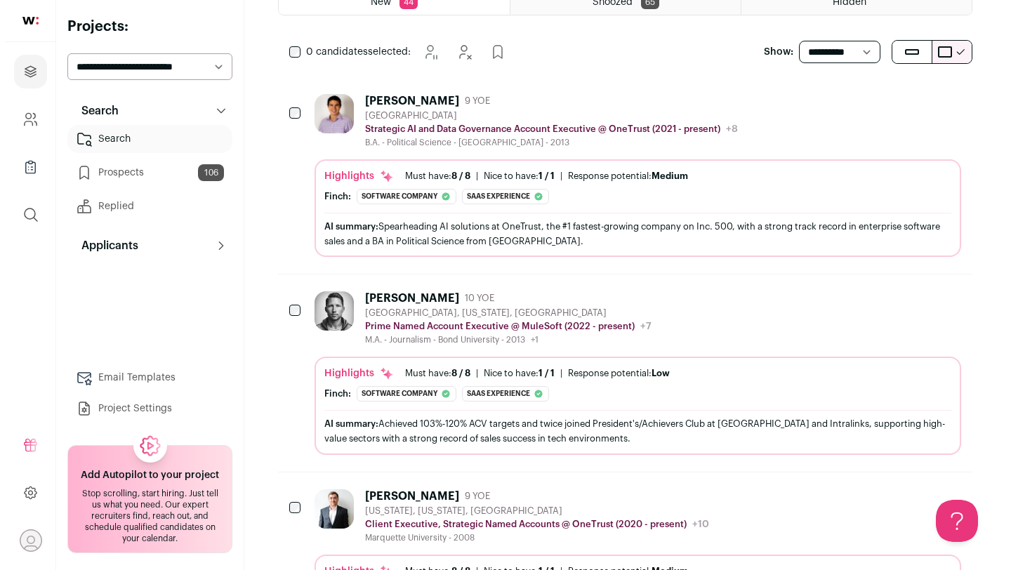
scroll to position [0, 0]
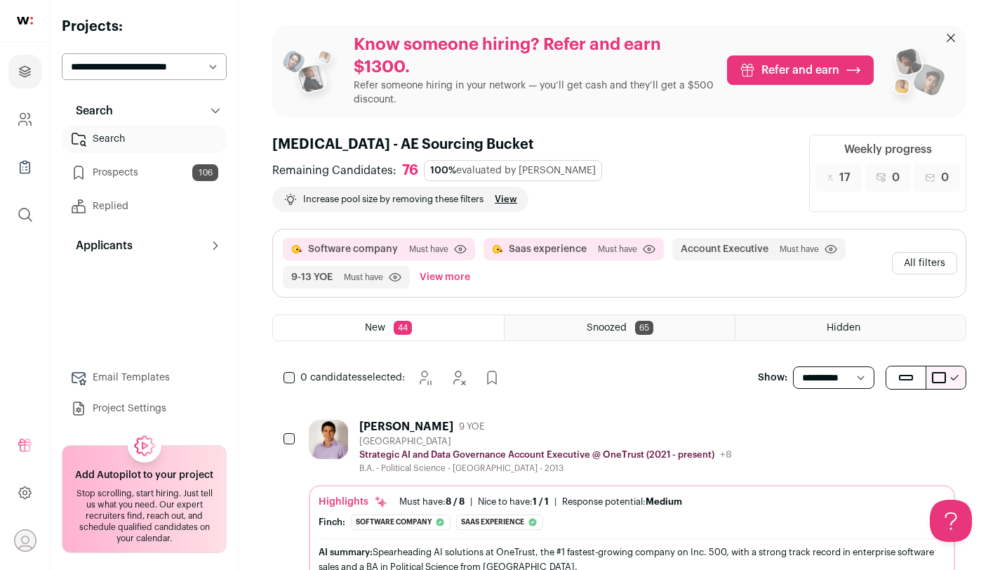
click at [931, 261] on button "All filters" at bounding box center [924, 263] width 65 height 22
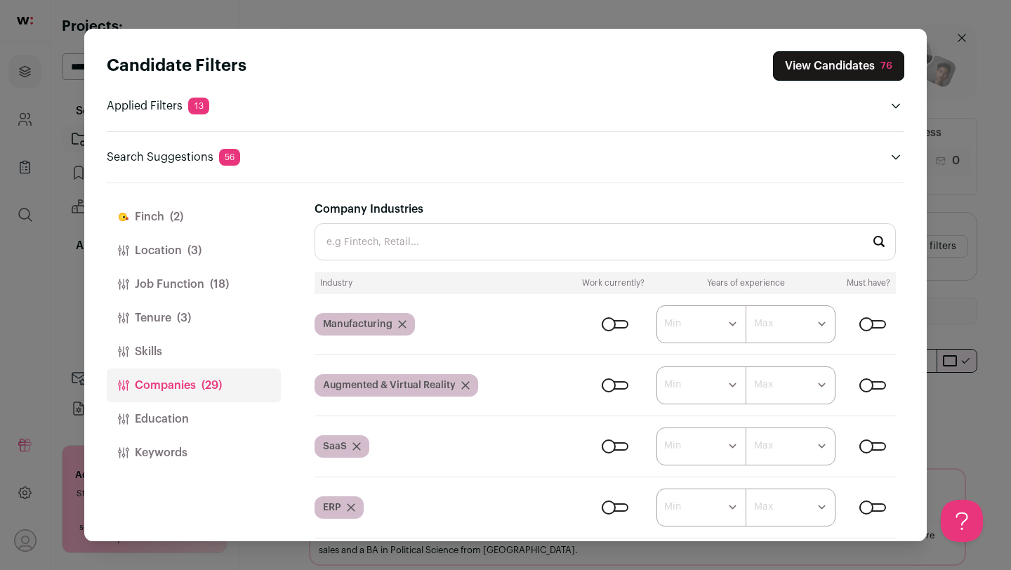
click at [201, 312] on button "Tenure (3)" at bounding box center [194, 318] width 174 height 34
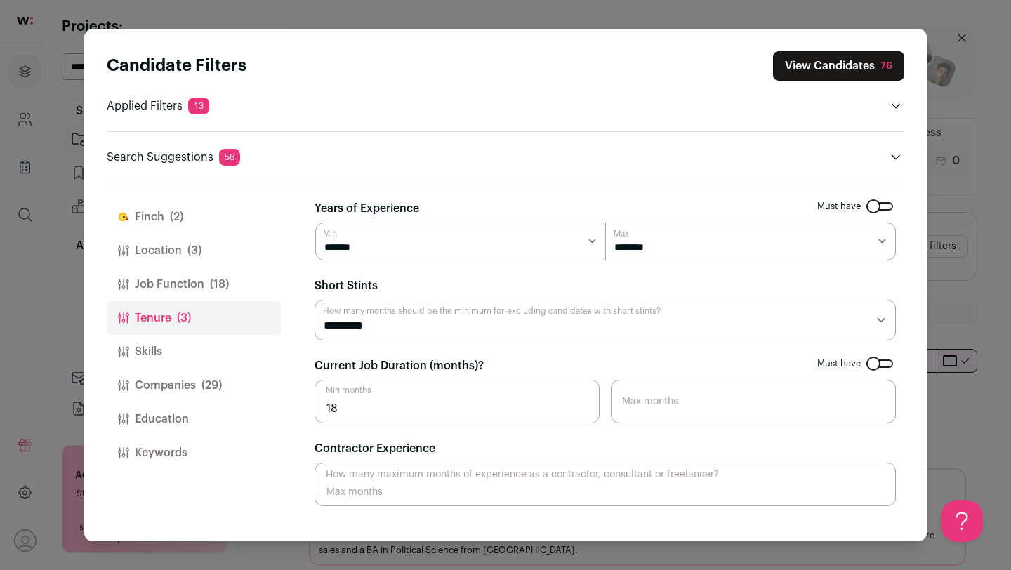
click at [516, 241] on select "******* ****** ******* ******* ******* ******* ******* ******* ******* ******* …" at bounding box center [460, 241] width 291 height 38
select select "**"
click at [315, 222] on select "******* ****** ******* ******* ******* ******* ******* ******* ******* ******* …" at bounding box center [460, 241] width 291 height 38
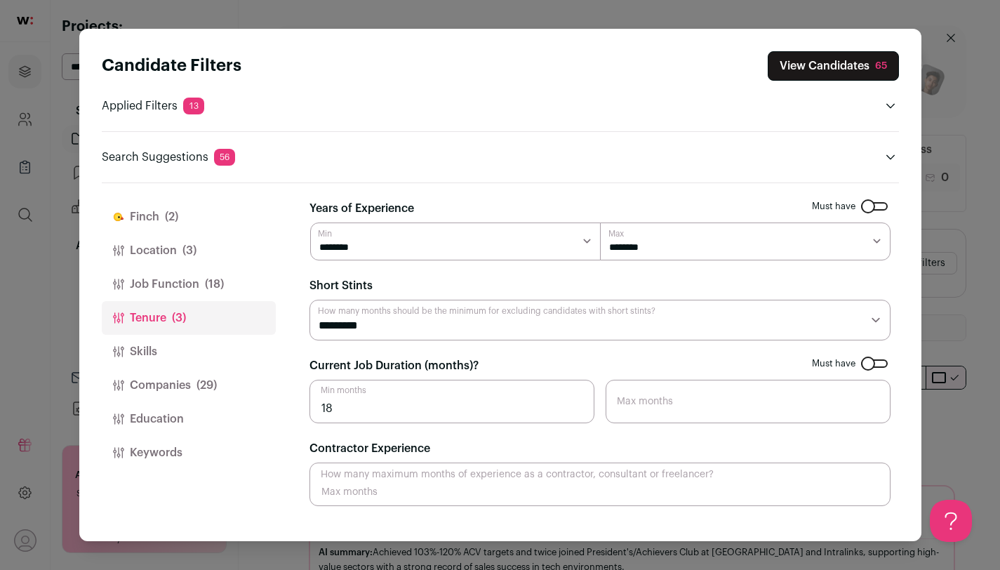
drag, startPoint x: 367, startPoint y: 414, endPoint x: 320, endPoint y: 411, distance: 47.2
click at [319, 409] on input "18" at bounding box center [452, 402] width 285 height 44
type input "24"
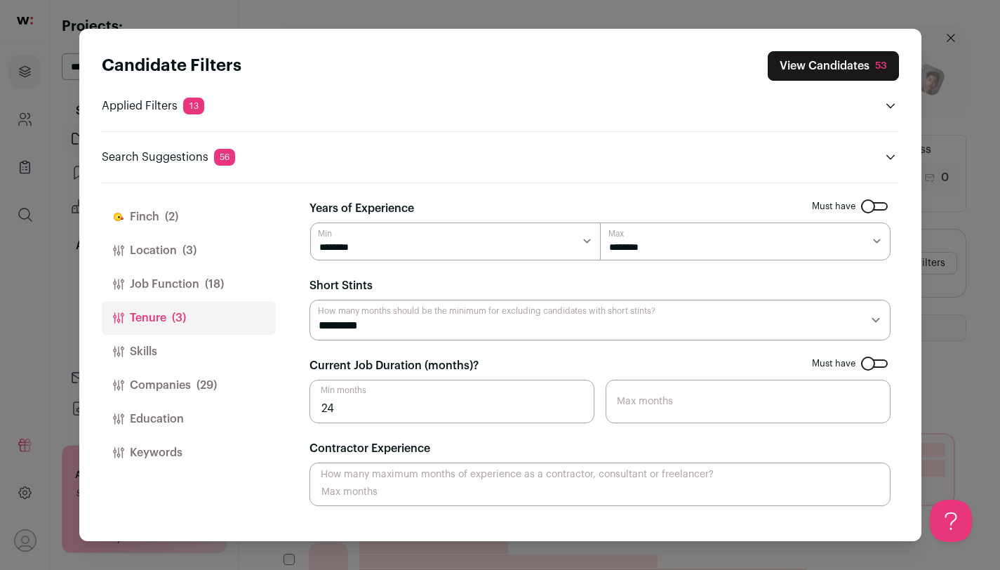
click at [817, 71] on button "View Candidates 53" at bounding box center [833, 65] width 131 height 29
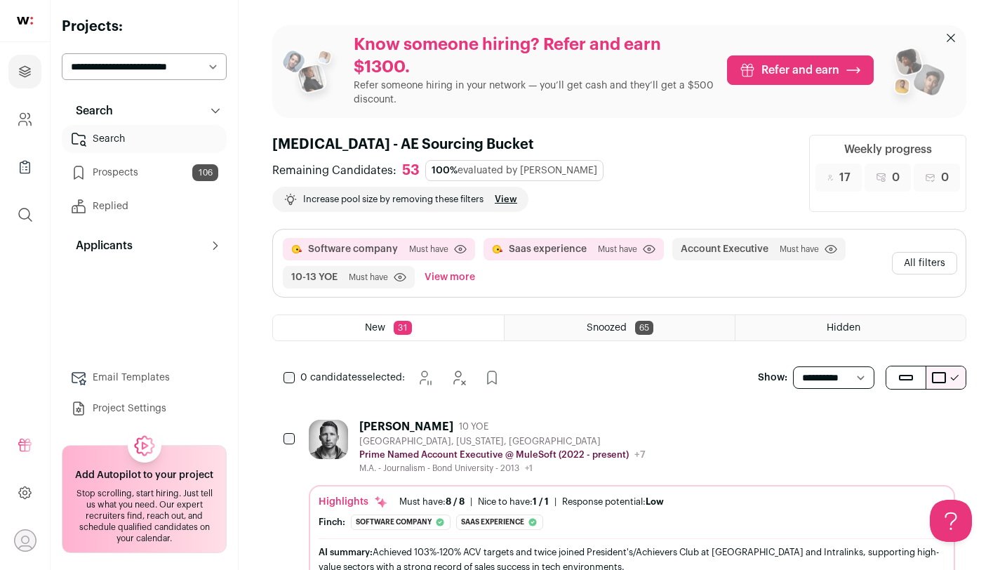
click at [138, 183] on link "Prospects 106" at bounding box center [144, 173] width 165 height 28
